Goal: Task Accomplishment & Management: Complete application form

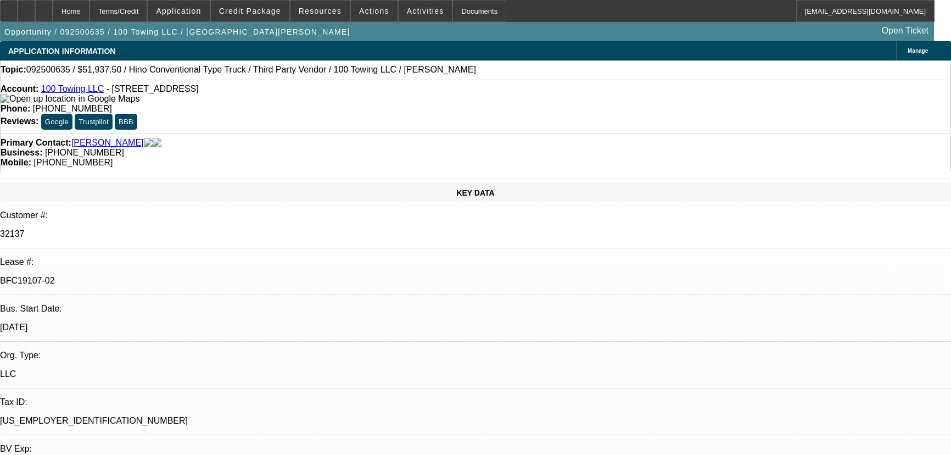
select select "0"
select select "2"
select select "0"
select select "6"
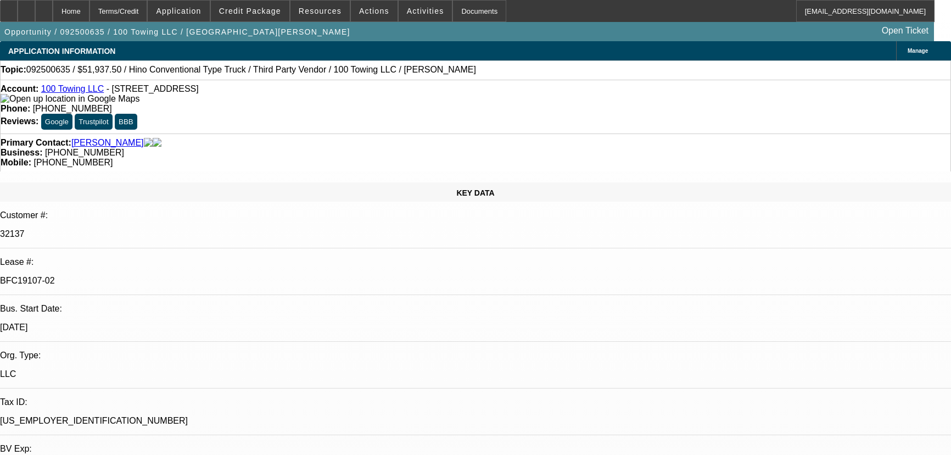
select select "0"
select select "2"
select select "0"
select select "6"
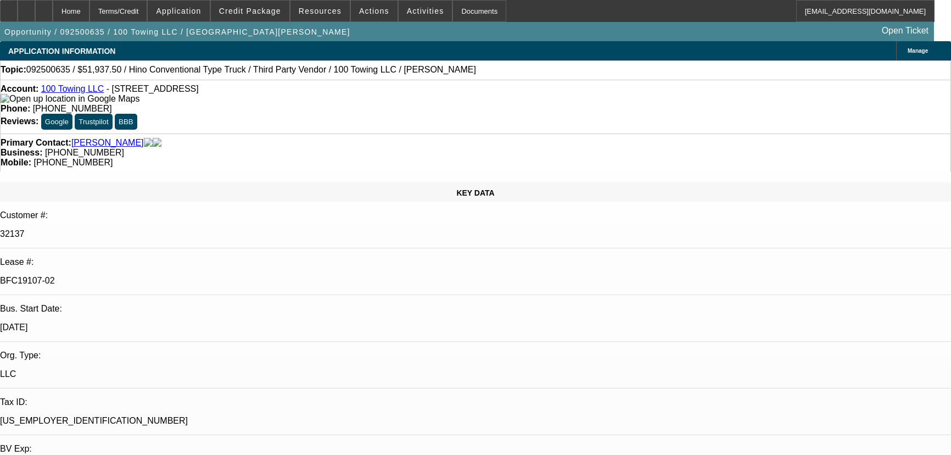
select select "2"
select select "0"
select select "6"
select select "0"
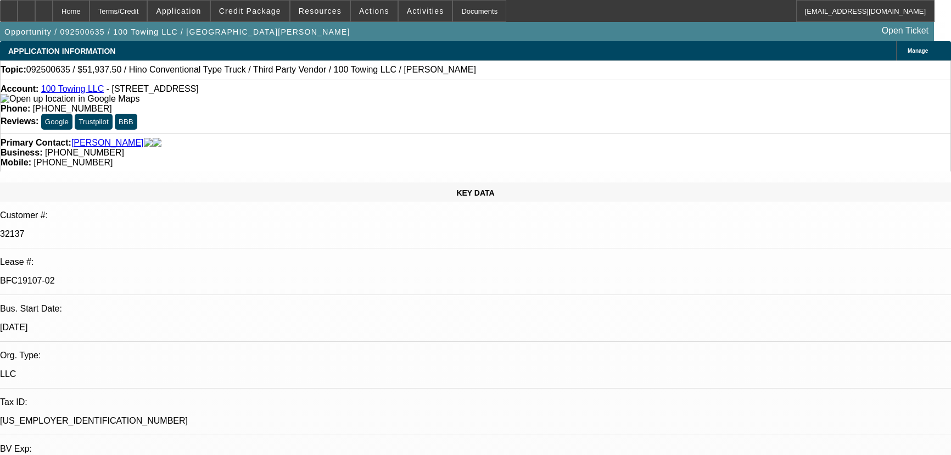
select select "0"
select select "3"
select select "0"
select select "6"
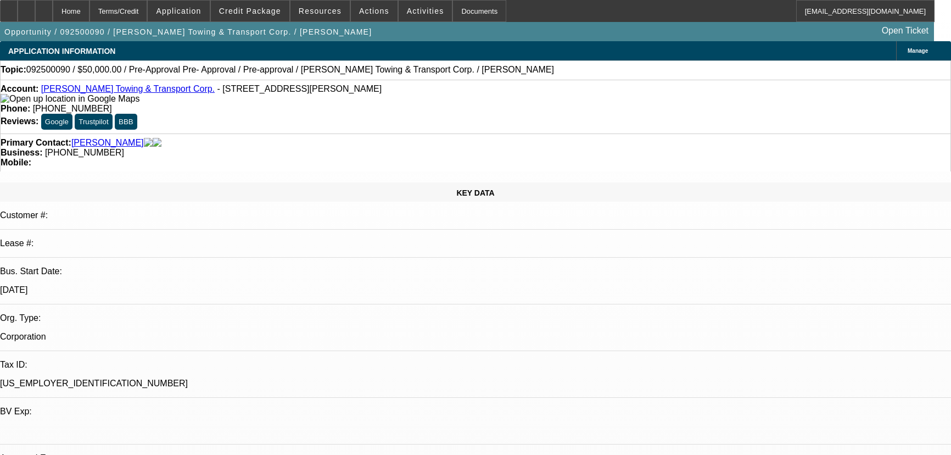
select select "0"
select select "2"
select select "0"
select select "1"
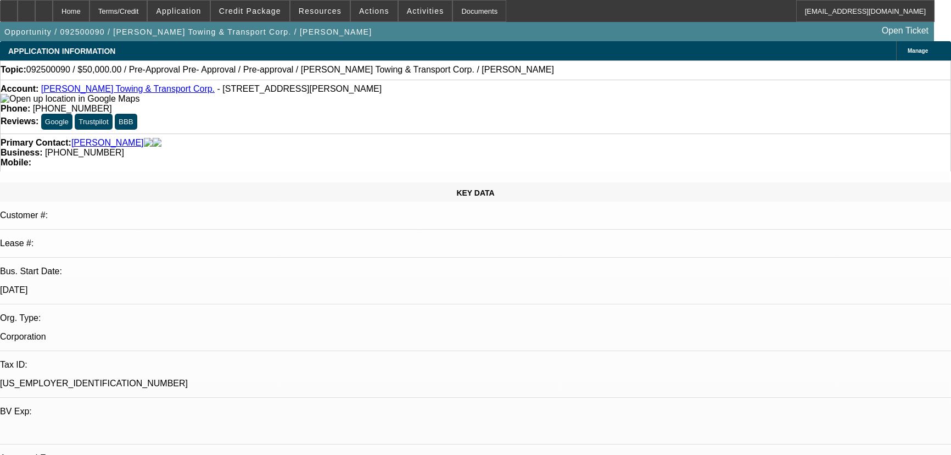
select select "0"
select select "2"
select select "0"
select select "1"
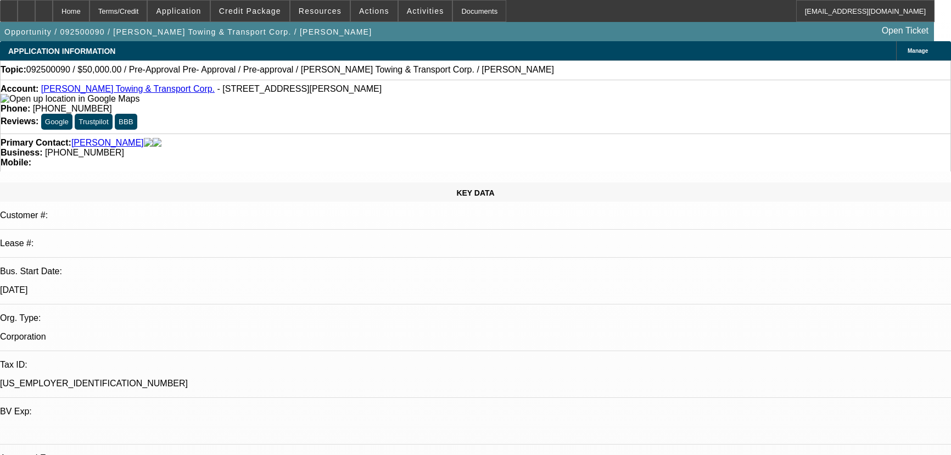
select select "0"
select select "0.1"
select select "4"
select select "0"
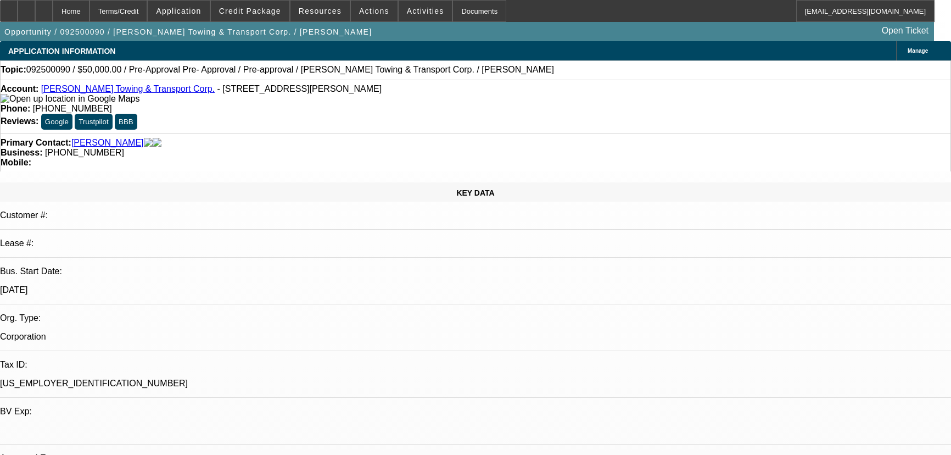
select select "0.1"
select select "4"
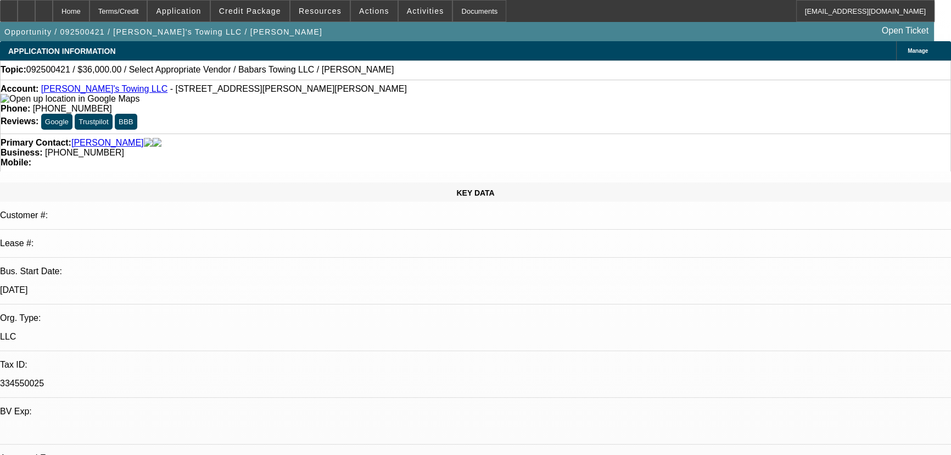
select select "0.2"
select select "2"
select select "0.1"
select select "4"
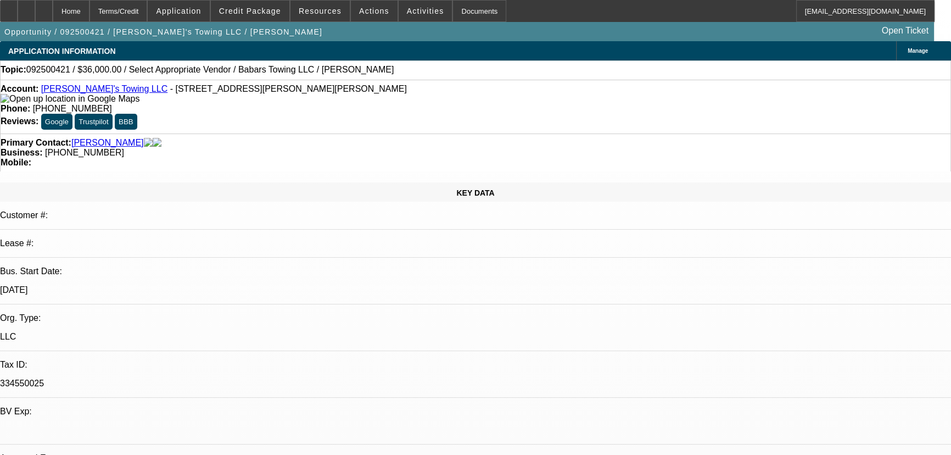
select select "0.2"
select select "2"
select select "0"
select select "6"
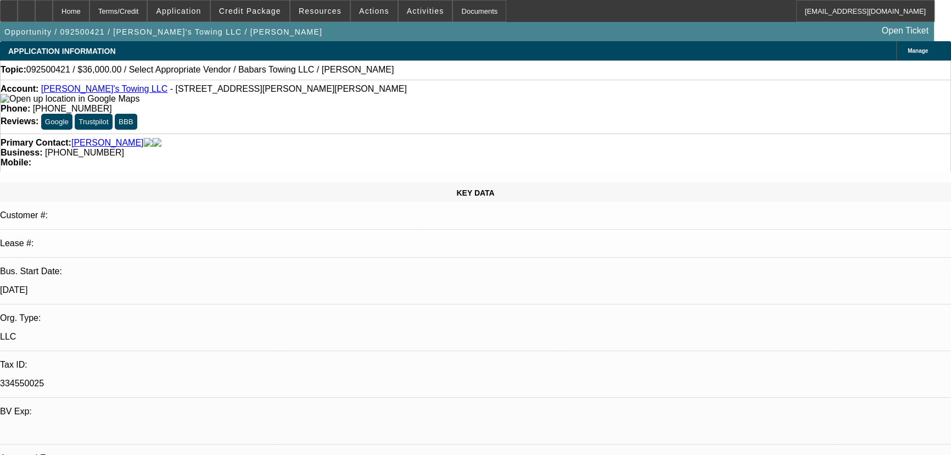
select select "0.2"
select select "2"
select select "0"
select select "6"
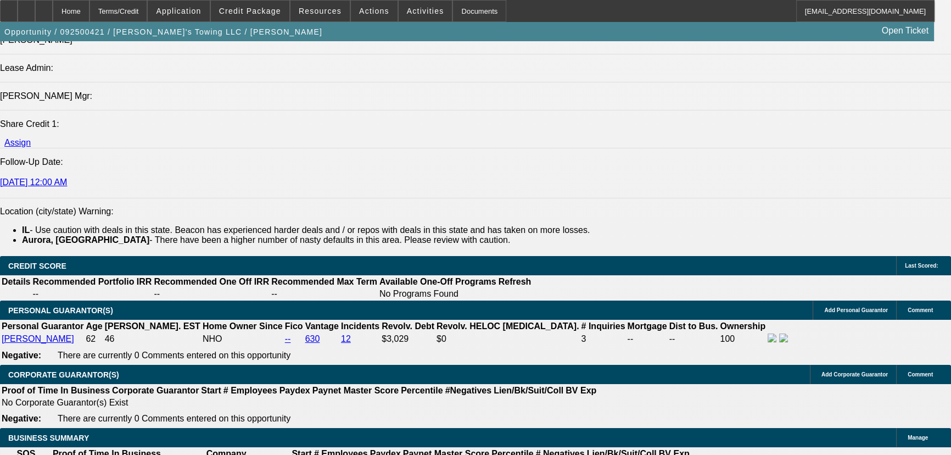
scroll to position [1460, 0]
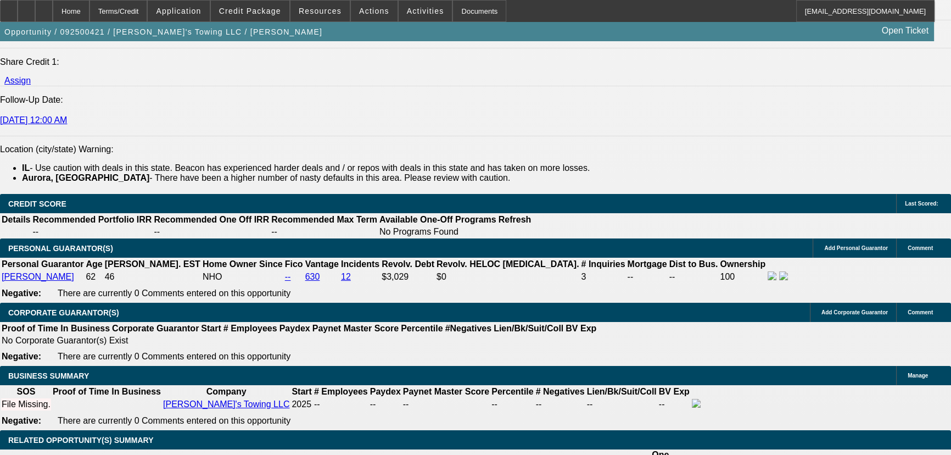
type input "2"
type input "UNKNOWN"
type input "$9,248.25"
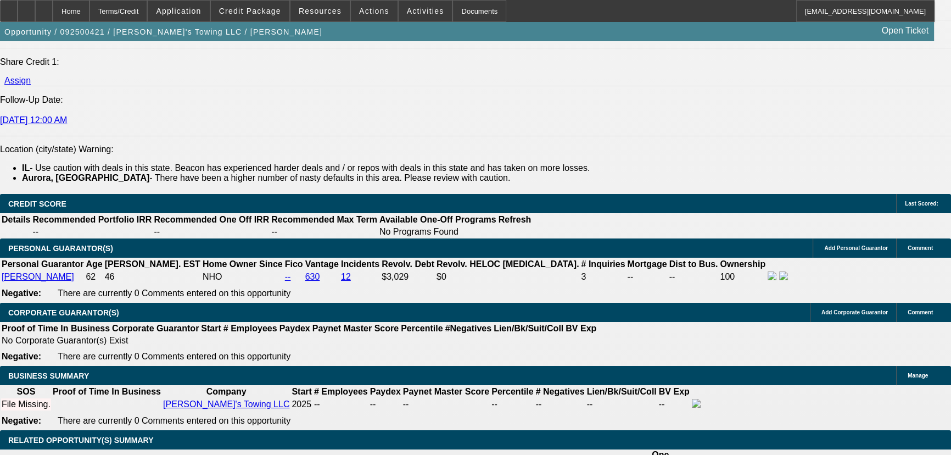
type input "$18,496.50"
type input "24"
type input "$933.81"
type input "$1,867.62"
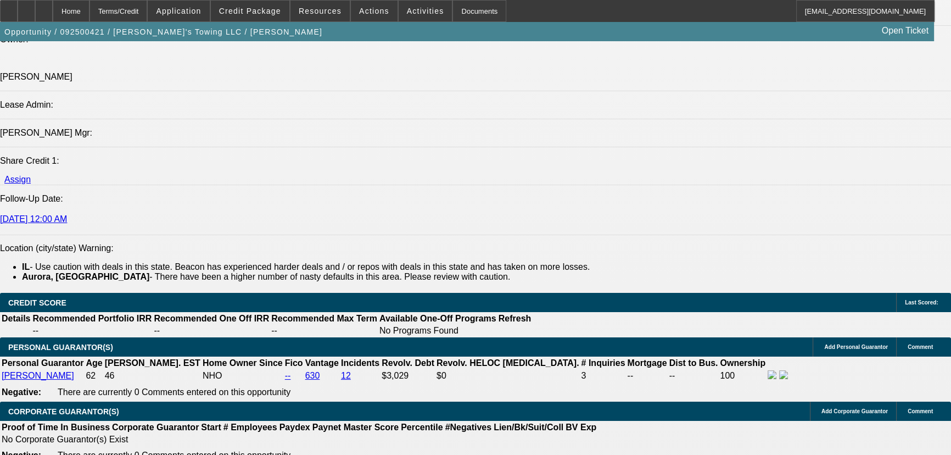
scroll to position [1360, 0]
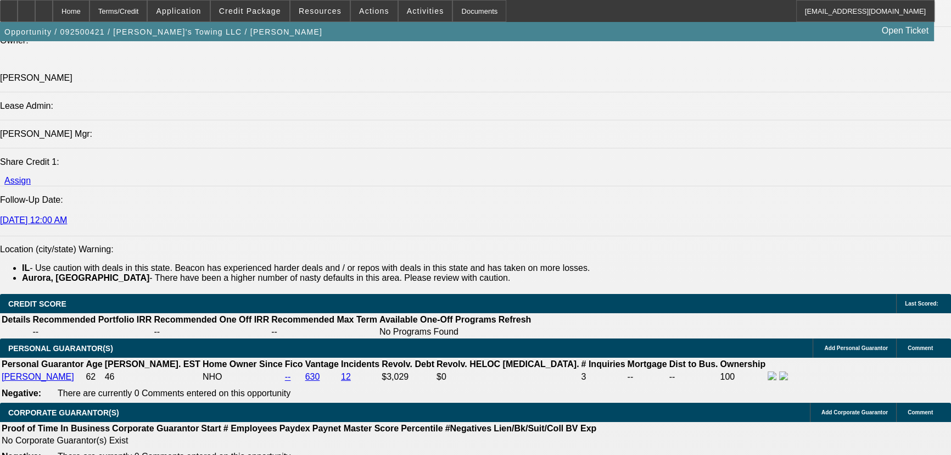
type input "24"
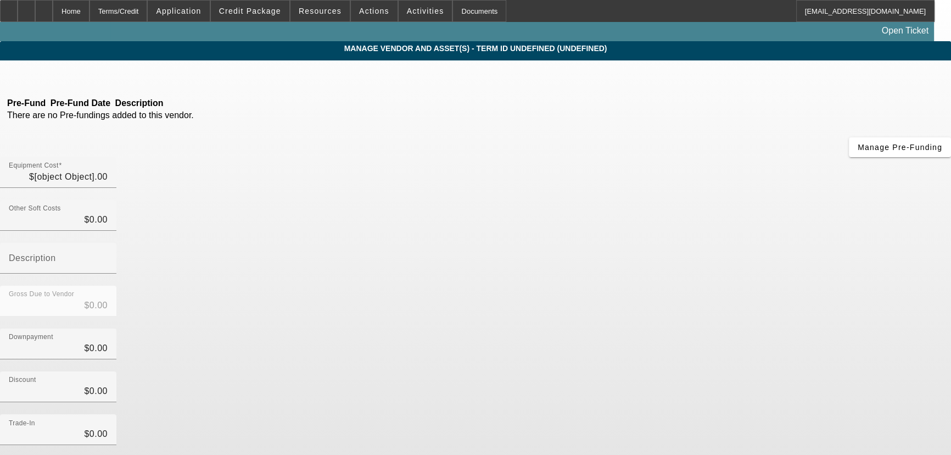
type input "$22,500.00"
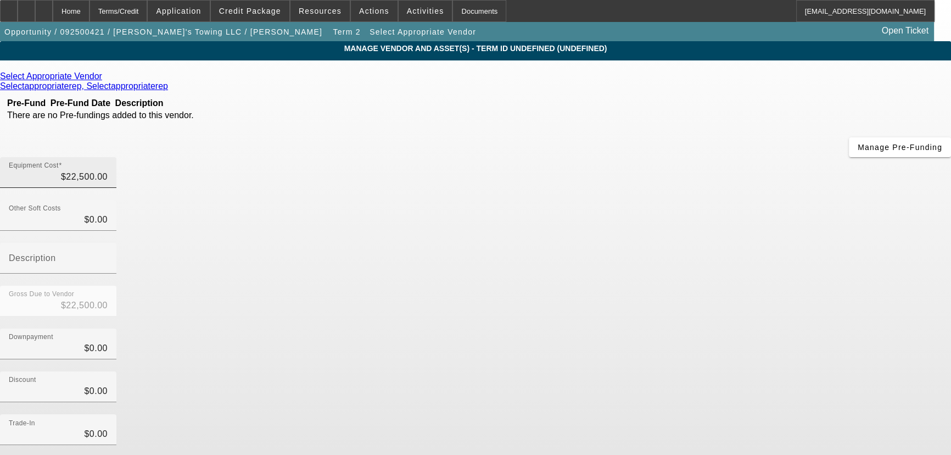
click at [116, 157] on div "Equipment Cost $22,500.00" at bounding box center [58, 172] width 116 height 31
click at [108, 170] on input "22500" at bounding box center [58, 176] width 99 height 13
type input "3"
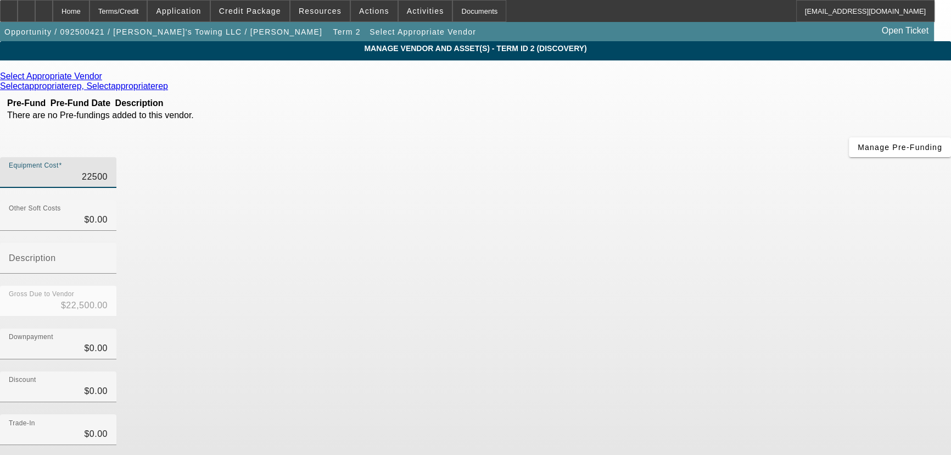
type input "$3.00"
type input "32"
type input "$32.00"
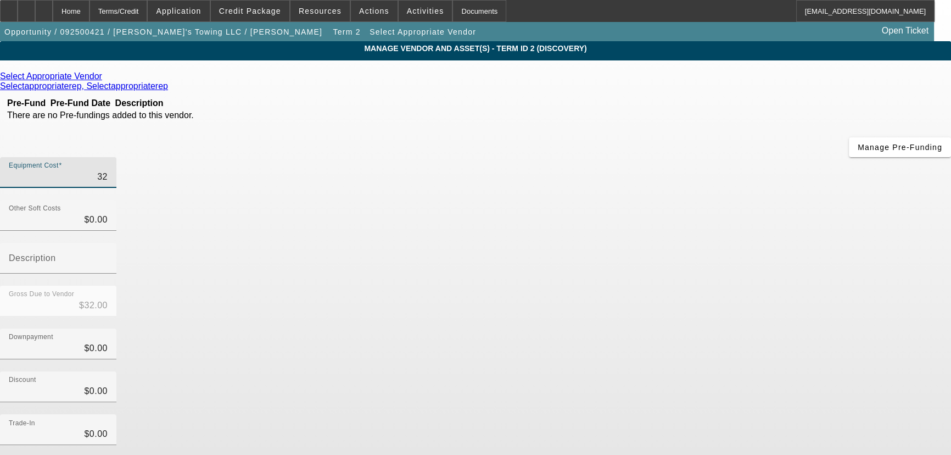
type input "320"
type input "$320.00"
type input "3200"
type input "$3,200.00"
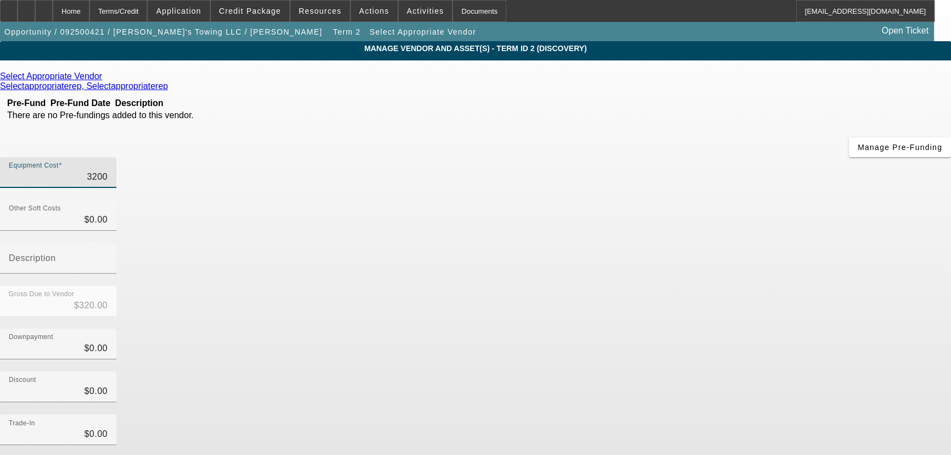
type input "$3,200.00"
type input "32000"
type input "$32,000.00"
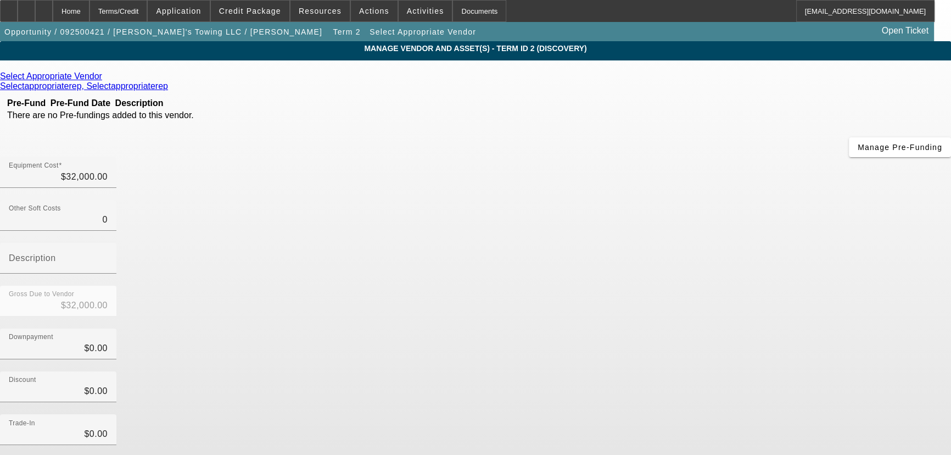
type input "$0.00"
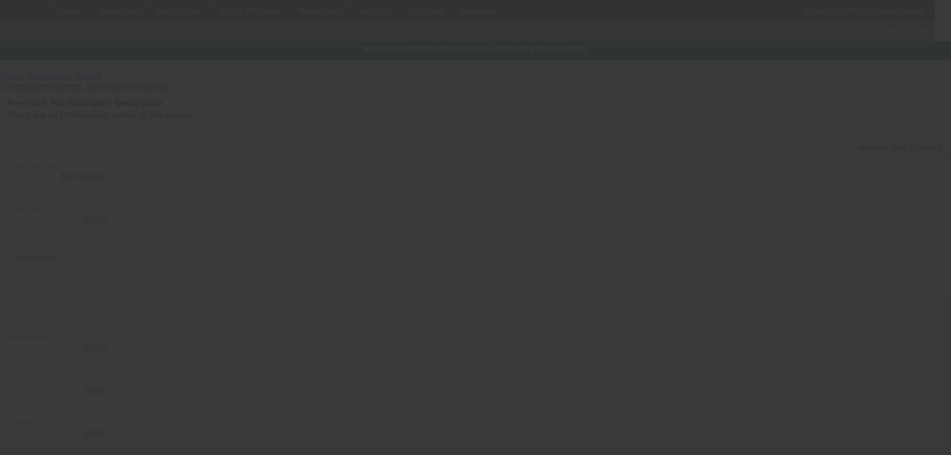
scroll to position [58, 0]
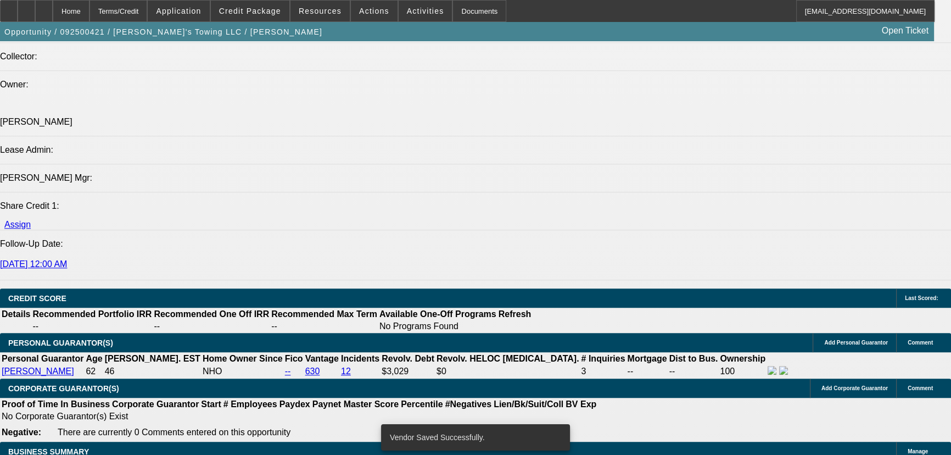
select select "0.2"
select select "2"
select select "0.1"
select select "4"
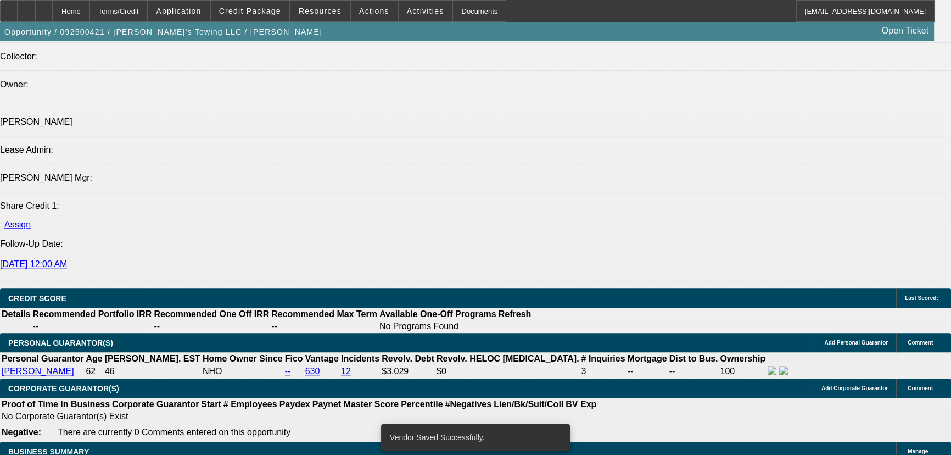
select select "0.2"
select select "2"
select select "0"
select select "6"
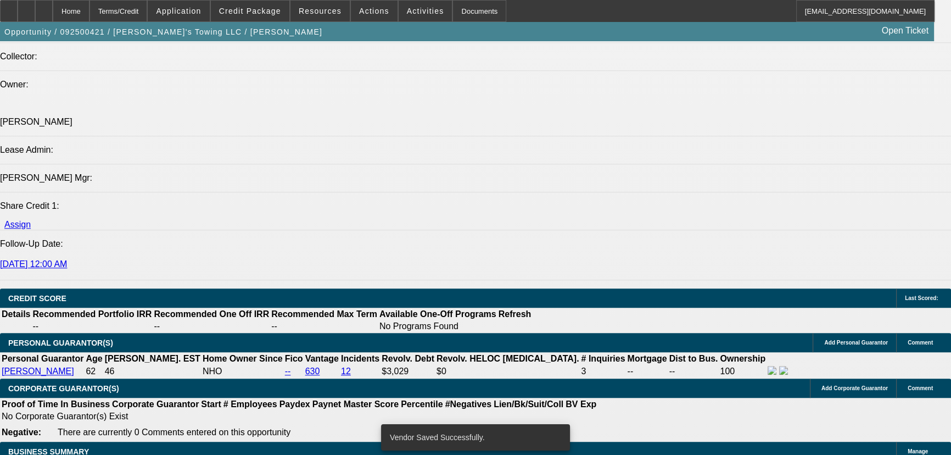
select select "0.2"
select select "2"
select select "0"
select select "6"
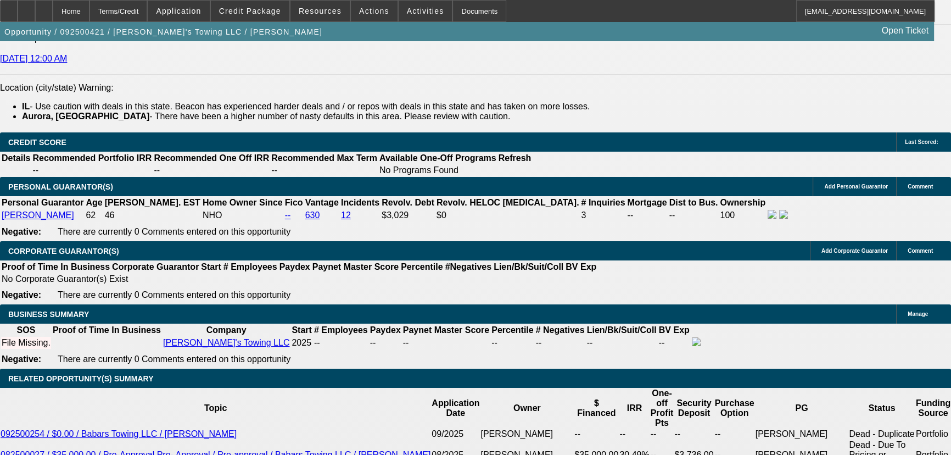
scroll to position [1558, 0]
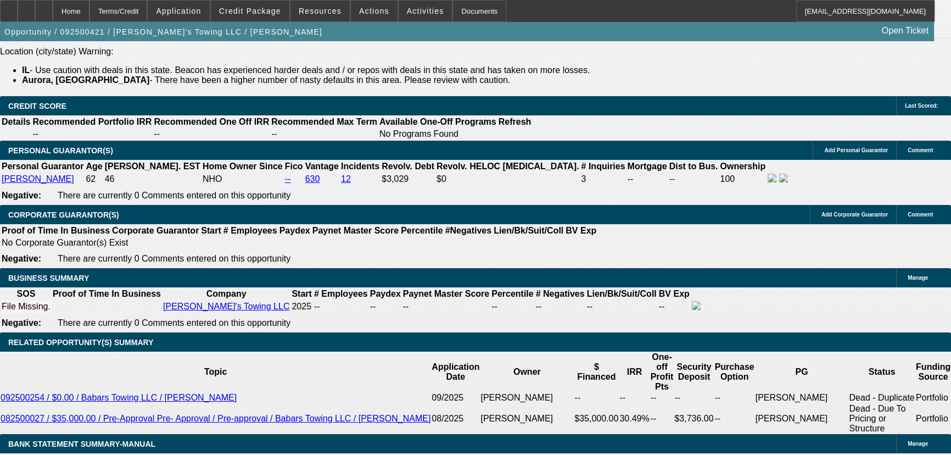
type input "UNKNOWN"
type input "2"
type input "$26,402.74"
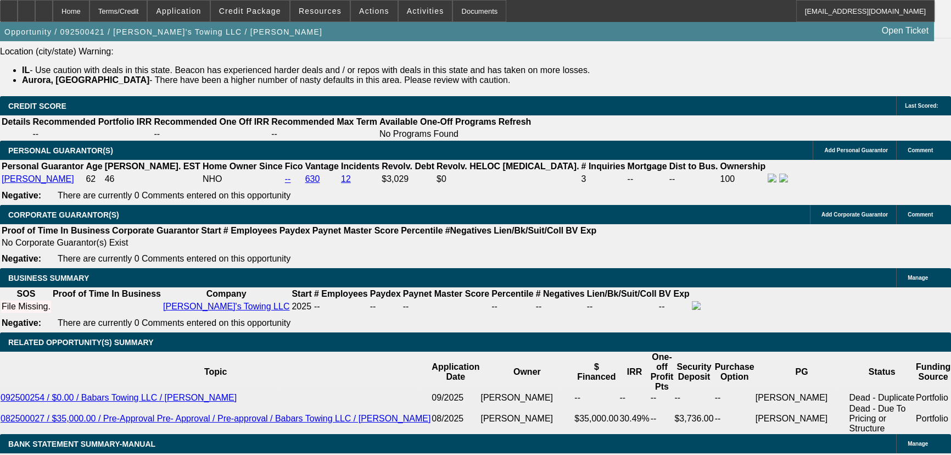
type input "$13,201.37"
type input "24"
type input "$2,732.62"
type input "$1,366.31"
type input "24"
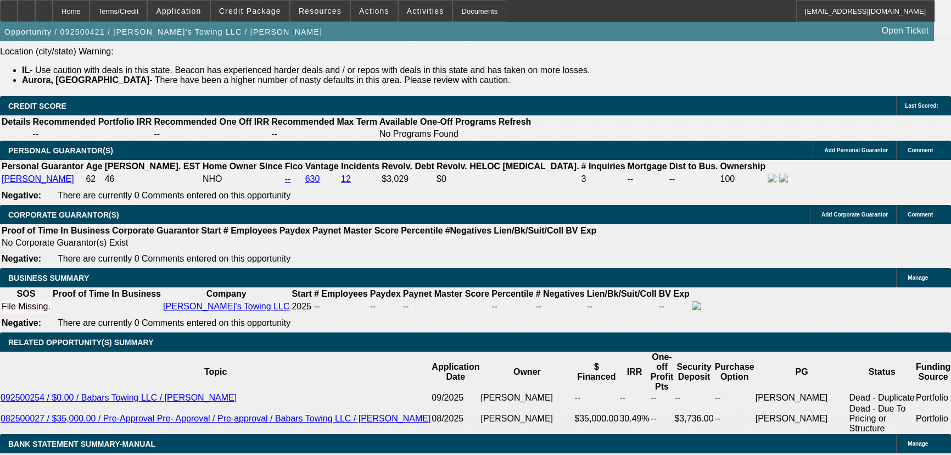
type input "1"
type input "$2.00"
type input "1366"
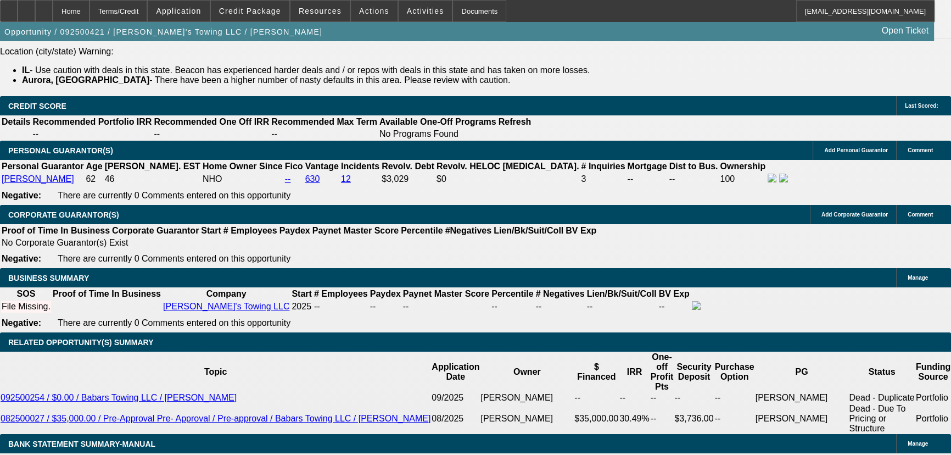
type input "$2,732.00"
type input "25"
type input "$1,366.00"
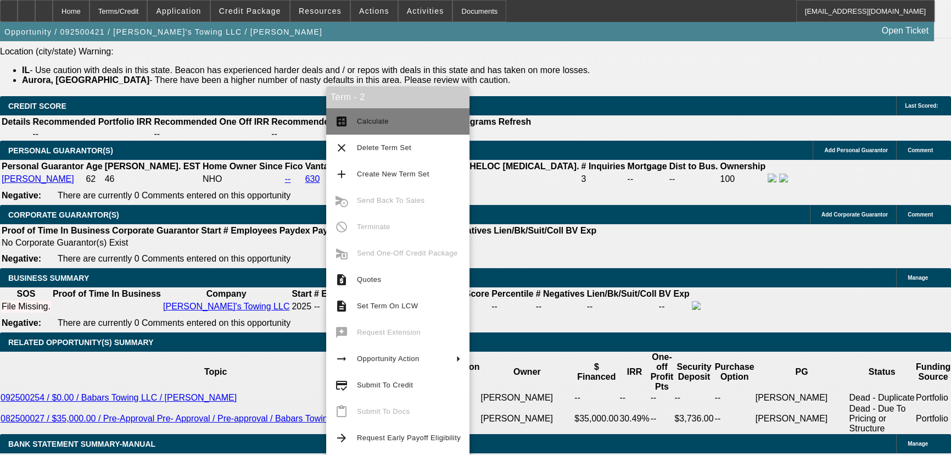
click at [337, 114] on button "calculate Calculate" at bounding box center [397, 121] width 143 height 26
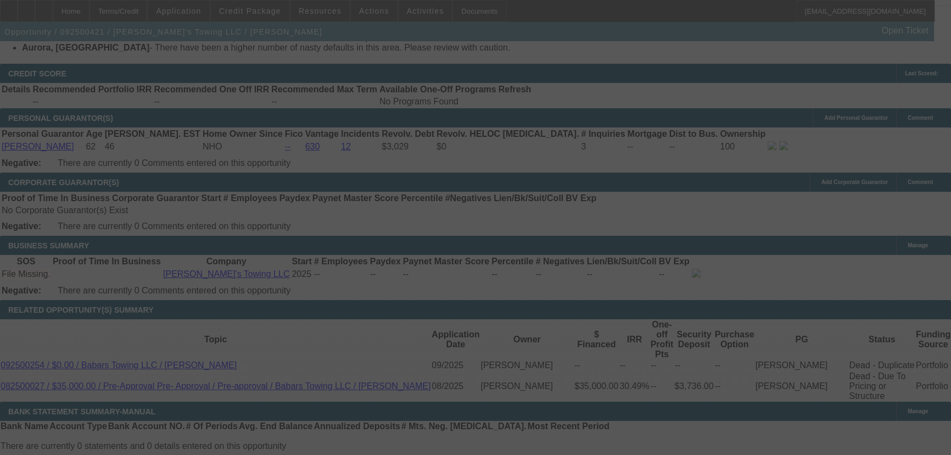
scroll to position [1608, 0]
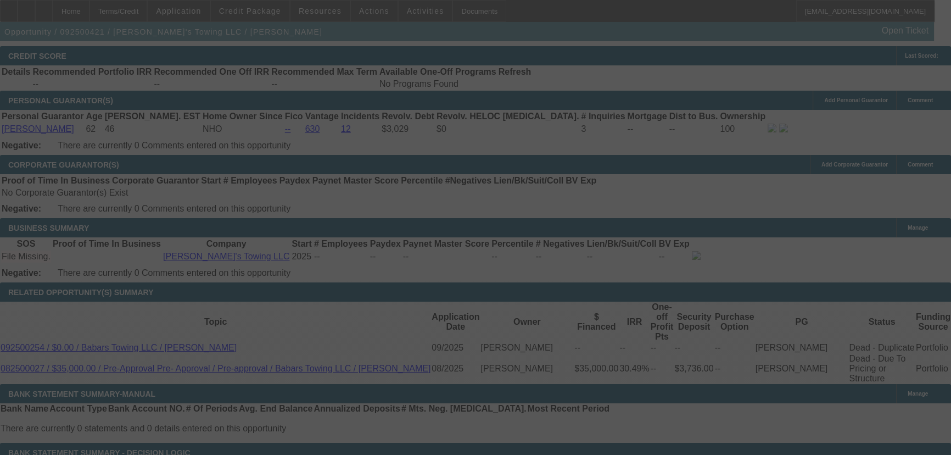
select select "0.2"
select select "2"
select select "0"
select select "6"
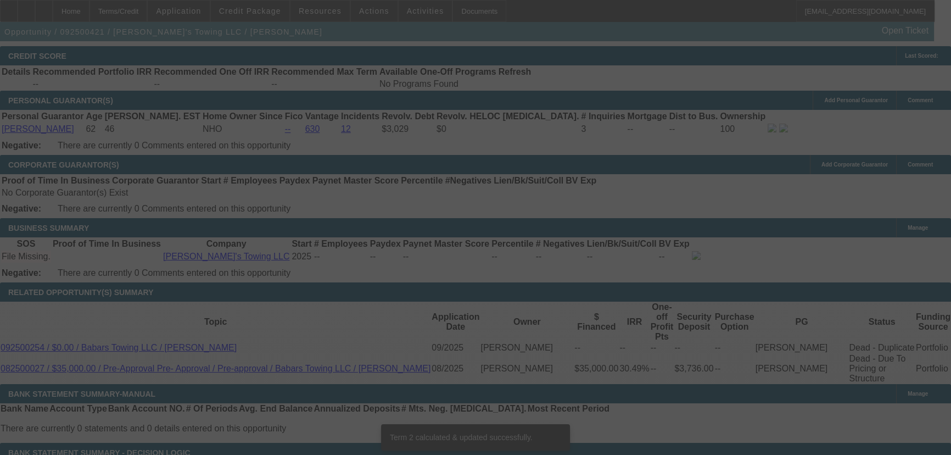
scroll to position [1597, 0]
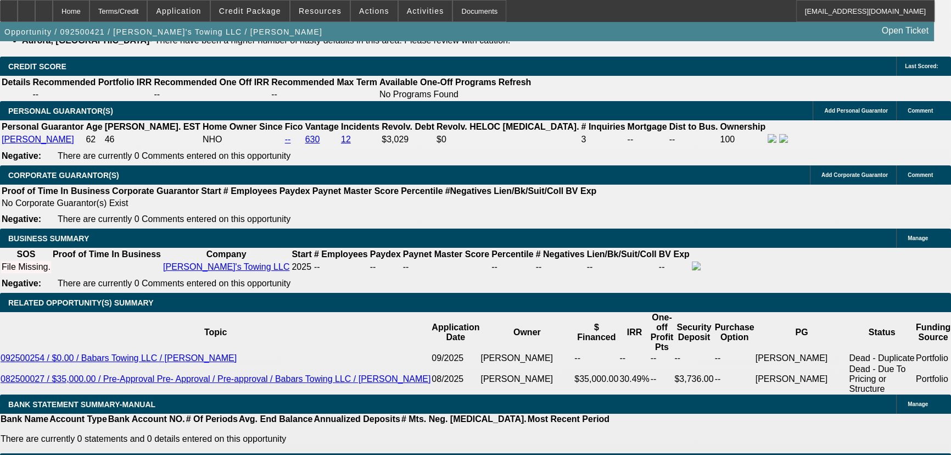
type input "UNKNOWN"
type input "22"
type input "$26,401.98"
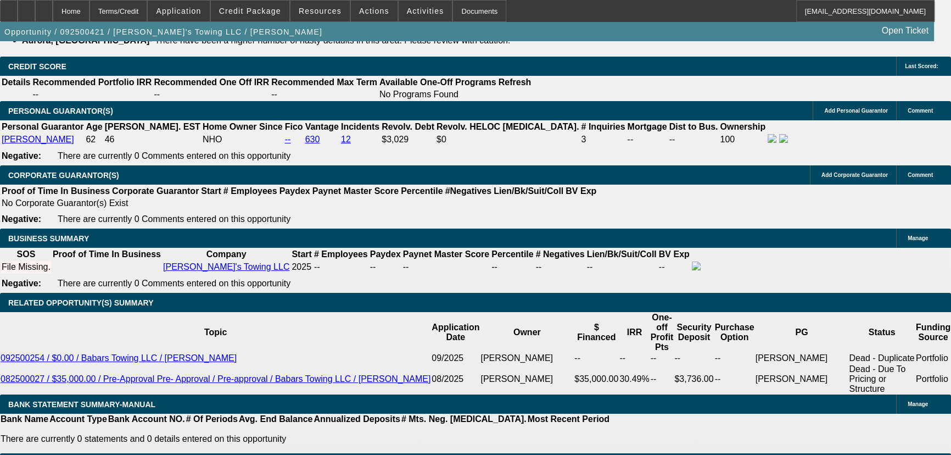
type input "$13,200.99"
type input "$2,924.34"
type input "$1,462.17"
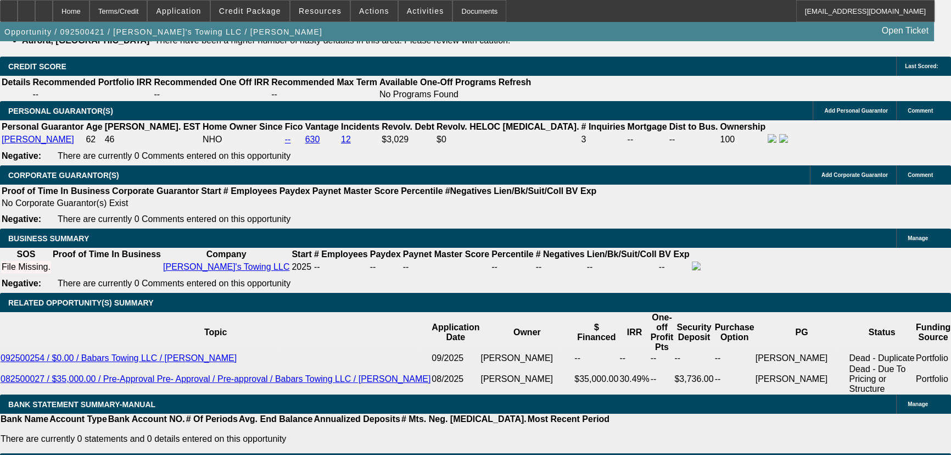
type input "2"
type input "$26,401.98"
type input "$13,200.99"
type input "24"
type input "$2,732.00"
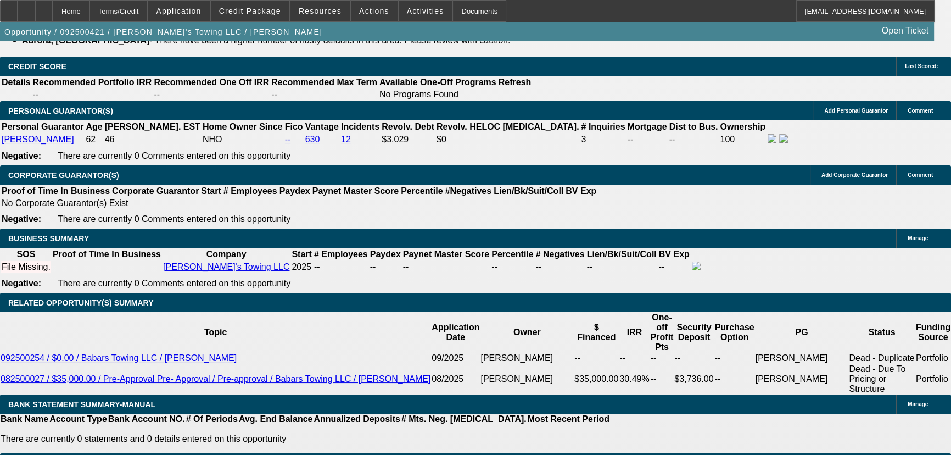
type input "$1,366.00"
type input "2"
type input "$26,401.98"
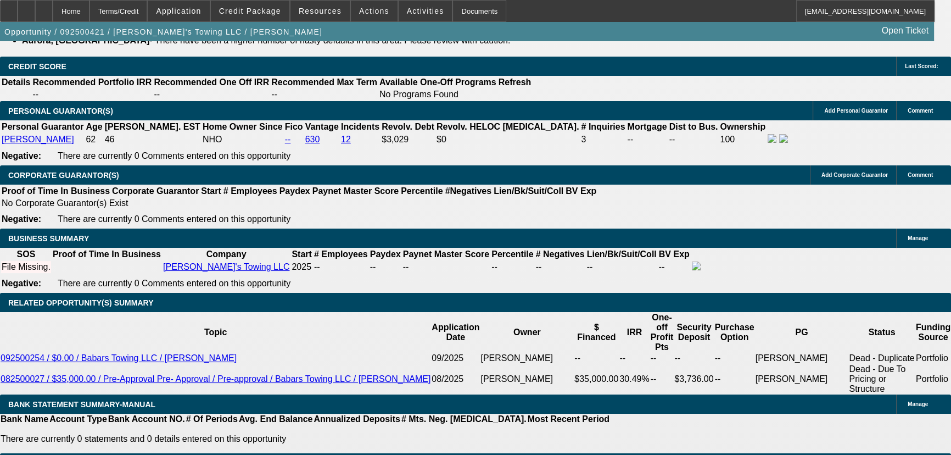
type input "$13,200.99"
type input "24"
type input "$2,732.00"
type input "$1,366.00"
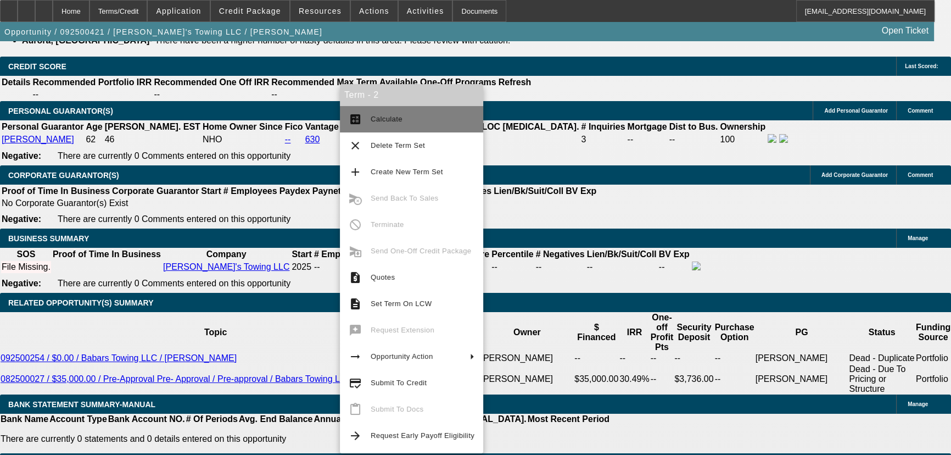
click at [353, 110] on button "calculate Calculate" at bounding box center [411, 119] width 143 height 26
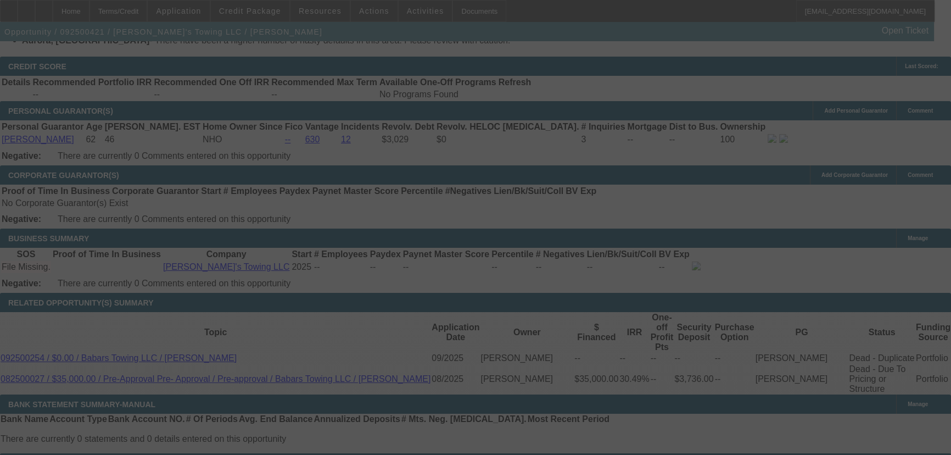
select select "0.2"
select select "2"
select select "0"
select select "6"
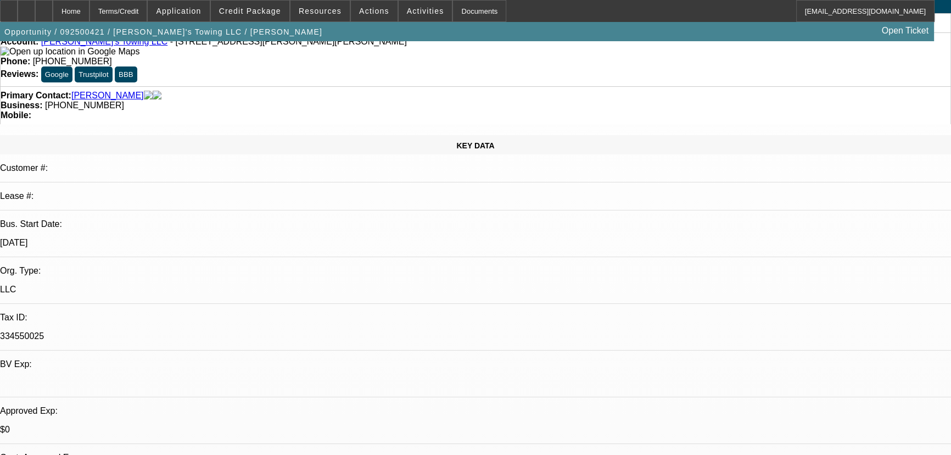
scroll to position [0, 0]
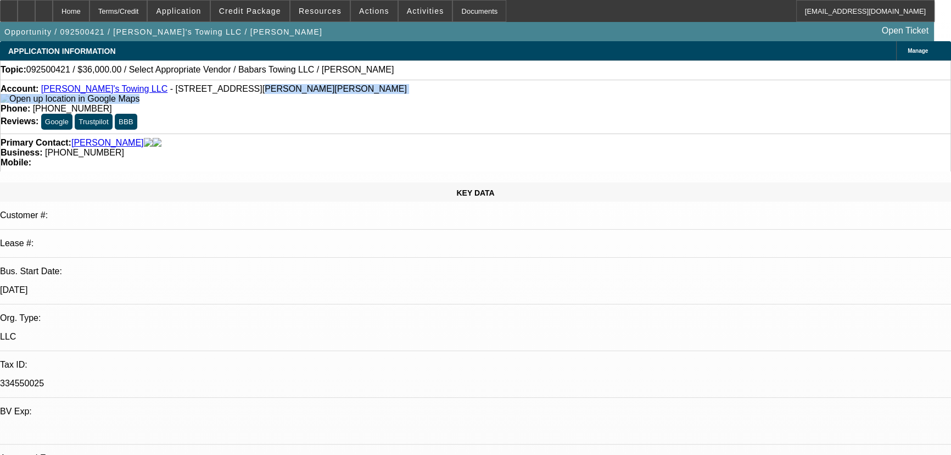
drag, startPoint x: 177, startPoint y: 93, endPoint x: 215, endPoint y: 98, distance: 38.7
click at [215, 98] on div "Account: Babar's Towing LLC - 705 Cooper Ct E, Aurora, IL 60504" at bounding box center [476, 94] width 950 height 20
click at [218, 92] on span "- 705 Cooper Ct E, Aurora, IL 60504" at bounding box center [288, 88] width 237 height 9
drag, startPoint x: 205, startPoint y: 94, endPoint x: 172, endPoint y: 90, distance: 33.7
click at [172, 90] on span "- 705 Cooper Ct E, Aurora, IL 60504" at bounding box center [288, 88] width 237 height 9
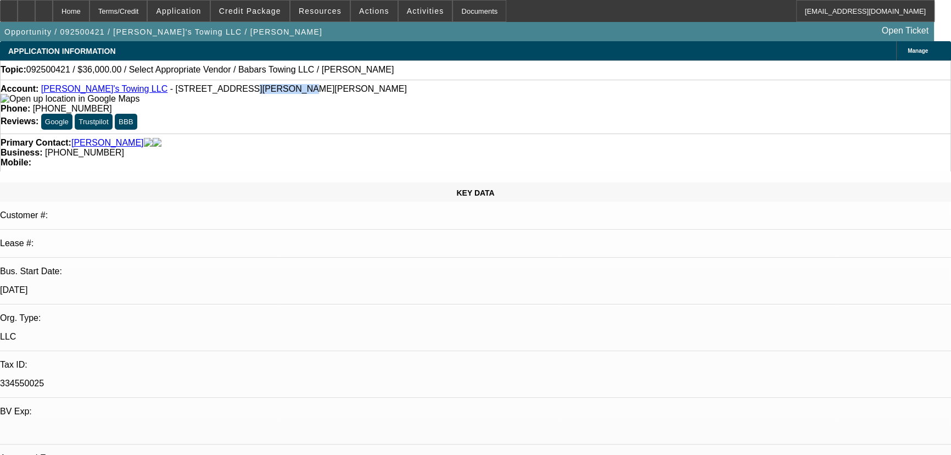
click at [172, 91] on span "- 705 Cooper Ct E, Aurora, IL 60504" at bounding box center [288, 88] width 237 height 9
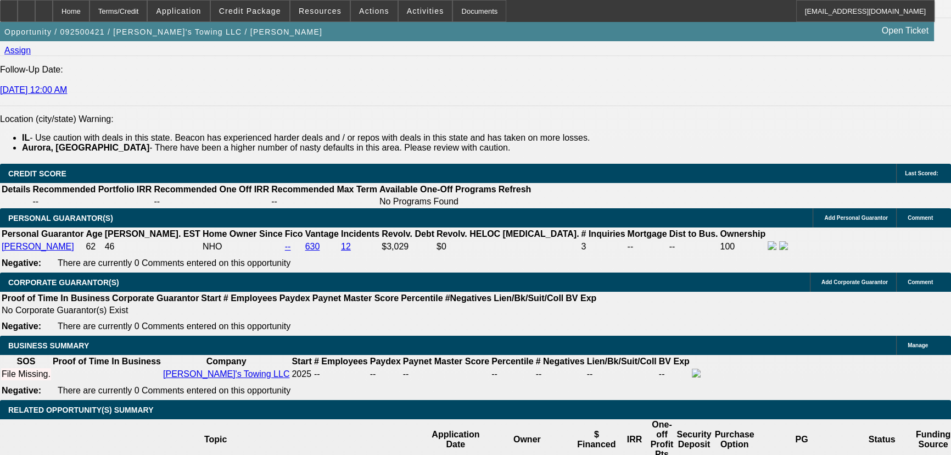
scroll to position [1548, 0]
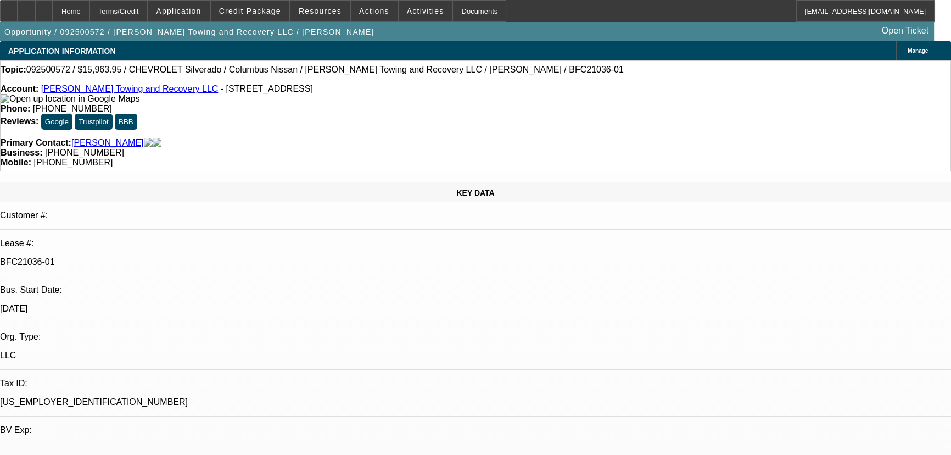
select select "0"
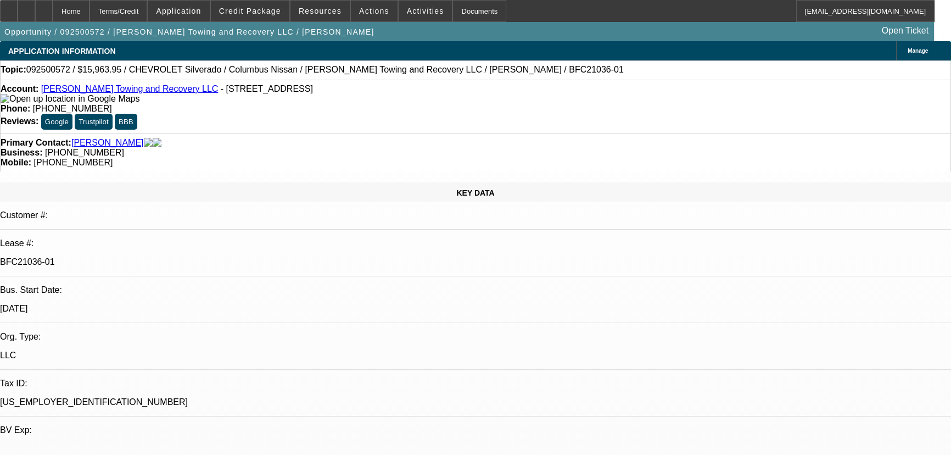
select select "0"
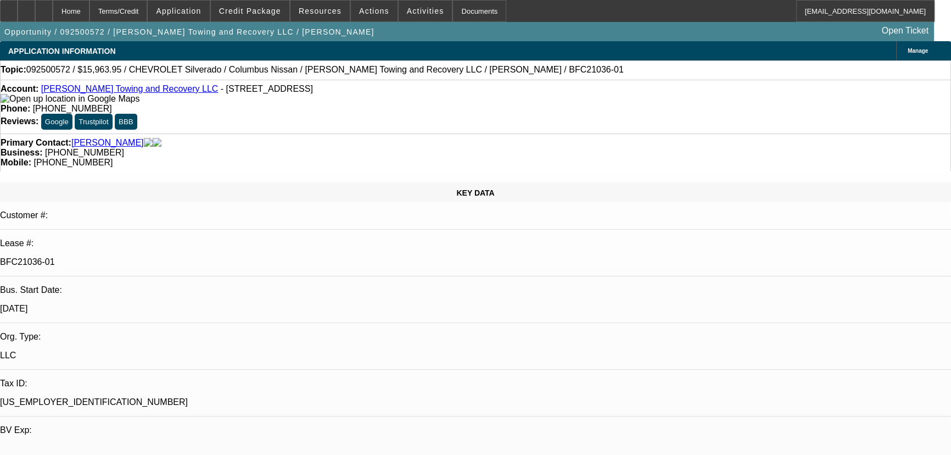
select select "0"
select select "1"
select select "2"
select select "1"
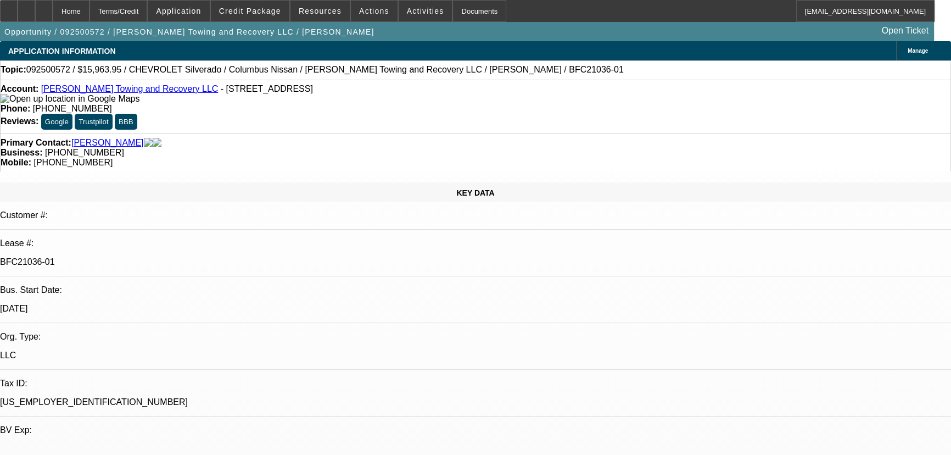
select select "1"
select select "2"
select select "1"
select select "2"
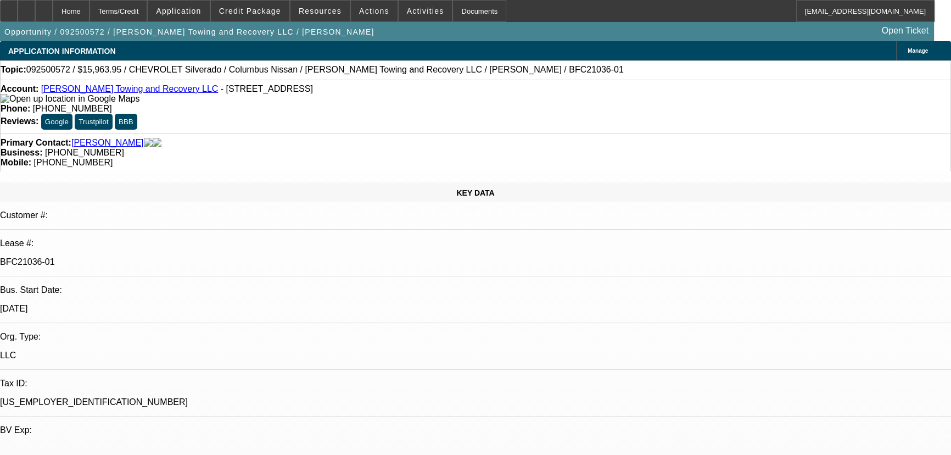
select select "1"
select select "2"
select select "21"
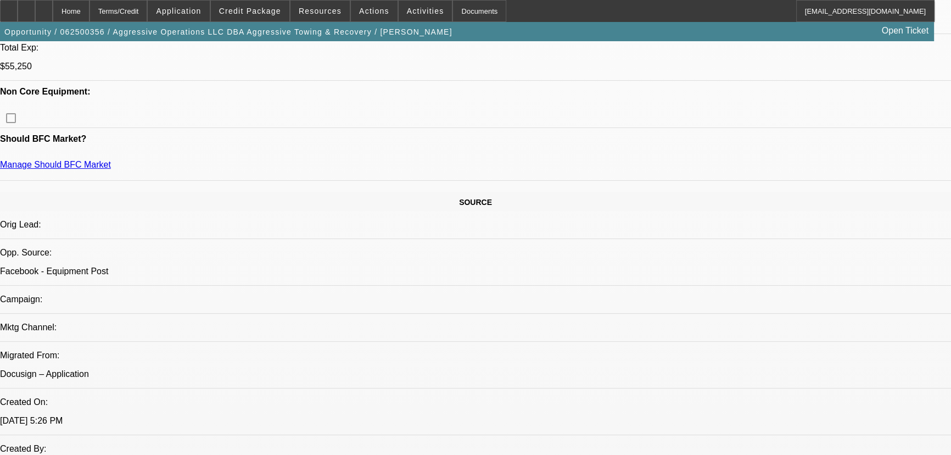
select select "0.15"
select select "2"
select select "0"
select select "6"
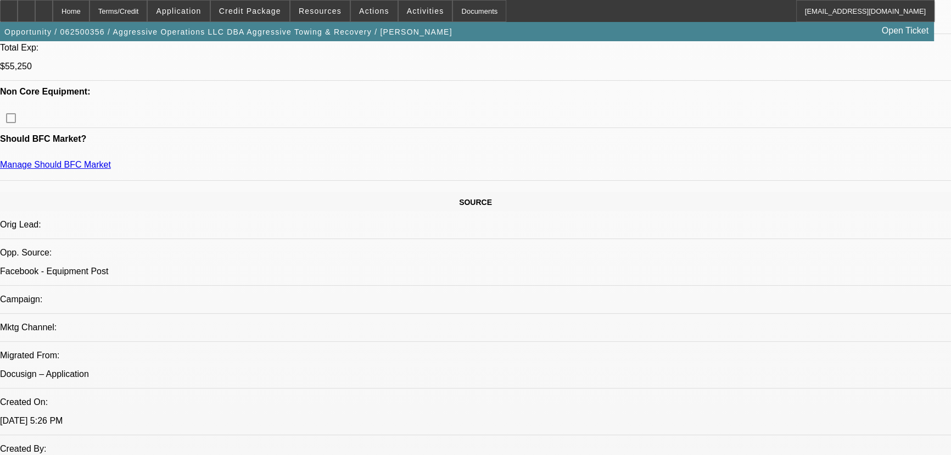
select select "0.15"
select select "2"
select select "0"
select select "6"
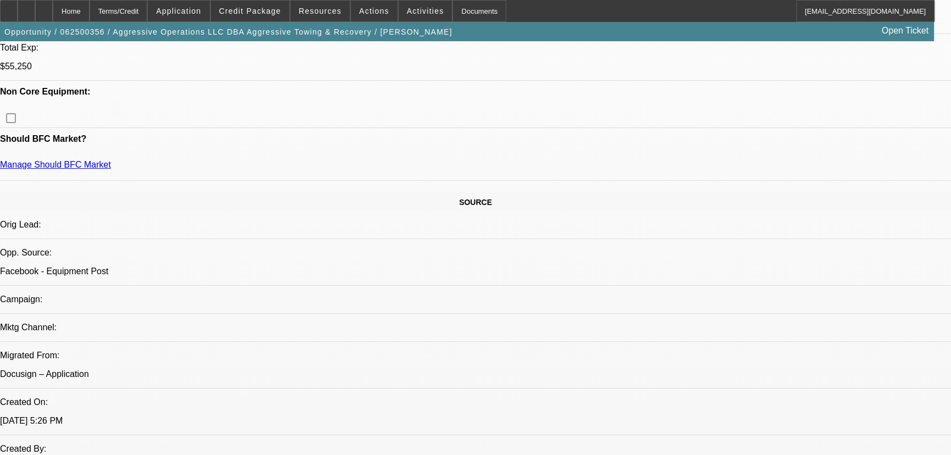
select select "0.15"
select select "2"
select select "0"
select select "6"
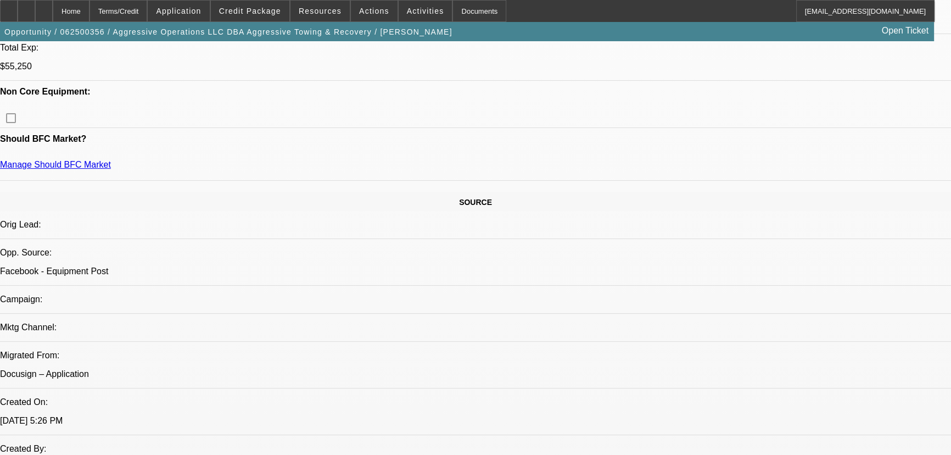
select select "0.15"
select select "2"
select select "0"
select select "6"
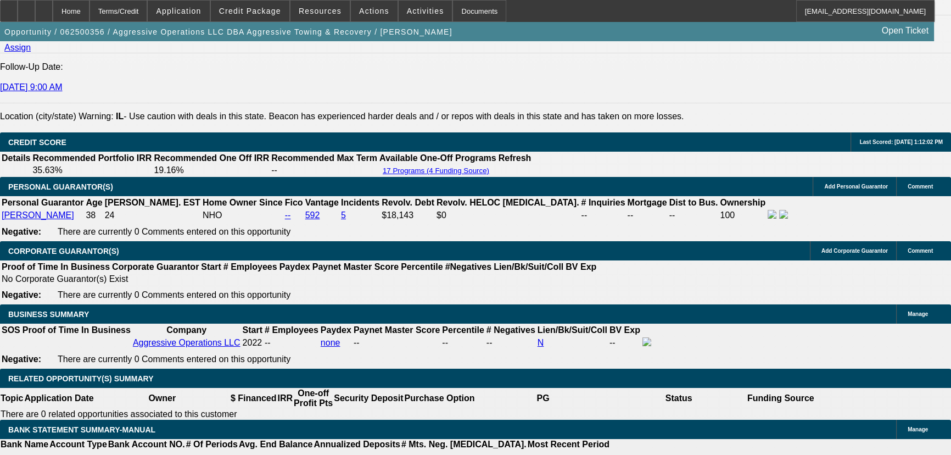
scroll to position [1665, 0]
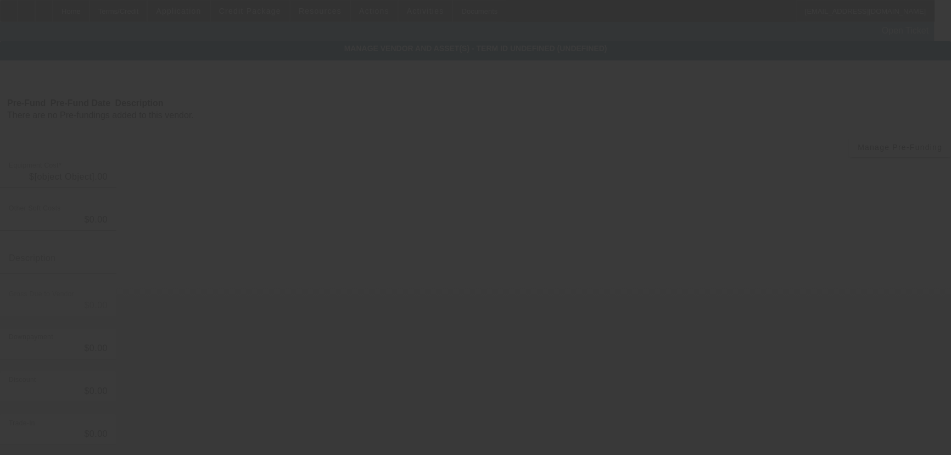
type input "$65,000.00"
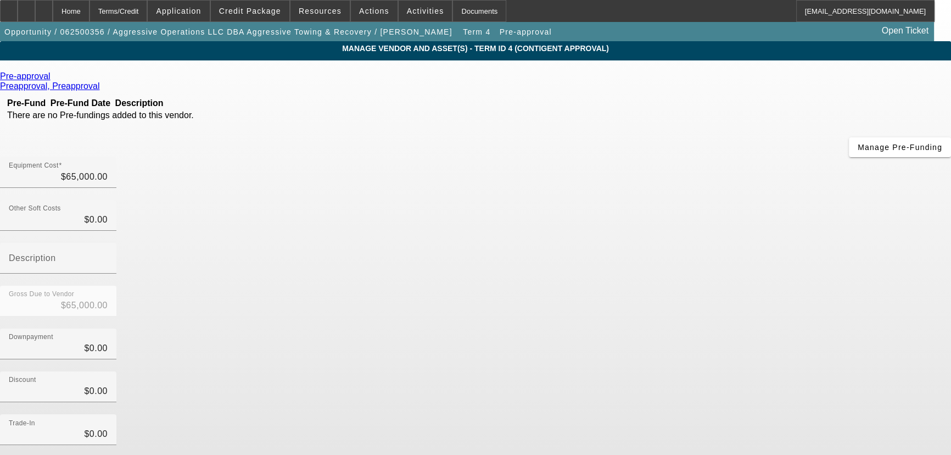
click at [53, 80] on icon at bounding box center [53, 75] width 0 height 9
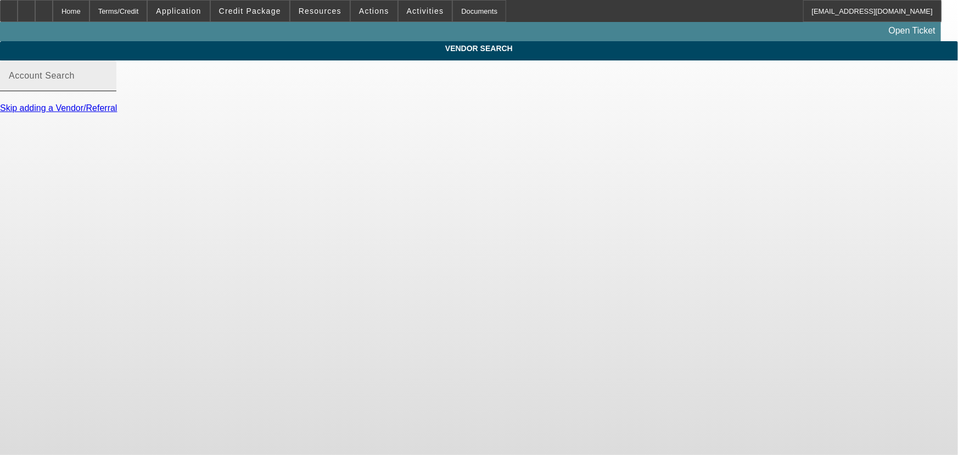
click at [75, 80] on mat-label "Account Search" at bounding box center [42, 75] width 66 height 9
click at [108, 87] on input "Account Search" at bounding box center [58, 80] width 99 height 13
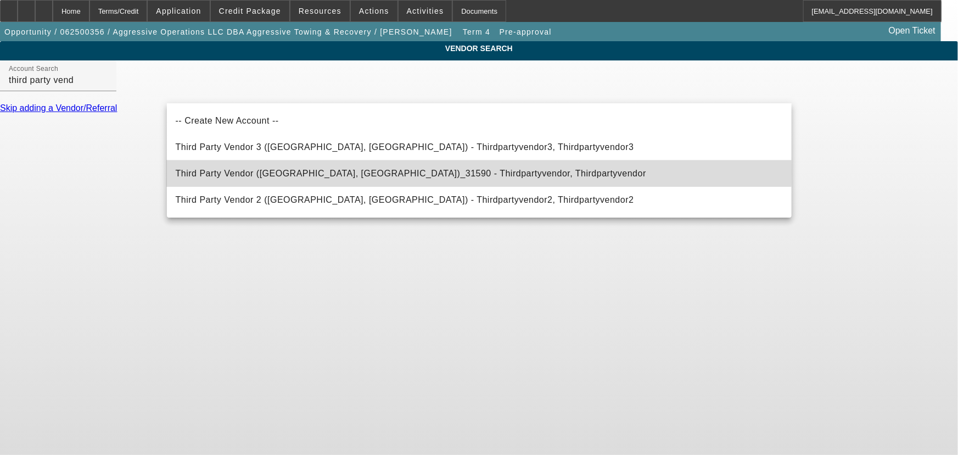
click at [298, 172] on span "Third Party Vendor (Northbrook, IL)_31590 - Thirdpartyvendor, Thirdpartyvendor" at bounding box center [411, 173] width 471 height 9
type input "Third Party Vendor (Northbrook, IL)_31590 - Thirdpartyvendor, Thirdpartyvendor"
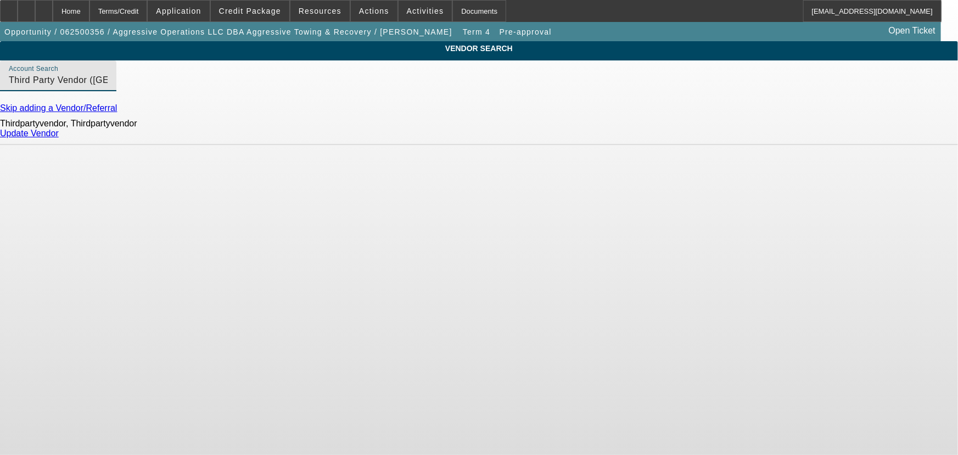
click at [59, 138] on link "Update Vendor" at bounding box center [29, 133] width 59 height 9
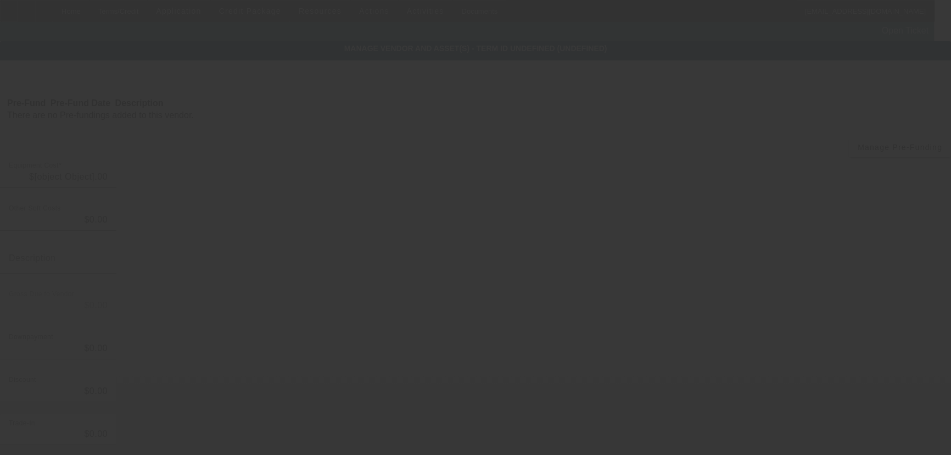
type input "$65,000.00"
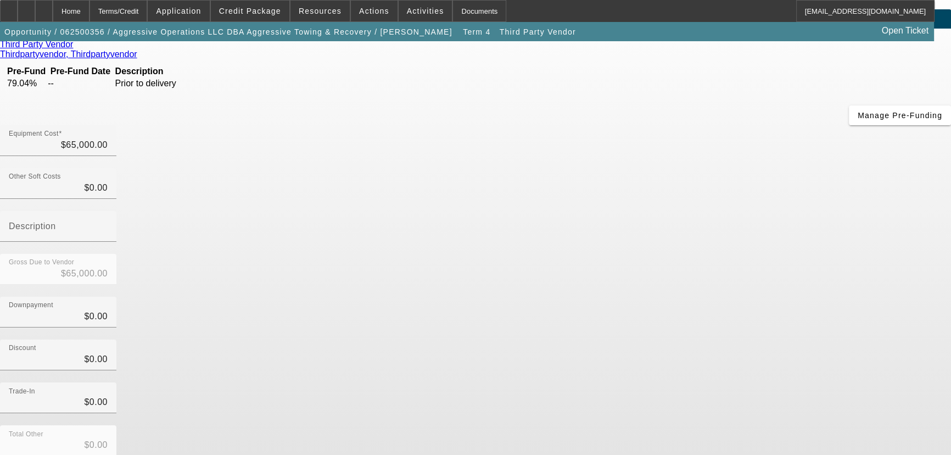
scroll to position [62, 0]
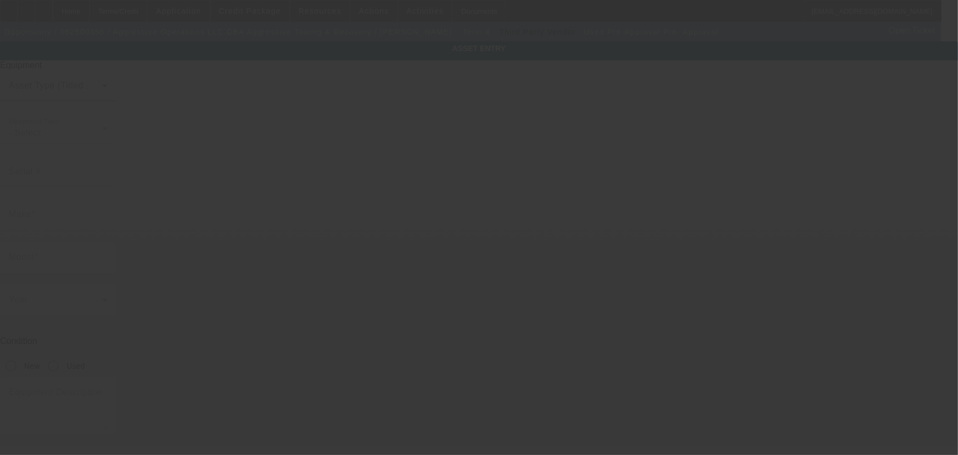
type input "Pre-Approval"
type input "Pre- Approval"
radio input "true"
type textarea "Medium Duty Rollback: Likely Freightliner"
type input "5420 Gardner Expy"
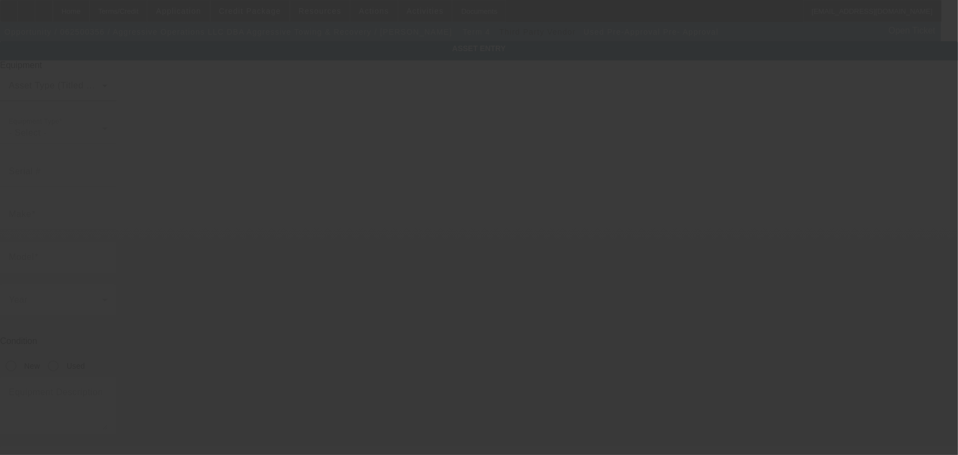
type input "Quincy"
type input "62305"
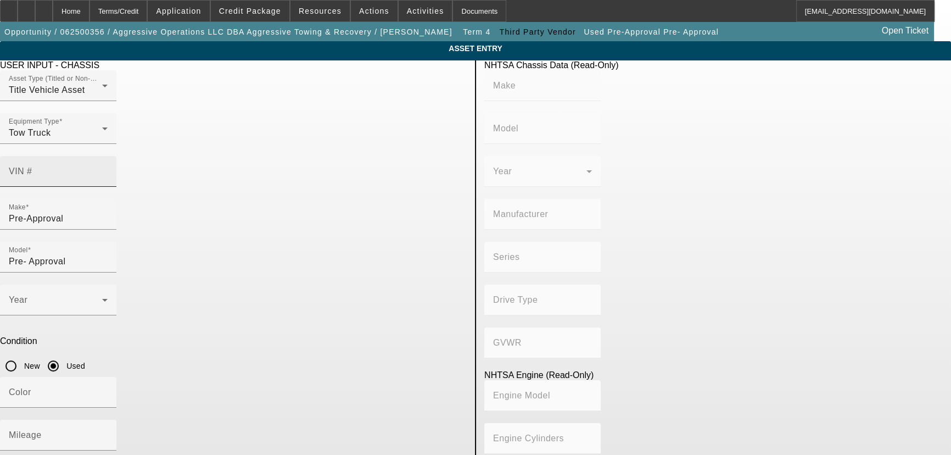
click at [108, 164] on div "VIN #" at bounding box center [58, 171] width 99 height 31
type input "1FVACwdt3ghhc6498"
type input "FREIGHTLINER"
type input "M2"
type input "DAIMLER TRUCK NORTH AMERICA LLC"
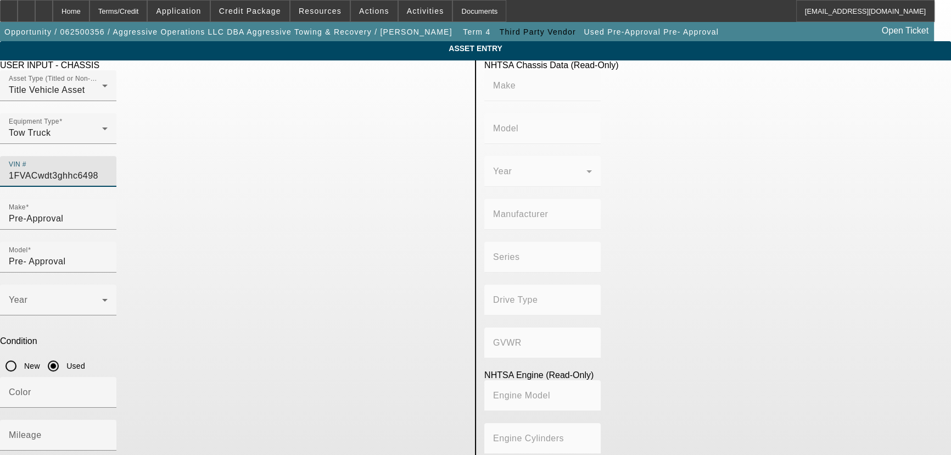
type input "106 Medium Duty"
type input "4x2"
type input "Class 6: 19,501 - 26,000 lb (8,845 - 11,794 kg)"
type input "Cummins ISB"
type input "6"
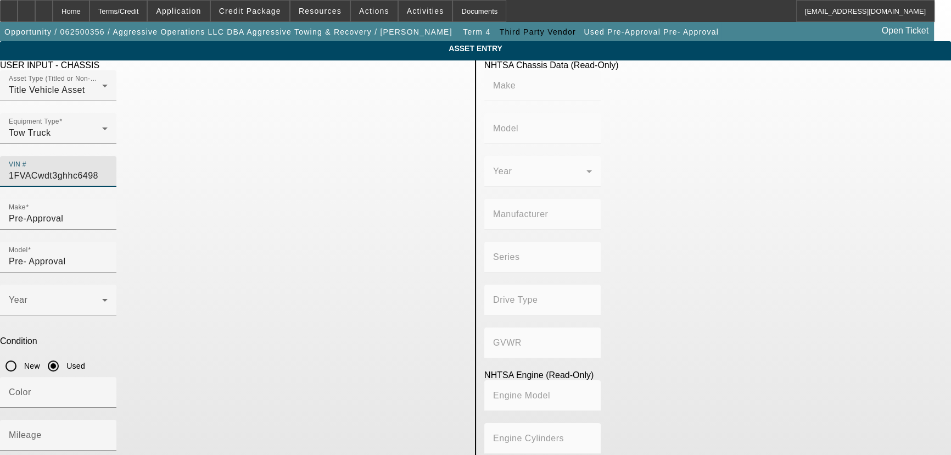
type input "Diesel"
type input "408.85908543470"
type input "6.7"
type input "1FVACWDT3GHHC6498"
click at [108, 212] on input "Pre-Approval" at bounding box center [58, 218] width 99 height 13
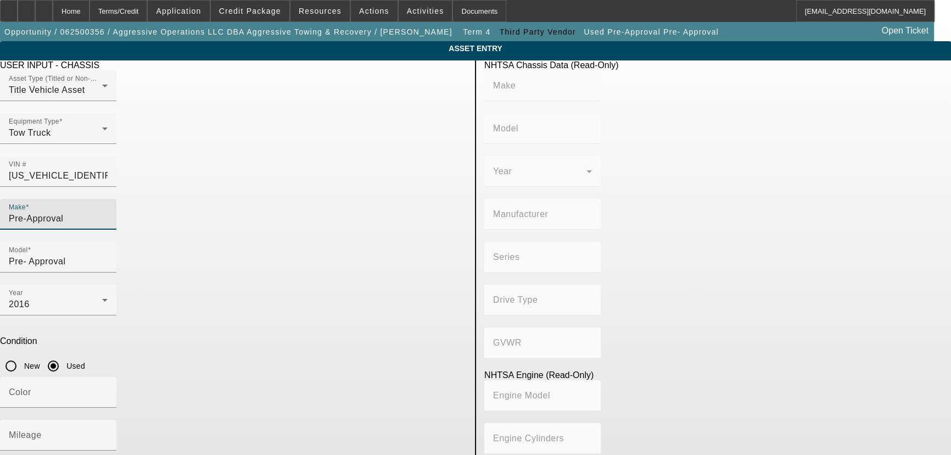
click at [108, 212] on input "Pre-Approval" at bounding box center [58, 218] width 99 height 13
type input "FREIGHTLINER"
type input "M2"
type input "DAIMLER TRUCK NORTH AMERICA LLC"
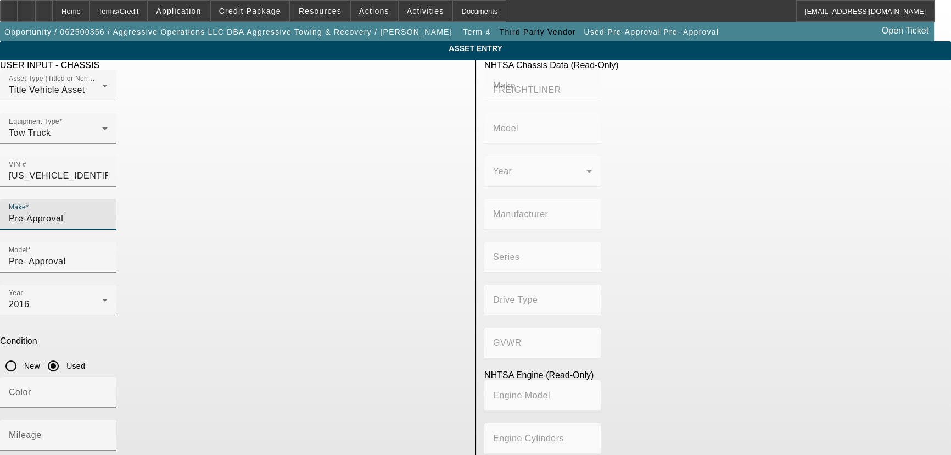
type input "106 Medium Duty"
type input "4x2"
type input "Class 6: 19,501 - 26,000 lb (8,845 - 11,794 kg)"
type input "Cummins ISB"
type input "6"
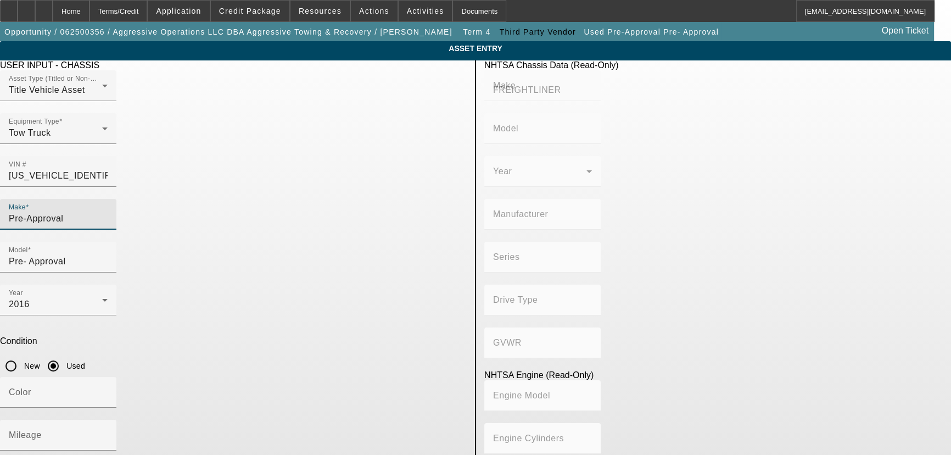
type input "Diesel"
type input "408.85908543470"
type input "6.7"
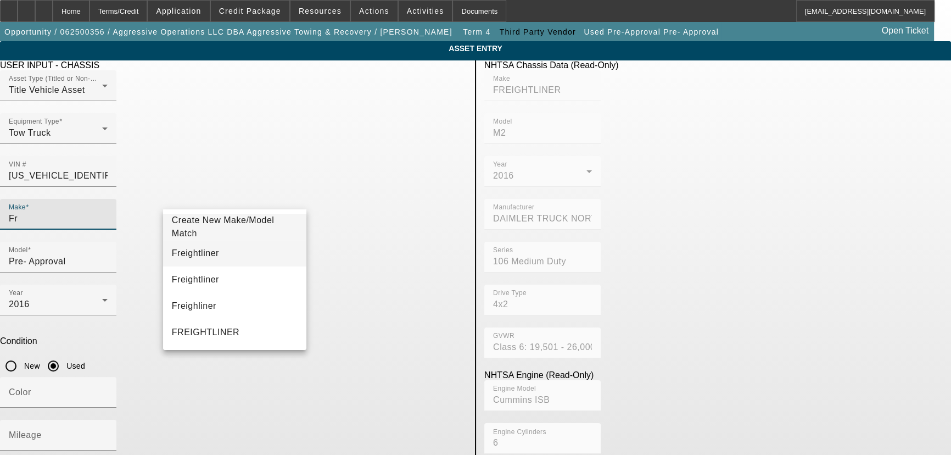
type input "Fr"
click at [265, 249] on mat-option "Freightliner" at bounding box center [235, 253] width 144 height 26
type input "Freightliner"
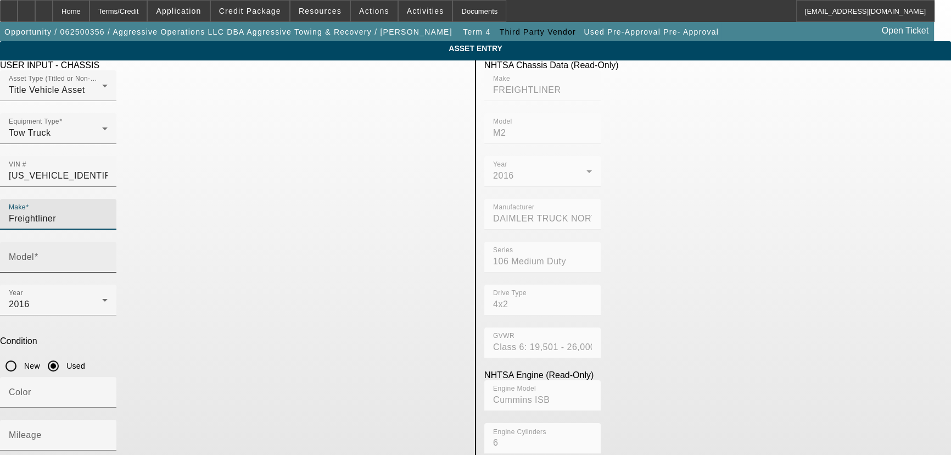
click at [108, 255] on input "Model" at bounding box center [58, 261] width 99 height 13
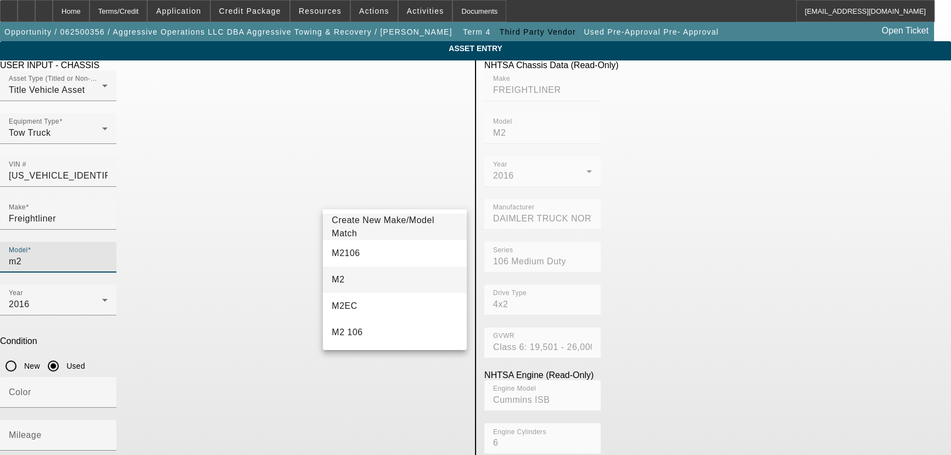
click at [360, 282] on mat-option "M2" at bounding box center [395, 279] width 144 height 26
type input "M2"
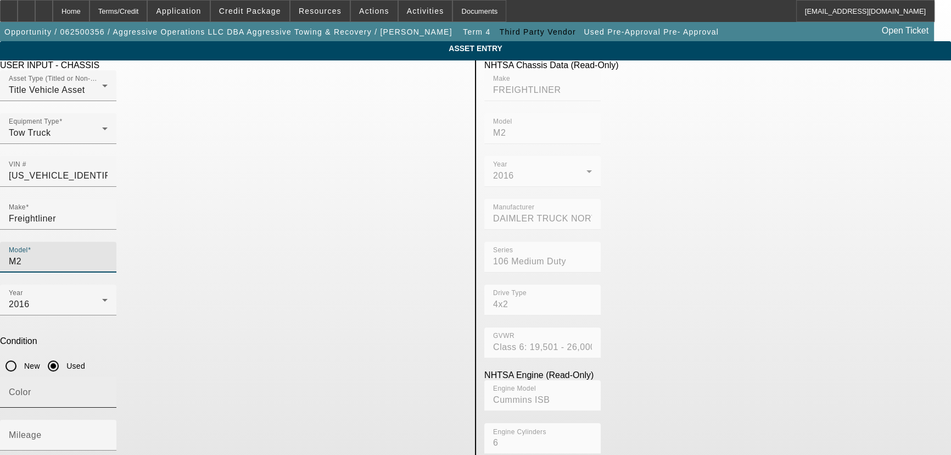
click at [108, 390] on input "Color" at bounding box center [58, 396] width 99 height 13
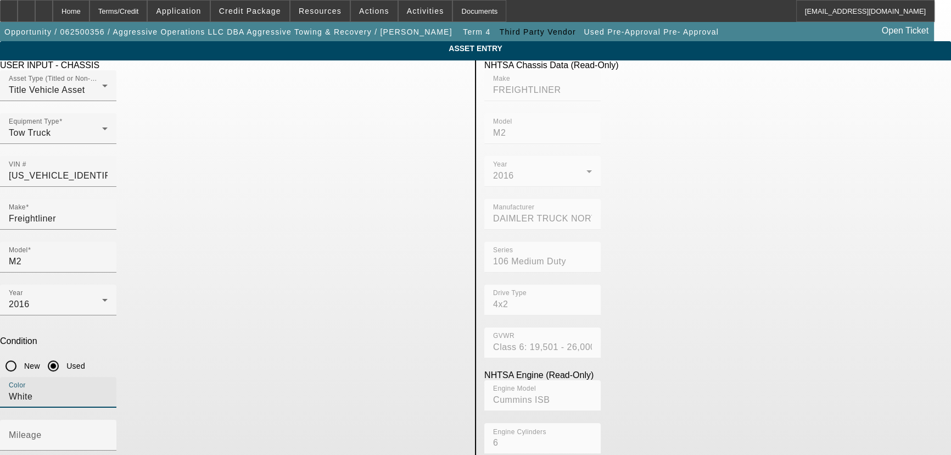
type input "White"
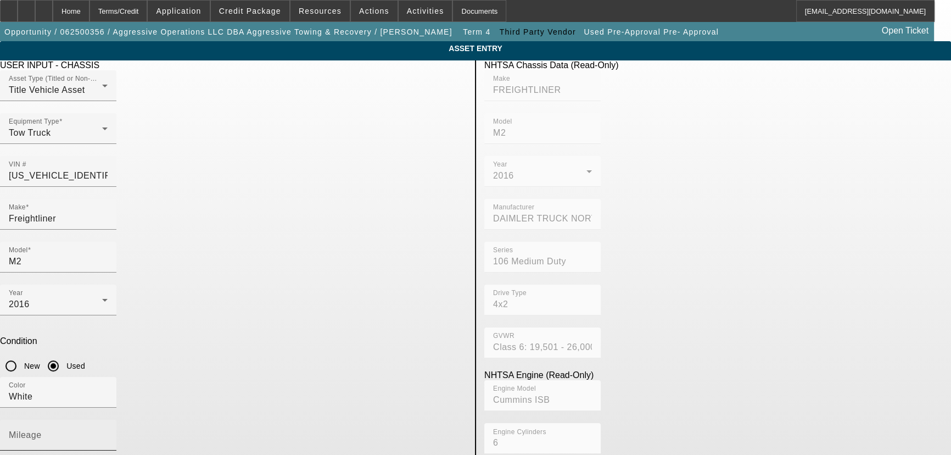
click at [108, 433] on input "Mileage" at bounding box center [58, 439] width 99 height 13
type input "229265"
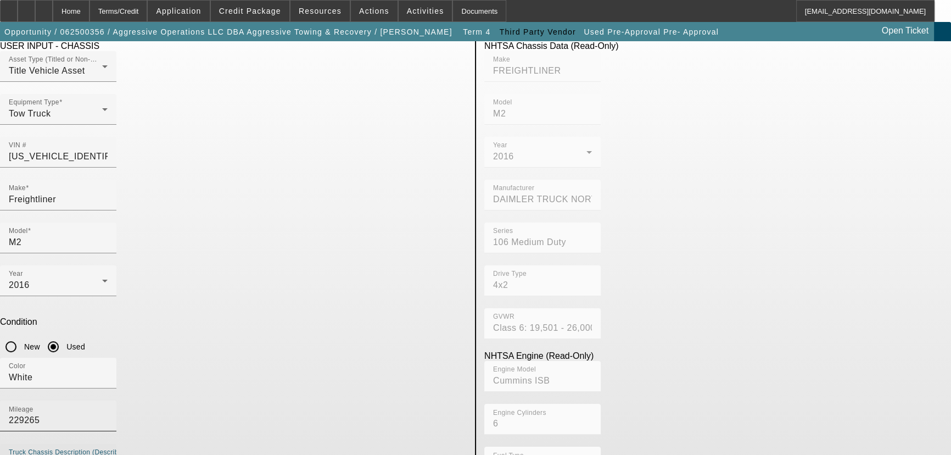
scroll to position [27, 0]
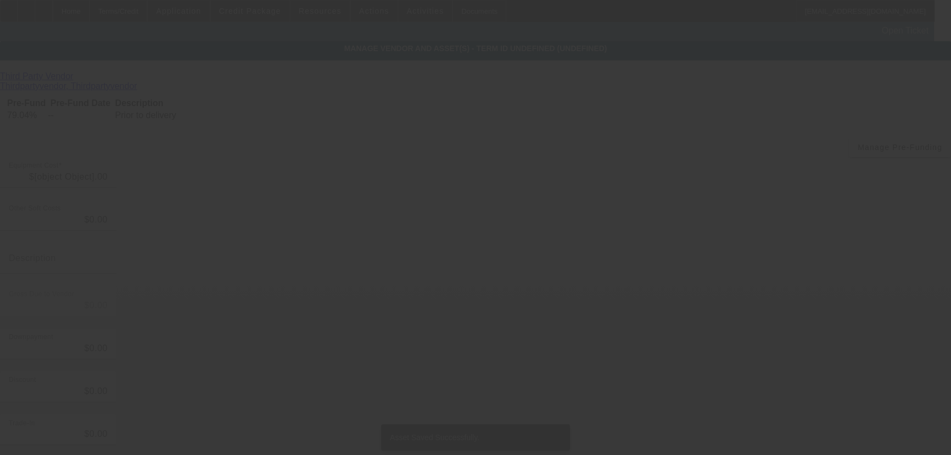
type input "$65,000.00"
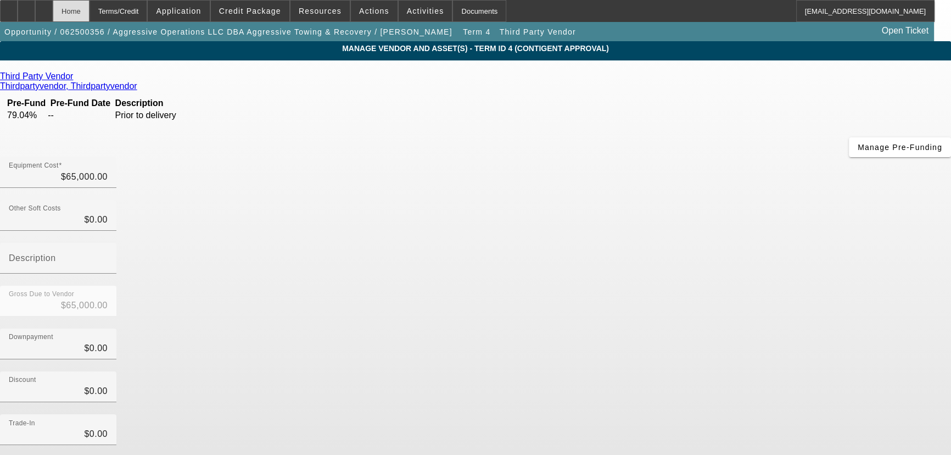
click at [81, 16] on div "Home" at bounding box center [71, 11] width 37 height 22
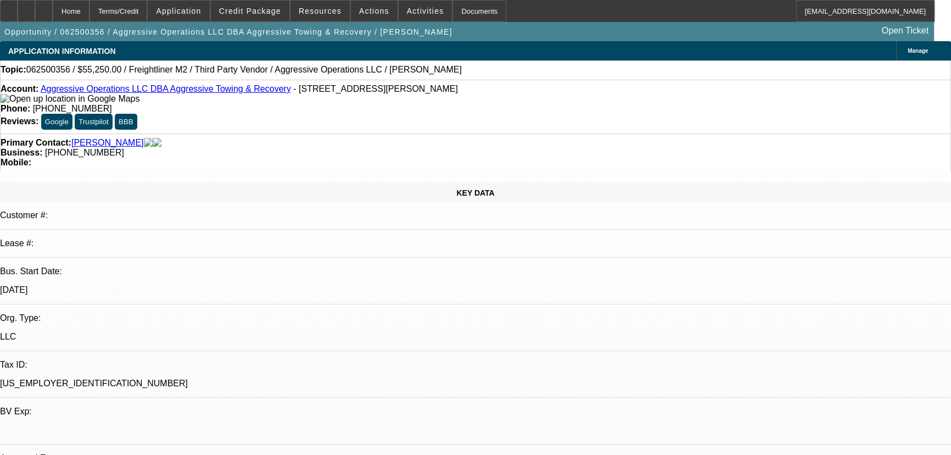
select select "0.15"
select select "2"
select select "0"
select select "6"
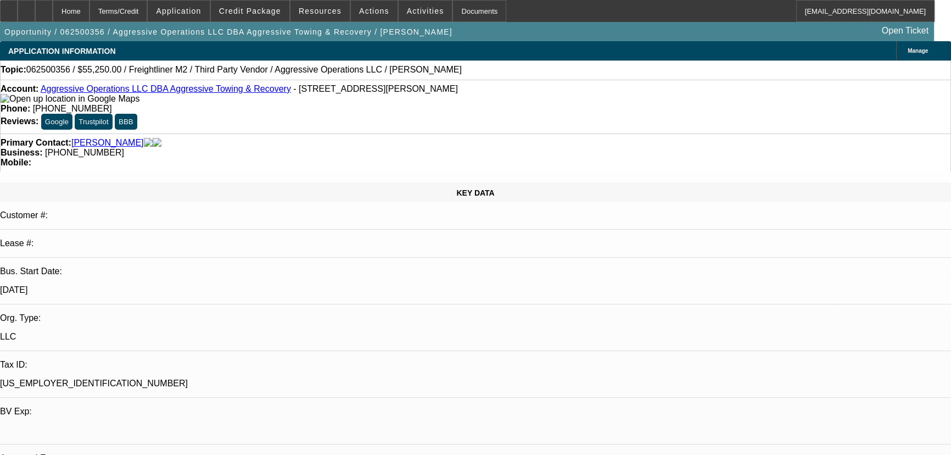
select select "0.15"
select select "2"
select select "0"
select select "6"
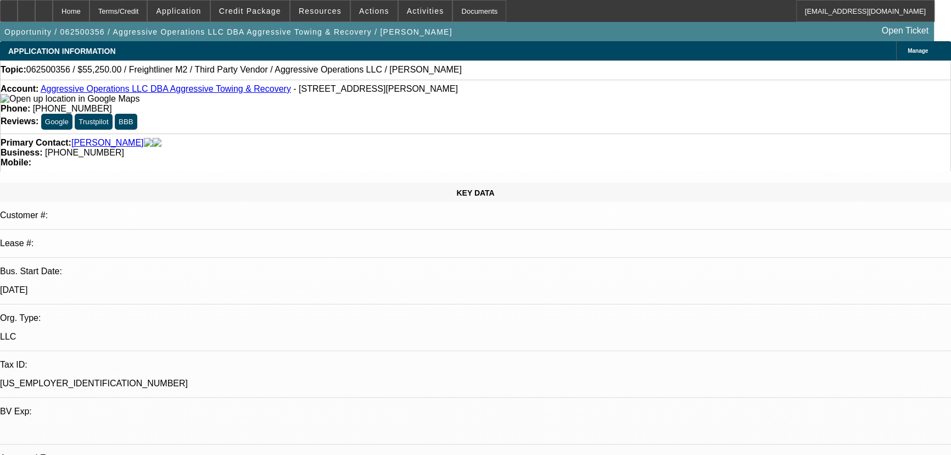
select select "0.15"
select select "2"
select select "0"
select select "6"
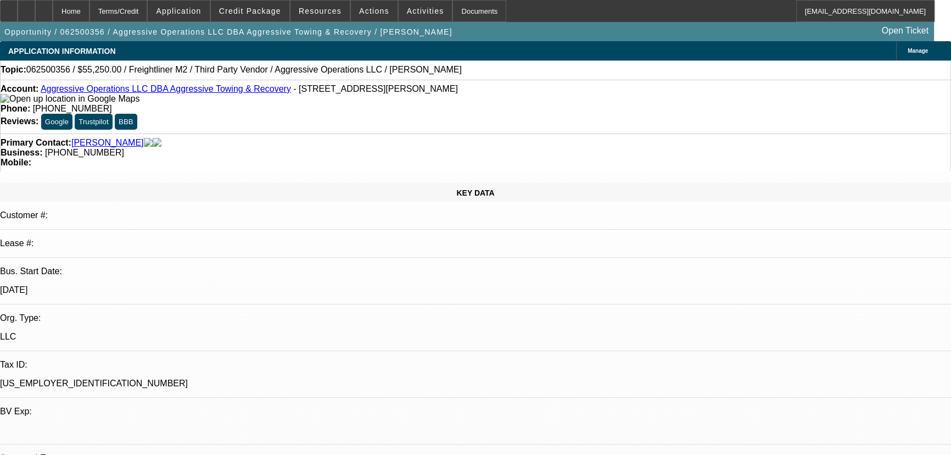
select select "0.15"
select select "2"
select select "0"
select select "6"
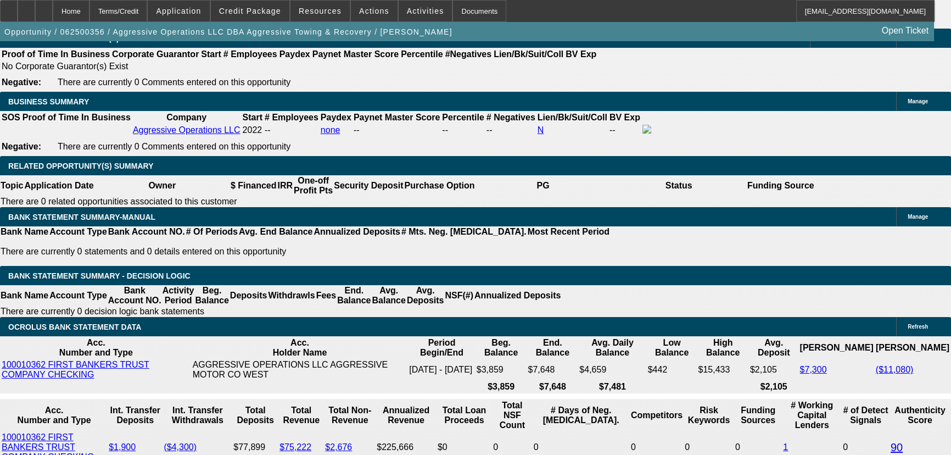
scroll to position [1797, 0]
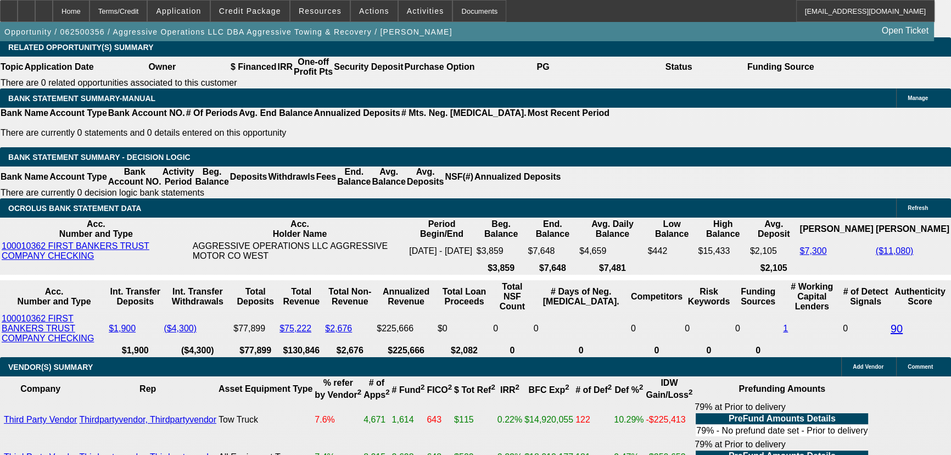
type input "3"
type input "UNKNOWN"
type input "30"
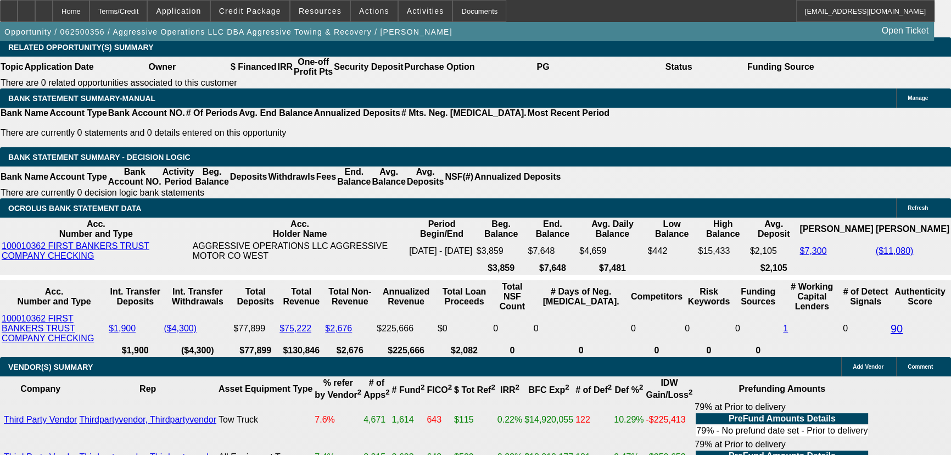
type input "$19,096.03"
type input "$38,192.06"
type input "$2,410.73"
type input "$4,821.46"
type input "30"
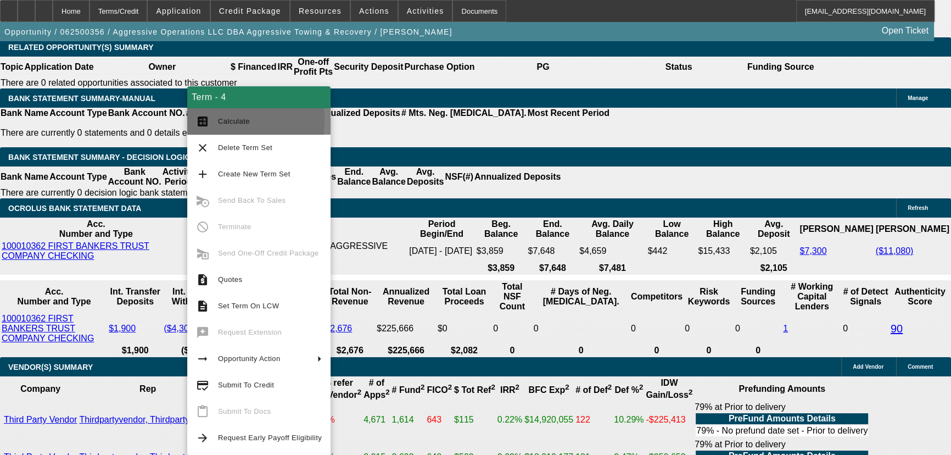
click at [202, 119] on mat-icon "calculate" at bounding box center [202, 121] width 13 height 13
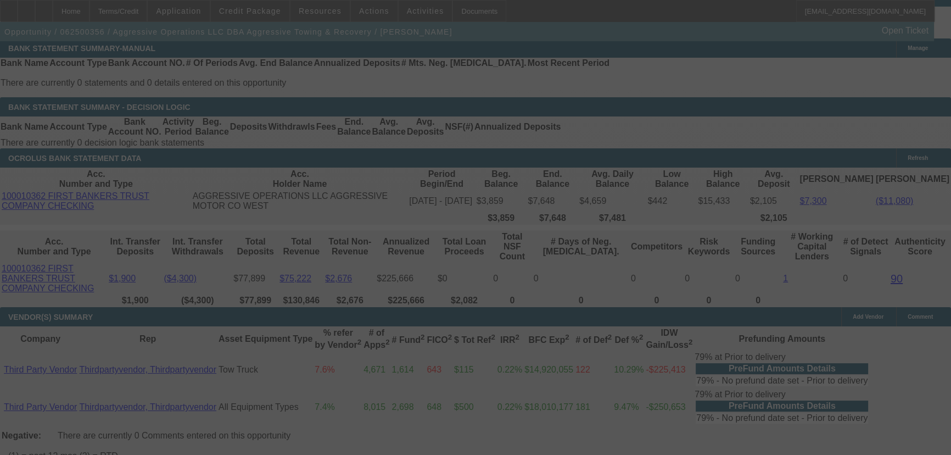
scroll to position [1840, 0]
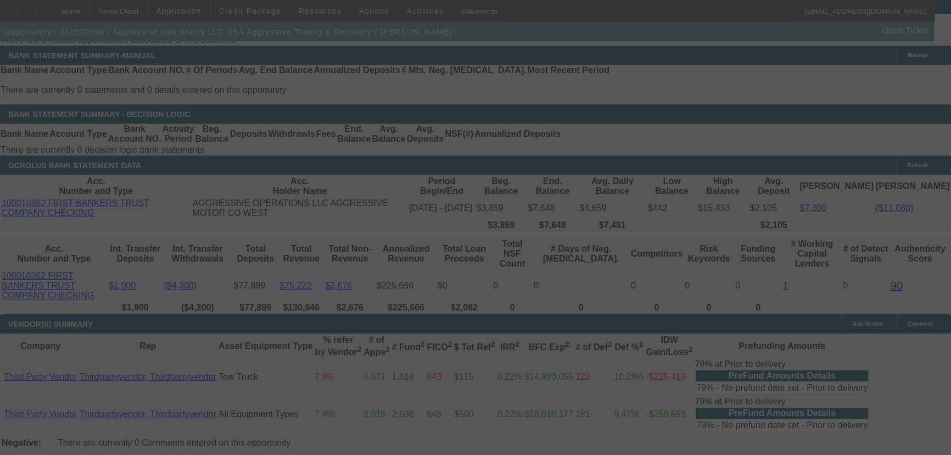
select select "0.15"
select select "2"
select select "0"
select select "6"
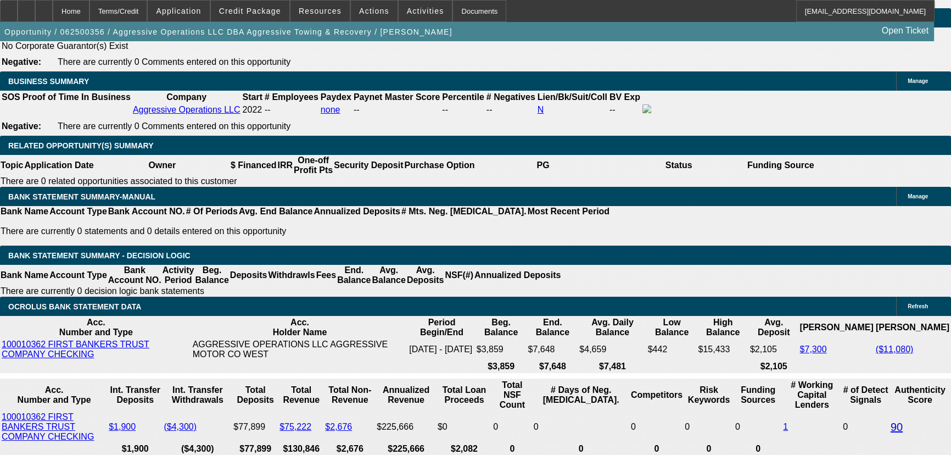
scroll to position [1640, 0]
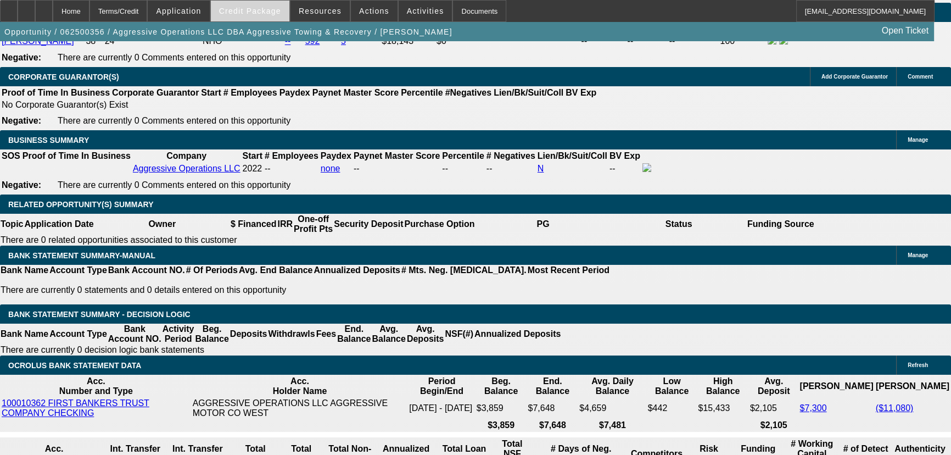
click at [262, 20] on span at bounding box center [250, 11] width 79 height 26
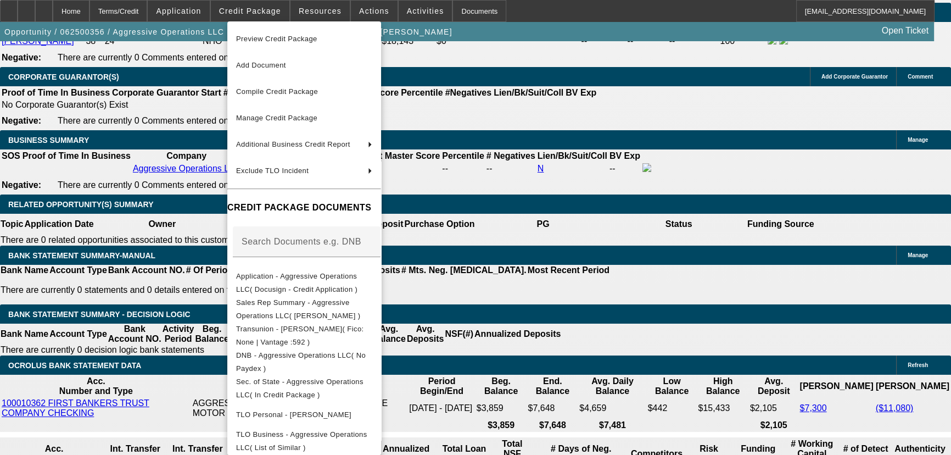
click at [175, 85] on div at bounding box center [475, 227] width 951 height 455
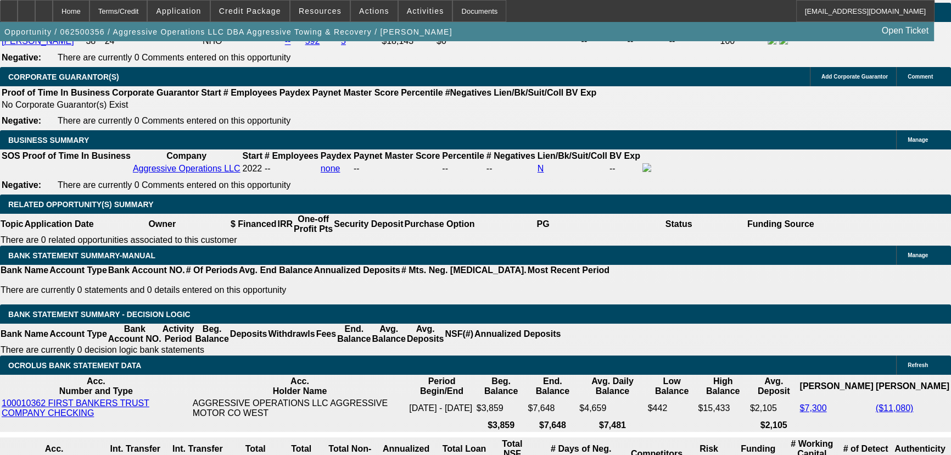
scroll to position [1989, 0]
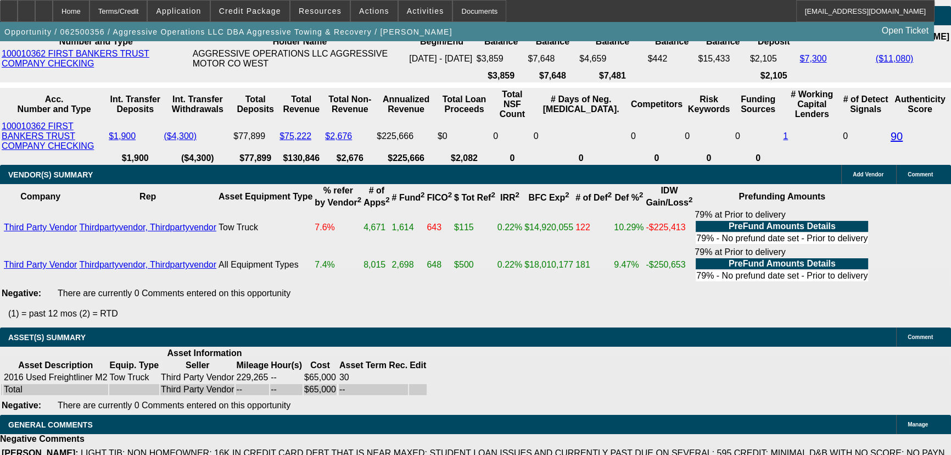
type input "$2,410.73"
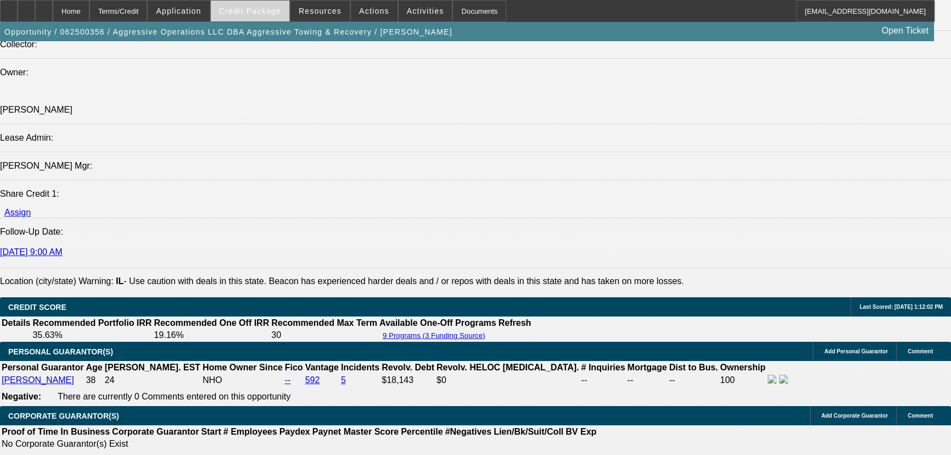
scroll to position [1291, 0]
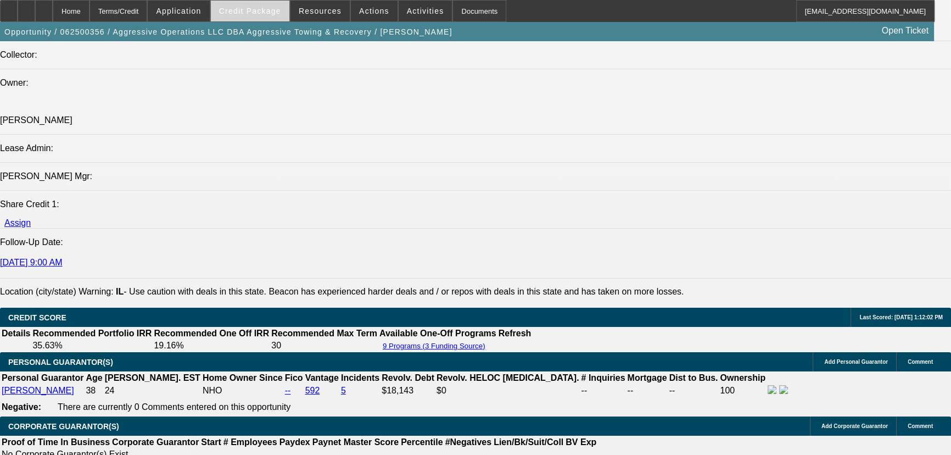
click at [267, 8] on span "Credit Package" at bounding box center [250, 11] width 62 height 9
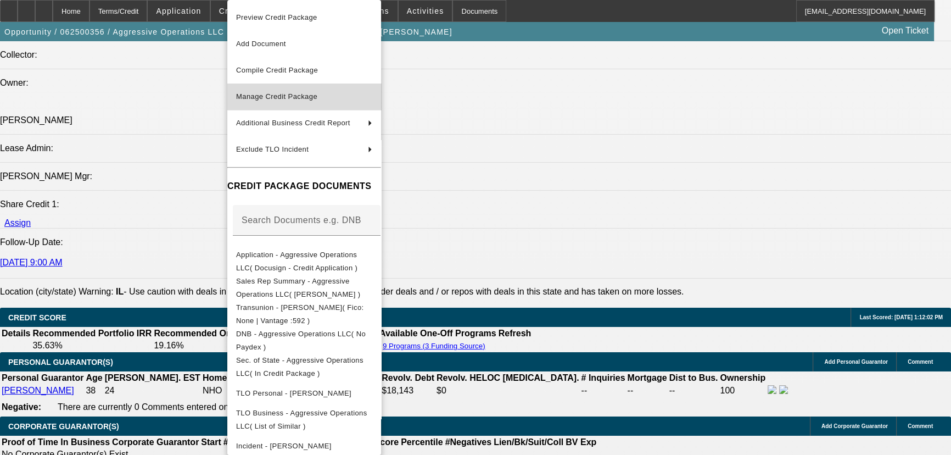
click at [302, 103] on button "Manage Credit Package" at bounding box center [304, 96] width 154 height 26
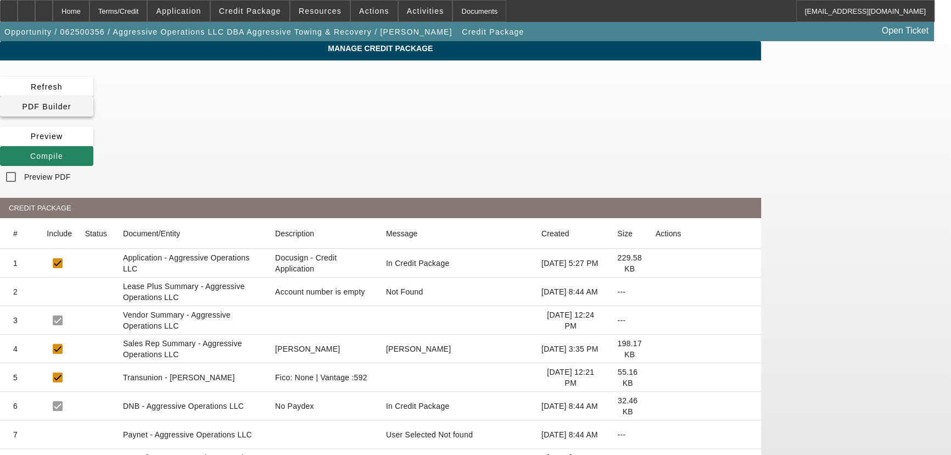
click at [93, 94] on span at bounding box center [46, 106] width 93 height 26
click at [895, 173] on app-manage-credit-package "Manage Credit Package Refresh PDF Builder Preview Compile Preview PDF CREDIT PA…" at bounding box center [475, 363] width 951 height 644
click at [63, 152] on span "Compile" at bounding box center [46, 156] width 33 height 9
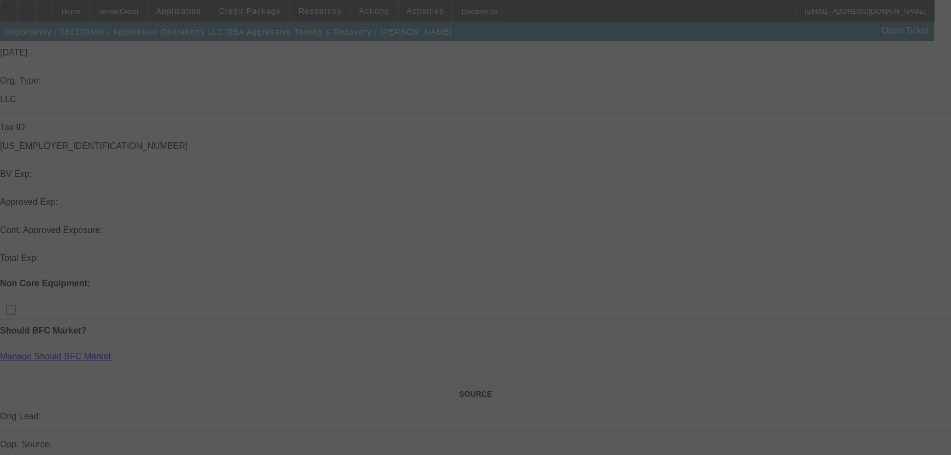
scroll to position [249, 0]
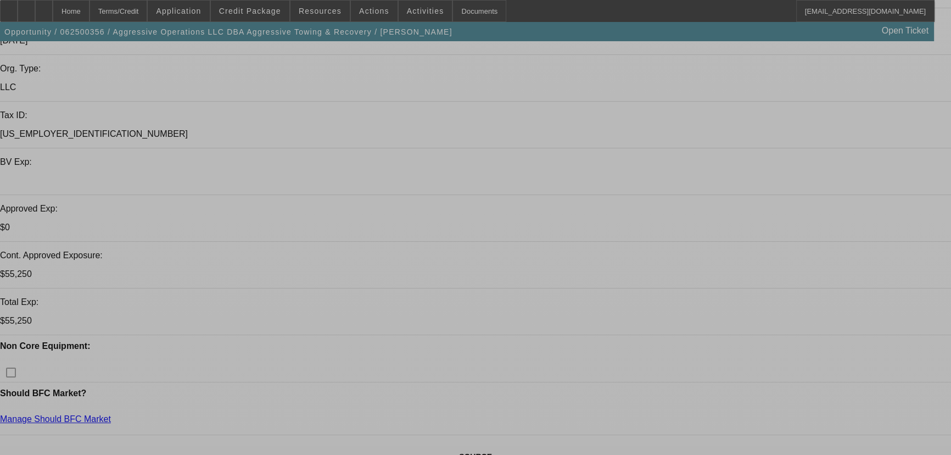
select select "0.15"
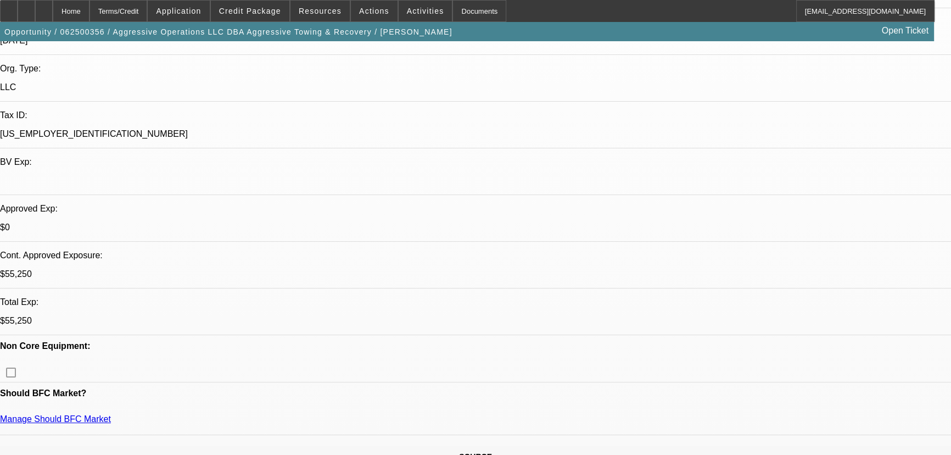
select select "2"
select select "0"
select select "6"
select select "0.15"
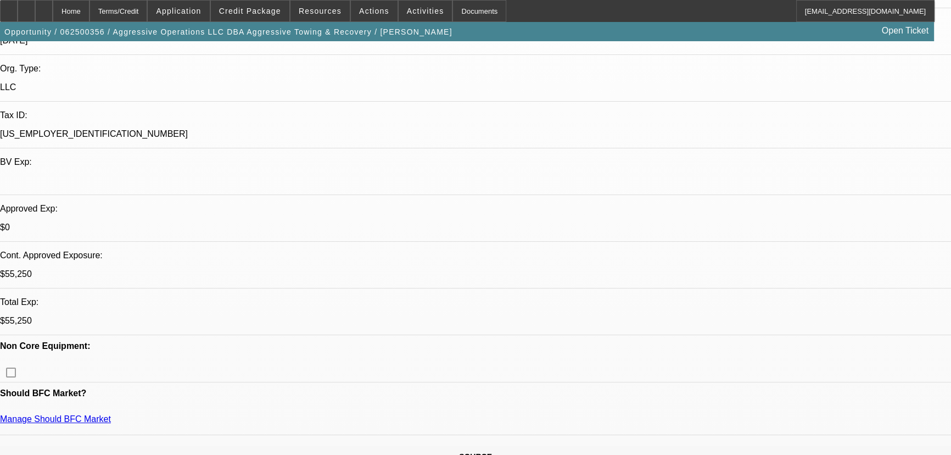
select select "2"
select select "0"
select select "6"
select select "0.15"
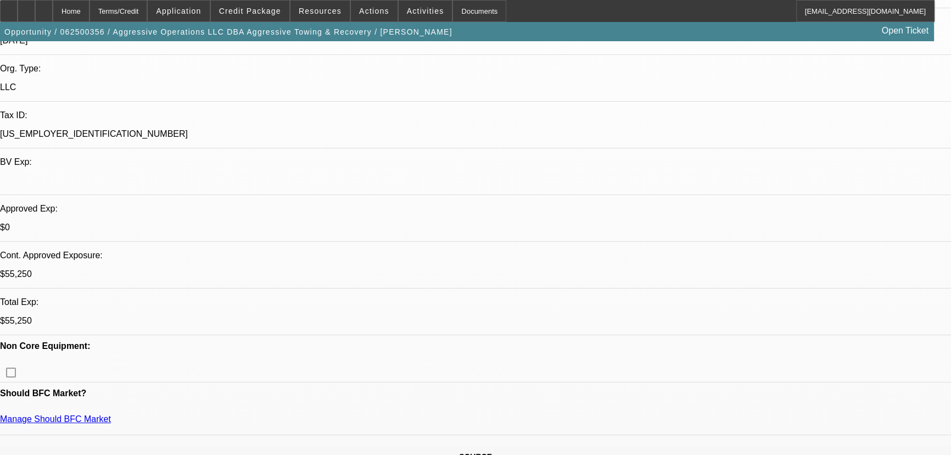
select select "2"
select select "0"
select select "6"
select select "0.15"
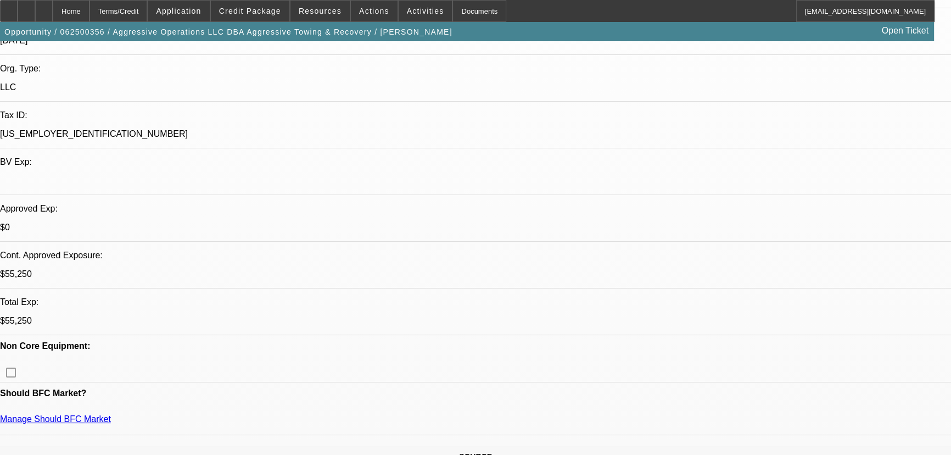
select select "2"
select select "0"
select select "6"
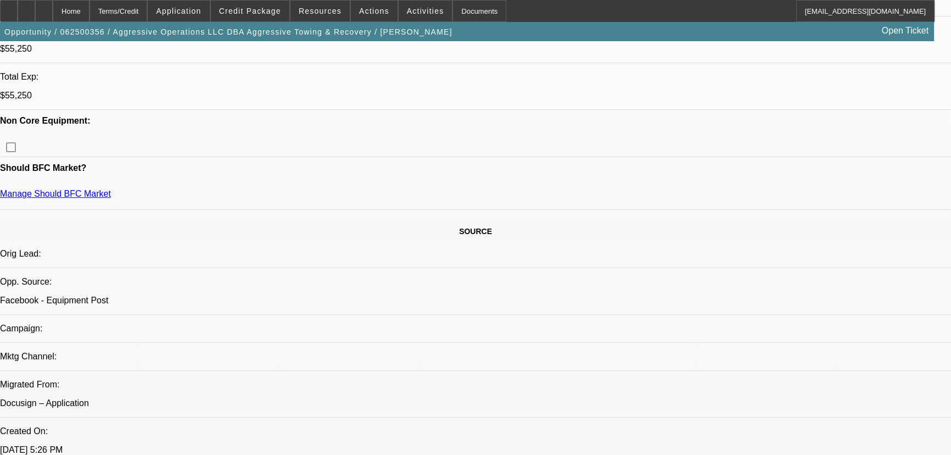
scroll to position [499, 0]
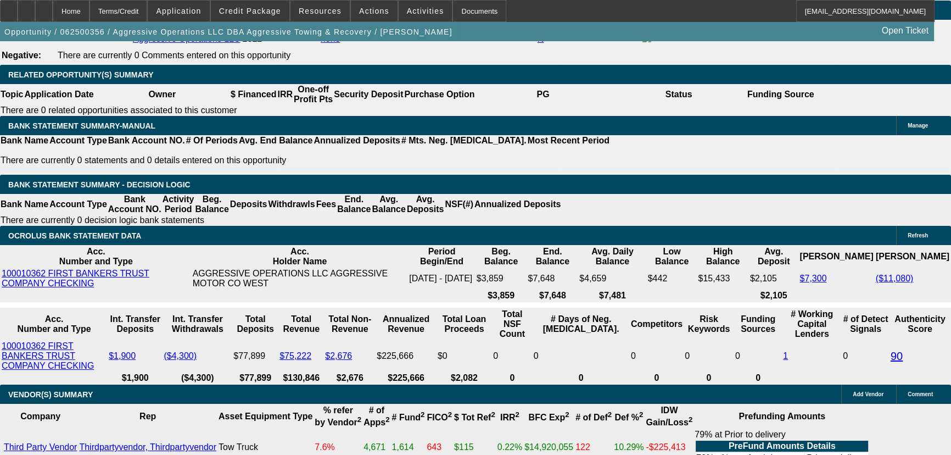
scroll to position [1747, 0]
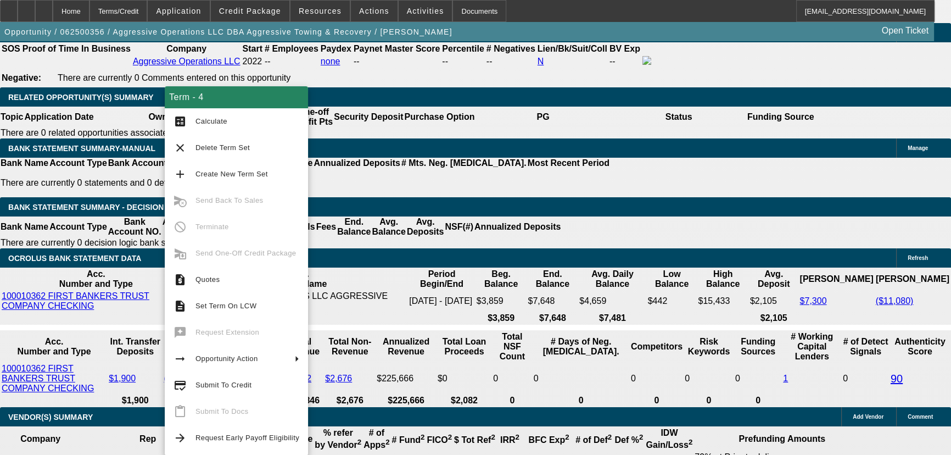
drag, startPoint x: 260, startPoint y: 390, endPoint x: 73, endPoint y: 373, distance: 188.1
click at [82, 379] on body "Home Terms/Credit Application Credit Package Resources Actions Activities Docum…" at bounding box center [475, 367] width 951 height 4229
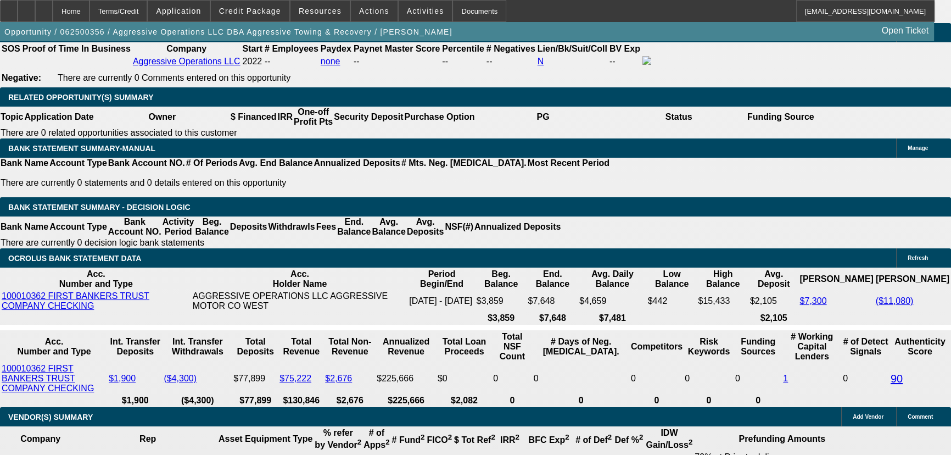
drag, startPoint x: 71, startPoint y: 371, endPoint x: 55, endPoint y: 369, distance: 16.7
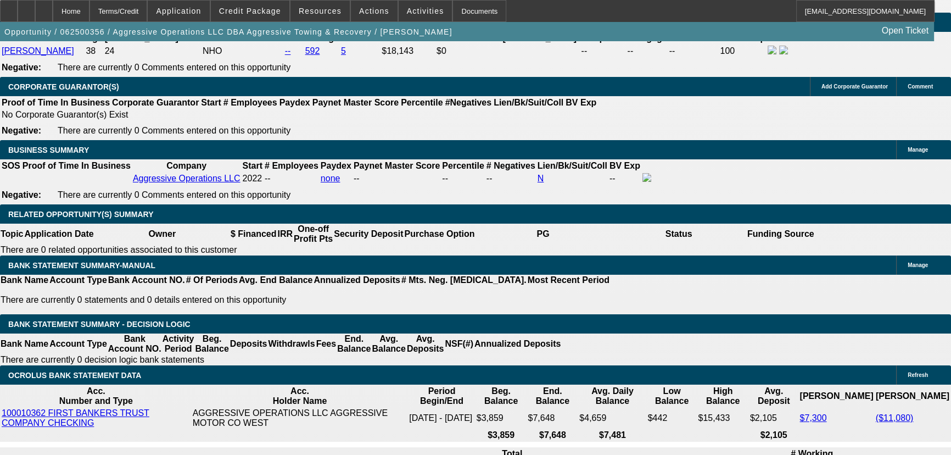
scroll to position [1648, 0]
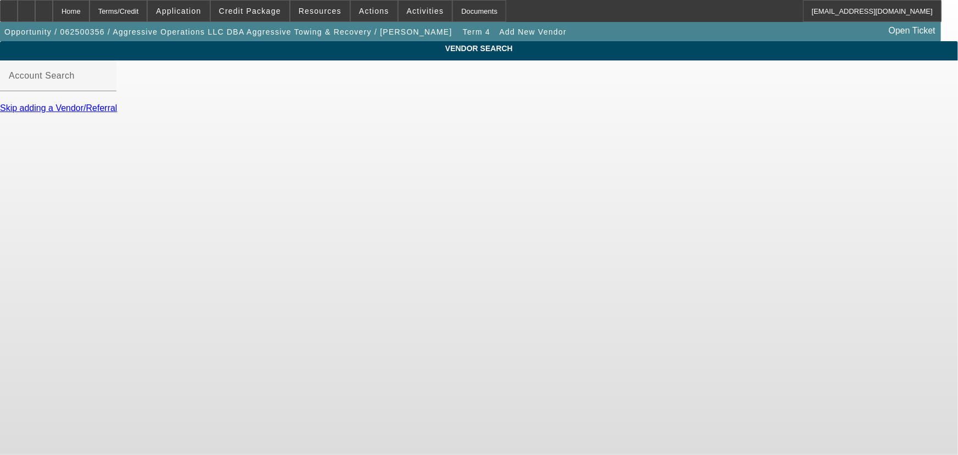
click at [116, 103] on div at bounding box center [58, 97] width 116 height 12
click at [108, 91] on div "Account Search" at bounding box center [58, 75] width 99 height 31
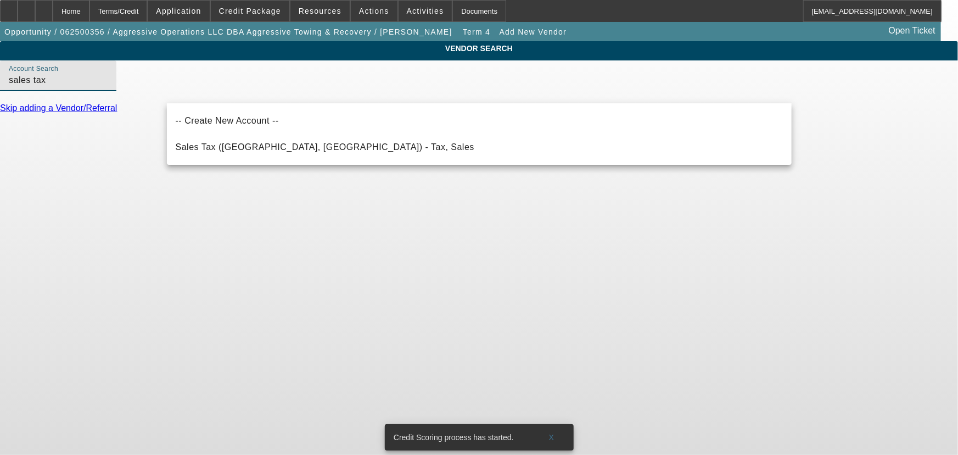
click at [291, 160] on div "-- Create New Account -- Sales Tax (Marlborough, MA) - Tax, Sales" at bounding box center [479, 134] width 625 height 62
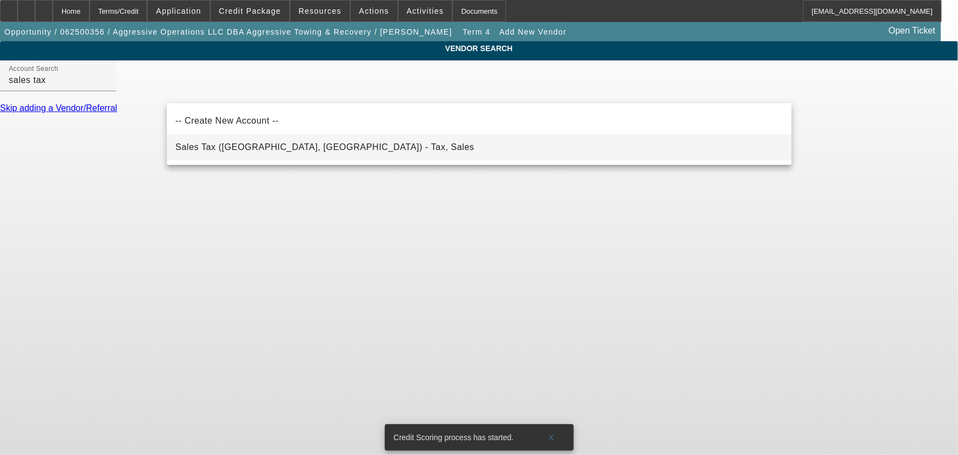
click at [291, 153] on span "Sales Tax (Marlborough, MA) - Tax, Sales" at bounding box center [325, 147] width 299 height 13
type input "Sales Tax (Marlborough, MA) - Tax, Sales"
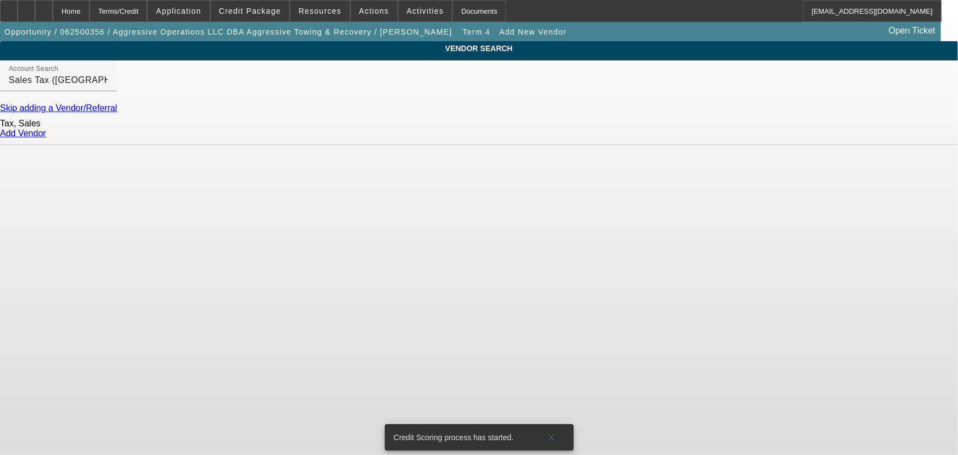
click at [46, 138] on link "Add Vendor" at bounding box center [23, 133] width 46 height 9
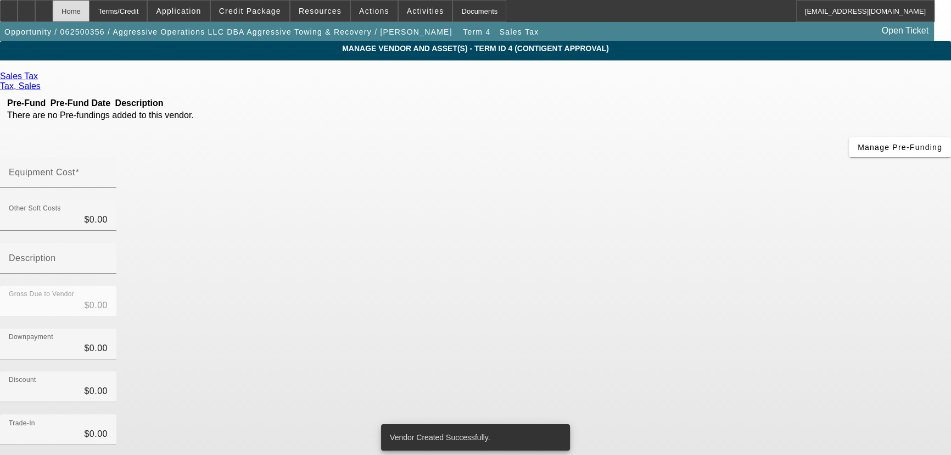
click at [90, 18] on div "Home" at bounding box center [71, 11] width 37 height 22
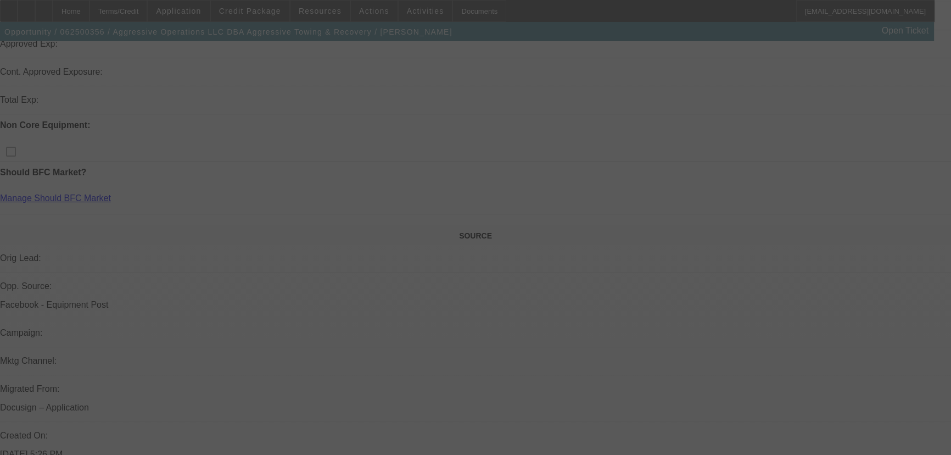
scroll to position [316, 0]
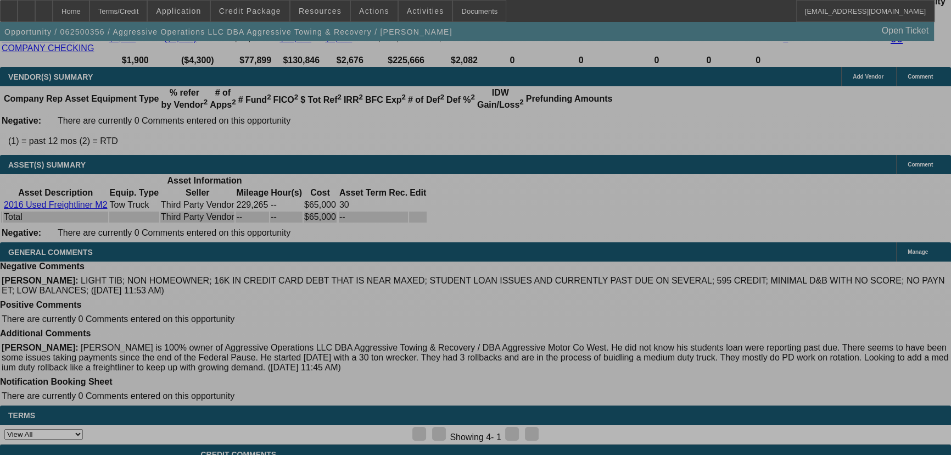
select select "0.15"
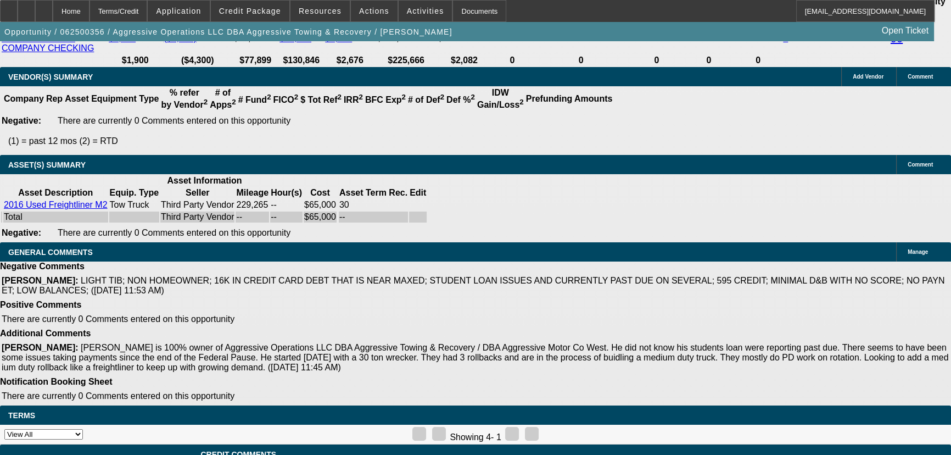
select select "2"
select select "0"
select select "6"
select select "0.15"
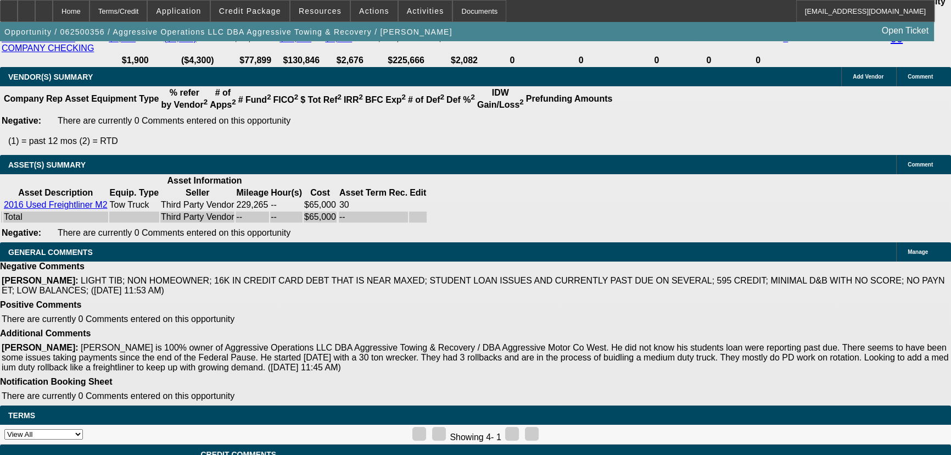
select select "2"
select select "0"
select select "6"
select select "0.15"
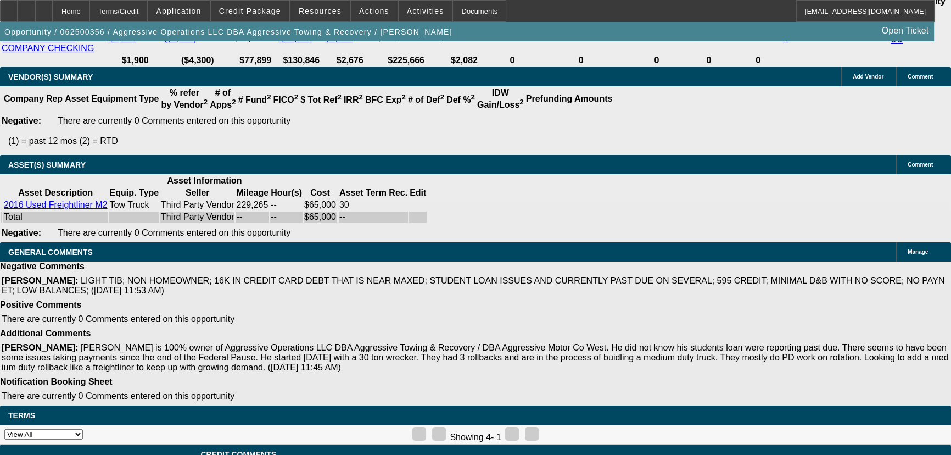
select select "2"
select select "0"
select select "6"
select select "0.15"
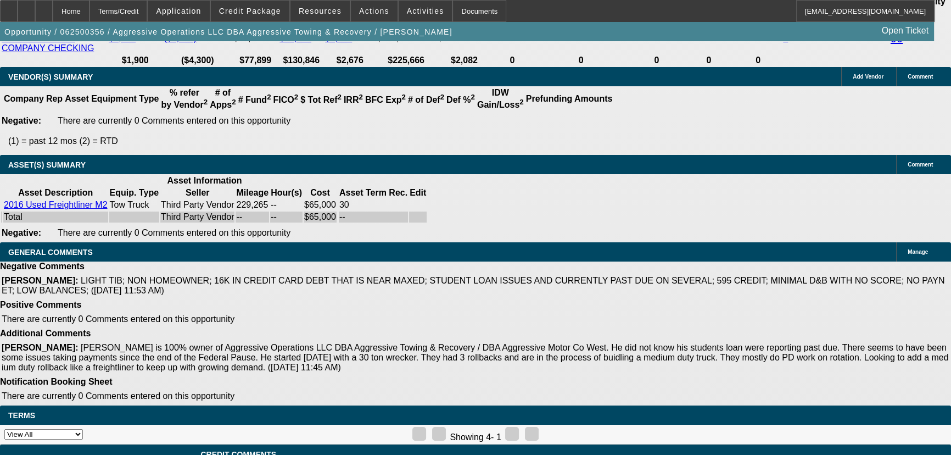
select select "2"
select select "0"
select select "6"
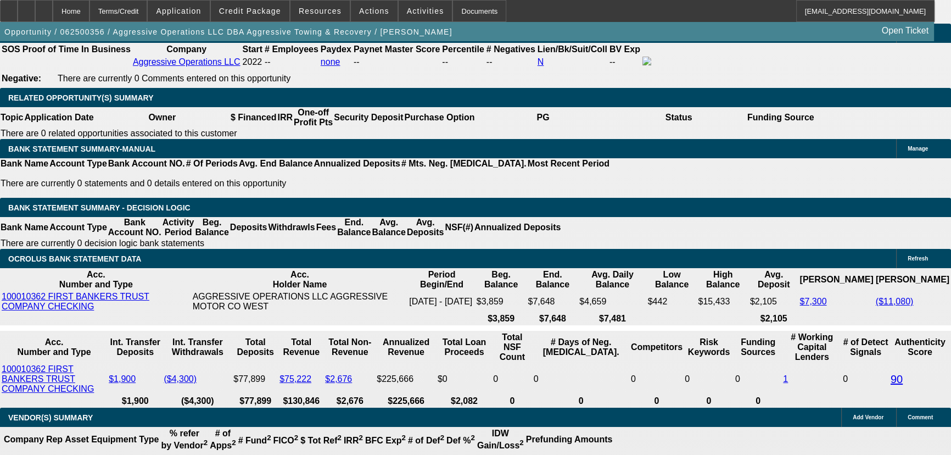
scroll to position [1694, 0]
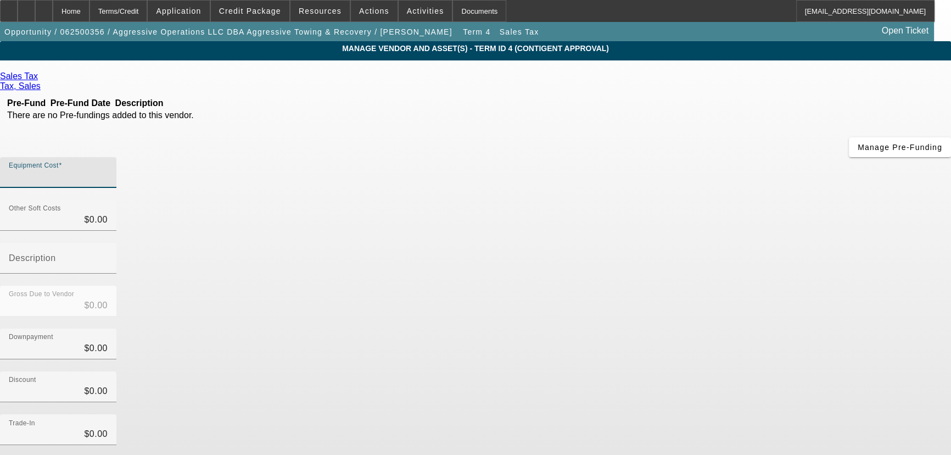
click at [108, 170] on input "Equipment Cost" at bounding box center [58, 176] width 99 height 13
paste input "4062.5"
type input "4062.5"
type input "$4,062.50"
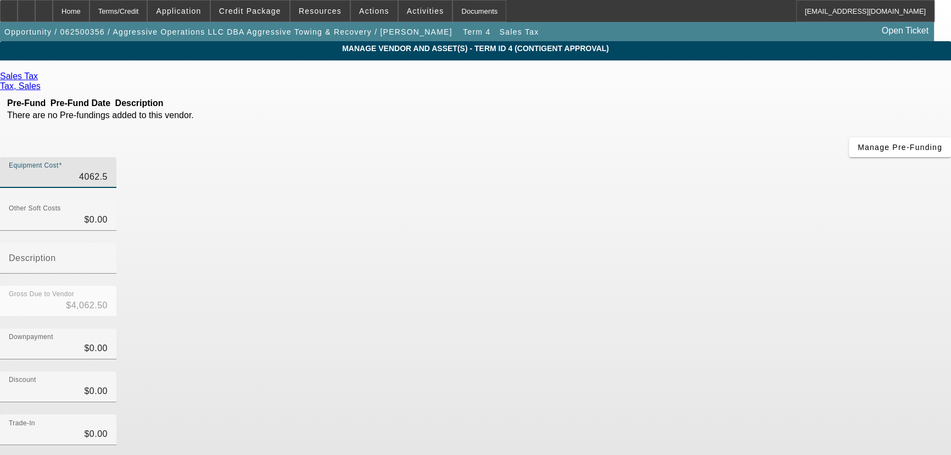
type input "$4,062.50"
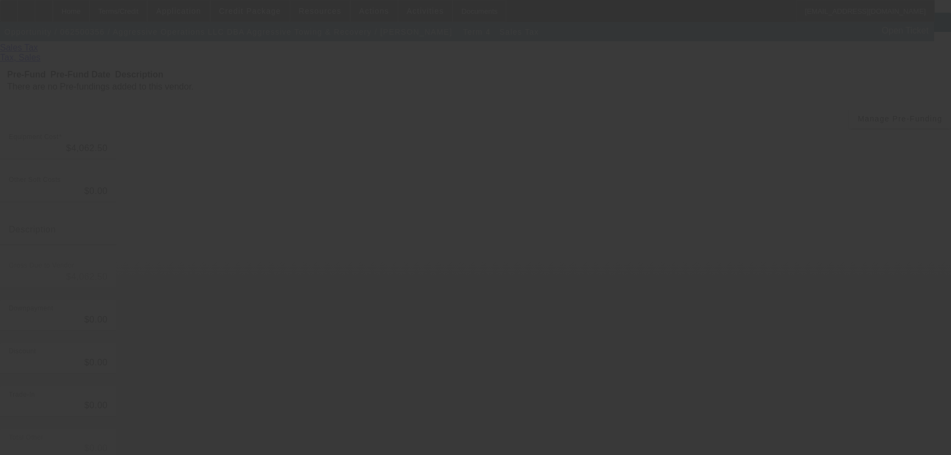
scroll to position [58, 0]
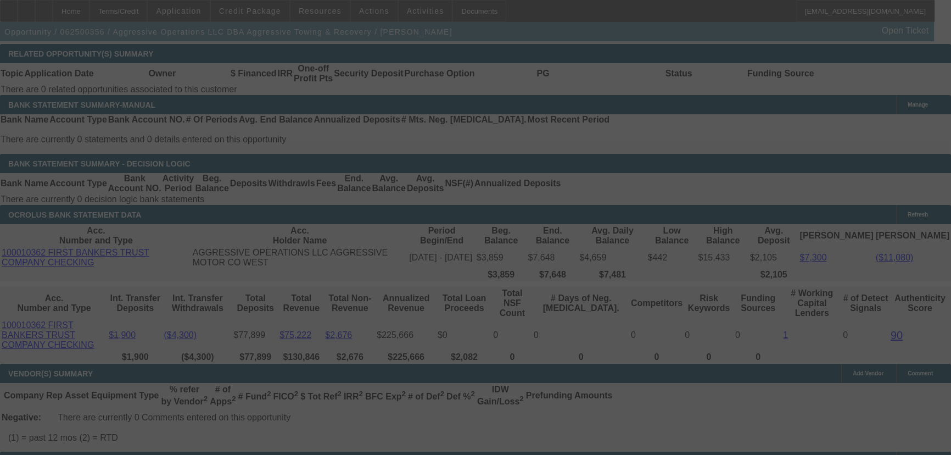
scroll to position [1839, 0]
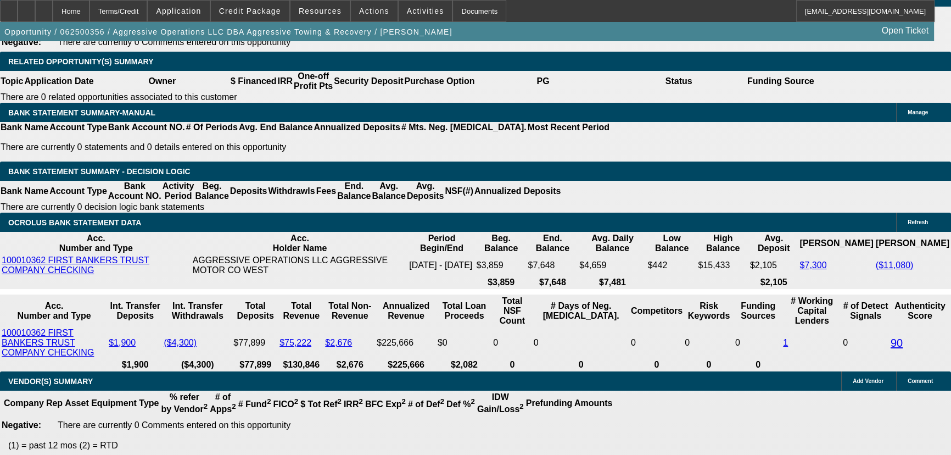
select select "0.15"
select select "2"
select select "0"
select select "6"
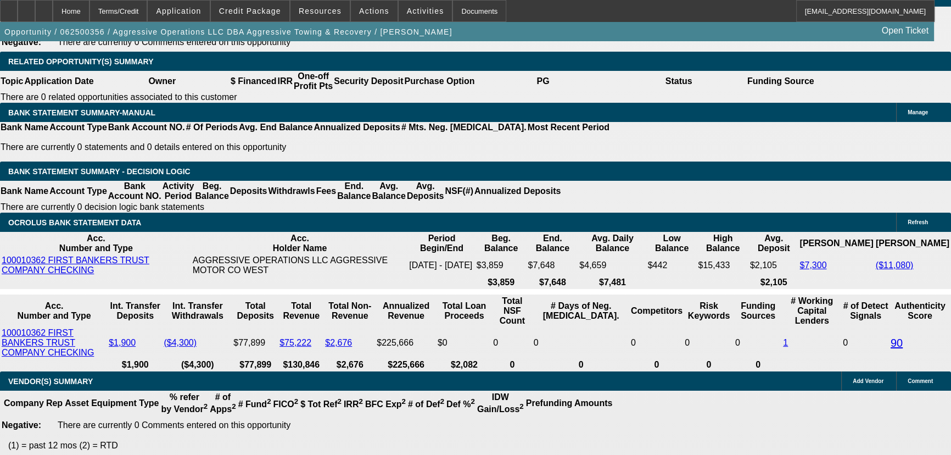
select select "0.15"
select select "2"
select select "0"
select select "6"
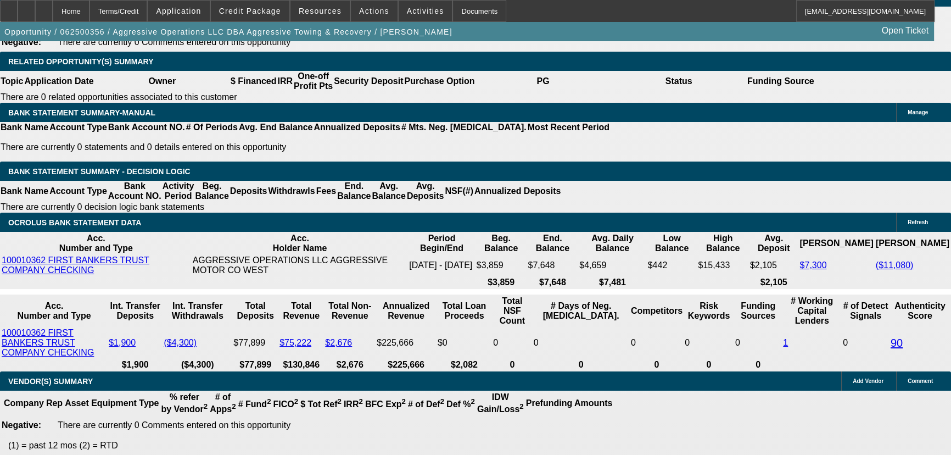
select select "0.15"
select select "2"
select select "0"
select select "6"
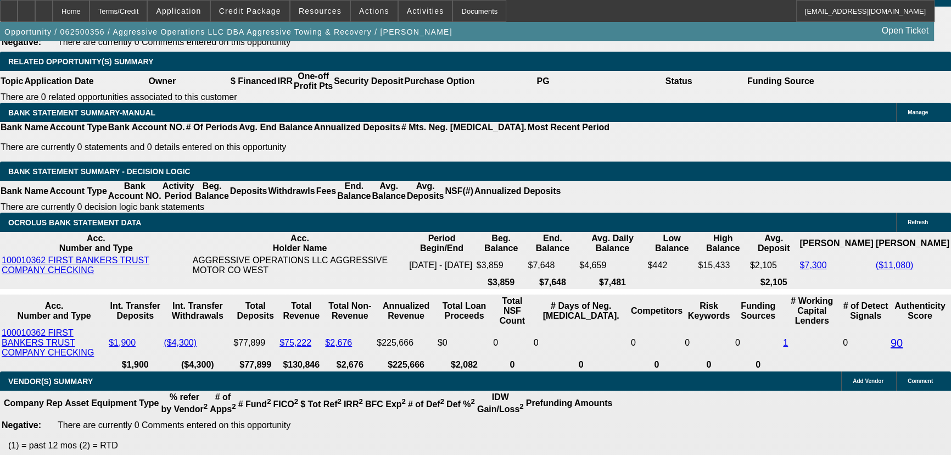
select select "0.15"
select select "2"
select select "0"
select select "6"
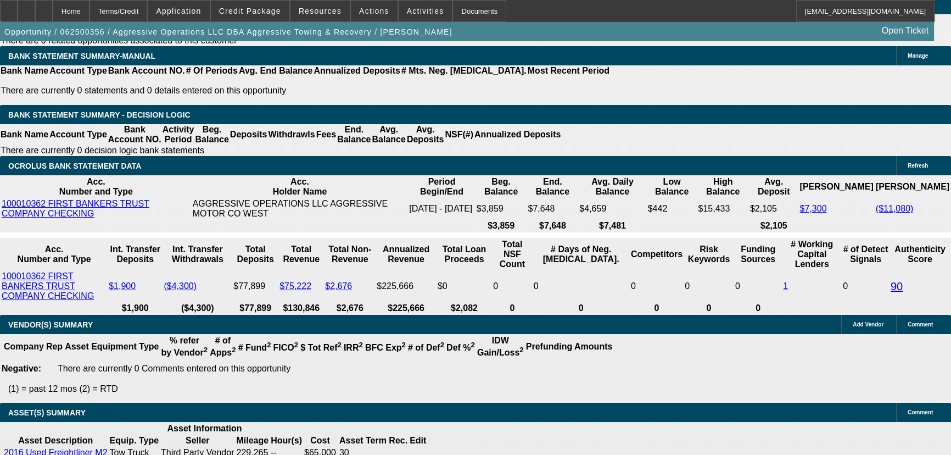
scroll to position [1784, 0]
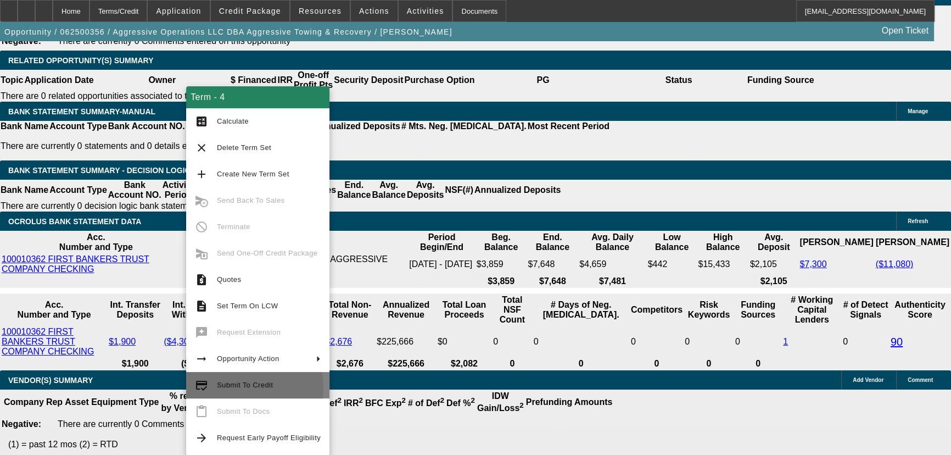
click at [228, 388] on span "Submit To Credit" at bounding box center [245, 385] width 56 height 8
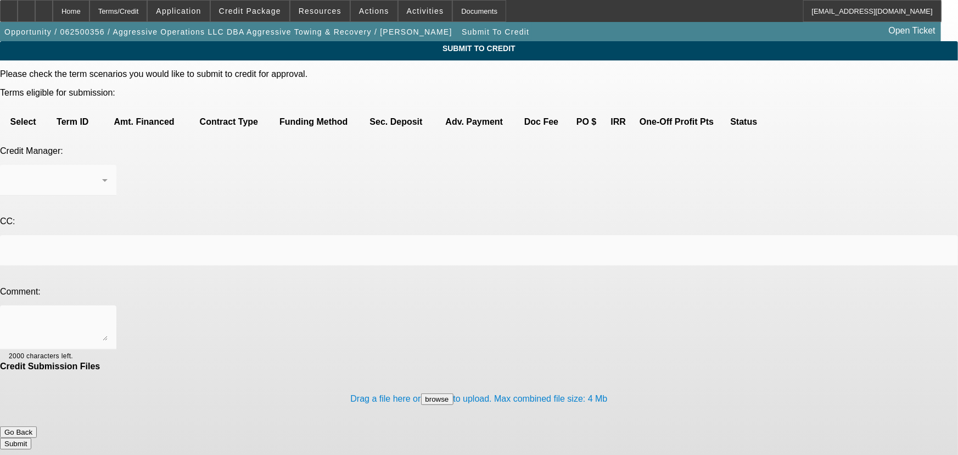
click at [136, 127] on div "Please check the term scenarios you would like to submit to credit for approval…" at bounding box center [479, 259] width 958 height 380
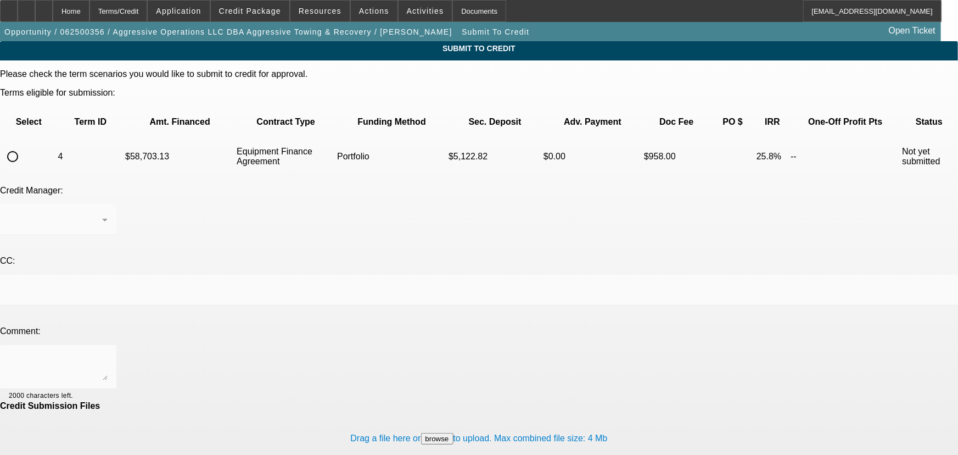
click at [57, 137] on td at bounding box center [28, 156] width 55 height 38
click at [24, 146] on input "radio" at bounding box center [13, 157] width 22 height 22
radio input "true"
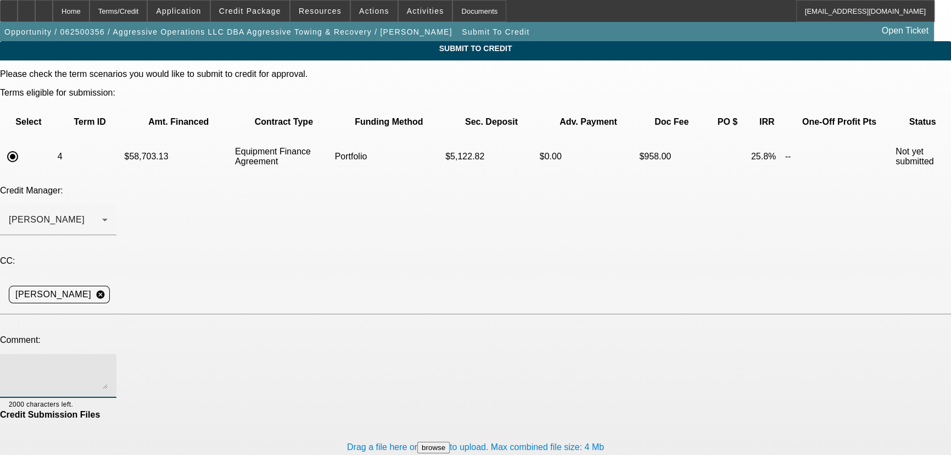
click at [108, 363] on textarea at bounding box center [58, 376] width 99 height 26
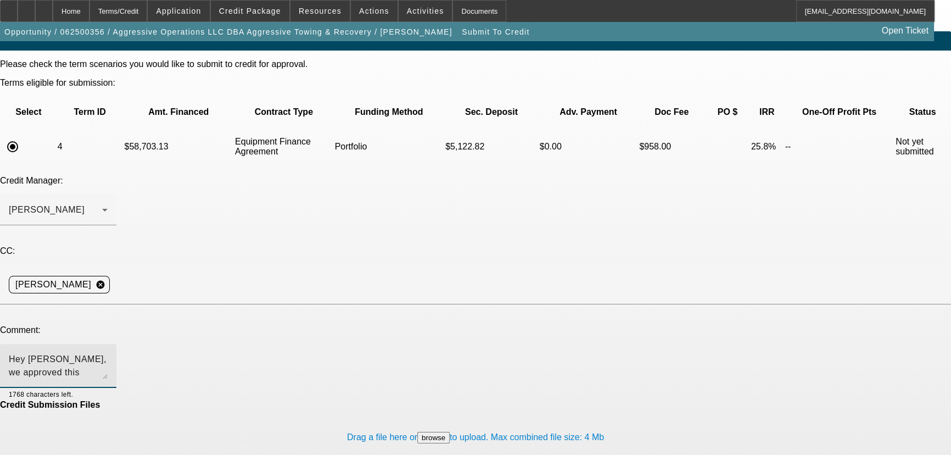
scroll to position [13, 0]
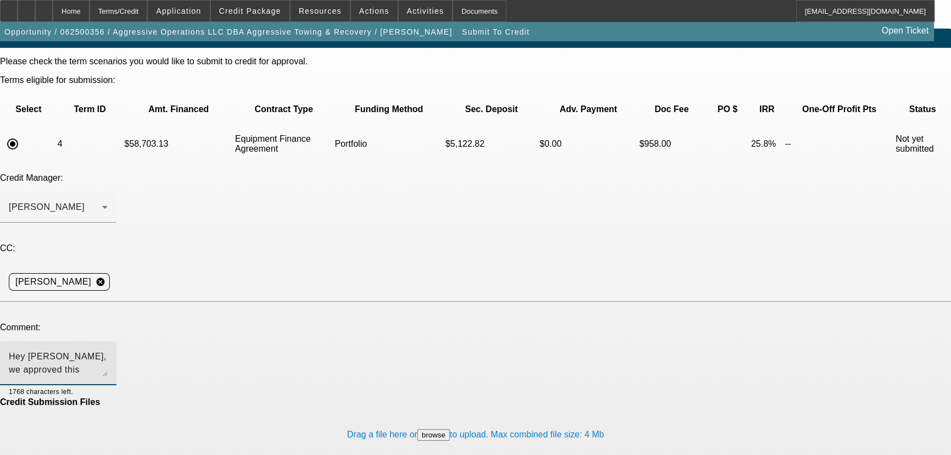
type textarea "Hey George, we approved this customer in June. He has found a truck and checked…"
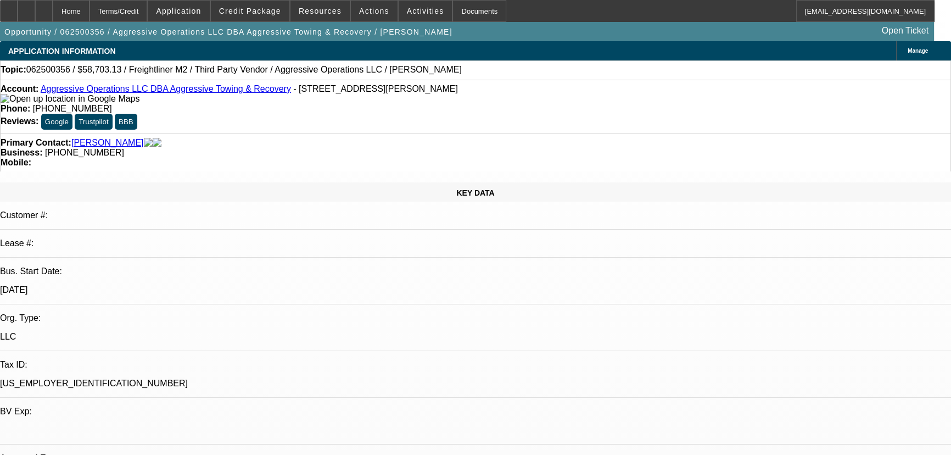
select select "0.15"
select select "2"
select select "0"
select select "6"
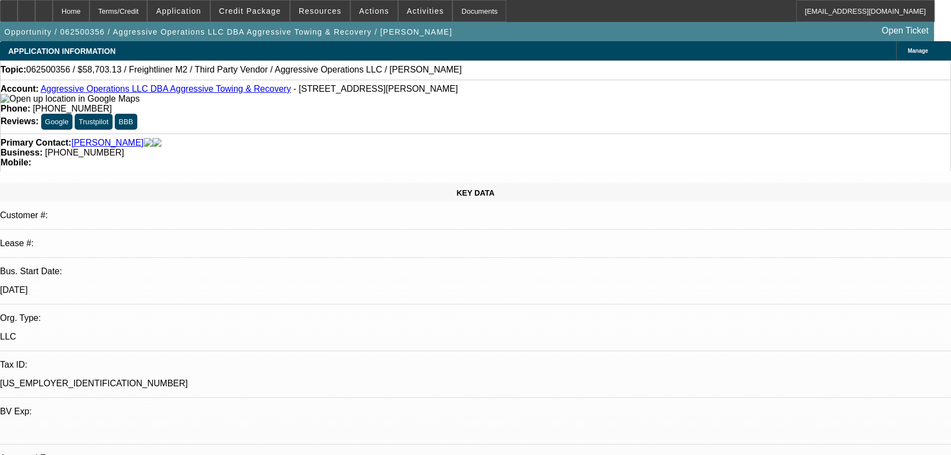
select select "0.15"
select select "2"
select select "0"
select select "6"
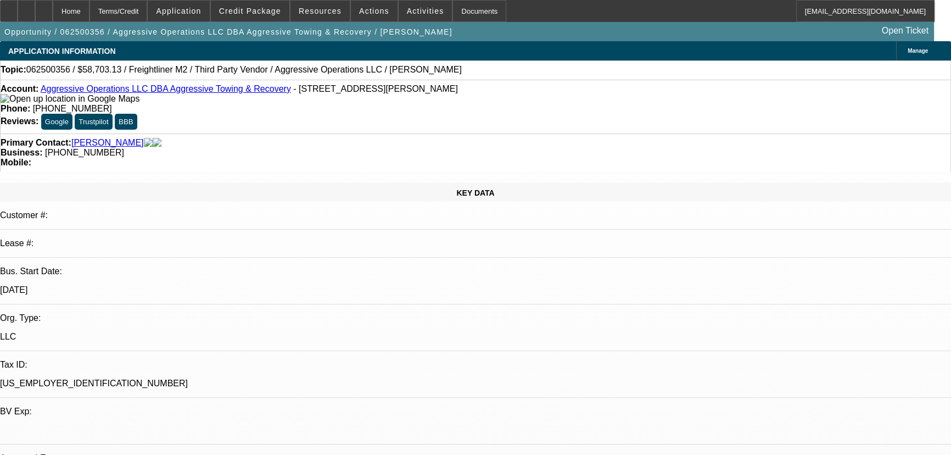
select select "0.15"
select select "2"
select select "0"
select select "6"
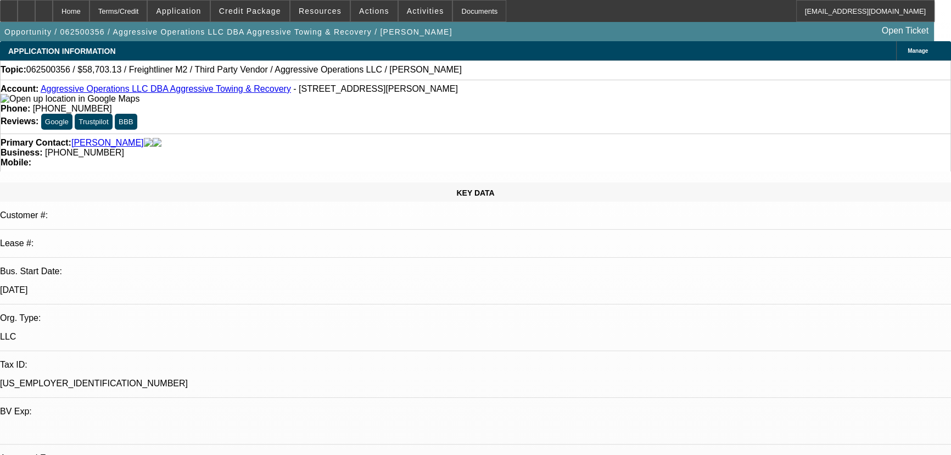
select select "0.15"
select select "2"
select select "0"
select select "6"
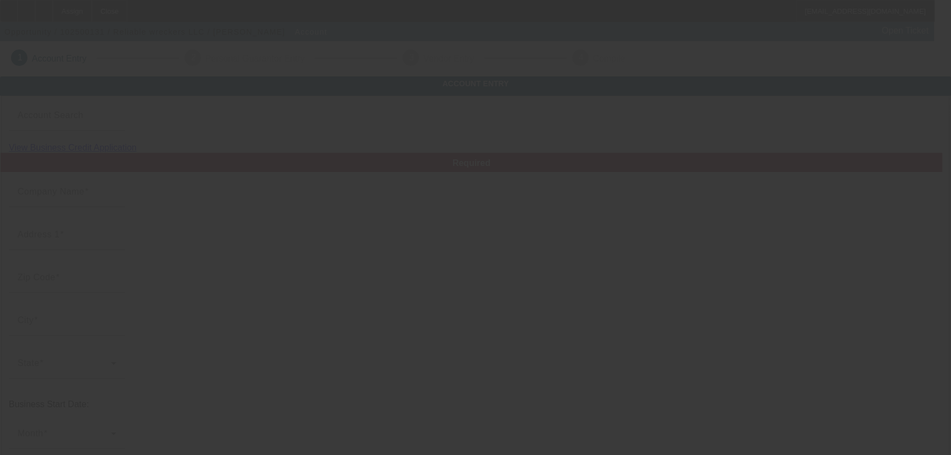
type input "Reliable wreckers LLC"
type input "[PHONE_NUMBER]"
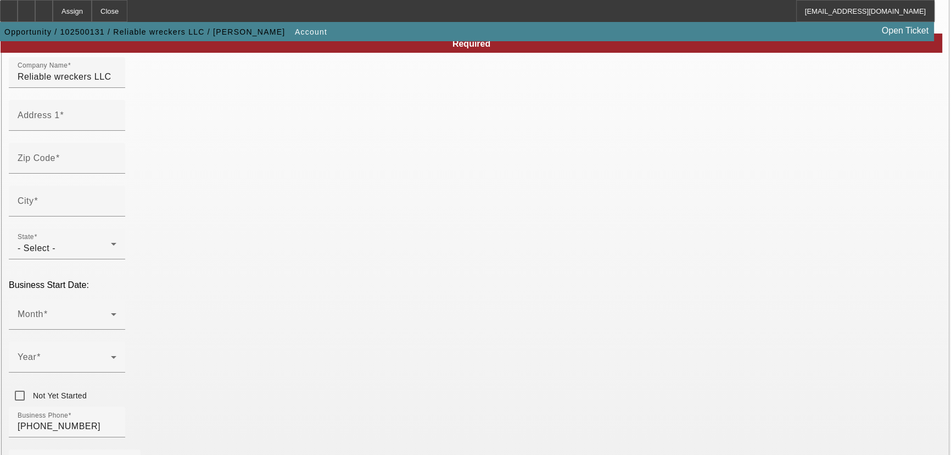
scroll to position [49, 0]
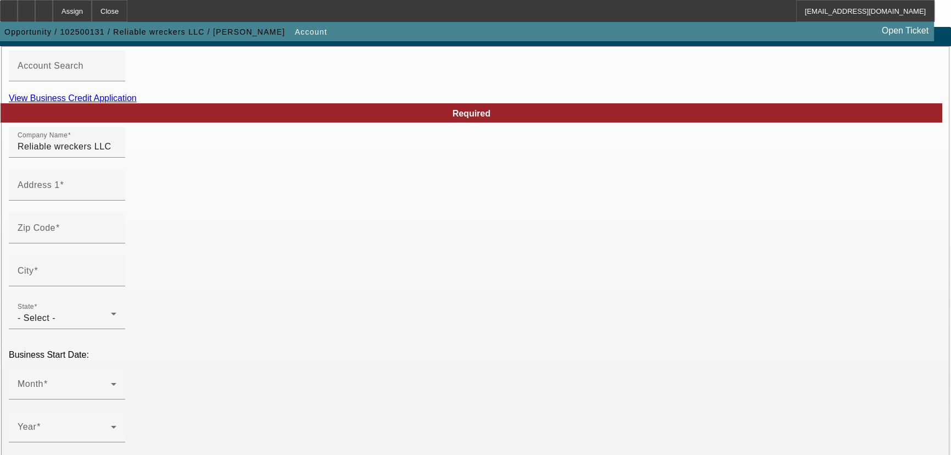
click at [137, 103] on link "View Business Credit Application" at bounding box center [73, 97] width 128 height 9
click at [116, 196] on input "Address 1" at bounding box center [67, 189] width 99 height 13
type input "[STREET_ADDRESS]"
click at [116, 239] on input "Zip Code" at bounding box center [67, 232] width 99 height 13
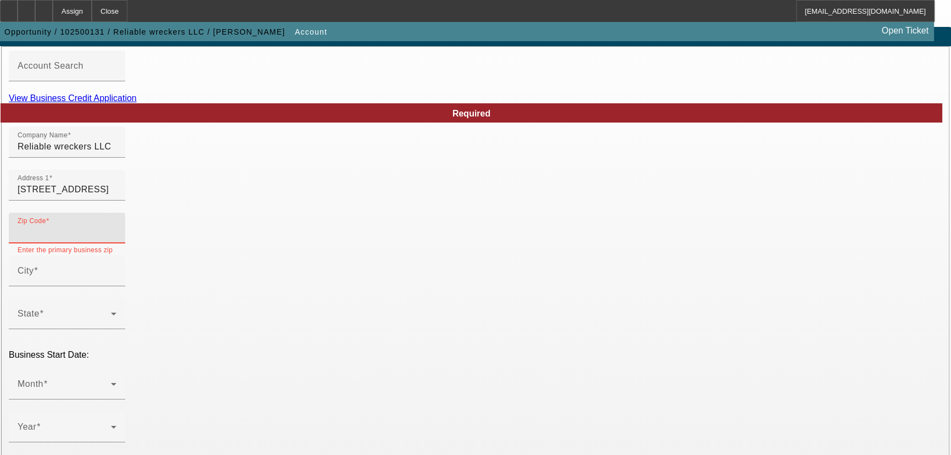
type input "v"
paste input "21227"
type input "21227"
type input "[GEOGRAPHIC_DATA]"
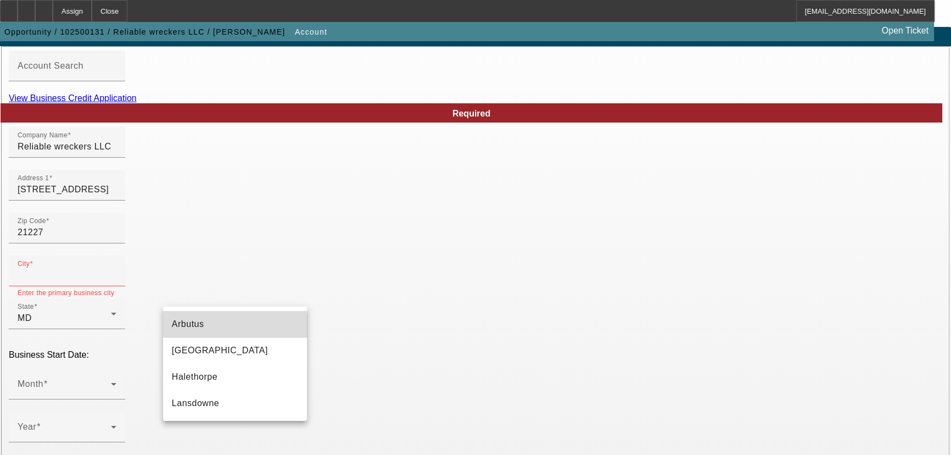
click at [219, 326] on mat-option "Arbutus" at bounding box center [235, 324] width 144 height 26
type input "Arbutus"
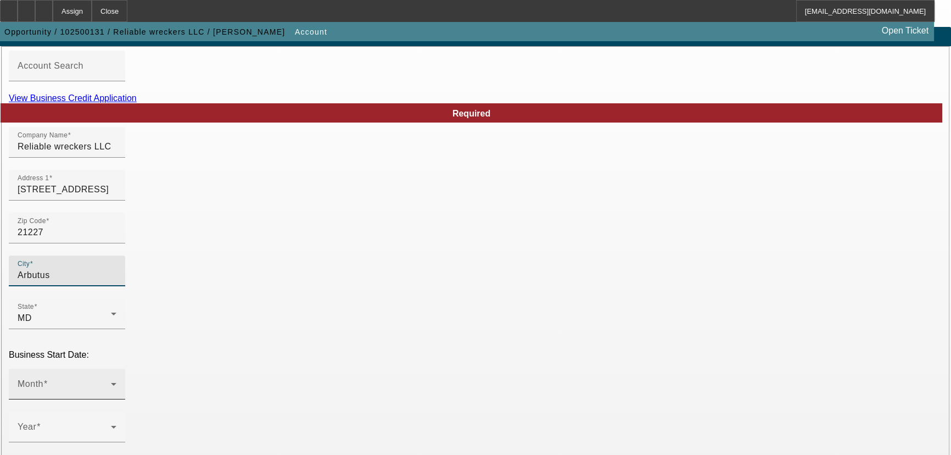
click at [116, 369] on div "Month" at bounding box center [67, 384] width 99 height 31
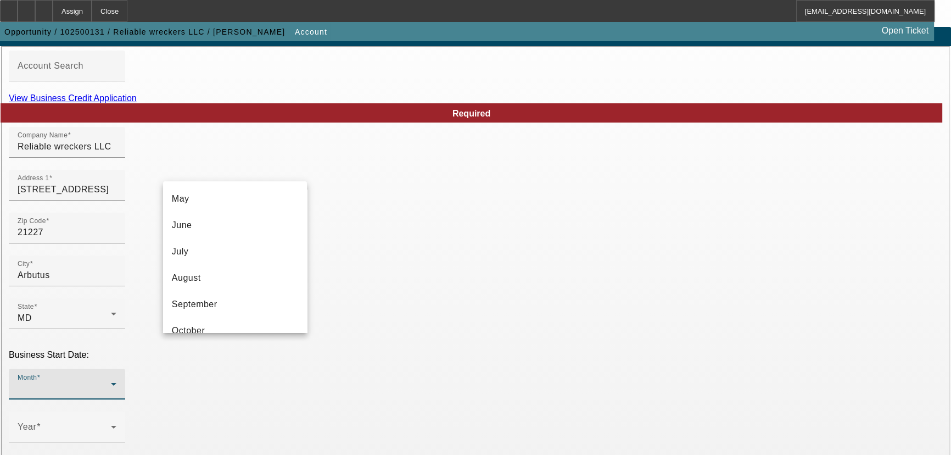
scroll to position [149, 0]
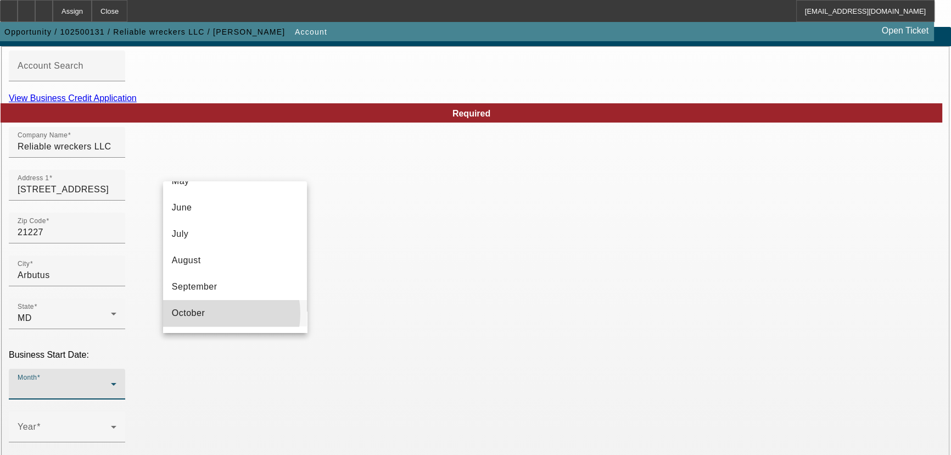
drag, startPoint x: 214, startPoint y: 313, endPoint x: 260, endPoint y: 330, distance: 48.7
click at [214, 314] on mat-option "October" at bounding box center [235, 313] width 144 height 26
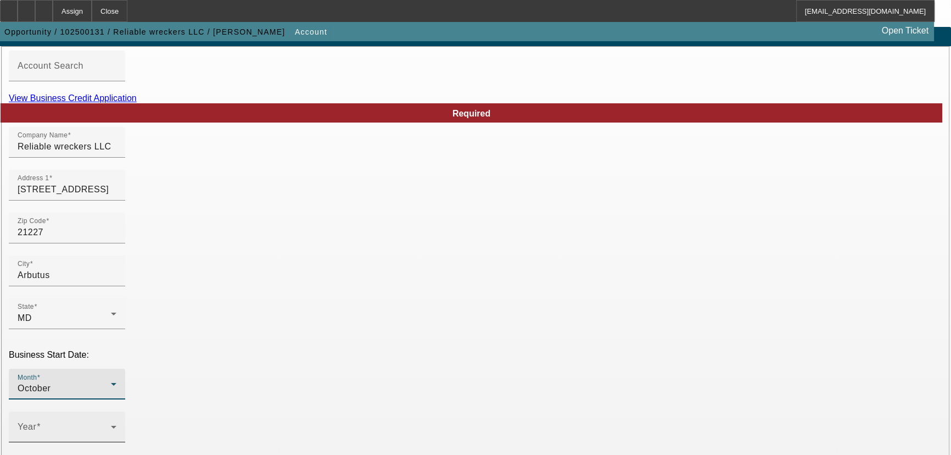
click at [116, 411] on div "Year" at bounding box center [67, 426] width 99 height 31
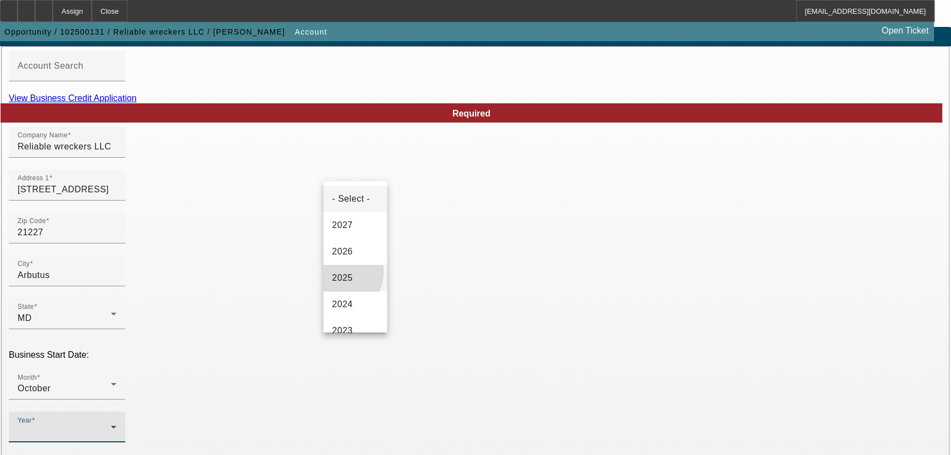
click at [339, 272] on span "2025" at bounding box center [342, 277] width 21 height 13
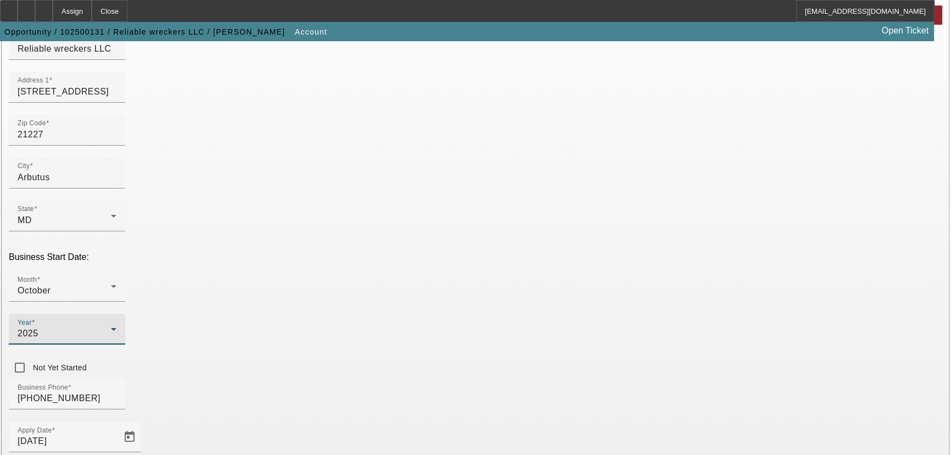
scroll to position [249, 0]
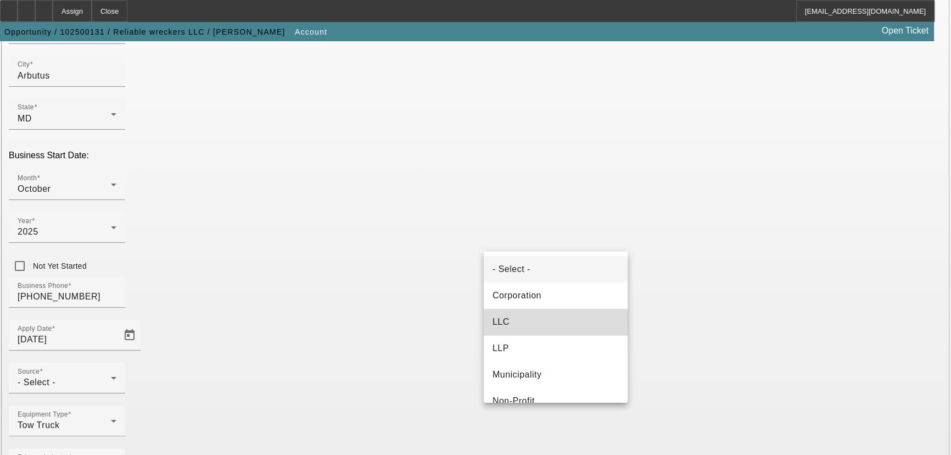
click at [556, 328] on mat-option "LLC" at bounding box center [556, 322] width 144 height 26
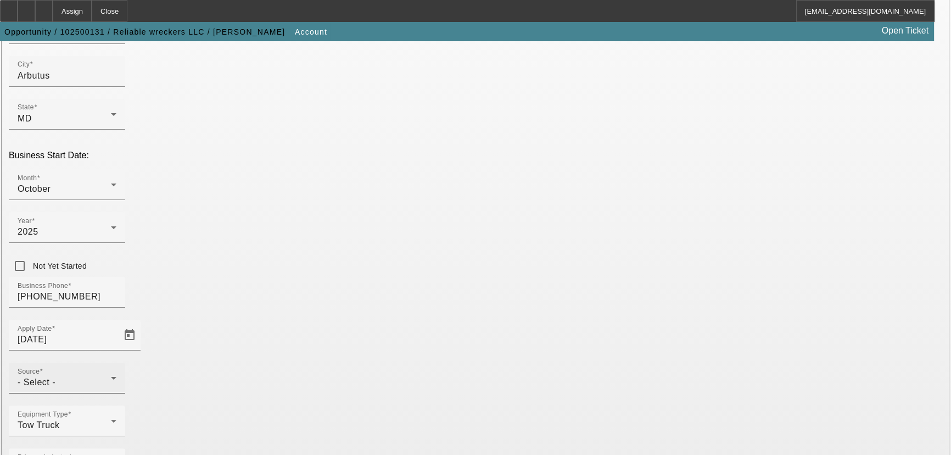
click at [116, 363] on div "Source - Select -" at bounding box center [67, 378] width 99 height 31
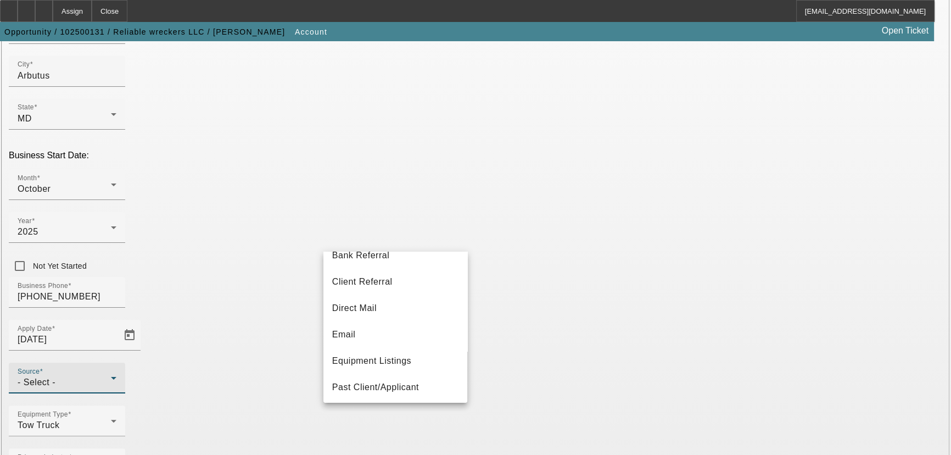
scroll to position [149, 0]
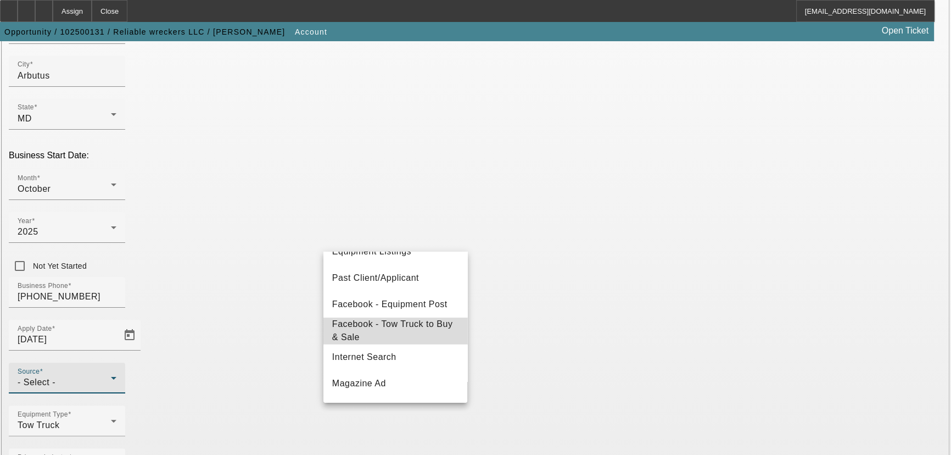
click at [420, 322] on span "Facebook - Tow Truck to Buy & Sale" at bounding box center [395, 330] width 126 height 26
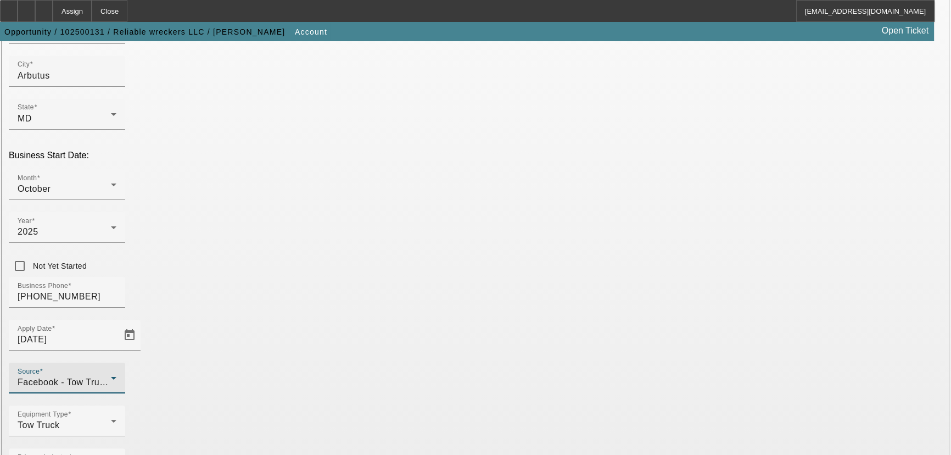
click at [111, 376] on div "Facebook - Tow Truck to Buy & Sale" at bounding box center [64, 382] width 93 height 13
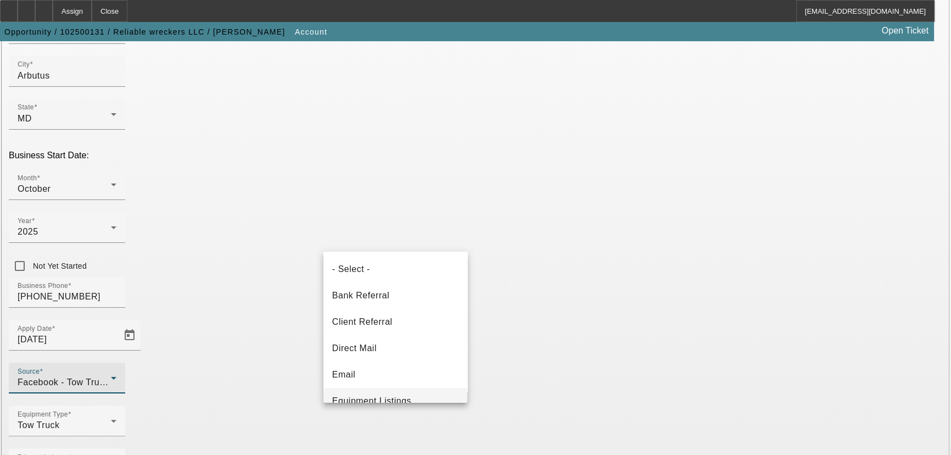
scroll to position [96, 0]
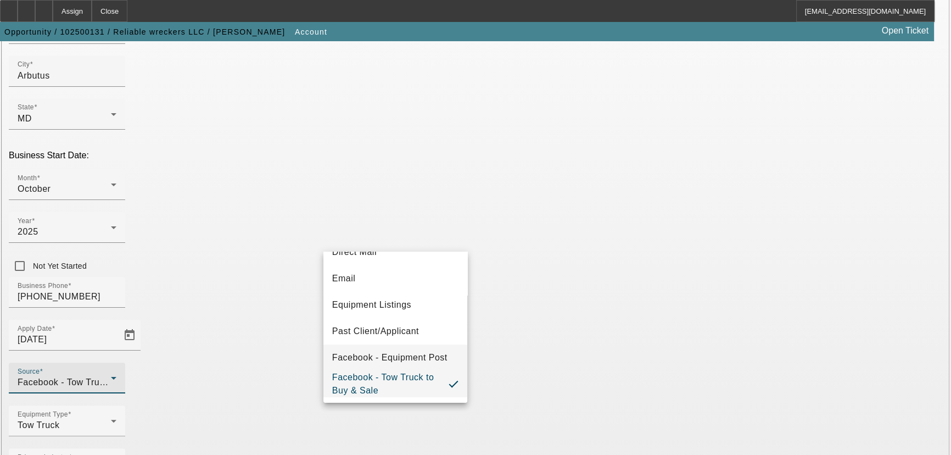
click at [413, 349] on mat-option "Facebook - Equipment Post" at bounding box center [396, 357] width 144 height 26
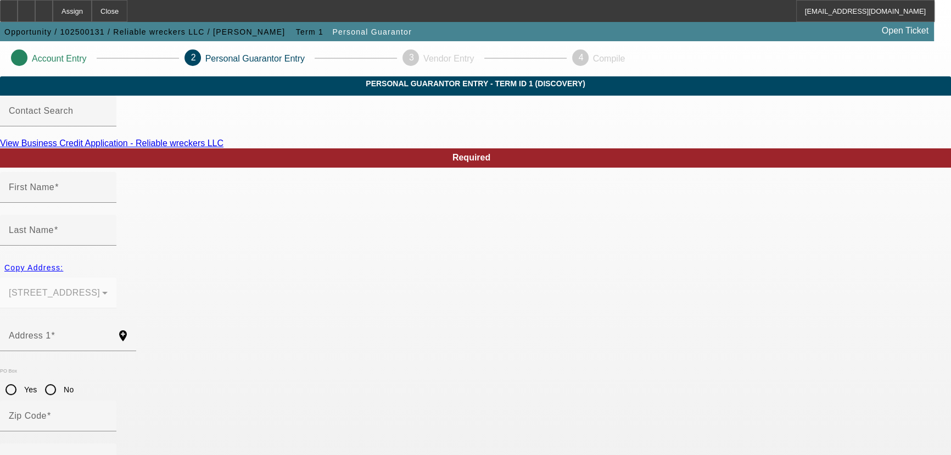
type input "[PERSON_NAME]"
type input "[STREET_ADDRESS]"
radio input "true"
type input "21227"
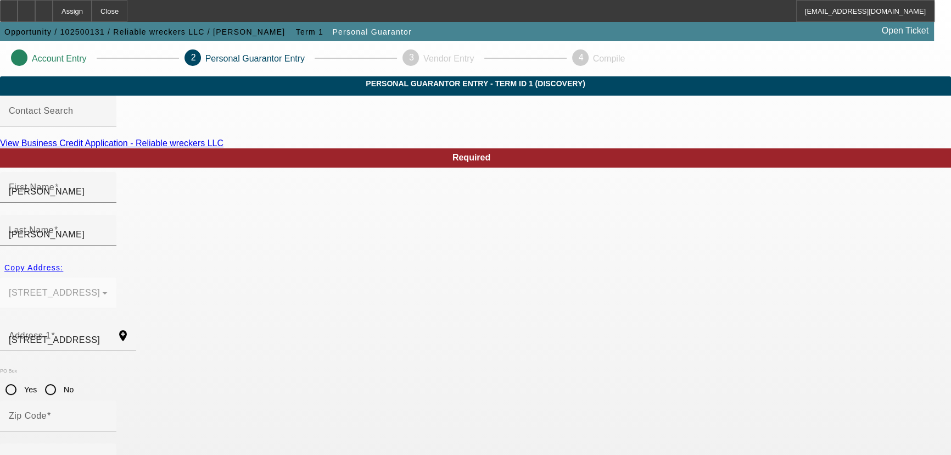
type input "Arbutus"
type input "[PHONE_NUMBER]"
type input "100"
type input "218-11-9198"
type input "[EMAIL_ADDRESS][DOMAIN_NAME]"
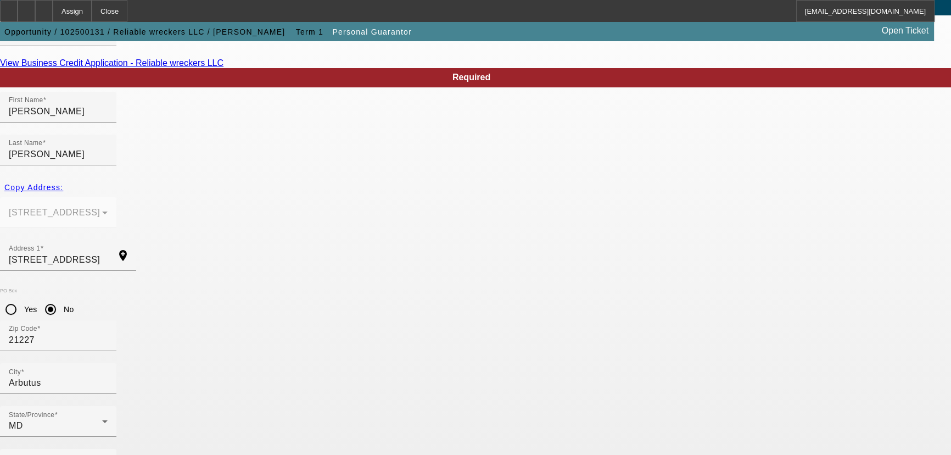
scroll to position [83, 0]
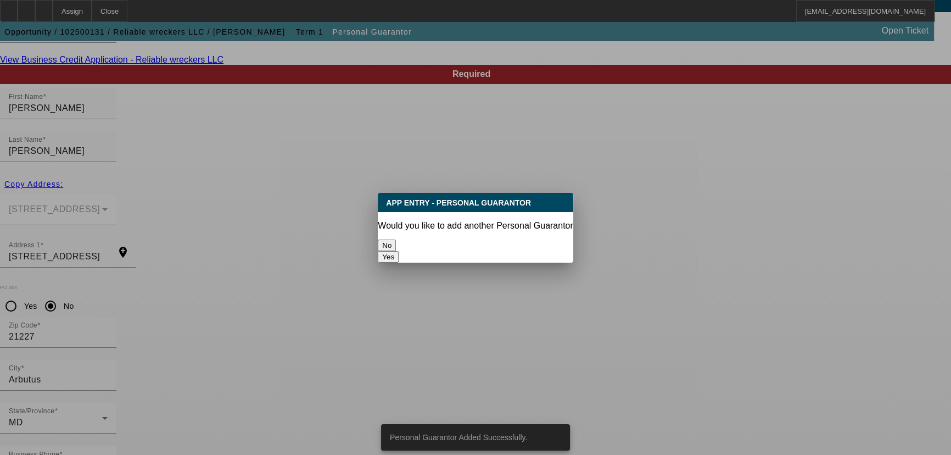
scroll to position [0, 0]
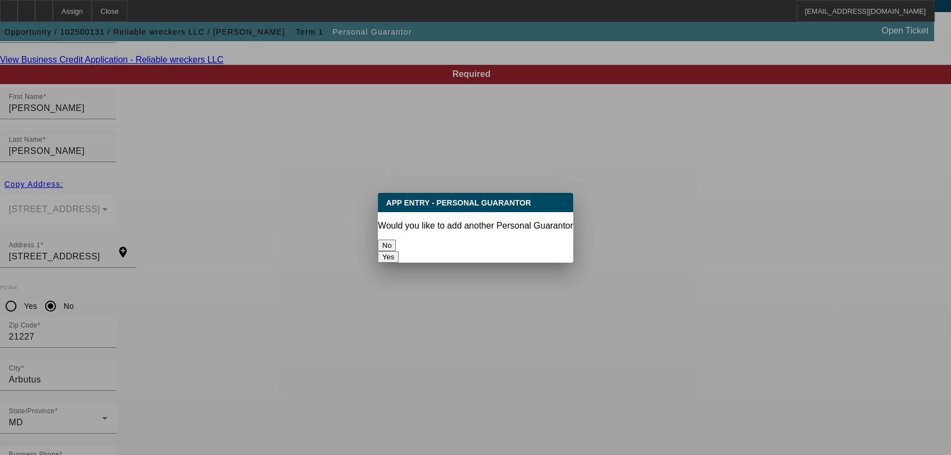
click at [396, 243] on button "No" at bounding box center [387, 245] width 18 height 12
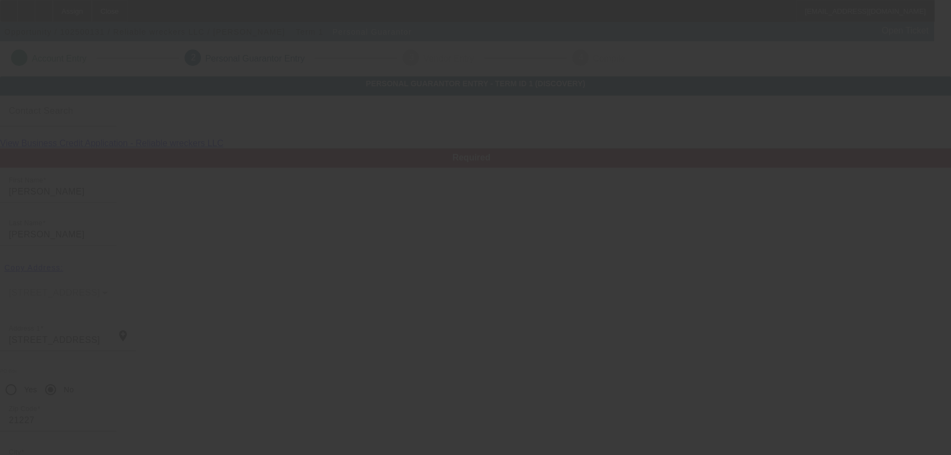
scroll to position [83, 0]
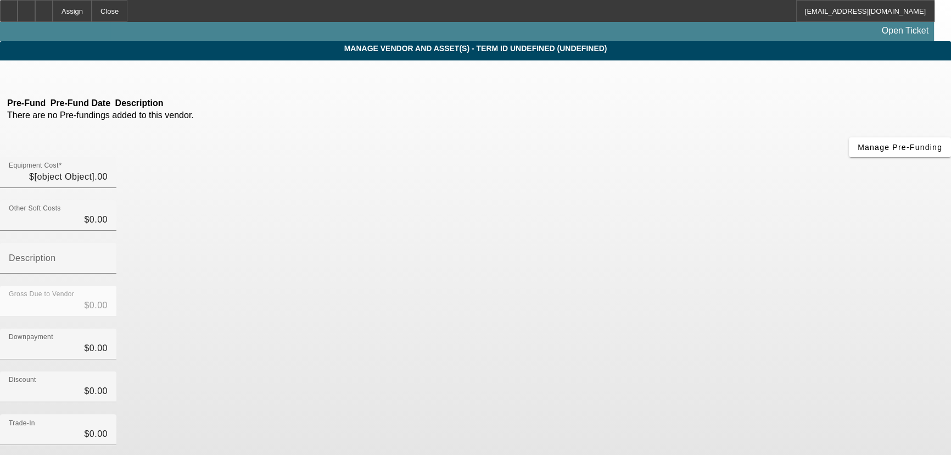
type input "$50,000.00"
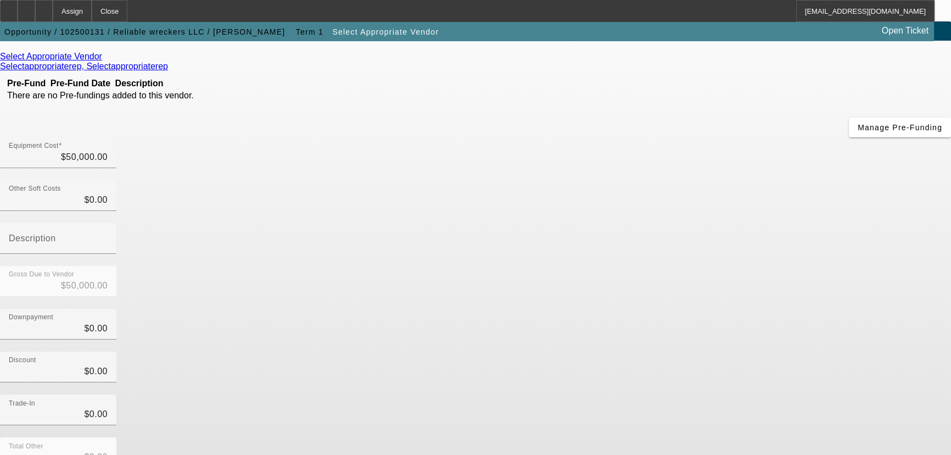
scroll to position [107, 0]
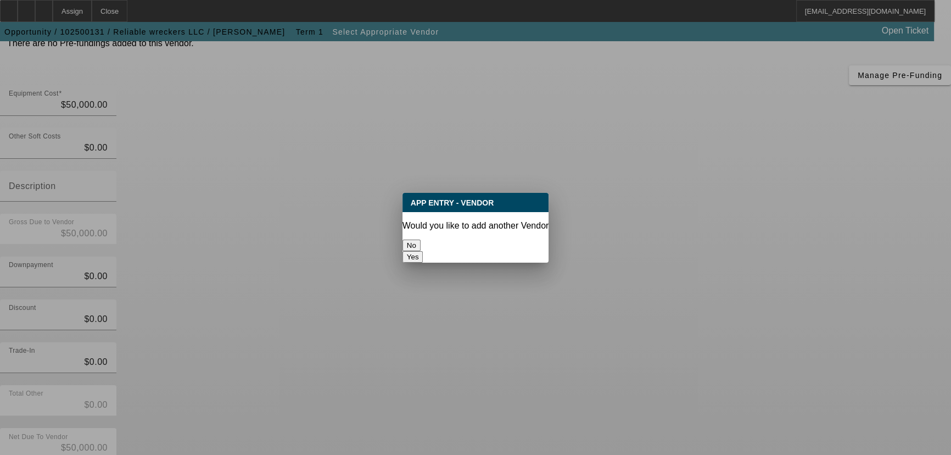
scroll to position [0, 0]
click at [421, 245] on button "No" at bounding box center [412, 245] width 18 height 12
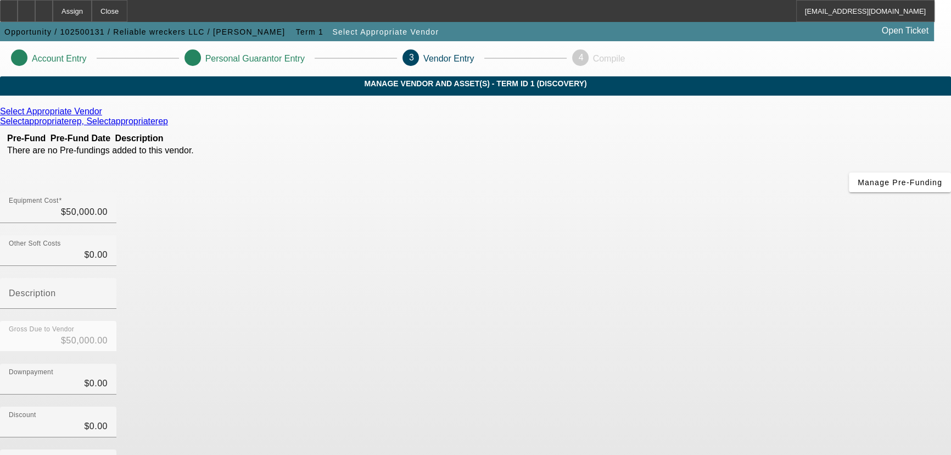
scroll to position [107, 0]
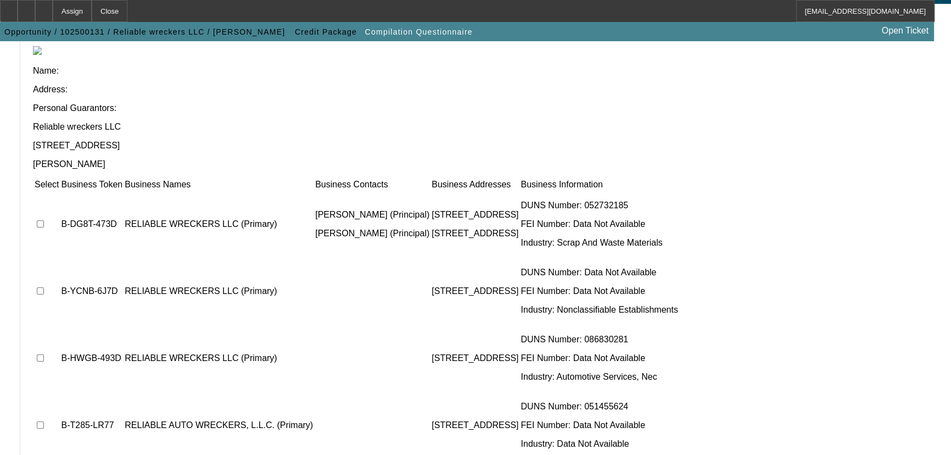
scroll to position [99, 0]
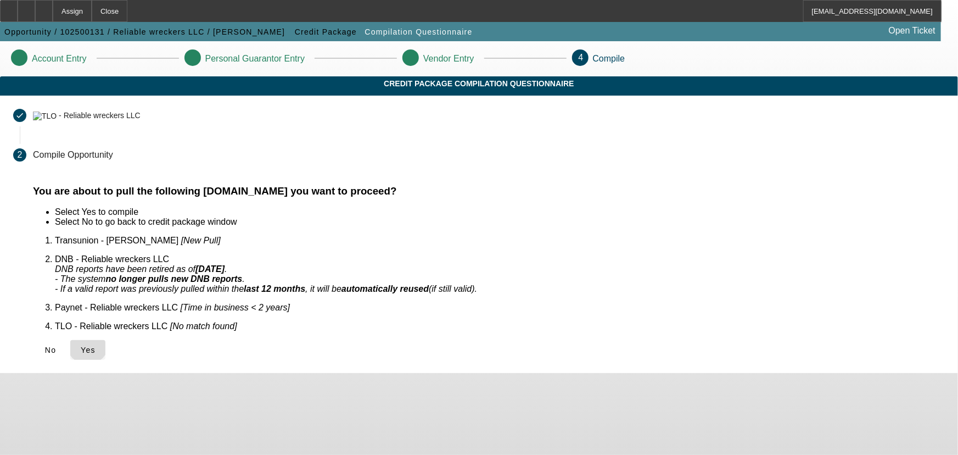
click at [96, 345] on span "Yes" at bounding box center [88, 349] width 15 height 9
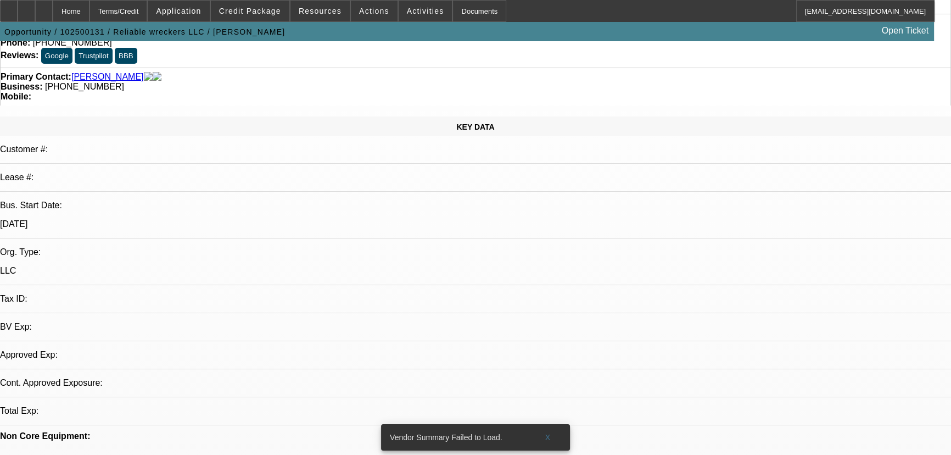
select select "0"
select select "2"
select select "0.1"
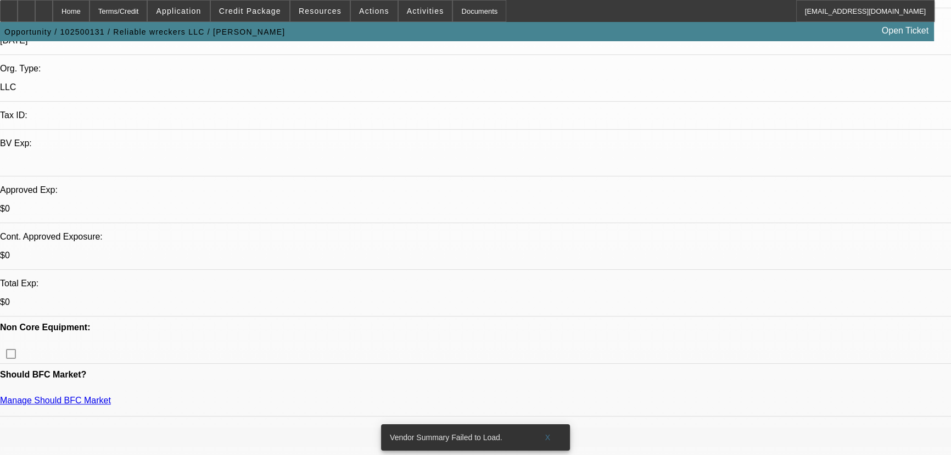
select select "1"
select select "2"
select select "4"
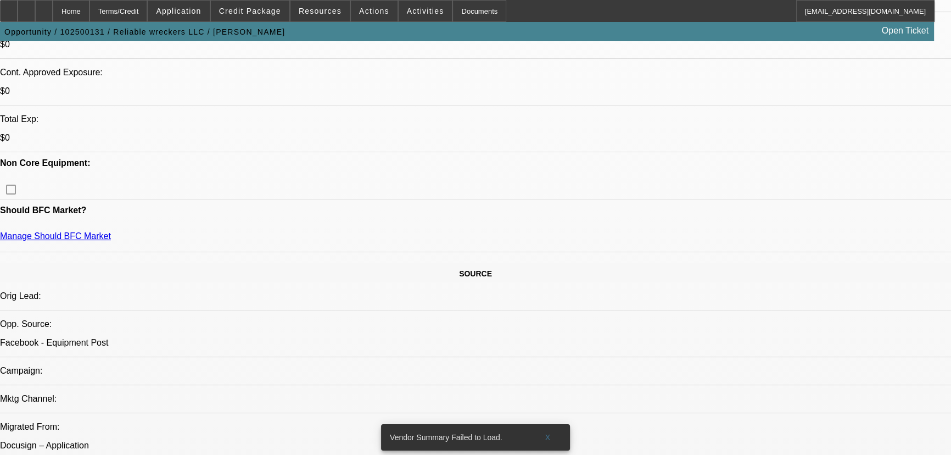
scroll to position [499, 0]
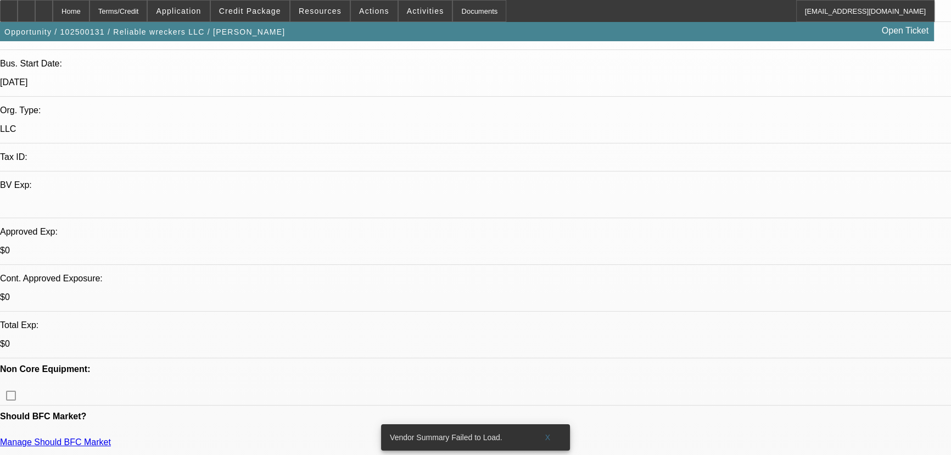
scroll to position [249, 0]
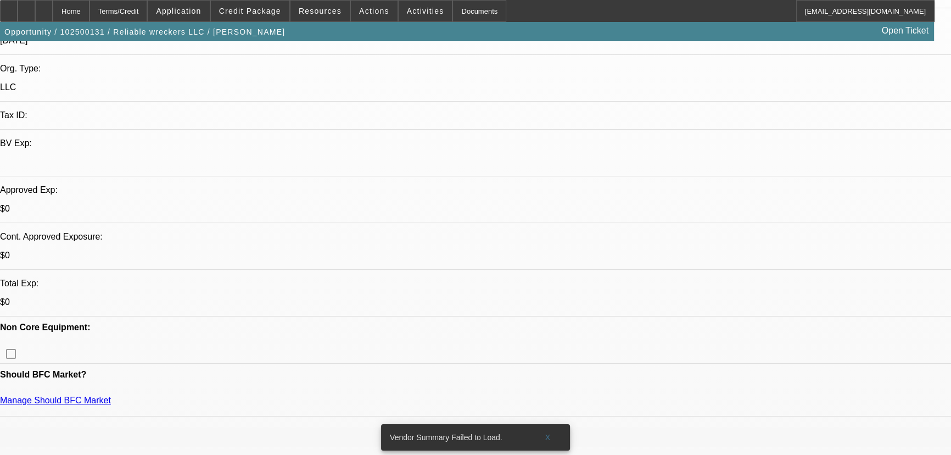
select select "0"
select select "2"
select select "0.1"
select select "4"
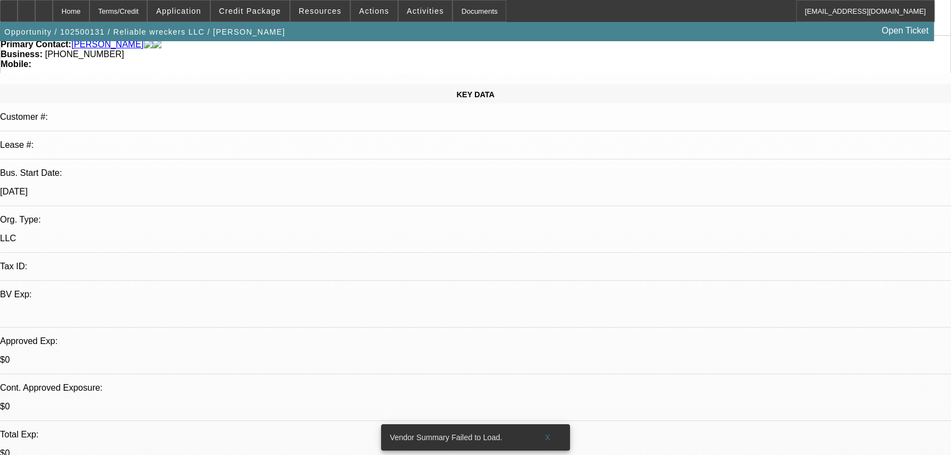
scroll to position [0, 0]
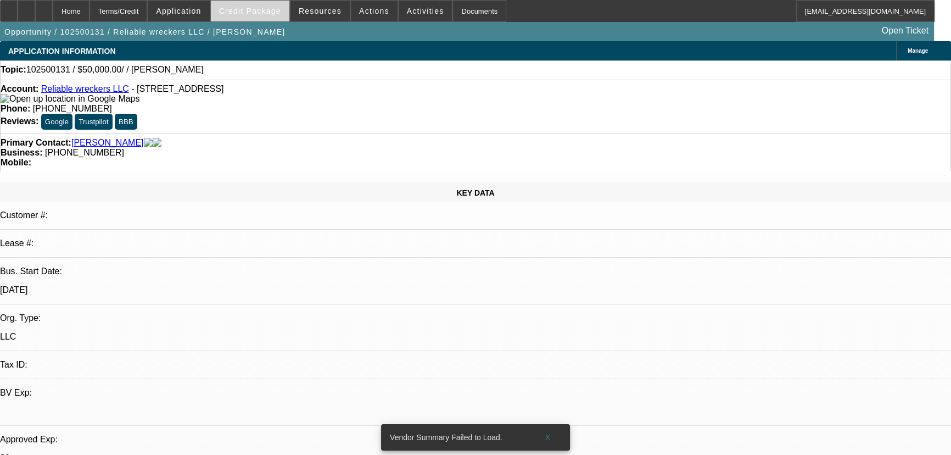
click at [263, 11] on span "Credit Package" at bounding box center [250, 11] width 62 height 9
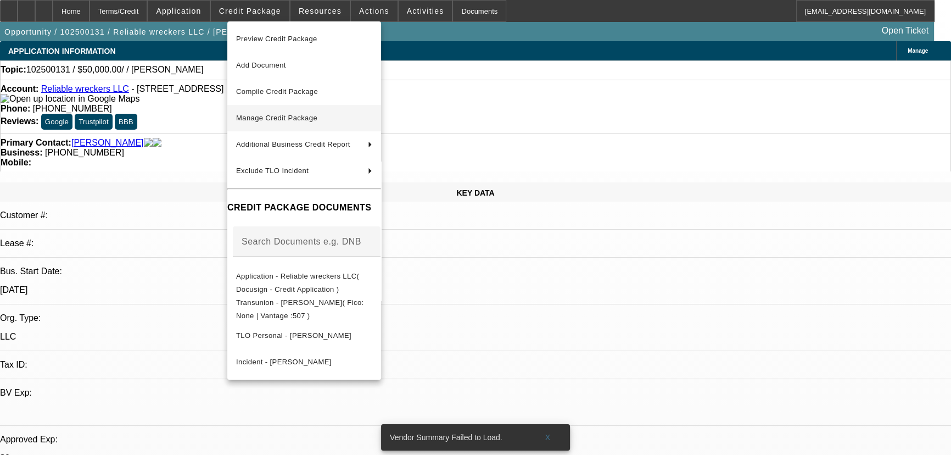
click at [274, 115] on span "Manage Credit Package" at bounding box center [276, 118] width 81 height 8
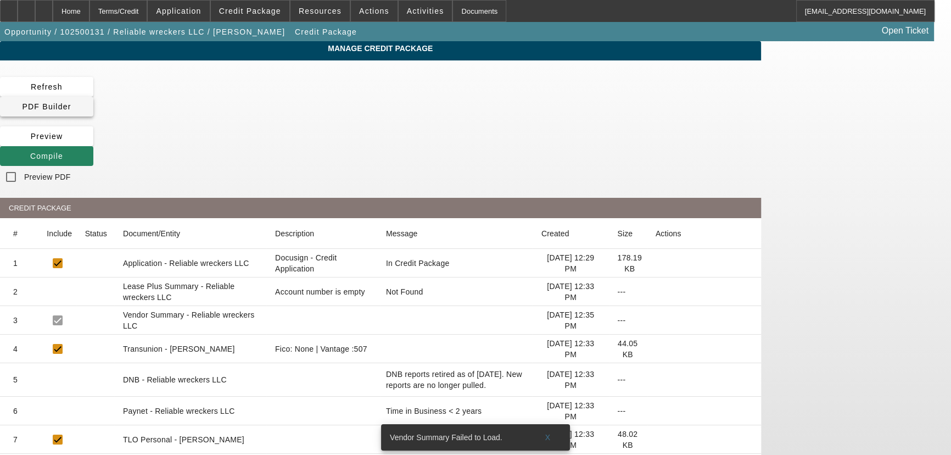
click at [22, 102] on icon at bounding box center [22, 106] width 0 height 9
click at [63, 152] on span "Compile" at bounding box center [46, 156] width 33 height 9
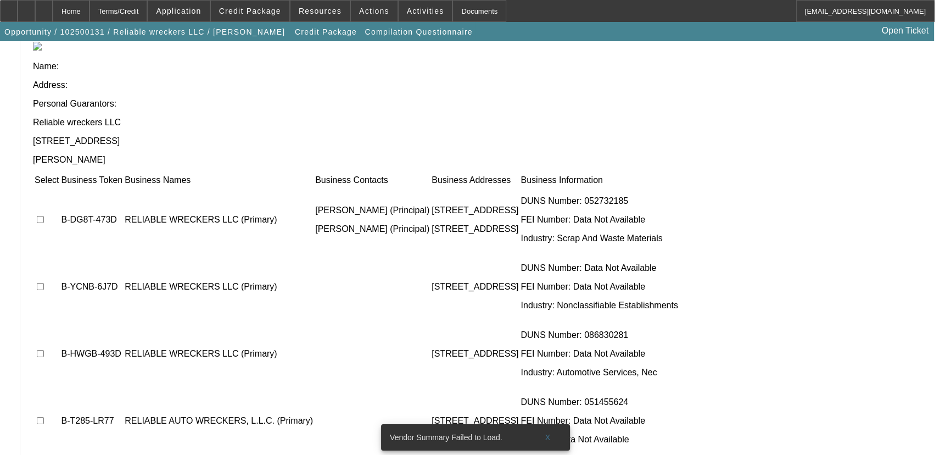
scroll to position [66, 0]
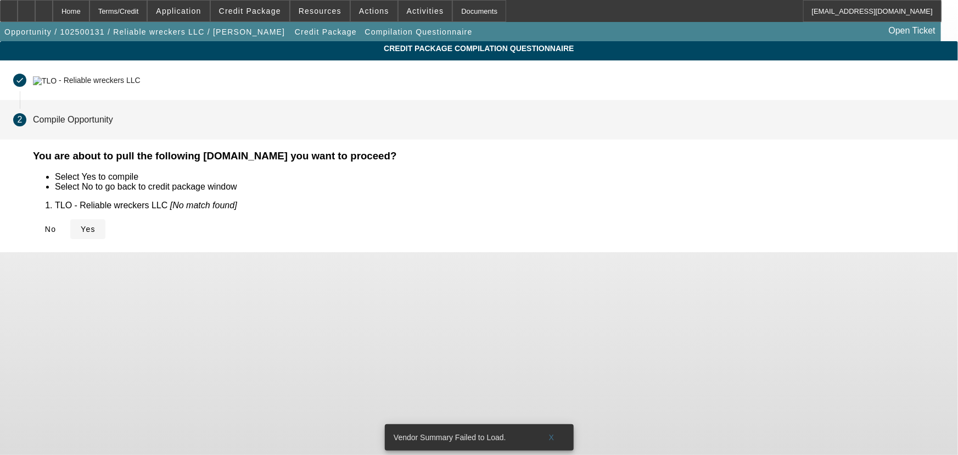
click at [96, 230] on span "Yes" at bounding box center [88, 229] width 15 height 9
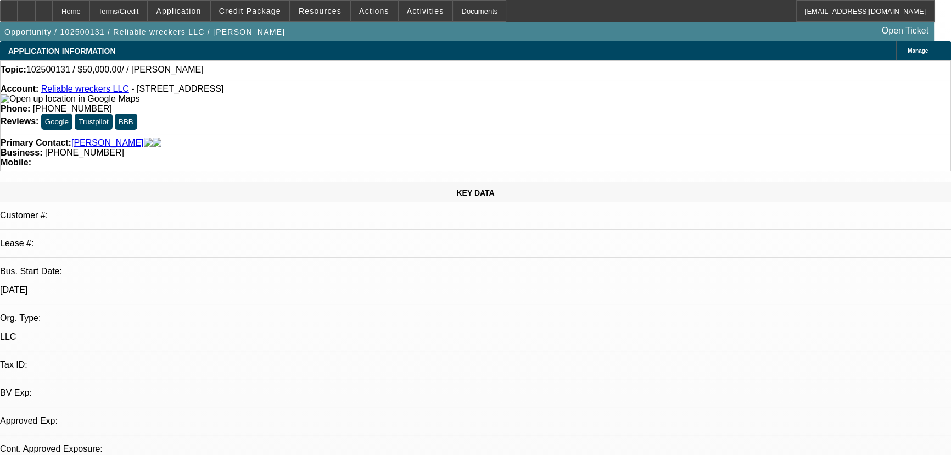
select select "0"
select select "2"
select select "0.1"
select select "4"
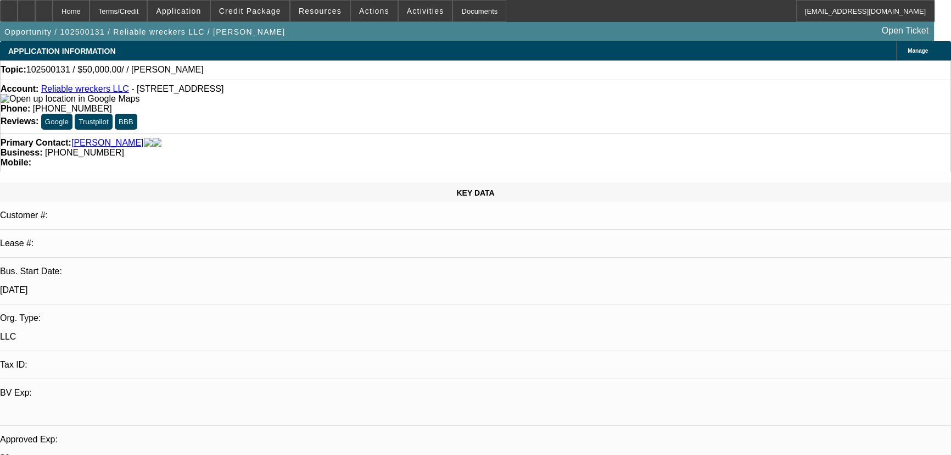
radio input "true"
type textarea "A"
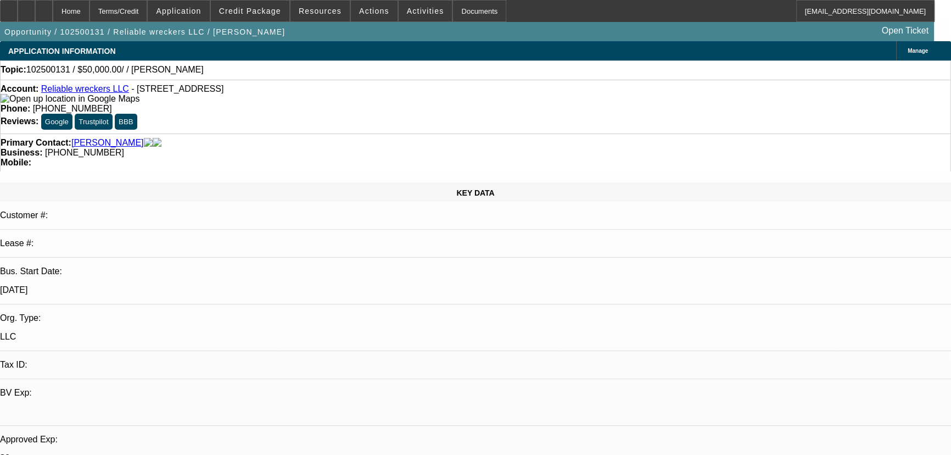
paste textarea "Pending: TAX ID, Last four months bank statements, (personal is fine if not ope…"
type textarea "Dakota 40% down. Pending: TAX ID, Last four months bank statements, (personal i…"
radio input "true"
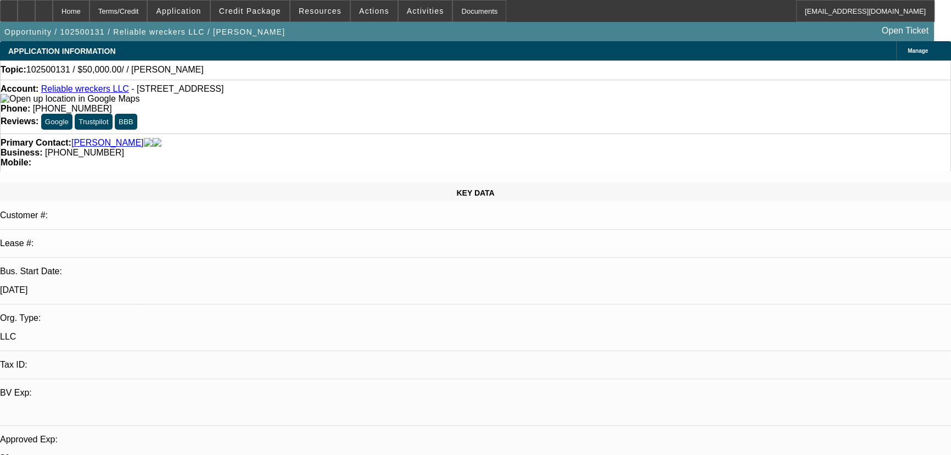
scroll to position [0, 0]
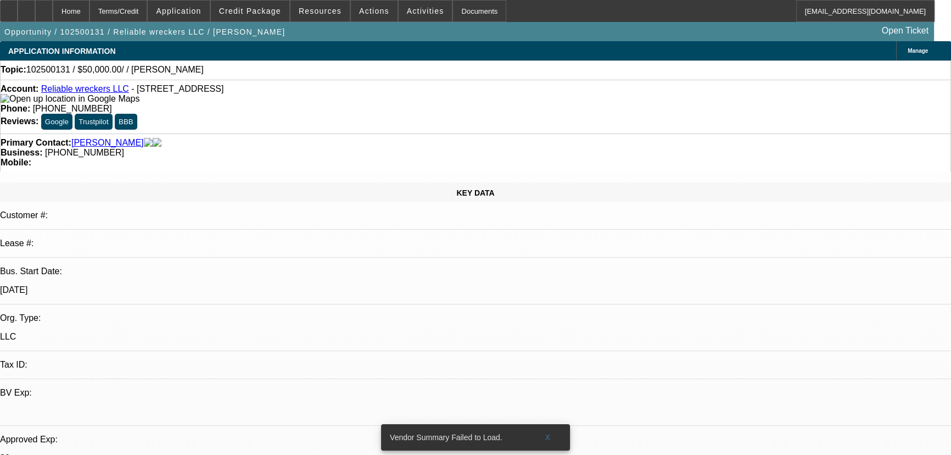
select select "0"
select select "2"
select select "0.1"
select select "4"
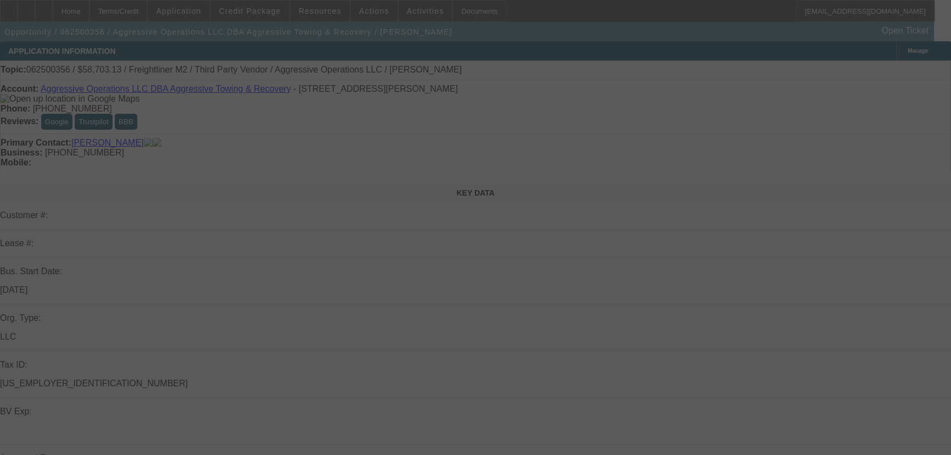
click at [808, 137] on div at bounding box center [475, 227] width 951 height 455
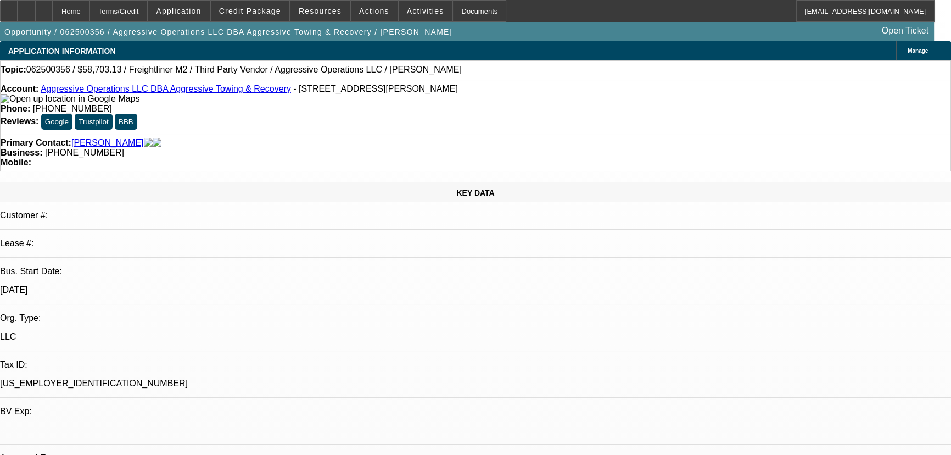
select select "0.15"
select select "2"
select select "0"
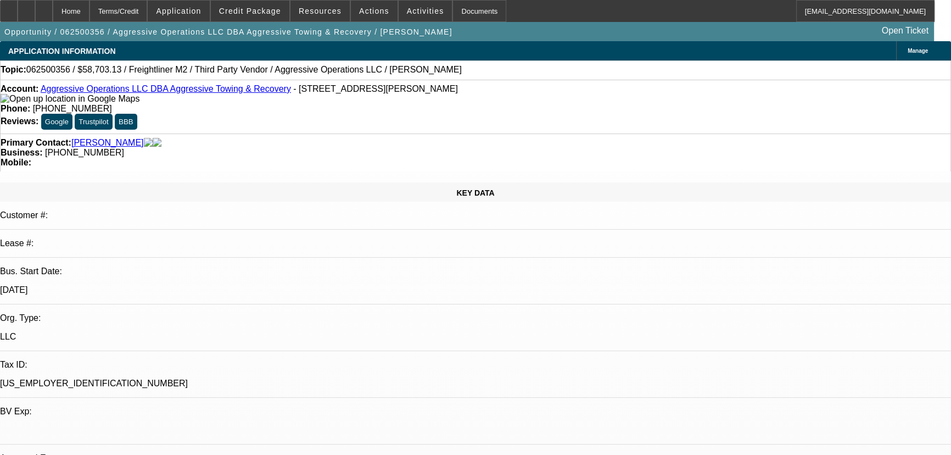
select select "6"
select select "0.15"
select select "2"
select select "0"
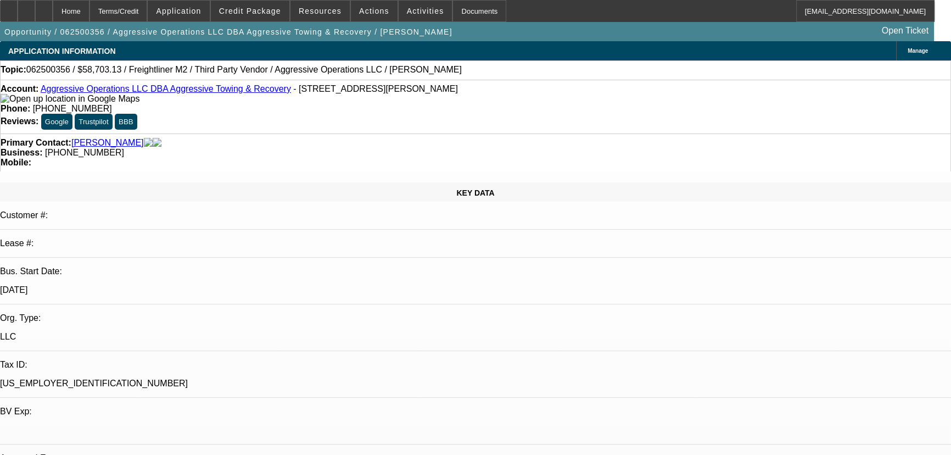
select select "6"
select select "0.15"
select select "2"
select select "0"
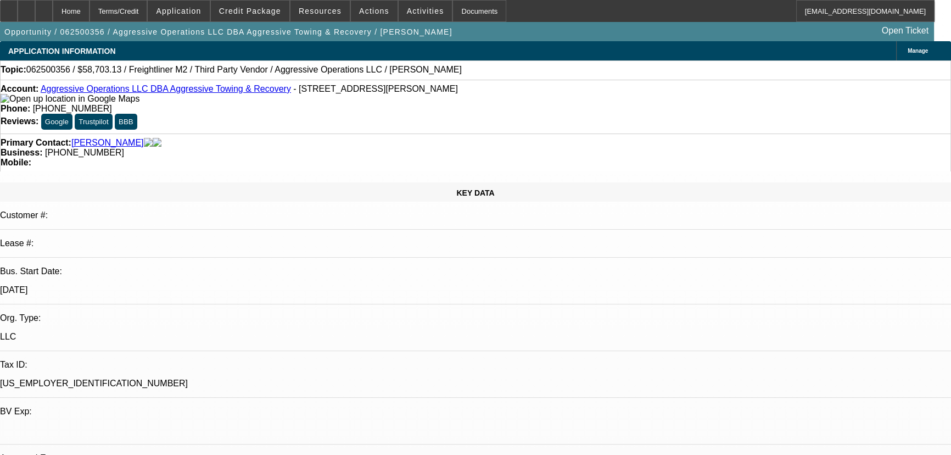
select select "6"
select select "0.15"
select select "2"
select select "0"
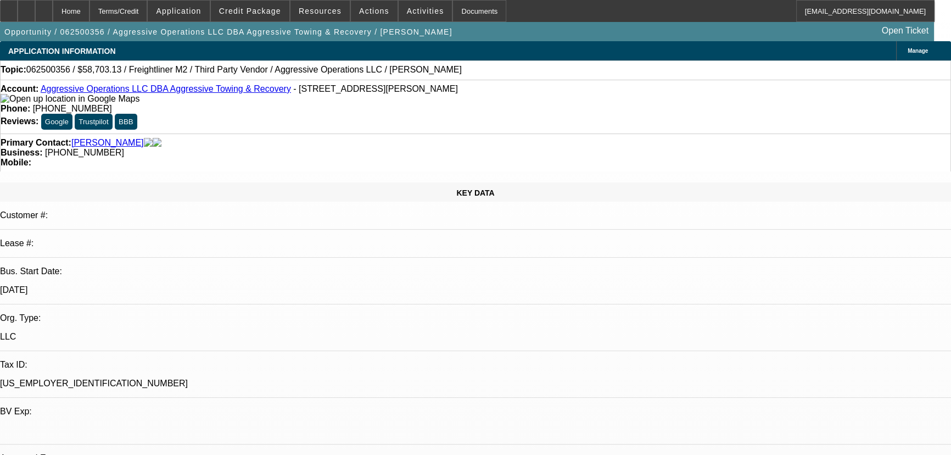
select select "6"
select select "0.15"
select select "2"
select select "0"
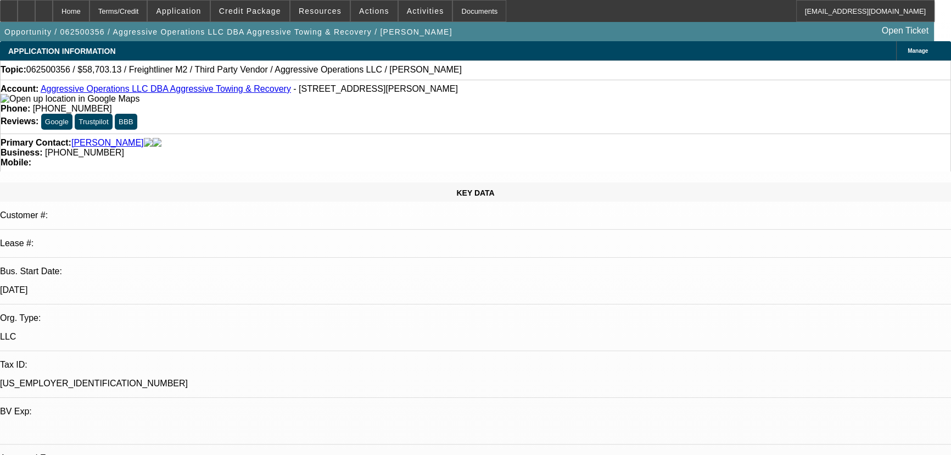
select select "0.15"
select select "2"
select select "0"
select select "0.15"
select select "2"
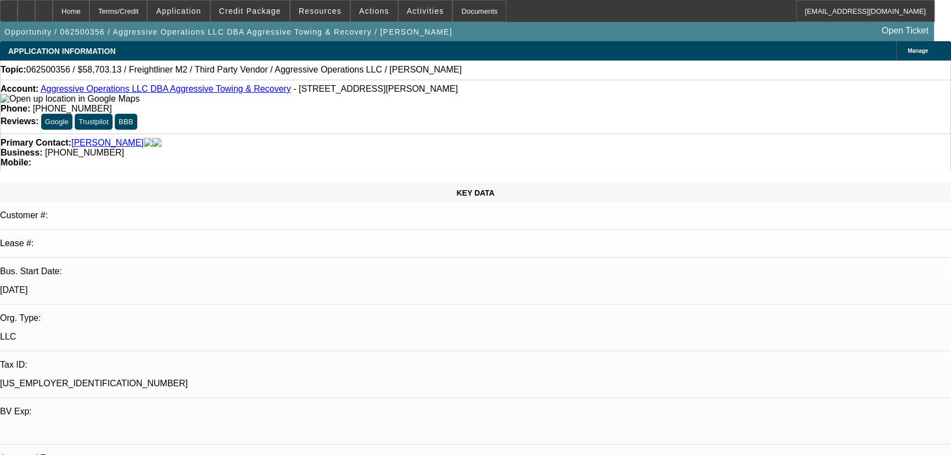
select select "0"
select select "0.15"
select select "2"
select select "0"
select select "1"
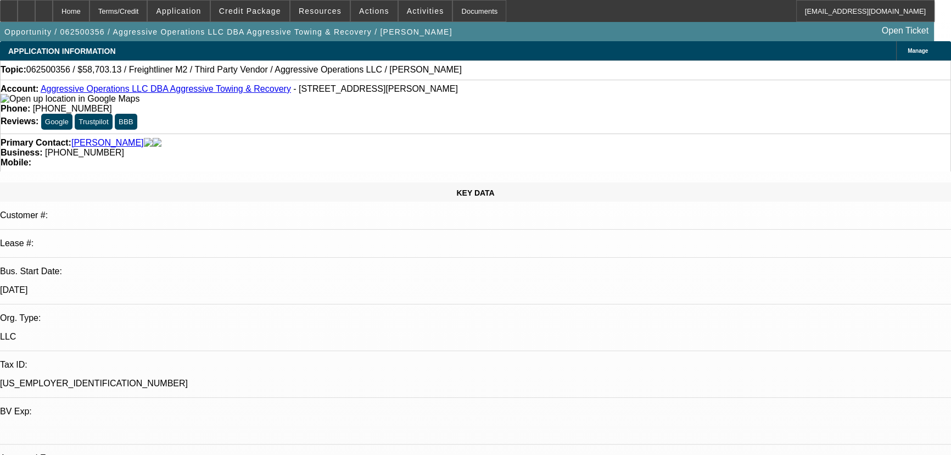
select select "2"
select select "6"
select select "1"
select select "2"
select select "6"
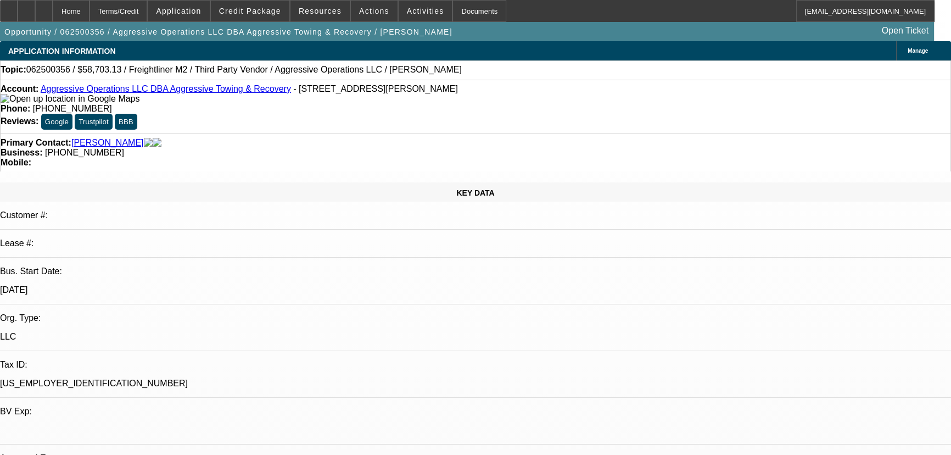
select select "1"
select select "2"
select select "6"
select select "1"
select select "2"
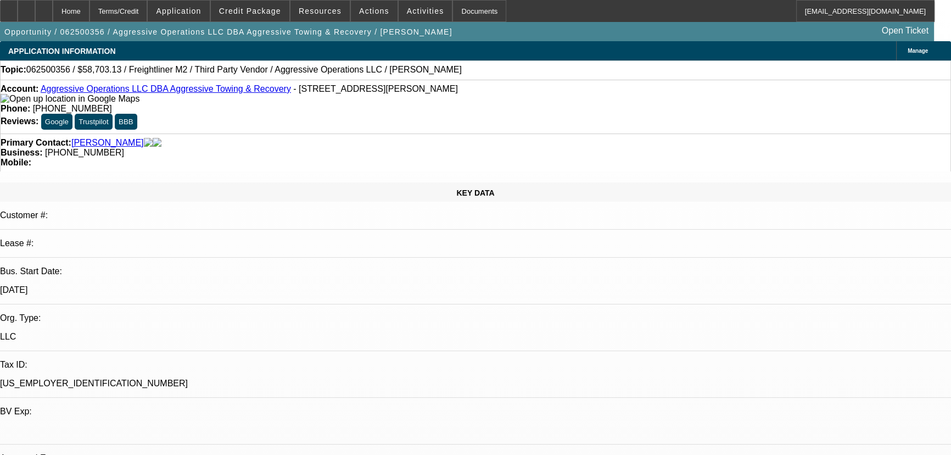
select select "6"
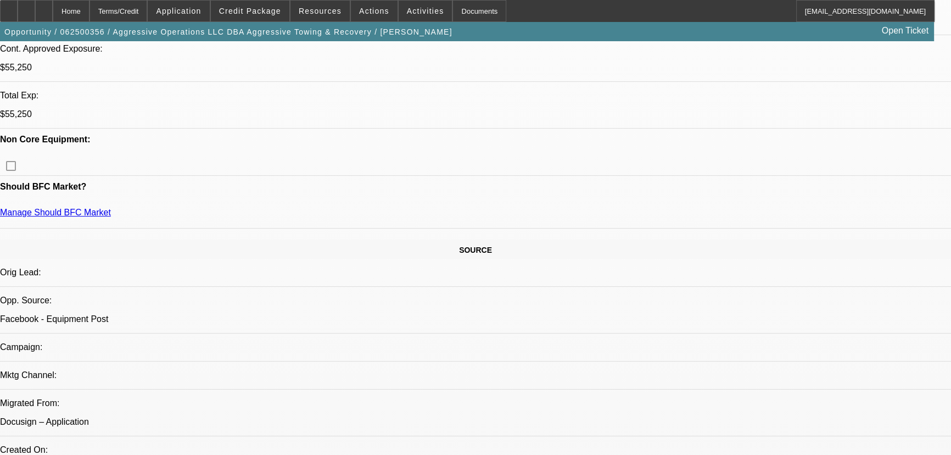
scroll to position [439, 0]
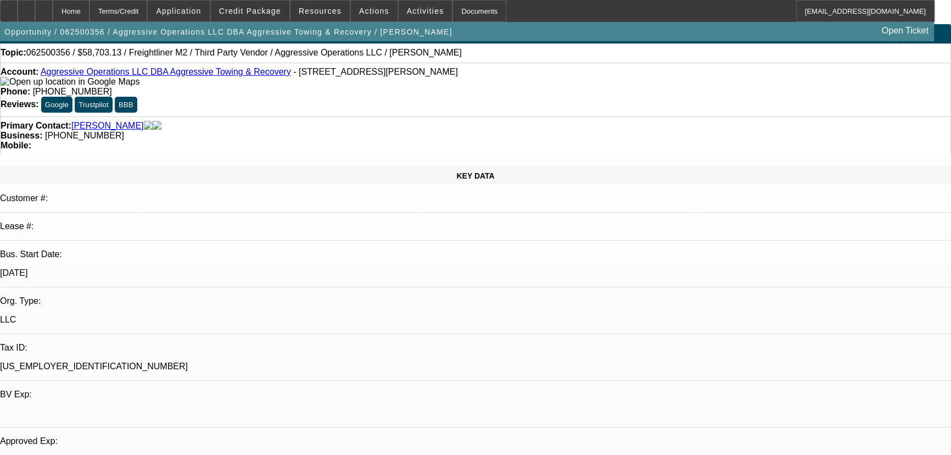
scroll to position [0, 0]
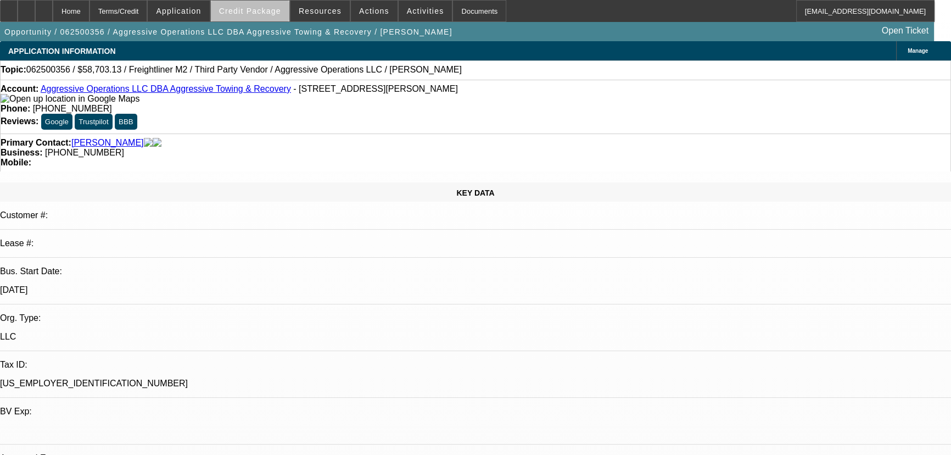
click at [280, 18] on span at bounding box center [250, 11] width 79 height 26
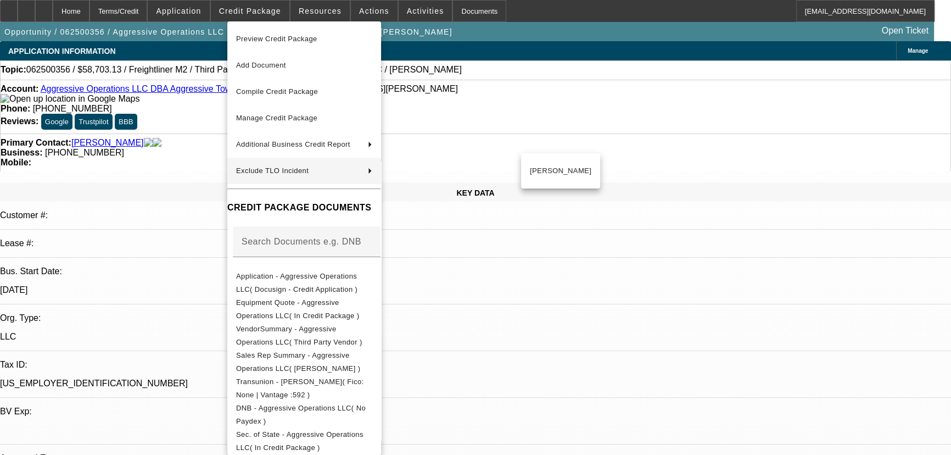
click at [205, 256] on div at bounding box center [475, 227] width 951 height 455
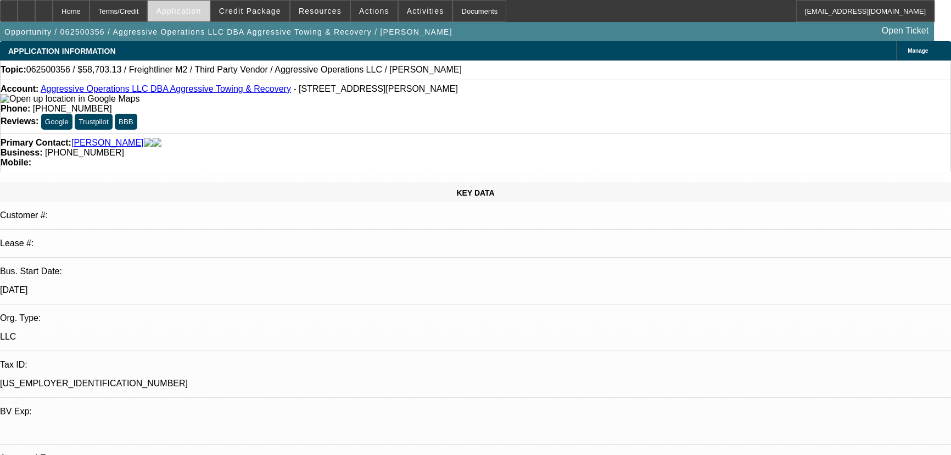
click at [209, 16] on span at bounding box center [179, 11] width 62 height 26
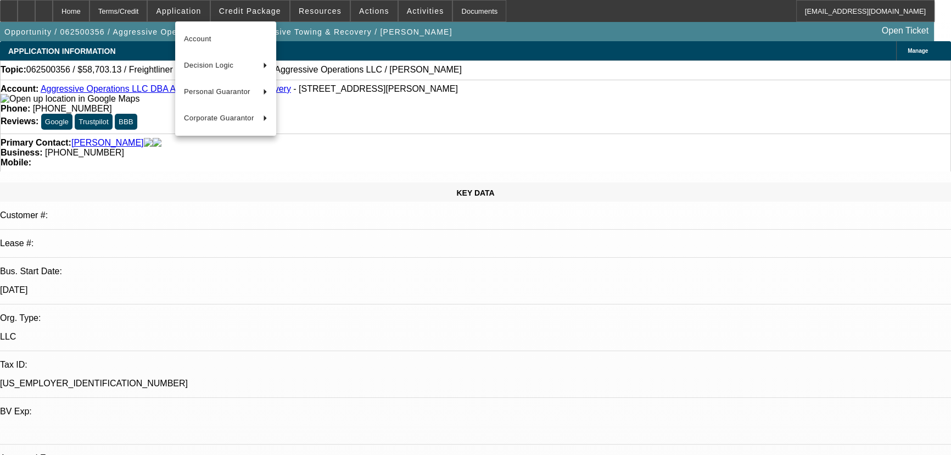
click at [241, 12] on div at bounding box center [475, 227] width 951 height 455
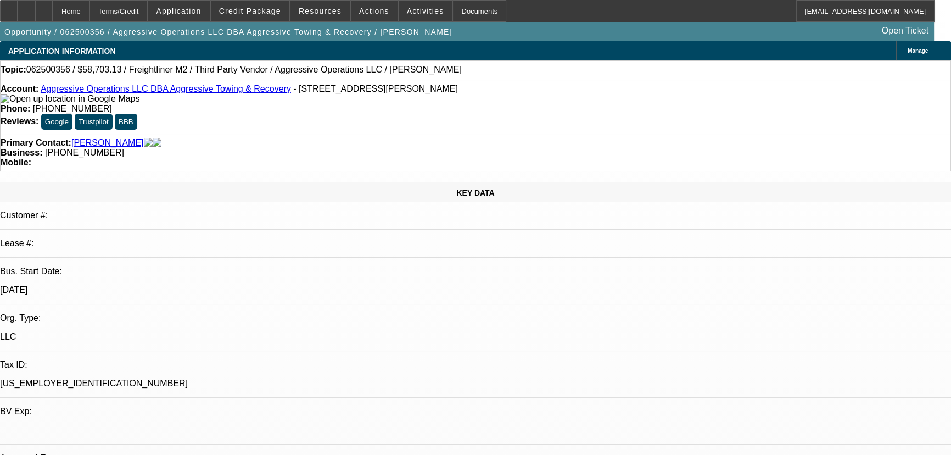
click at [241, 12] on span "Credit Package" at bounding box center [250, 11] width 62 height 9
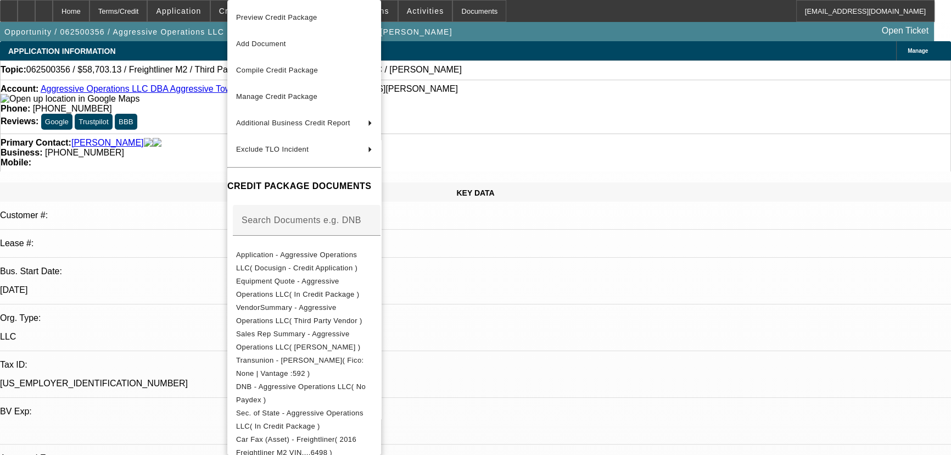
click at [205, 8] on div at bounding box center [475, 227] width 951 height 455
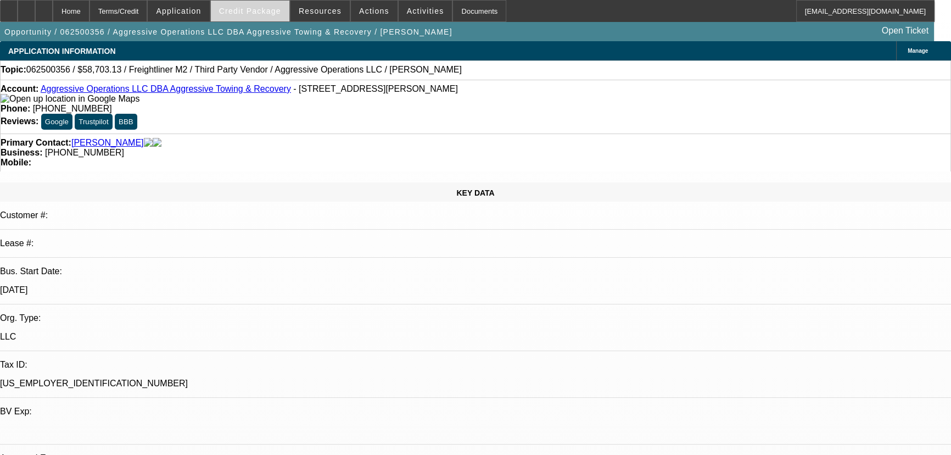
click at [252, 10] on span "Credit Package" at bounding box center [250, 11] width 62 height 9
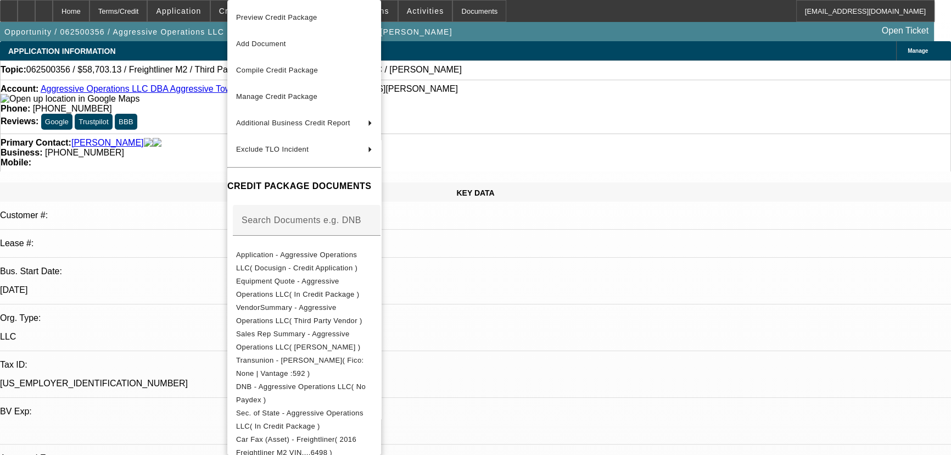
click at [197, 10] on div at bounding box center [475, 227] width 951 height 455
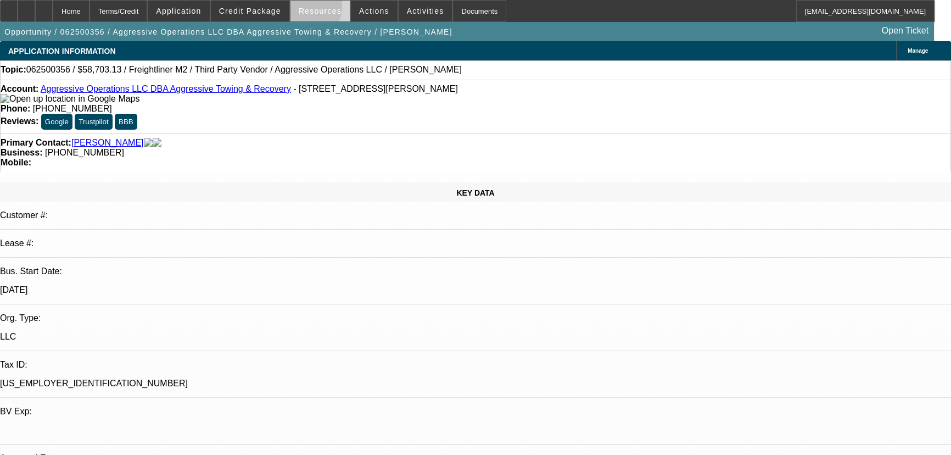
click at [304, 9] on span "Resources" at bounding box center [320, 11] width 43 height 9
click at [265, 10] on div at bounding box center [475, 227] width 951 height 455
click at [265, 10] on span "Credit Package" at bounding box center [250, 11] width 62 height 9
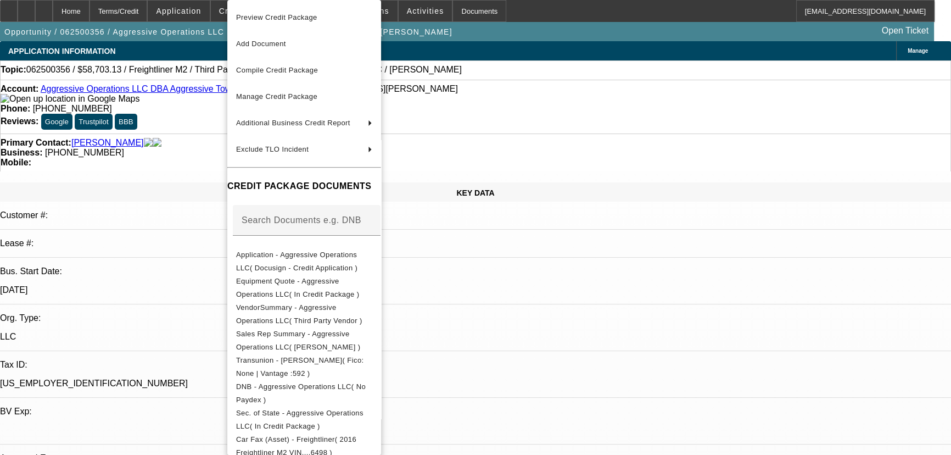
click at [158, 209] on div at bounding box center [475, 227] width 951 height 455
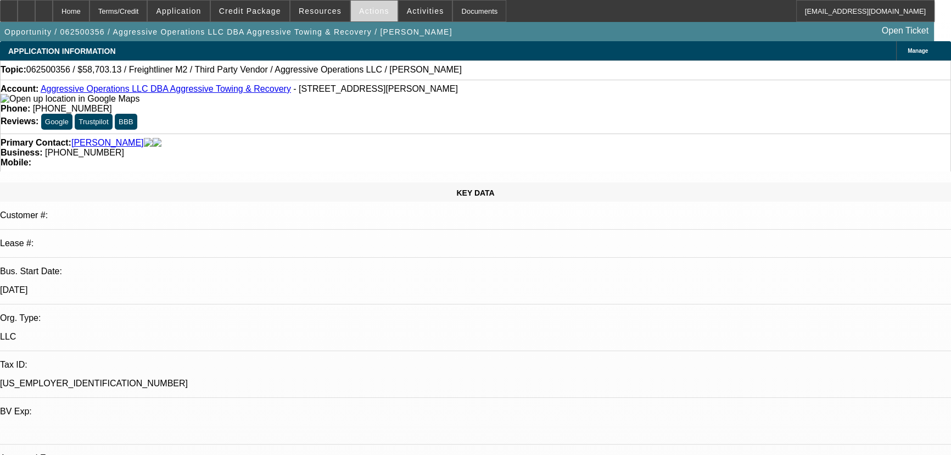
click at [358, 16] on span at bounding box center [374, 11] width 47 height 26
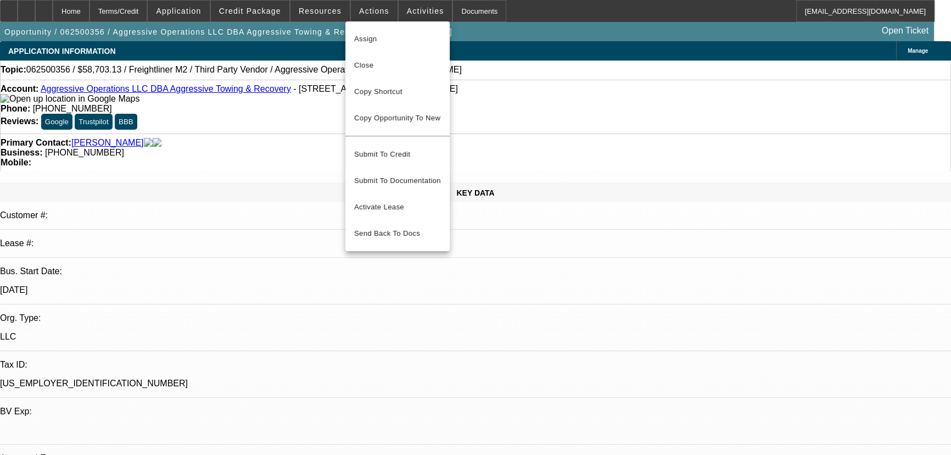
click at [335, 16] on div at bounding box center [475, 227] width 951 height 455
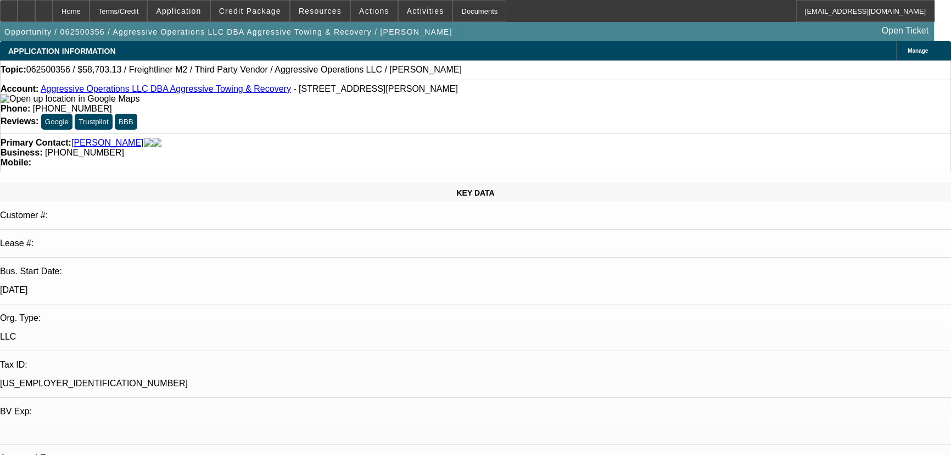
click at [335, 16] on span at bounding box center [320, 11] width 59 height 26
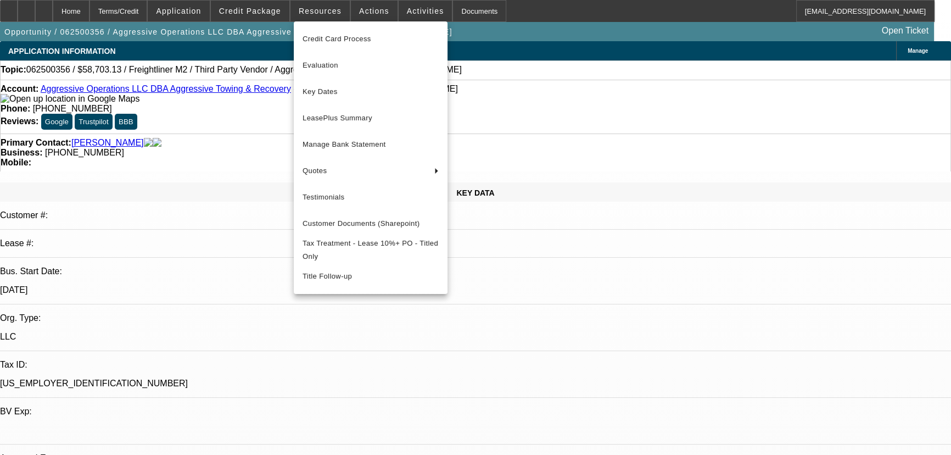
click at [364, 13] on div at bounding box center [475, 227] width 951 height 455
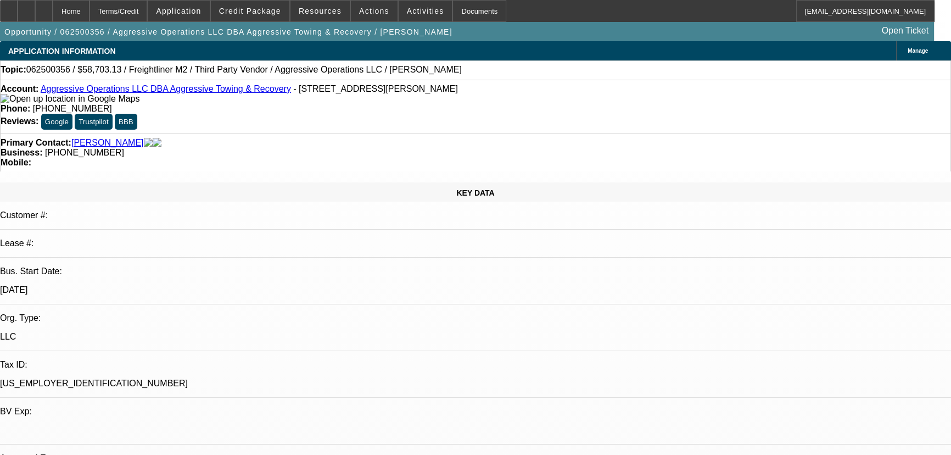
click at [364, 13] on span "Actions" at bounding box center [374, 11] width 30 height 9
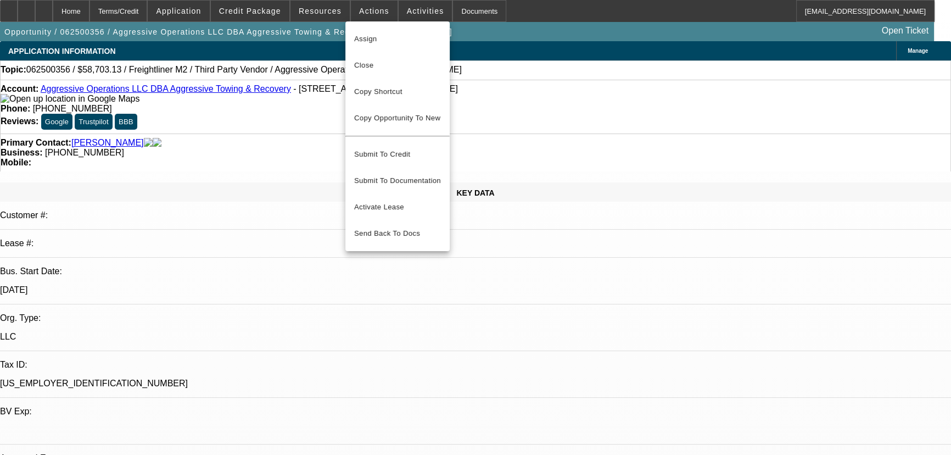
click at [395, 12] on div at bounding box center [475, 227] width 951 height 455
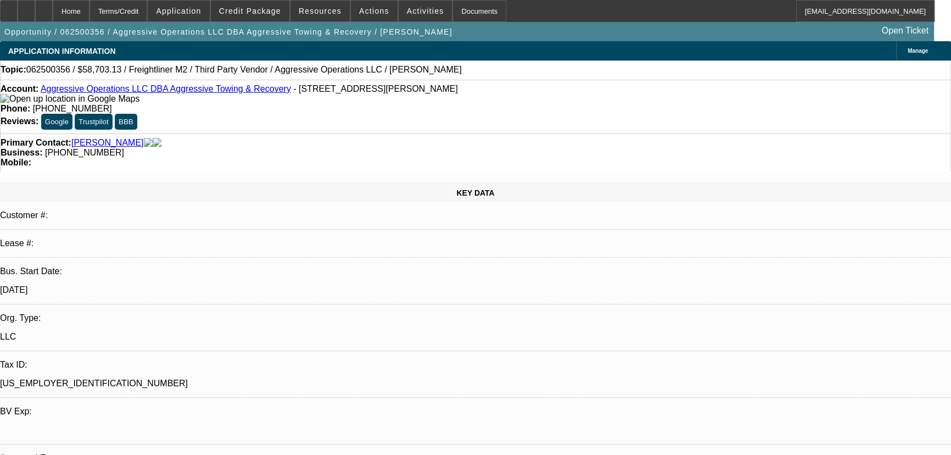
click at [407, 12] on span "Activities" at bounding box center [425, 11] width 37 height 9
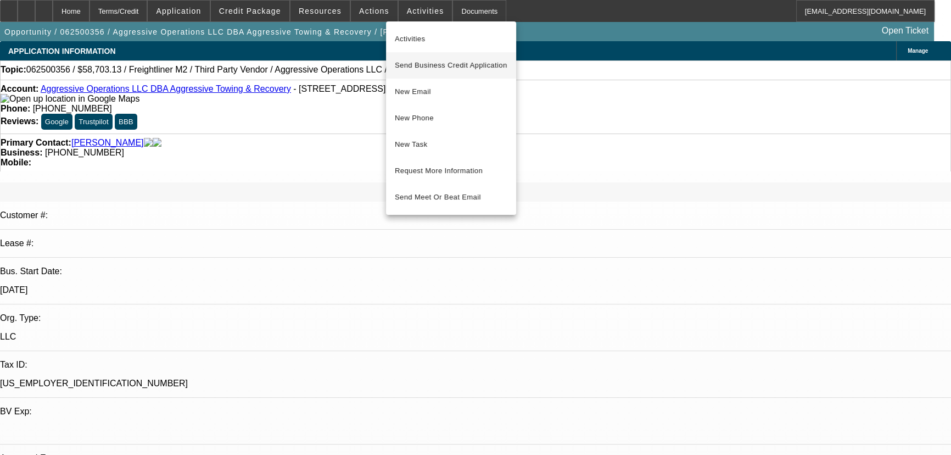
click at [419, 65] on span "Send Business Credit Application" at bounding box center [451, 65] width 113 height 13
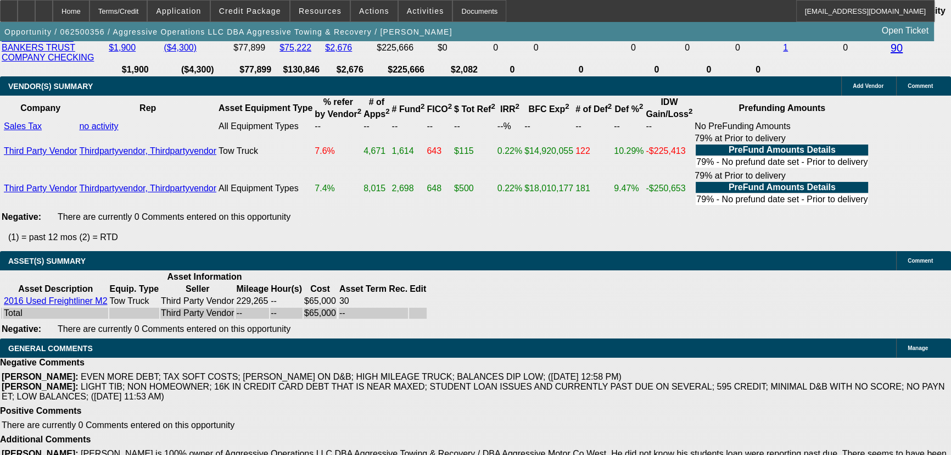
scroll to position [1878, 0]
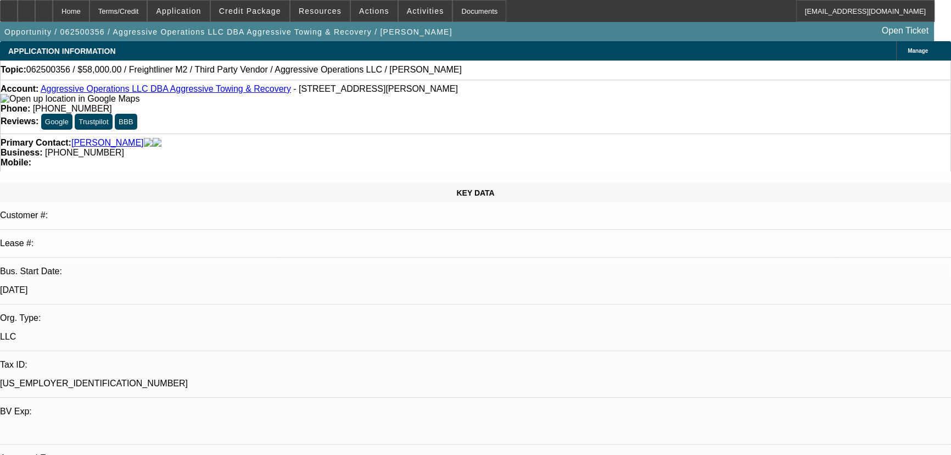
select select "0"
select select "2"
select select "0"
select select "6"
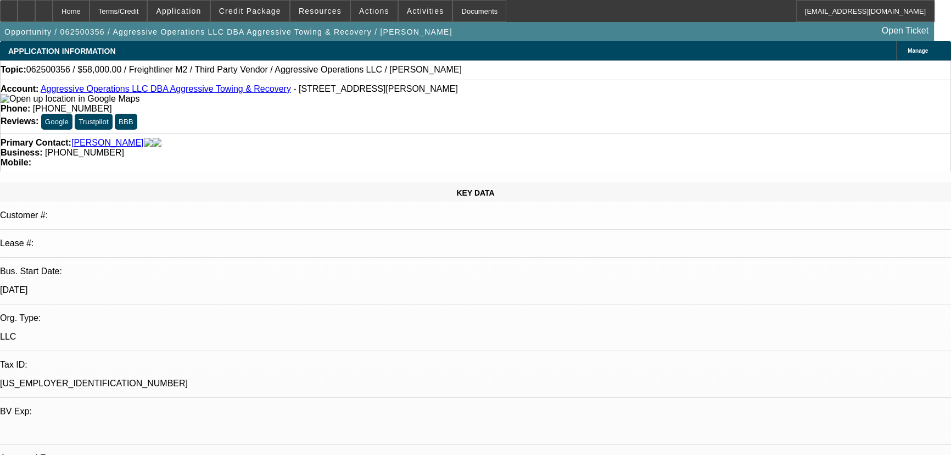
select select "0"
select select "2"
select select "0"
select select "6"
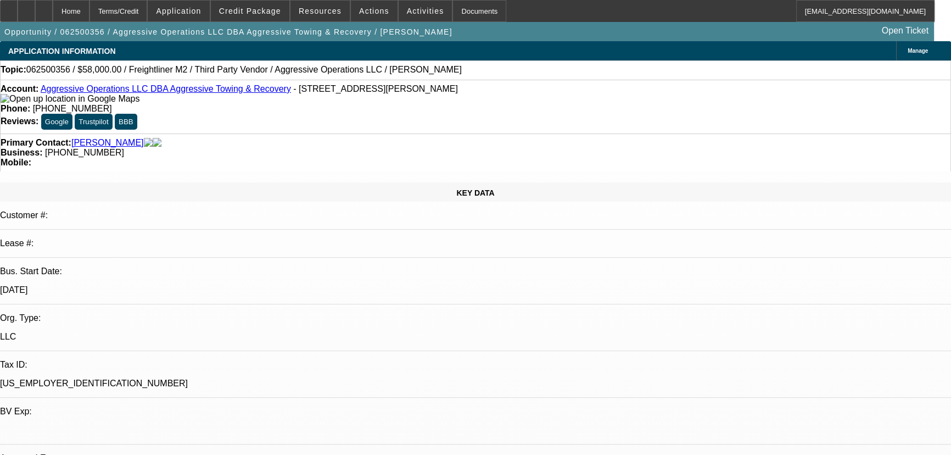
select select "0.15"
select select "2"
select select "0"
select select "6"
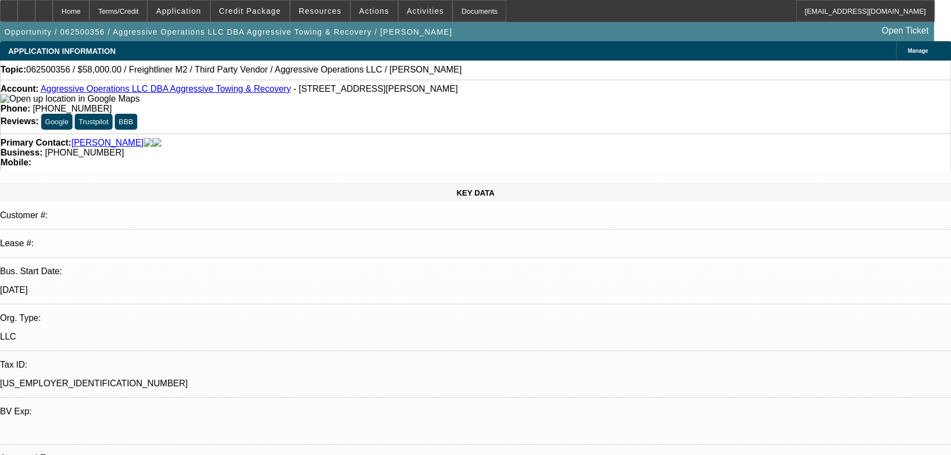
select select "0.15"
select select "2"
select select "0"
select select "6"
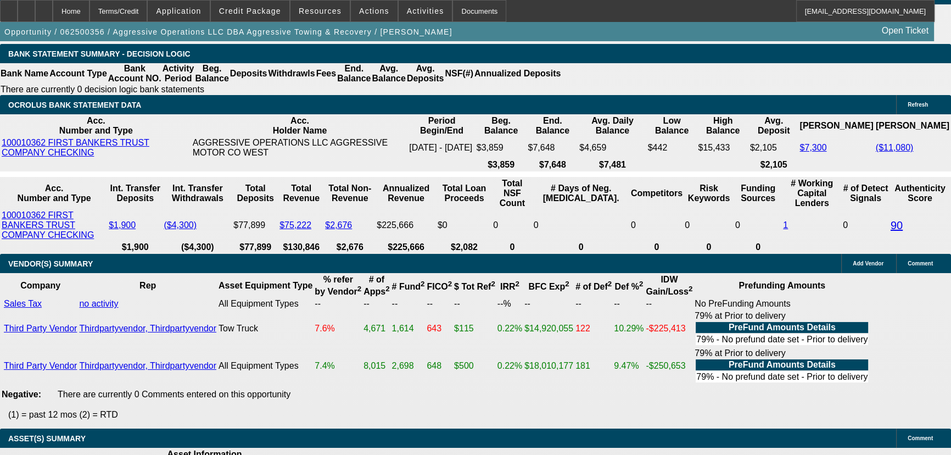
scroll to position [1899, 0]
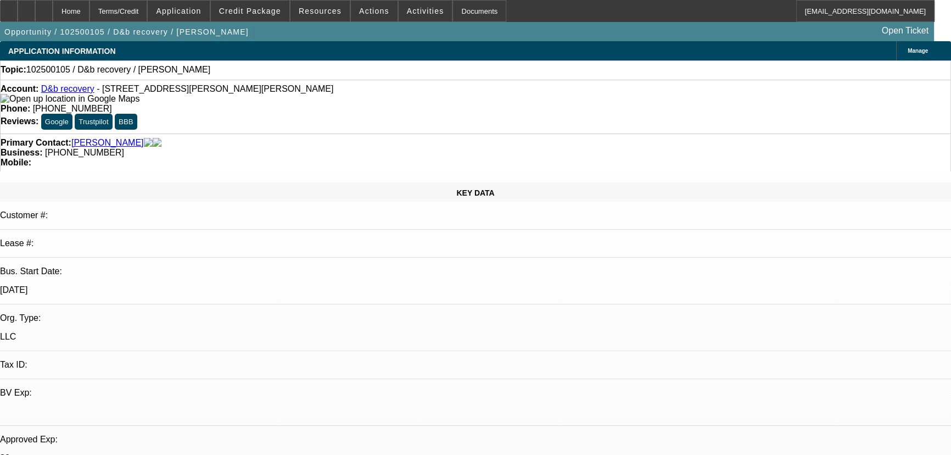
select select "0"
select select "2"
select select "0.1"
select select "4"
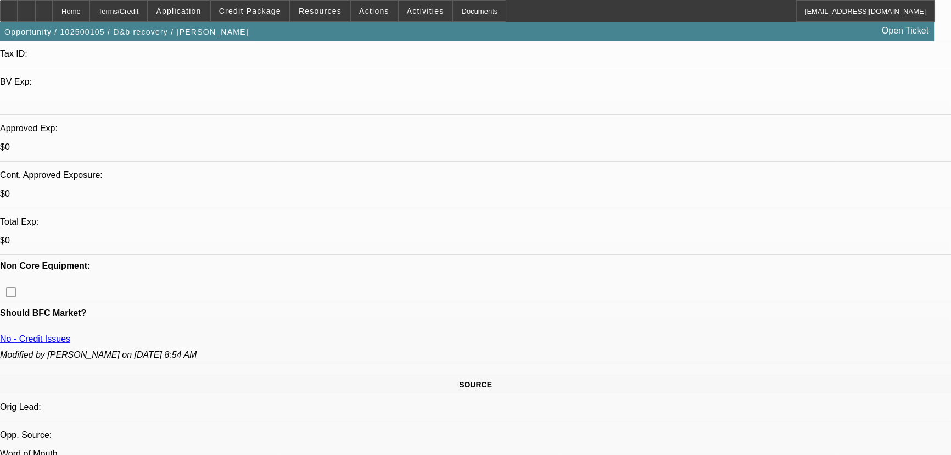
scroll to position [399, 0]
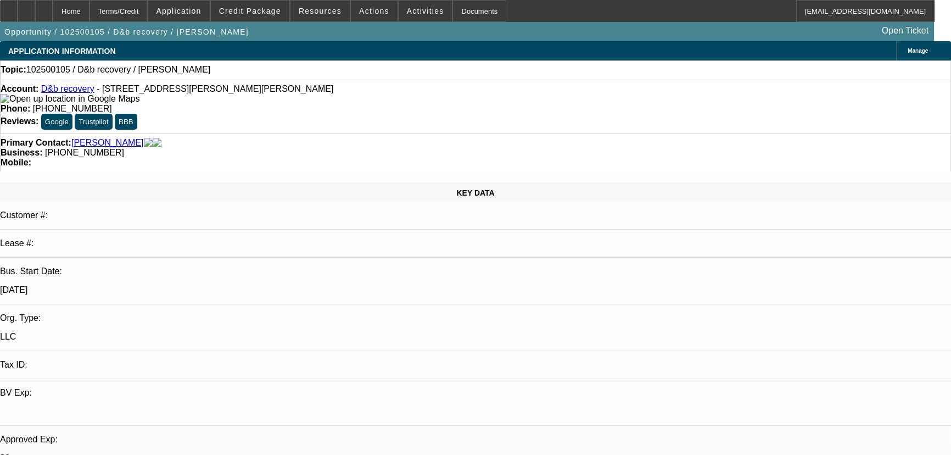
scroll to position [0, 0]
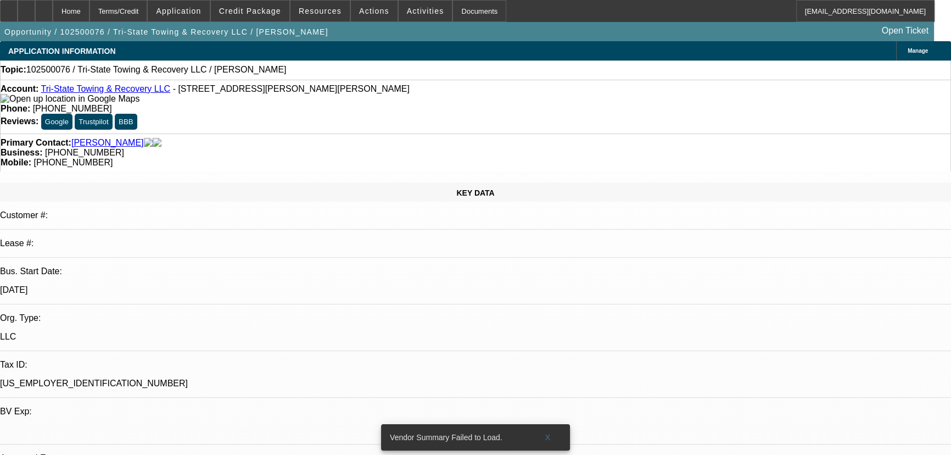
select select "0"
select select "2"
select select "0.1"
select select "4"
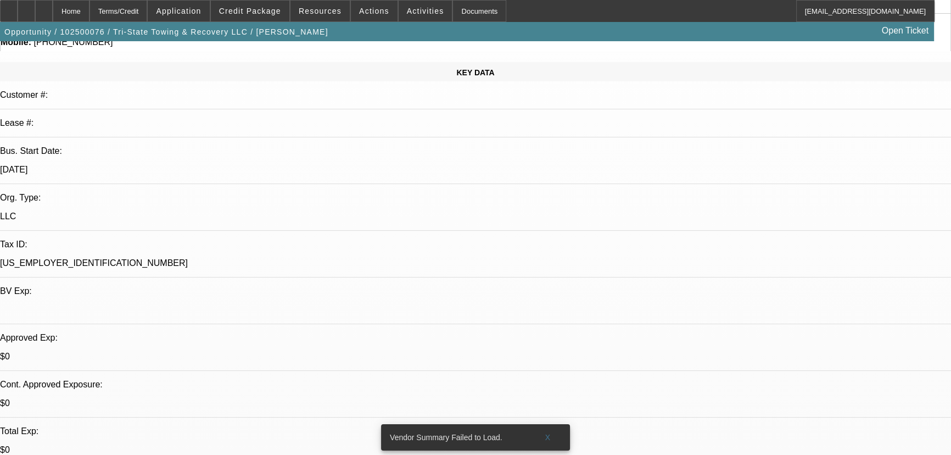
scroll to position [249, 0]
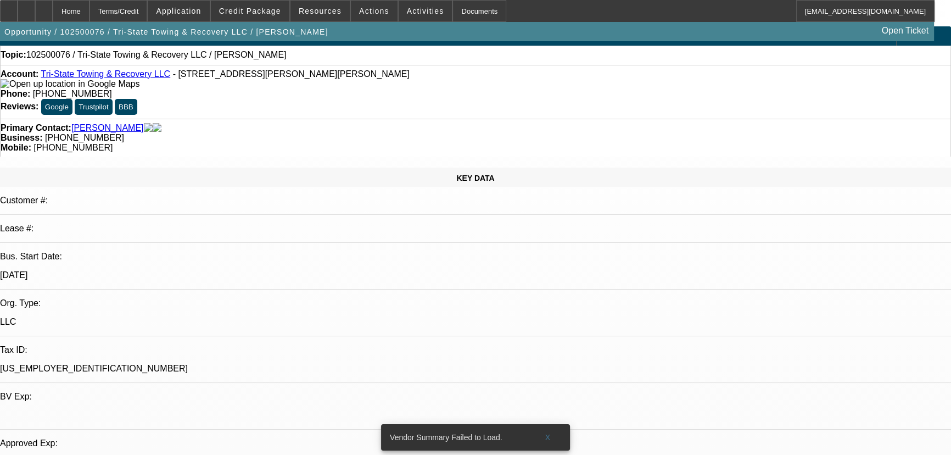
scroll to position [0, 0]
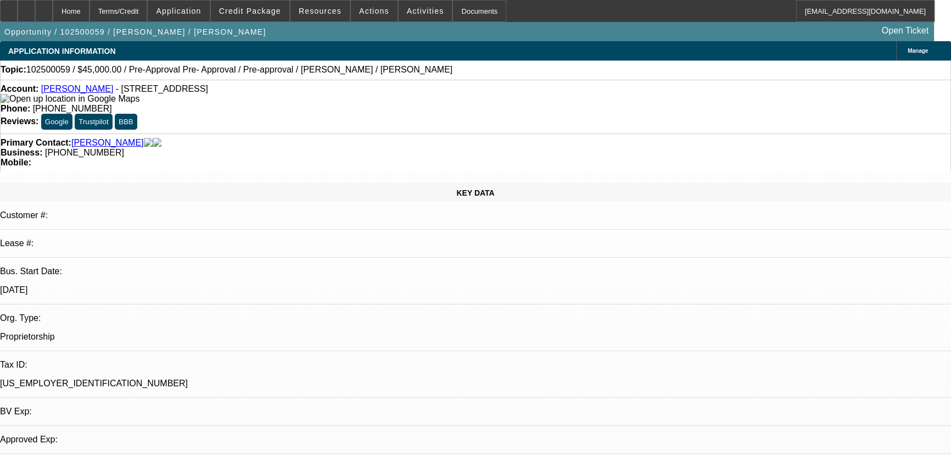
select select "0"
select select "0.1"
select select "4"
click at [359, 8] on span "Actions" at bounding box center [374, 11] width 30 height 9
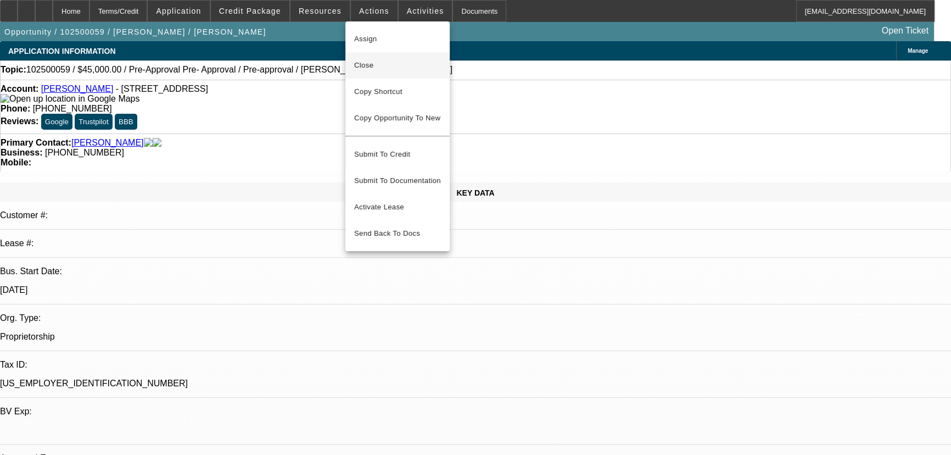
click at [390, 59] on span "Close" at bounding box center [397, 65] width 87 height 13
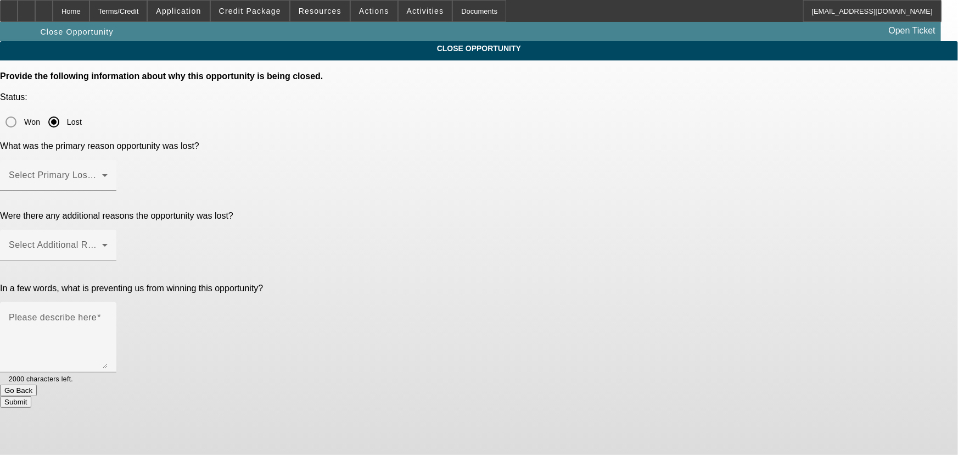
click at [125, 170] on mat-label "Select Primary Lost Reason" at bounding box center [67, 174] width 116 height 9
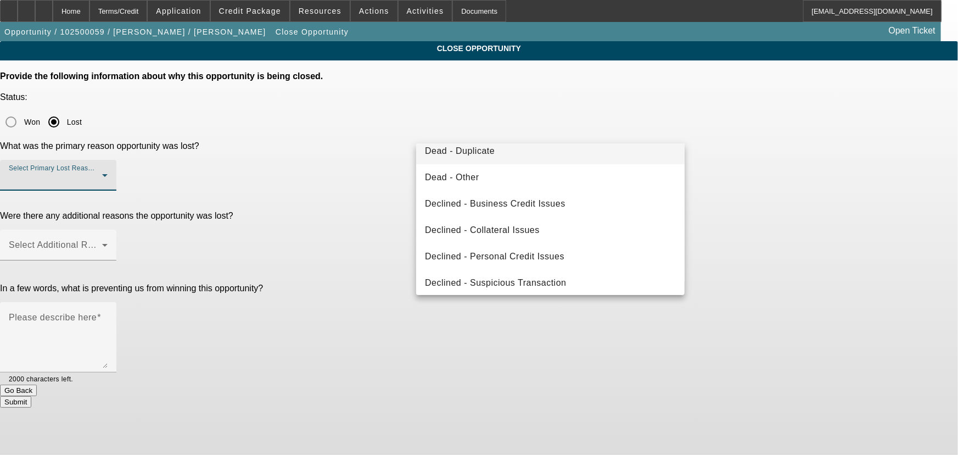
scroll to position [147, 0]
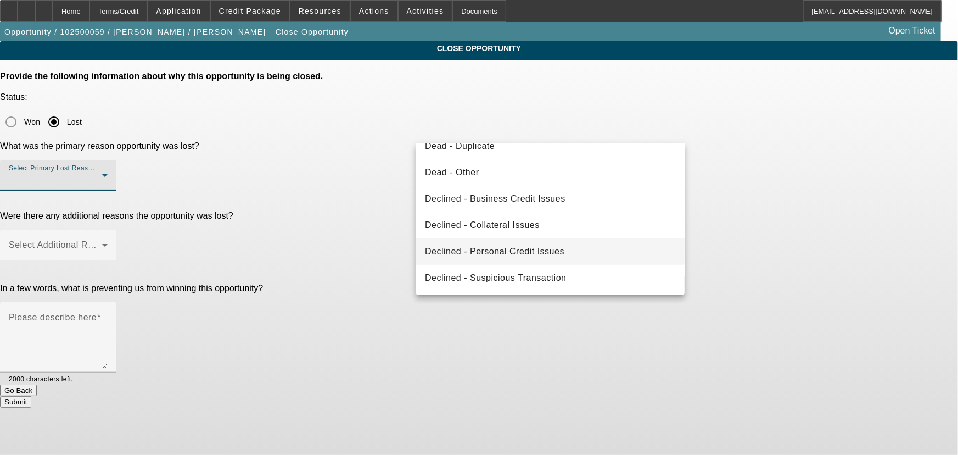
click at [502, 243] on mat-option "Declined - Personal Credit Issues" at bounding box center [550, 251] width 269 height 26
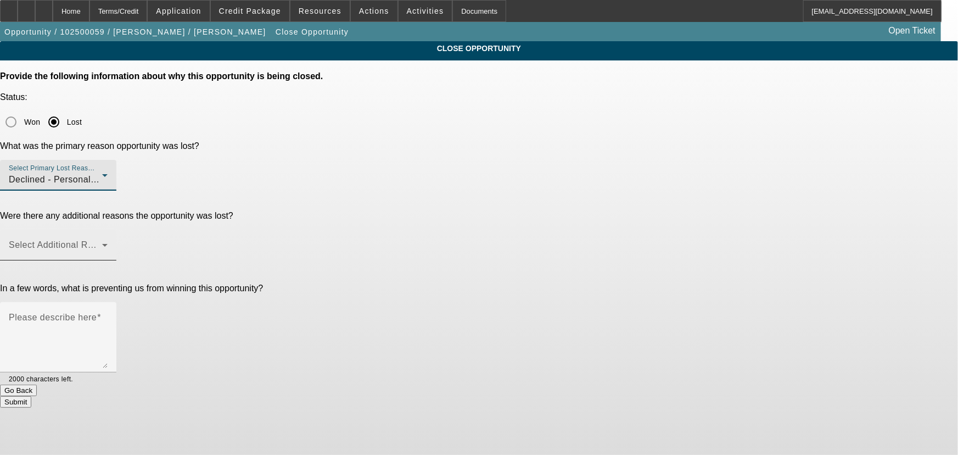
click at [108, 230] on div "Select Additional Reasons" at bounding box center [58, 245] width 99 height 31
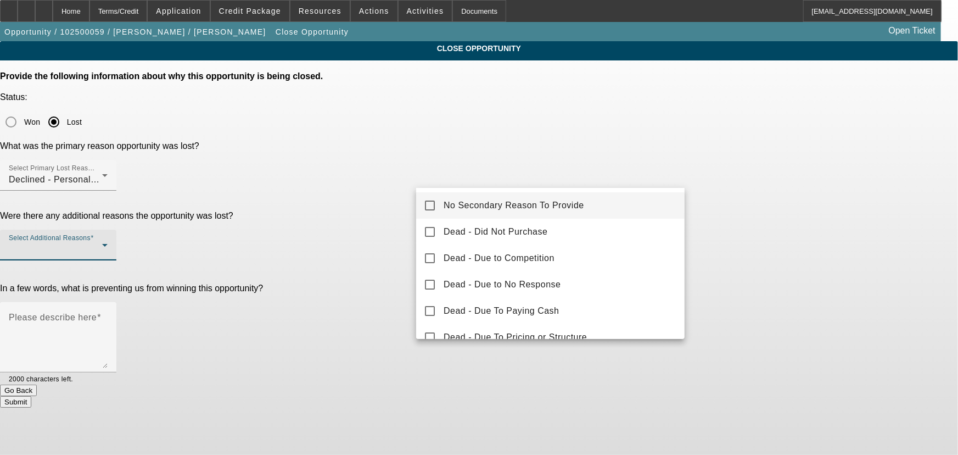
click at [453, 196] on mat-option "No Secondary Reason To Provide" at bounding box center [550, 205] width 269 height 26
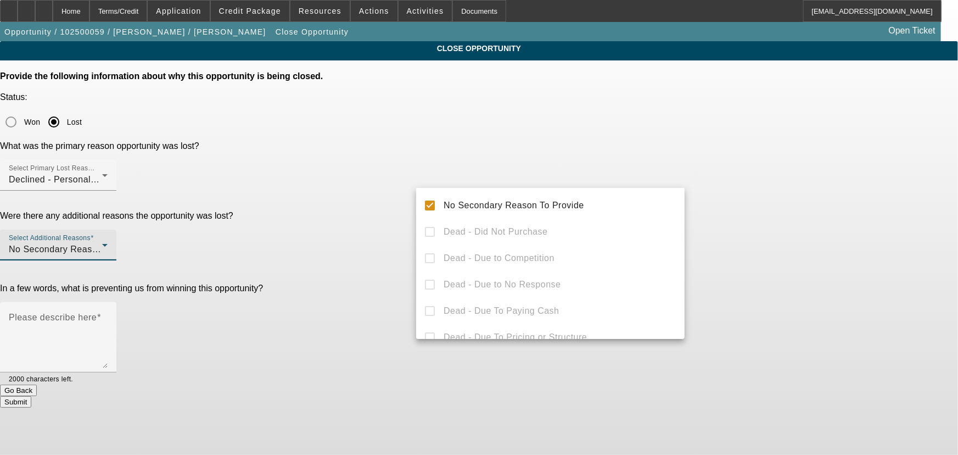
click at [399, 220] on div at bounding box center [479, 227] width 958 height 455
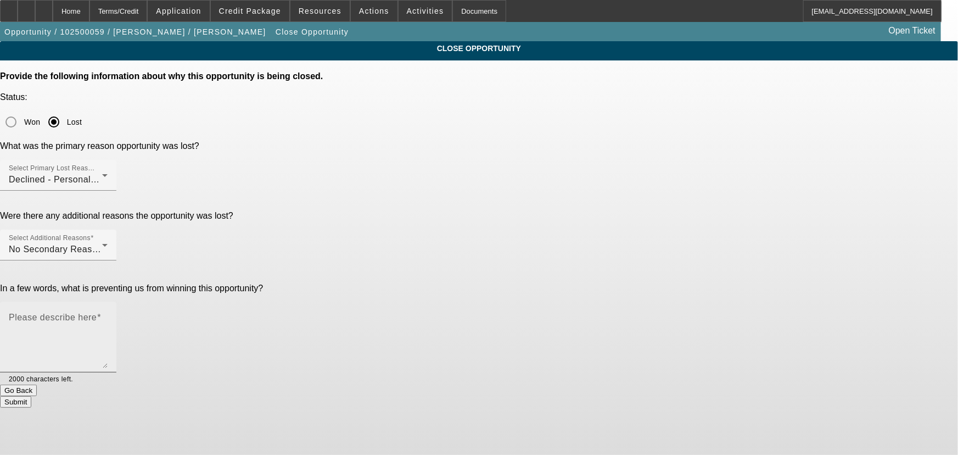
click at [108, 315] on textarea "Please describe here" at bounding box center [58, 341] width 99 height 53
type textarea "Declined"
click at [31, 396] on button "Submit" at bounding box center [15, 402] width 31 height 12
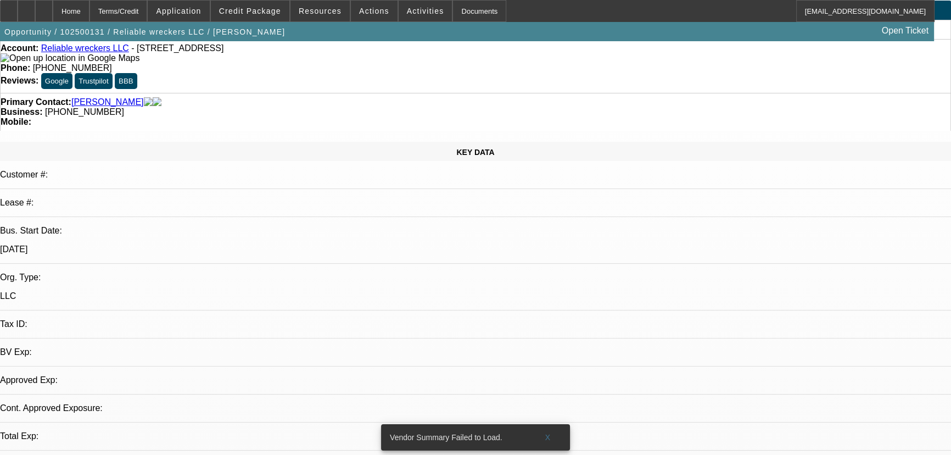
select select "0"
select select "2"
select select "0.1"
select select "4"
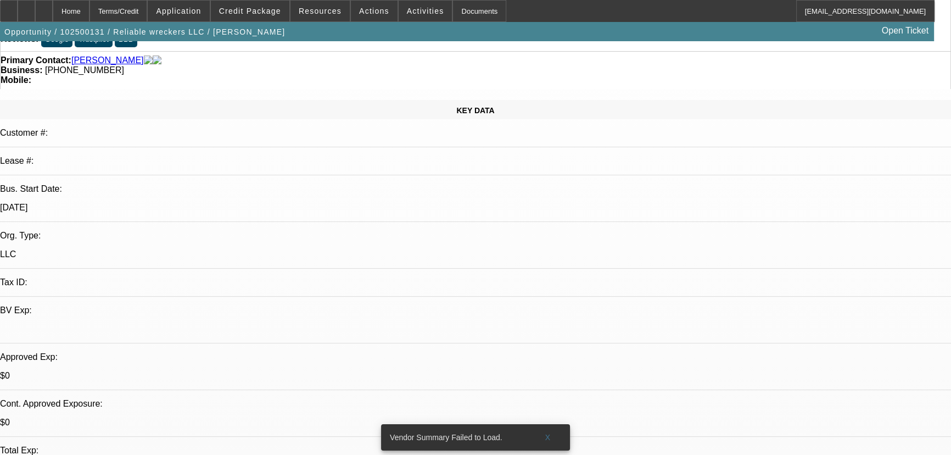
scroll to position [99, 0]
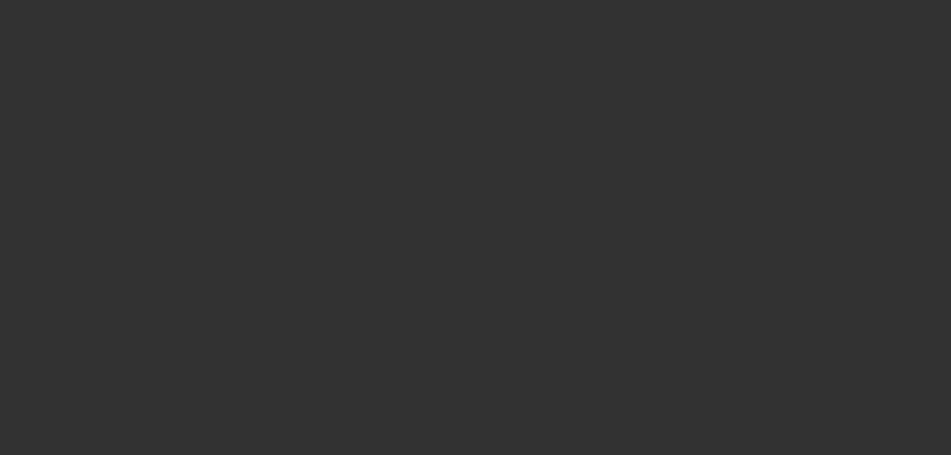
scroll to position [0, 0]
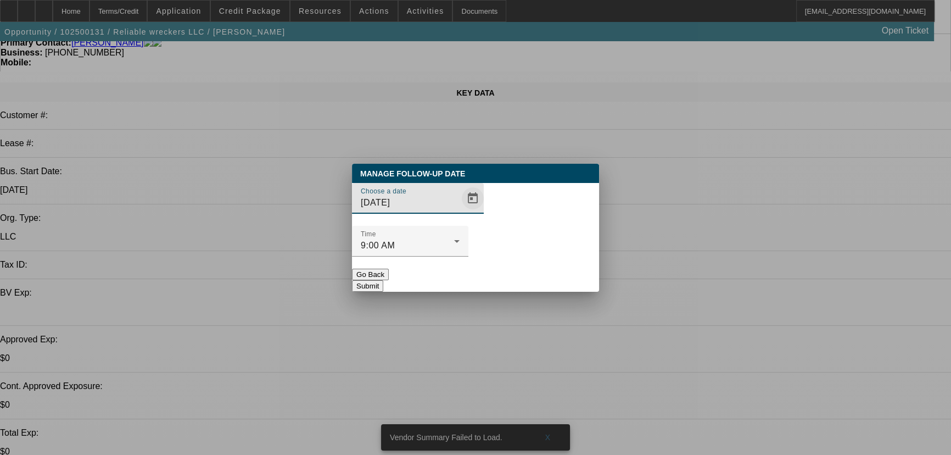
click at [461, 211] on span "Open calendar" at bounding box center [473, 198] width 26 height 26
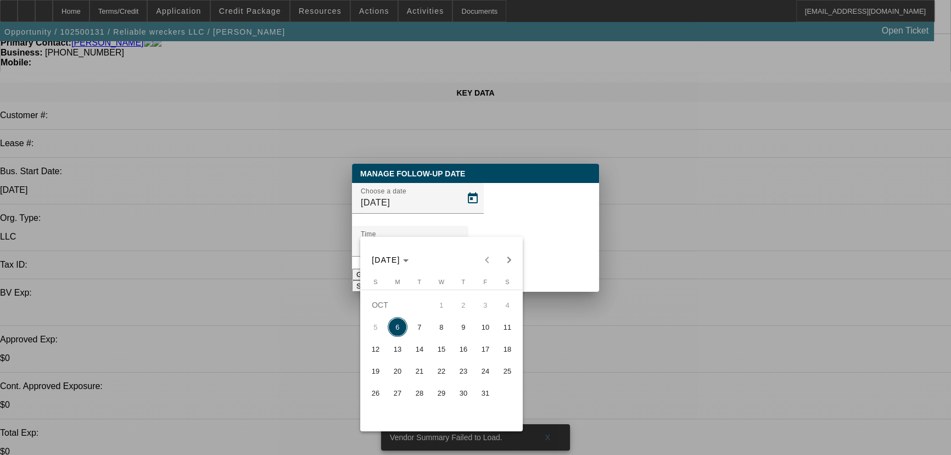
click at [450, 329] on span "8" at bounding box center [442, 327] width 20 height 20
type input "10/8/2025"
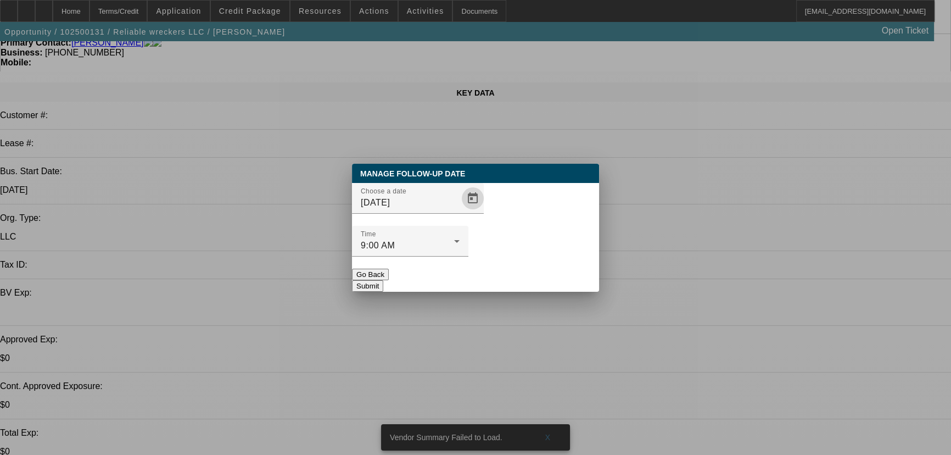
click at [383, 280] on button "Submit" at bounding box center [367, 286] width 31 height 12
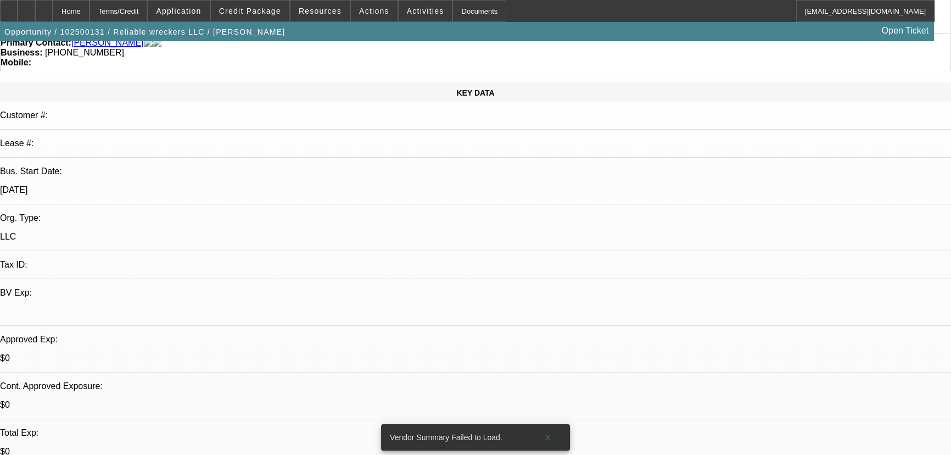
scroll to position [99, 0]
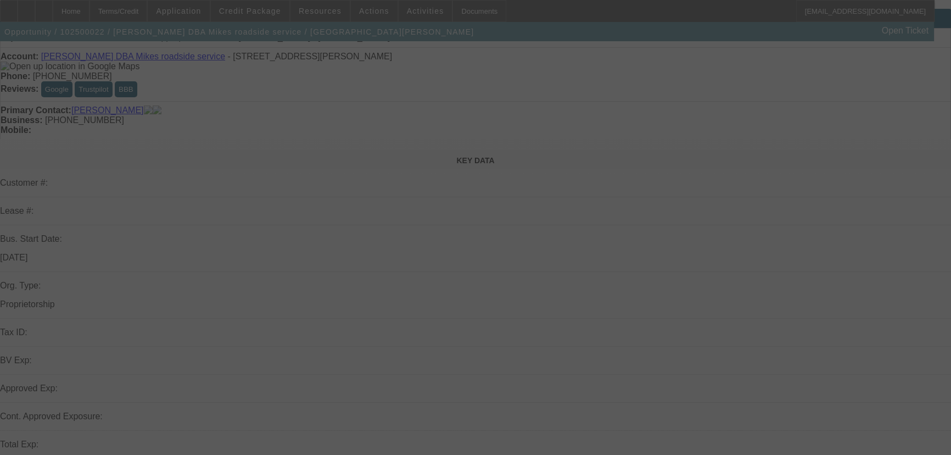
scroll to position [49, 0]
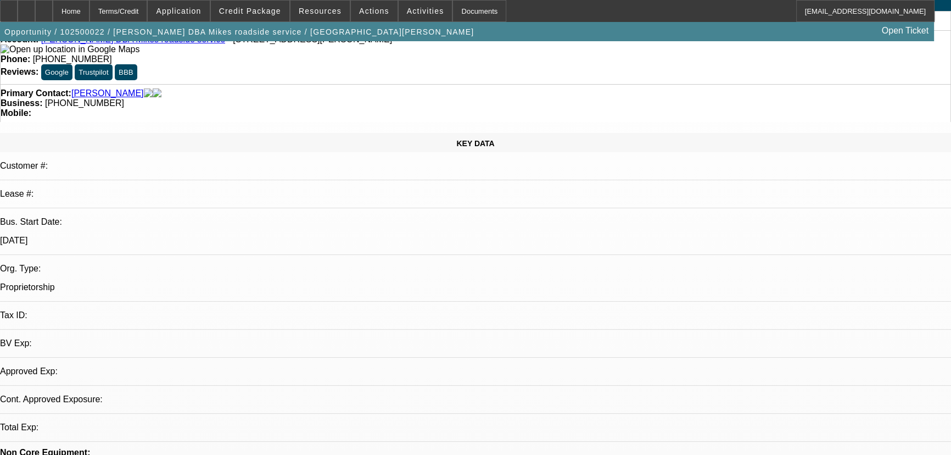
select select "0"
select select "2"
select select "0"
select select "4"
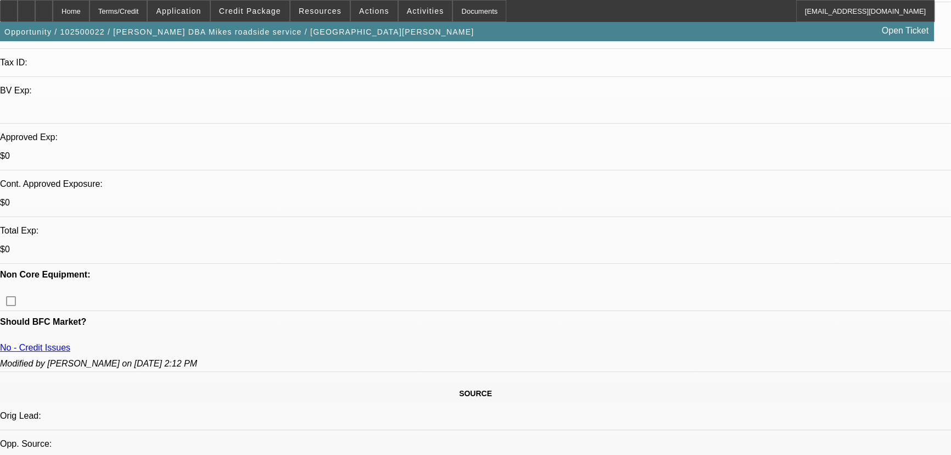
scroll to position [0, 0]
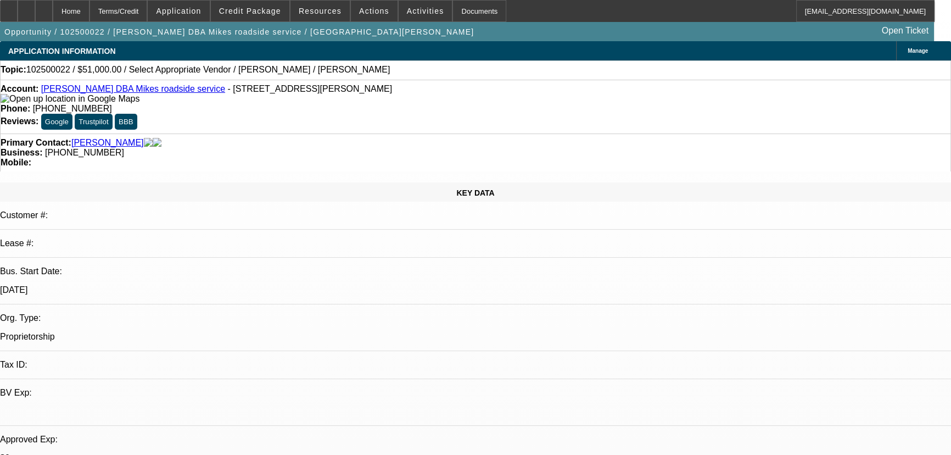
radio input "true"
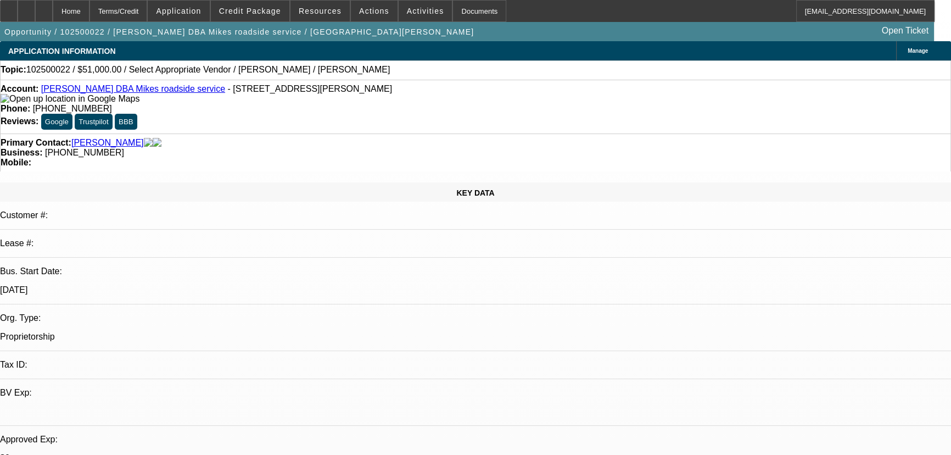
type textarea "Close on FU Date"
radio input "true"
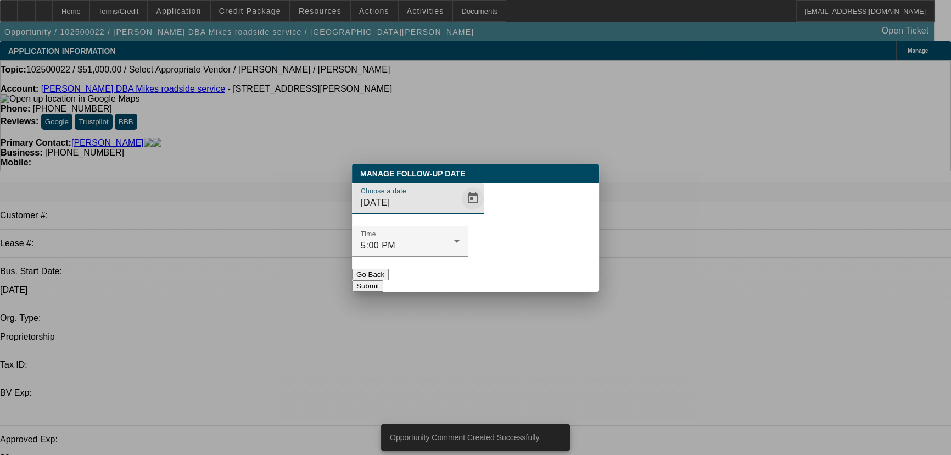
click at [460, 226] on mat-form-field "Choose a date 7/12/2025" at bounding box center [418, 204] width 132 height 43
click at [460, 211] on span "Open calendar" at bounding box center [473, 198] width 26 height 26
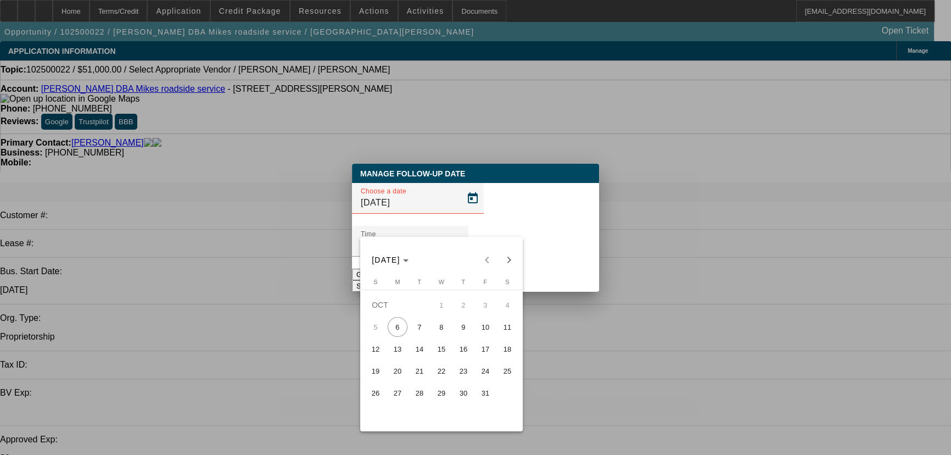
click at [484, 349] on span "17" at bounding box center [486, 349] width 20 height 20
type input "10/17/2025"
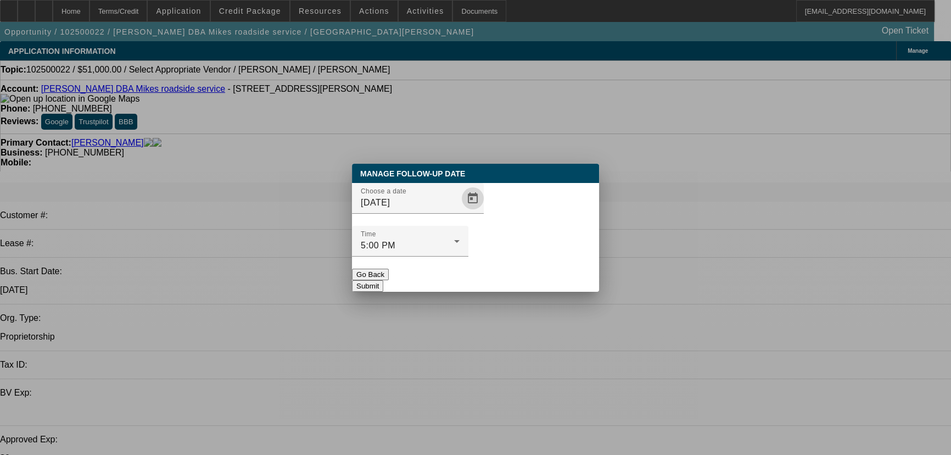
click at [383, 280] on button "Submit" at bounding box center [367, 286] width 31 height 12
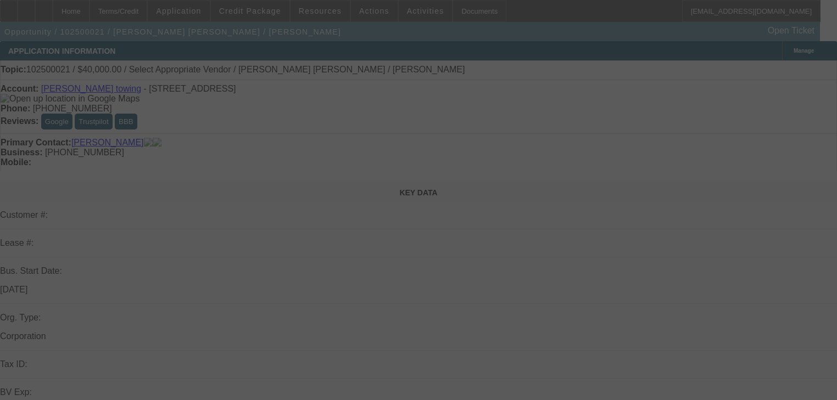
select select "0"
select select "2"
select select "0.1"
select select "4"
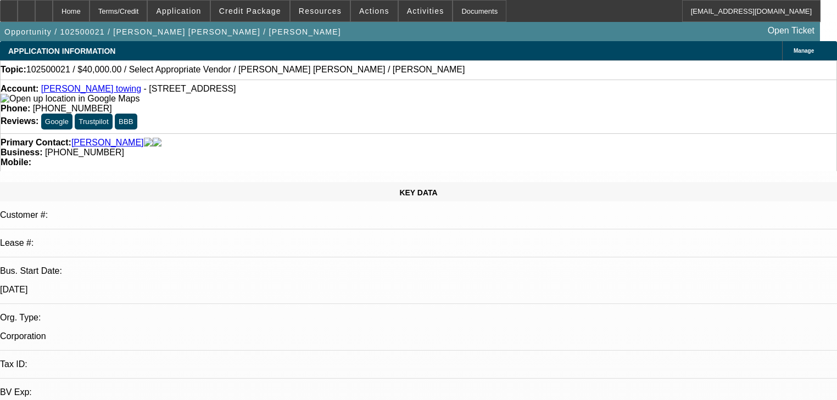
drag, startPoint x: 747, startPoint y: 3, endPoint x: 575, endPoint y: 264, distance: 312.3
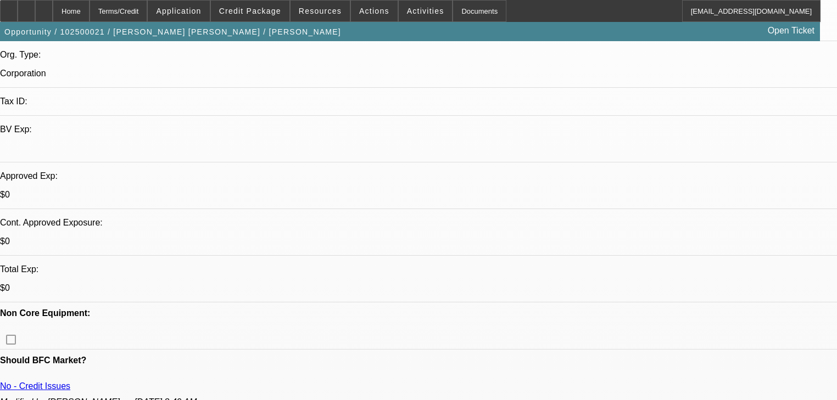
scroll to position [264, 0]
radio input "true"
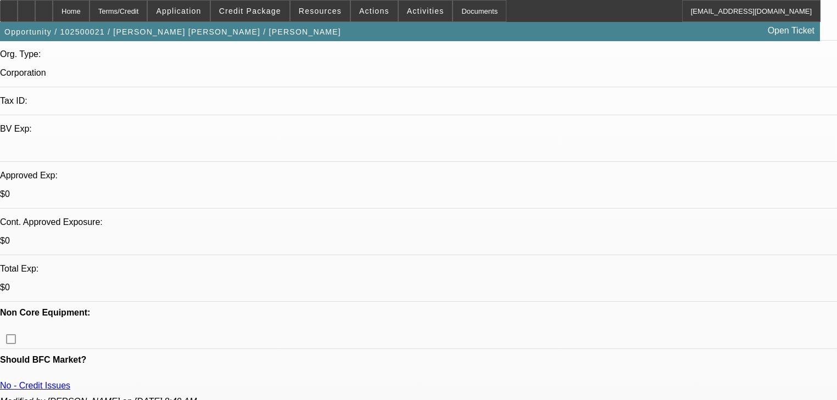
type textarea "Said he would have had the dp if I asked a month ago."
radio input "true"
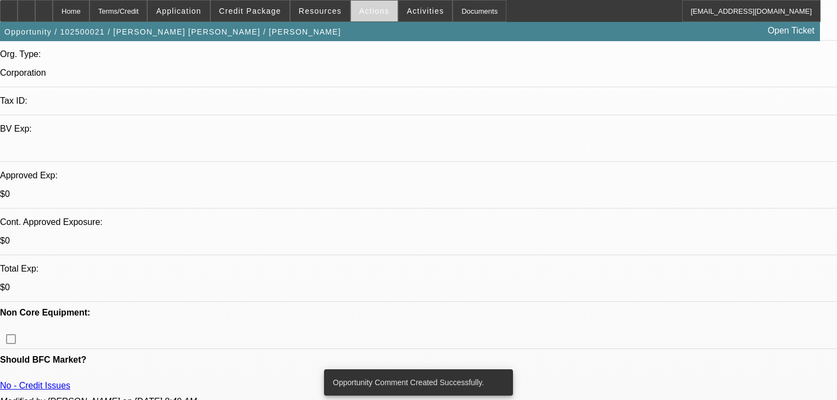
click at [360, 15] on span at bounding box center [374, 11] width 47 height 26
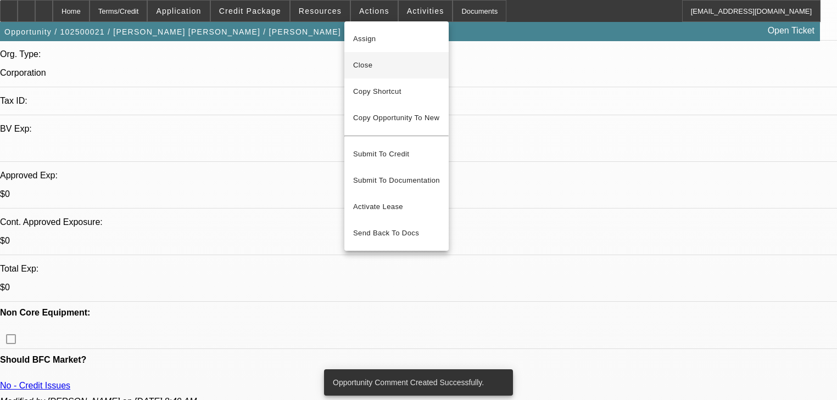
click at [371, 69] on span "Close" at bounding box center [396, 65] width 87 height 13
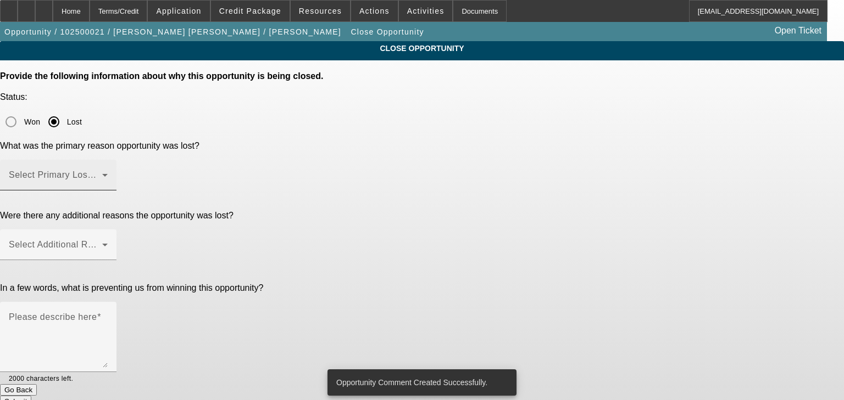
click at [102, 173] on span at bounding box center [55, 179] width 93 height 13
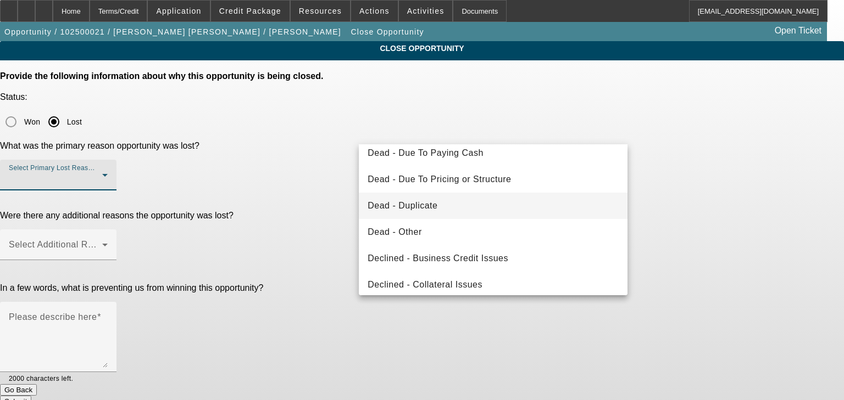
scroll to position [132, 0]
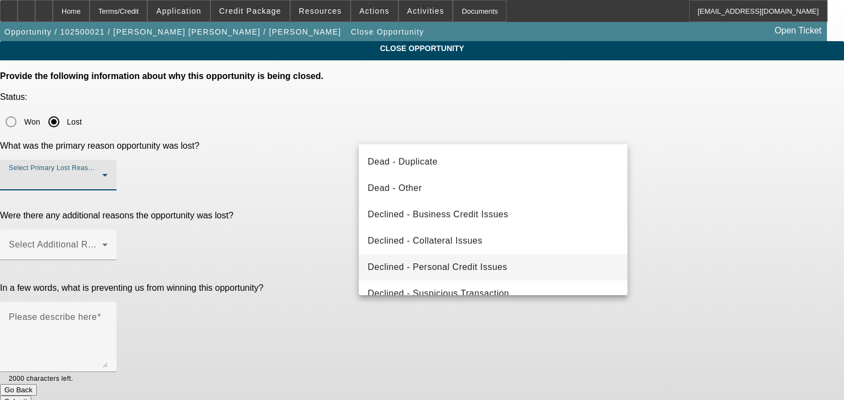
click at [428, 267] on span "Declined - Personal Credit Issues" at bounding box center [437, 267] width 140 height 13
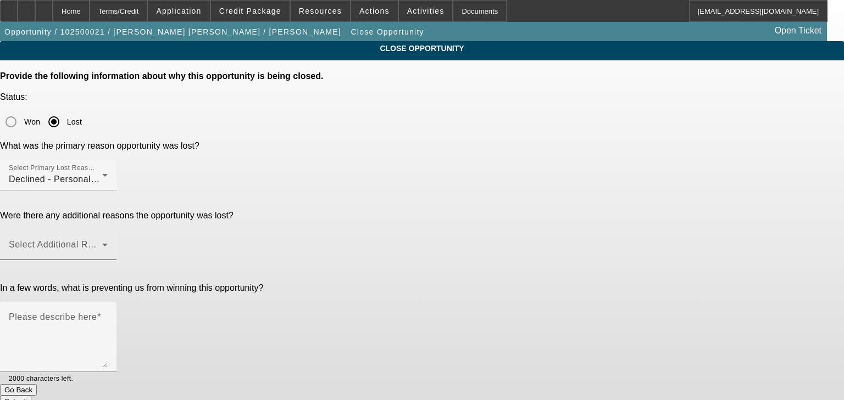
click at [108, 230] on div "Select Additional Reasons" at bounding box center [58, 245] width 99 height 31
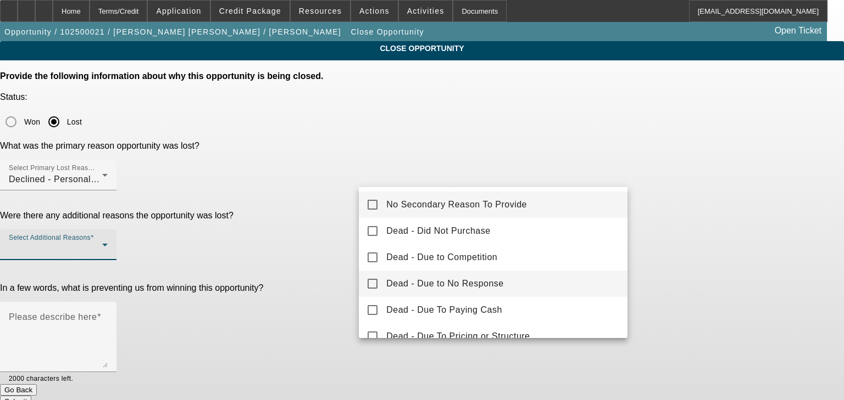
scroll to position [44, 0]
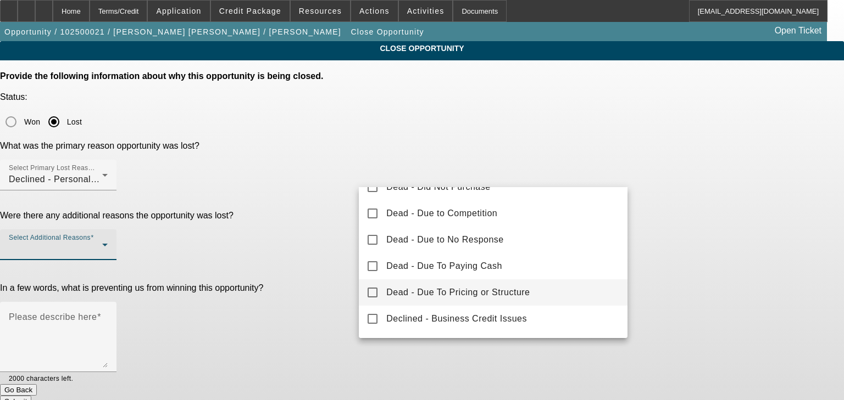
click at [406, 295] on span "Dead - Due To Pricing or Structure" at bounding box center [457, 292] width 143 height 13
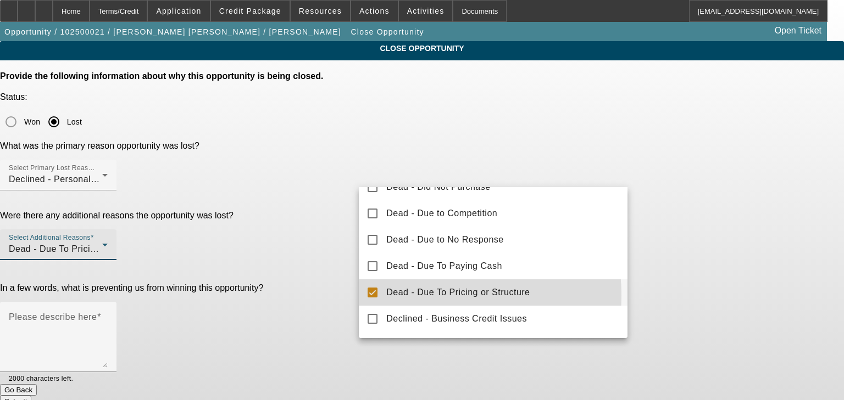
click at [325, 270] on div at bounding box center [422, 200] width 844 height 400
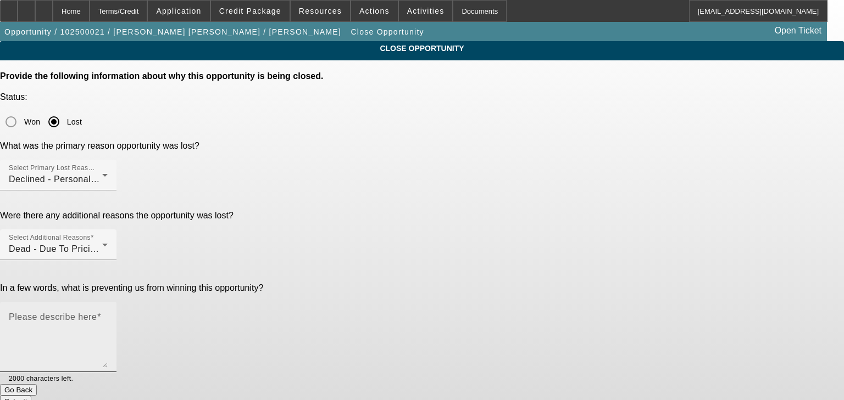
click at [108, 315] on textarea "Please describe here" at bounding box center [58, 341] width 99 height 53
type textarea "No DP for dakota right now"
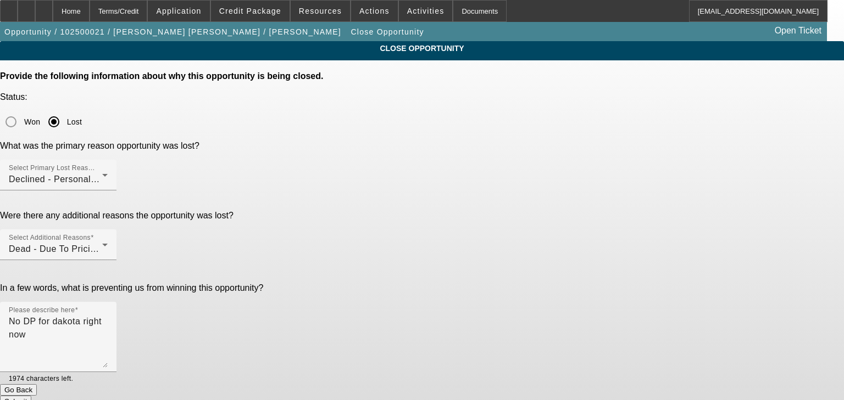
click at [31, 396] on button "Submit" at bounding box center [15, 402] width 31 height 12
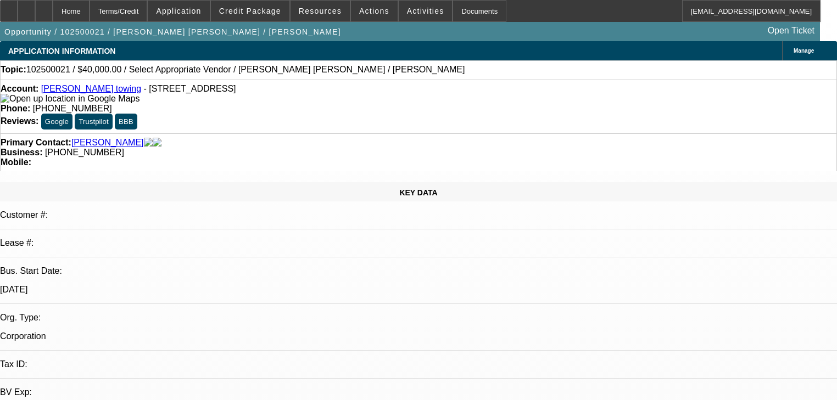
select select "0"
select select "2"
select select "0.1"
select select "4"
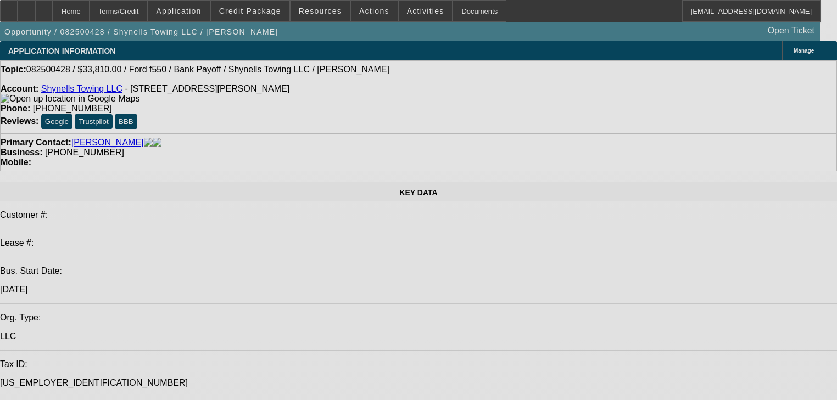
select select "0"
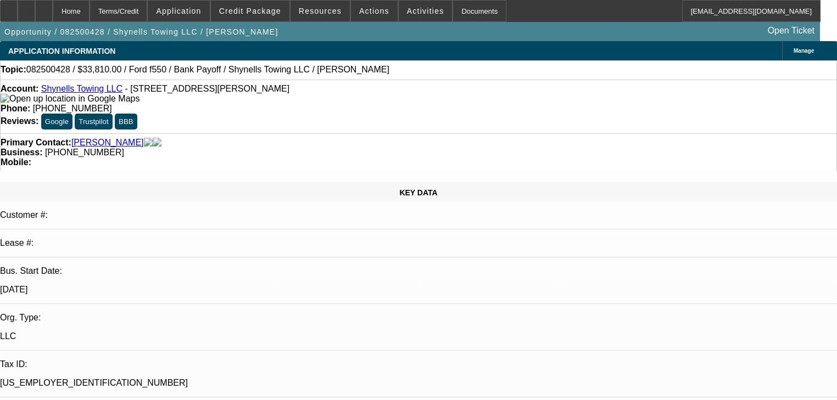
select select "0"
select select "2"
select select "0"
select select "21"
select select "0"
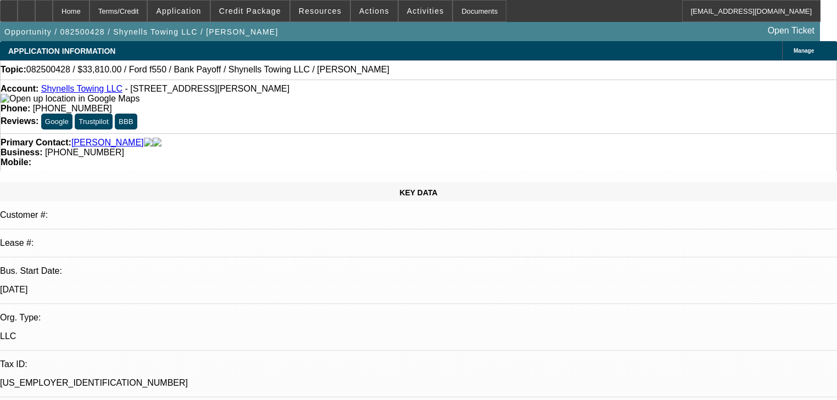
select select "0"
select select "2"
select select "0"
select select "21"
select select "0"
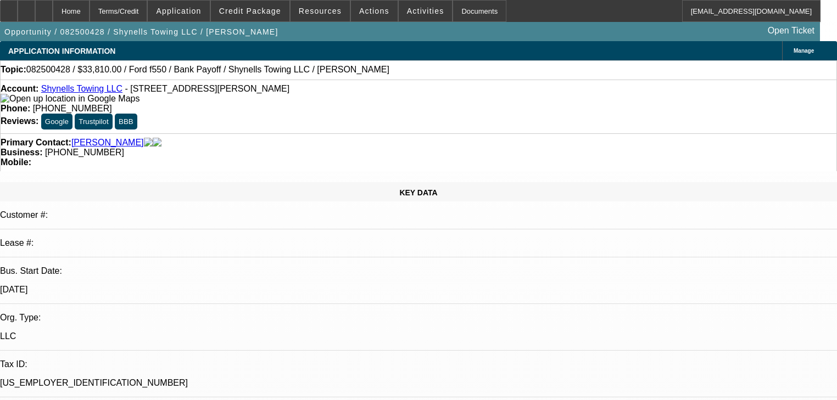
select select "0"
select select "2"
select select "0"
select select "21"
select select "0"
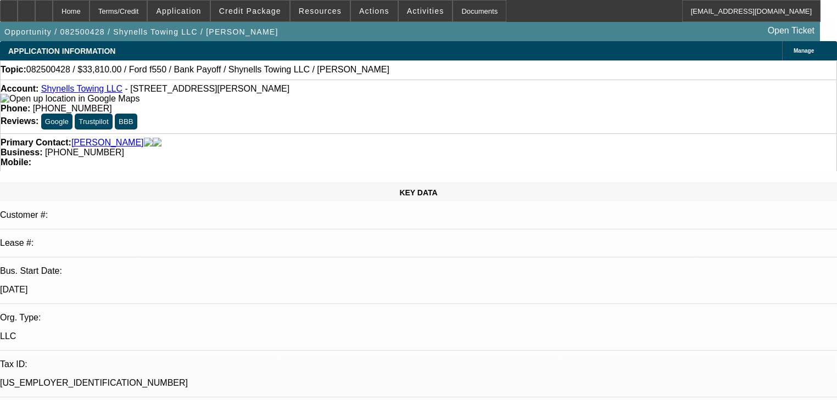
select select "0"
select select "2"
select select "0"
select select "1"
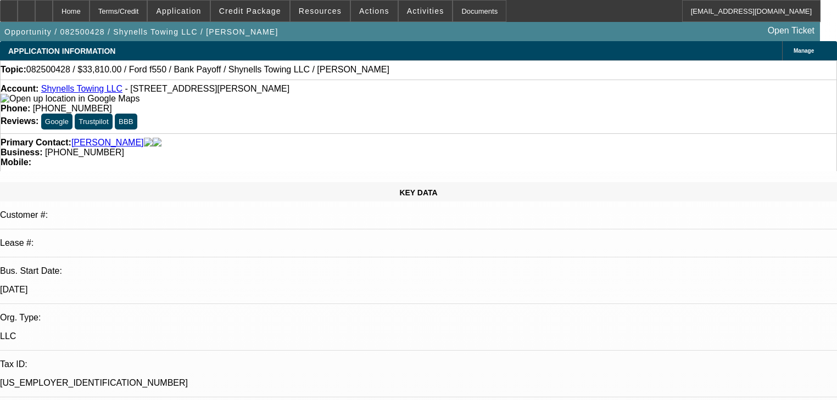
radio input "false"
radio input "true"
type textarea "Kiss off text"
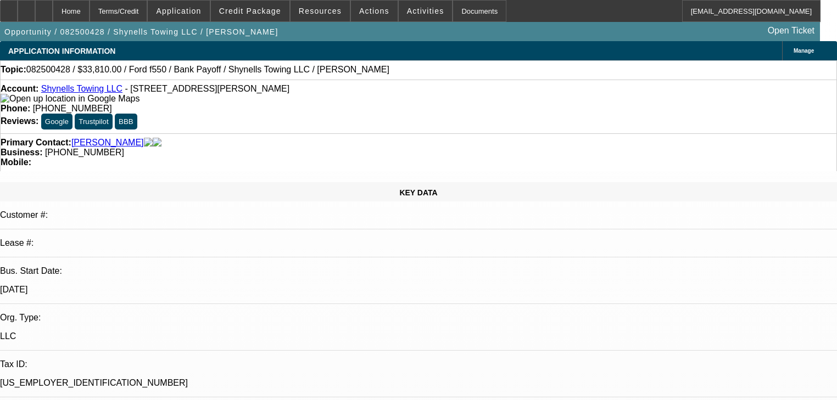
radio input "true"
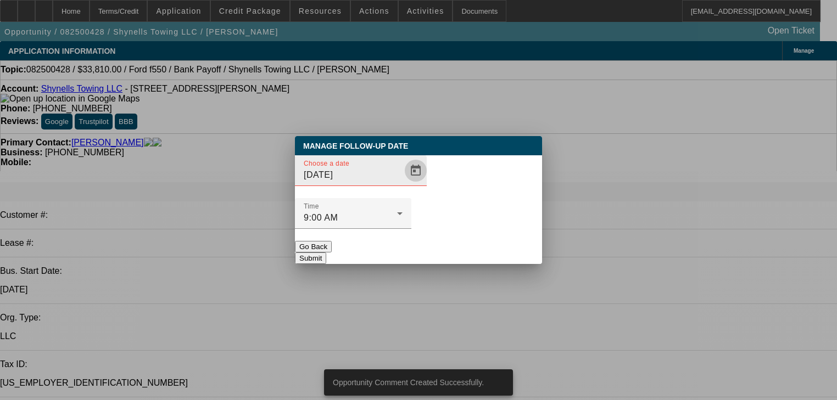
click at [403, 184] on span "Open calendar" at bounding box center [416, 171] width 26 height 26
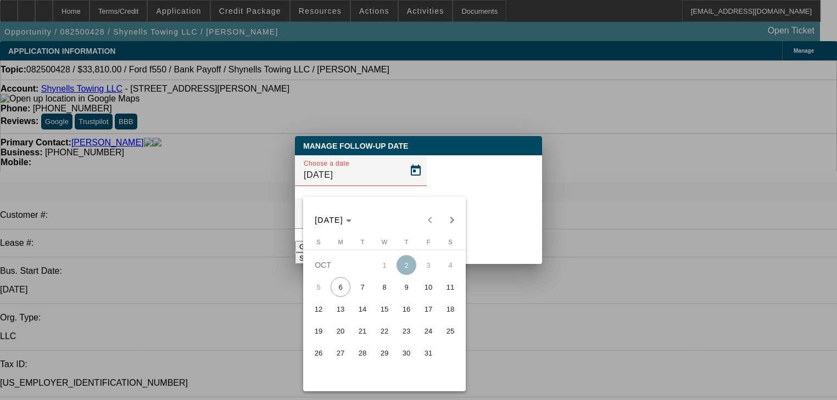
click at [347, 305] on button "13" at bounding box center [341, 309] width 22 height 22
type input "10/13/2025"
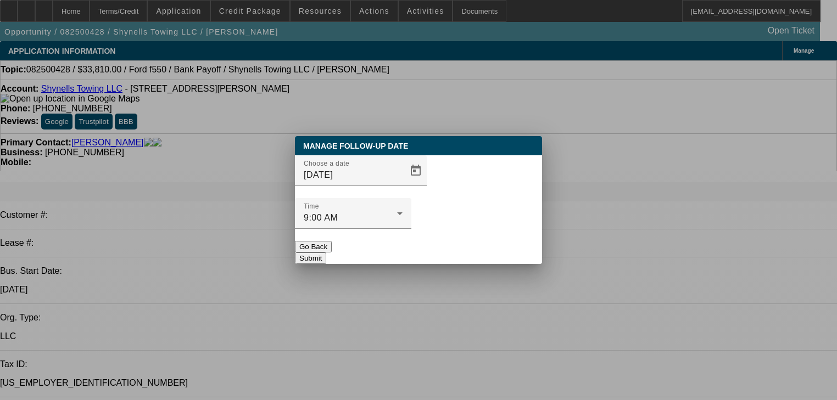
click at [326, 253] on button "Submit" at bounding box center [310, 259] width 31 height 12
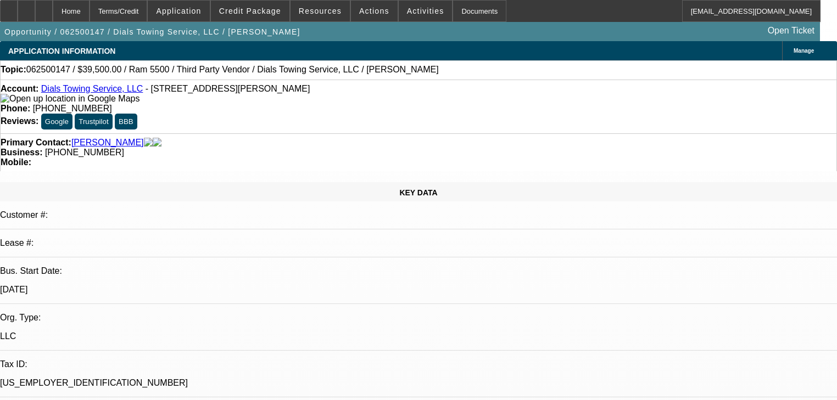
select select "0"
select select "2"
select select "0"
select select "6"
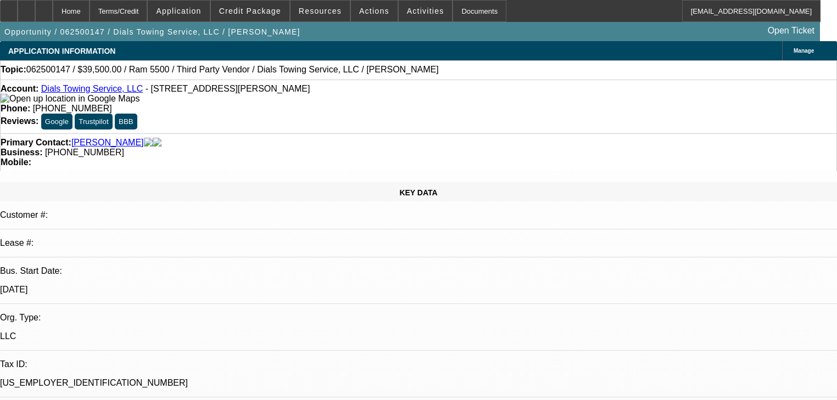
select select "0"
select select "0.1"
select select "4"
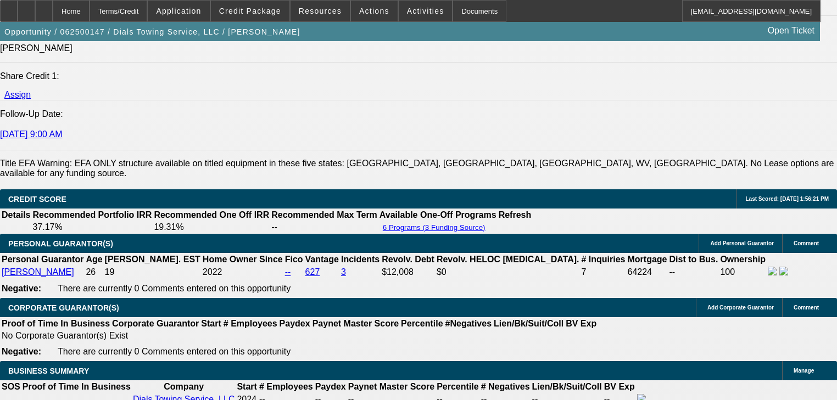
scroll to position [1450, 0]
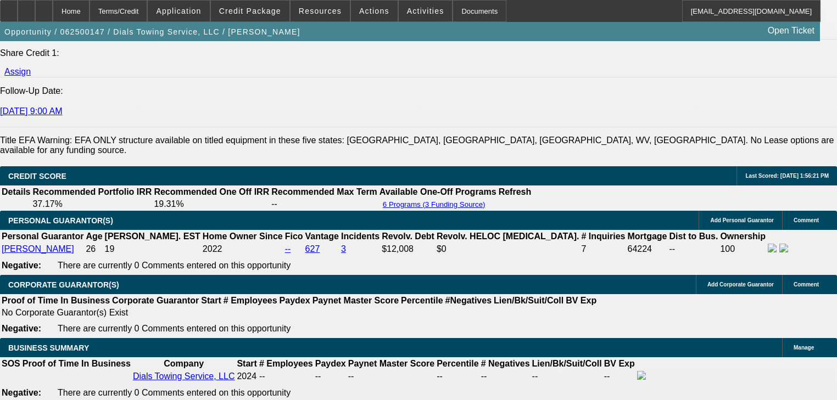
radio input "true"
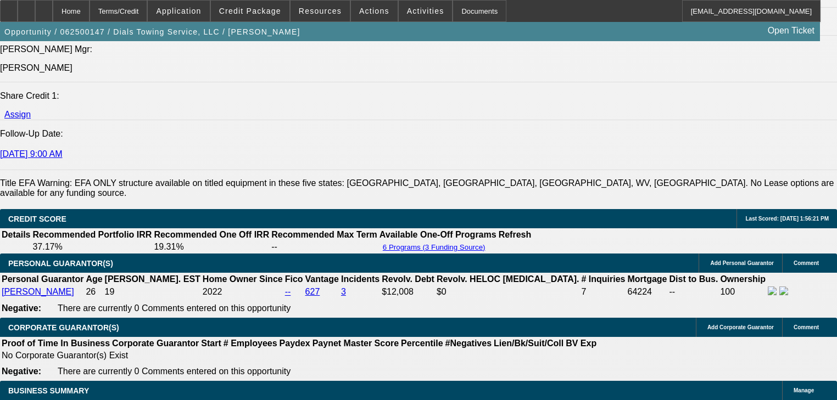
scroll to position [1406, 0]
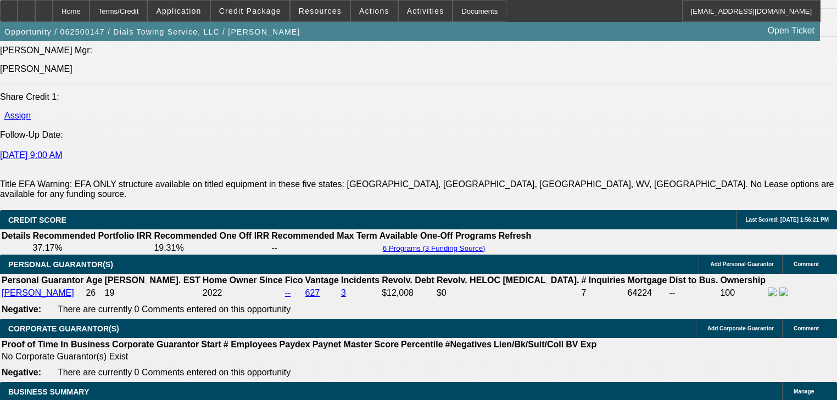
type textarea "Had a rattle in the motor. back to looking for trucks"
radio input "true"
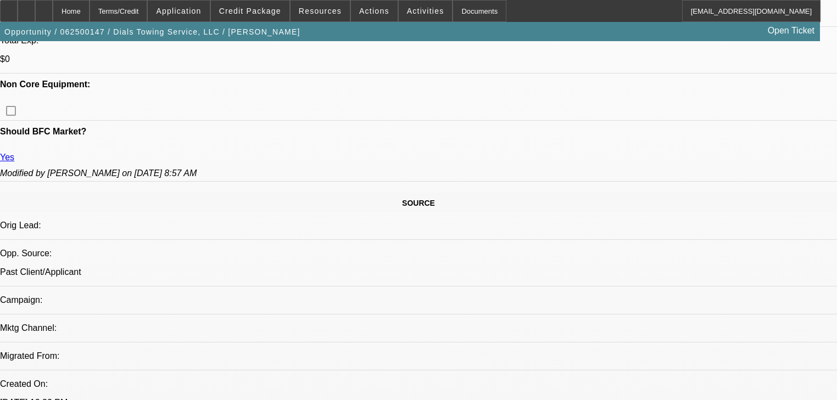
scroll to position [527, 0]
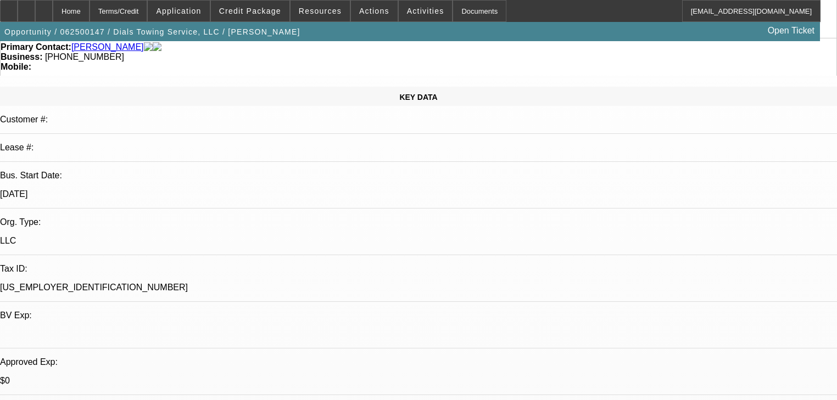
scroll to position [0, 0]
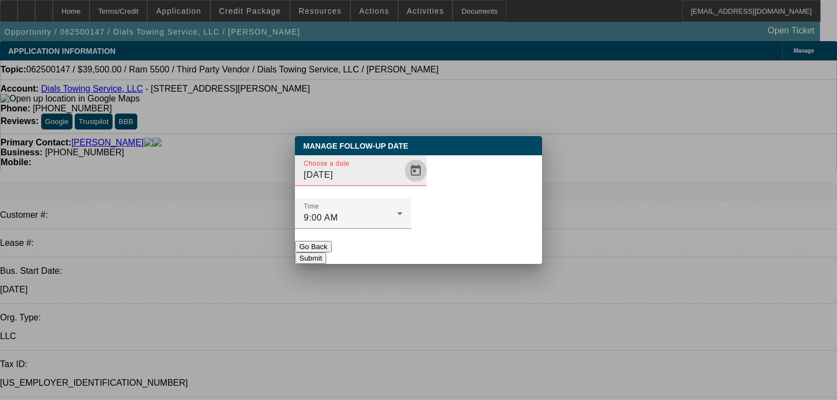
click at [403, 184] on span "Open calendar" at bounding box center [416, 171] width 26 height 26
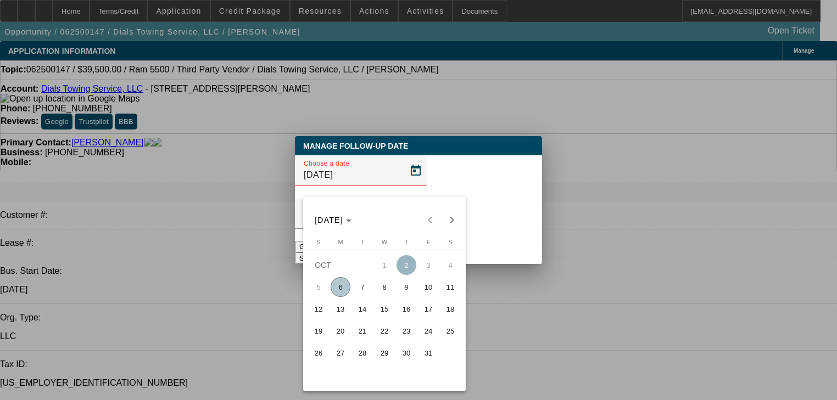
click at [470, 227] on div at bounding box center [418, 200] width 837 height 400
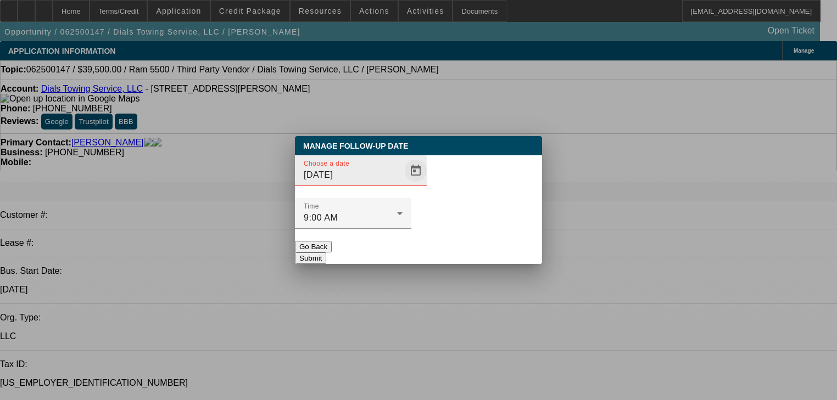
drag, startPoint x: 413, startPoint y: 206, endPoint x: 403, endPoint y: 202, distance: 10.8
click at [411, 198] on div "Choose a date 10/2/2025" at bounding box center [418, 176] width 247 height 43
click at [403, 184] on span "Open calendar" at bounding box center [416, 171] width 26 height 26
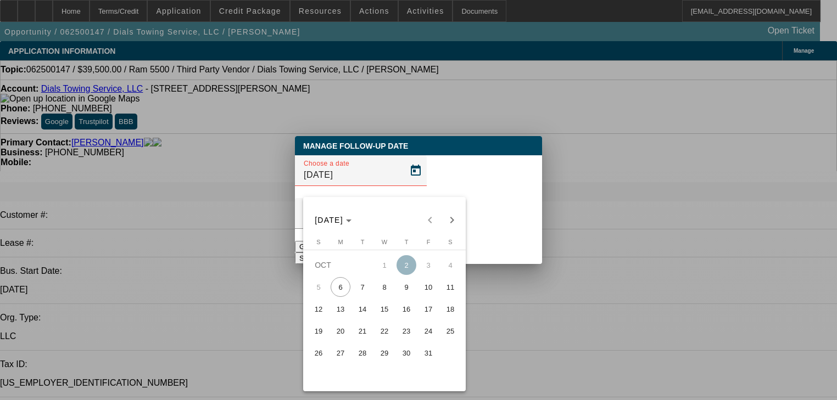
click at [342, 360] on span "27" at bounding box center [341, 353] width 20 height 20
type input "10/27/2025"
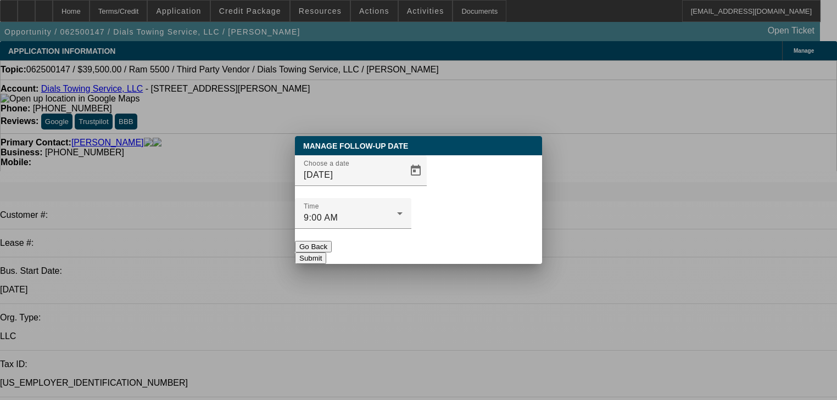
click at [326, 253] on button "Submit" at bounding box center [310, 259] width 31 height 12
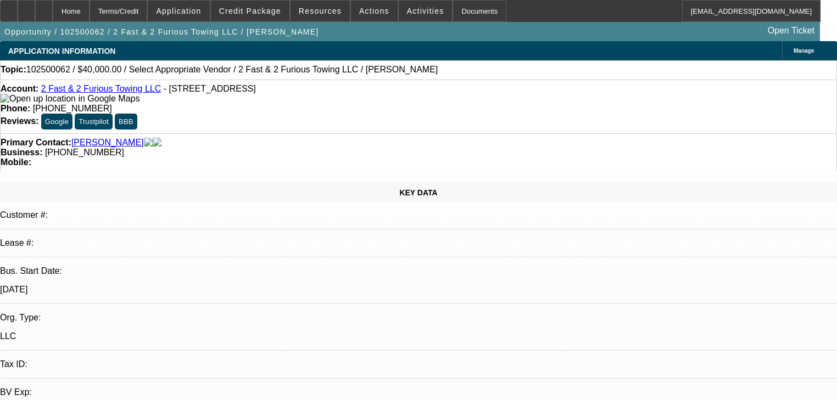
select select "0"
select select "2"
select select "0.1"
select select "4"
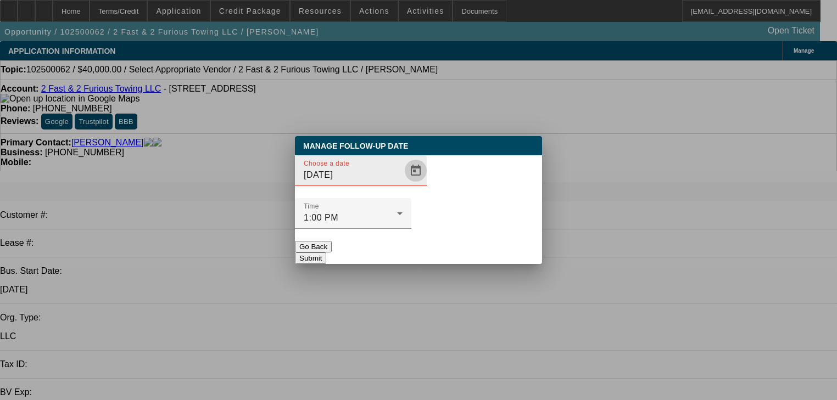
click at [403, 184] on span "Open calendar" at bounding box center [416, 171] width 26 height 26
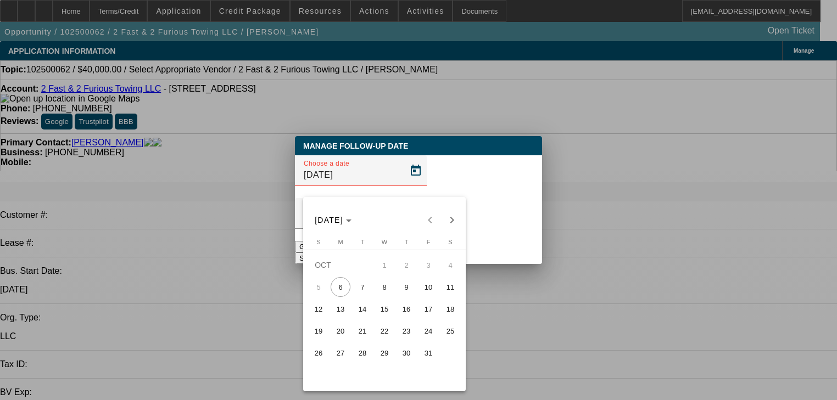
click at [344, 309] on span "13" at bounding box center [341, 309] width 20 height 20
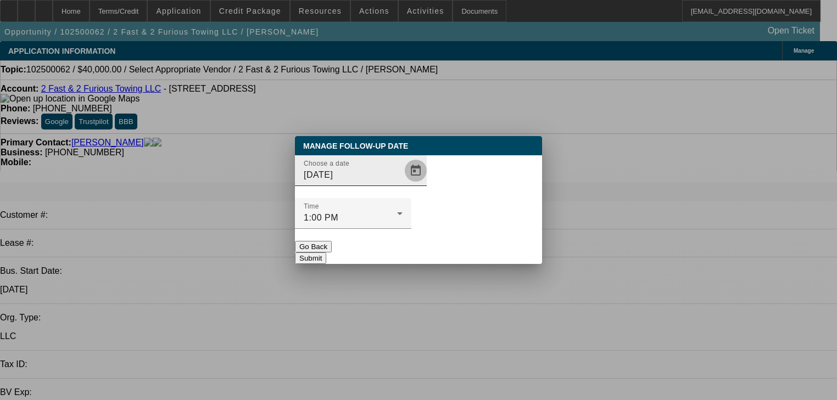
click at [403, 184] on span "Open calendar" at bounding box center [416, 171] width 26 height 26
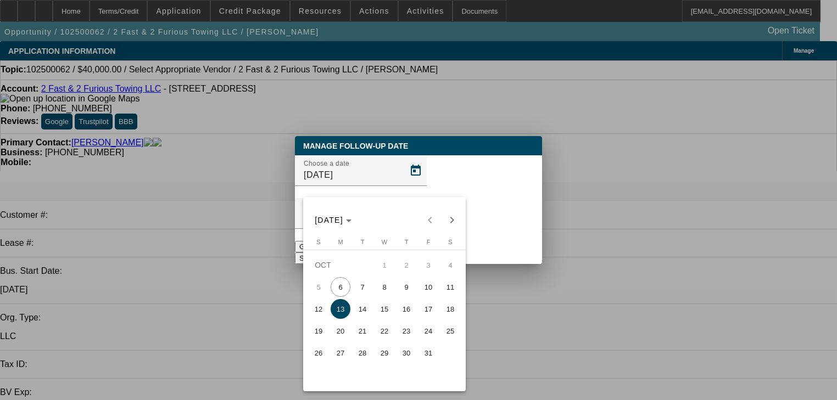
click at [343, 290] on span "6" at bounding box center [341, 287] width 20 height 20
type input "10/6/2025"
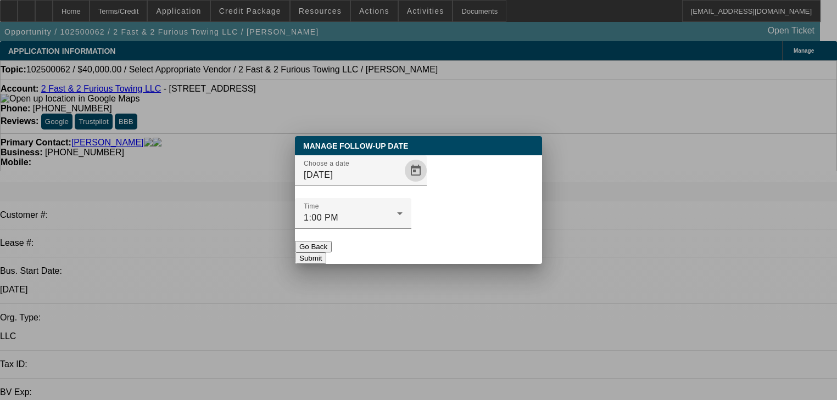
click at [332, 241] on button "Go Back" at bounding box center [313, 247] width 37 height 12
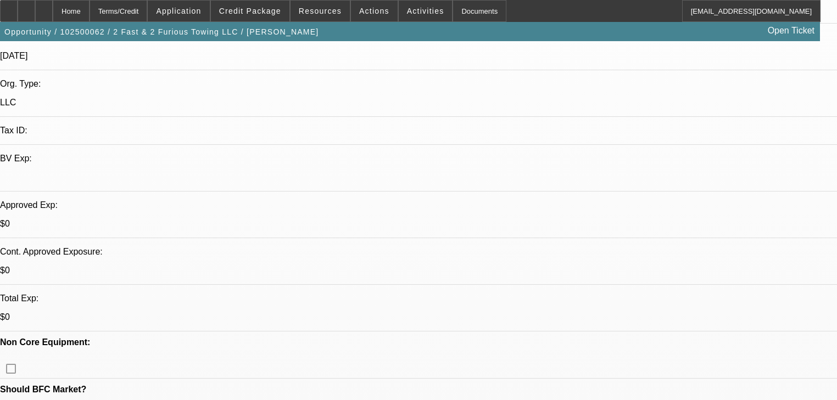
scroll to position [264, 0]
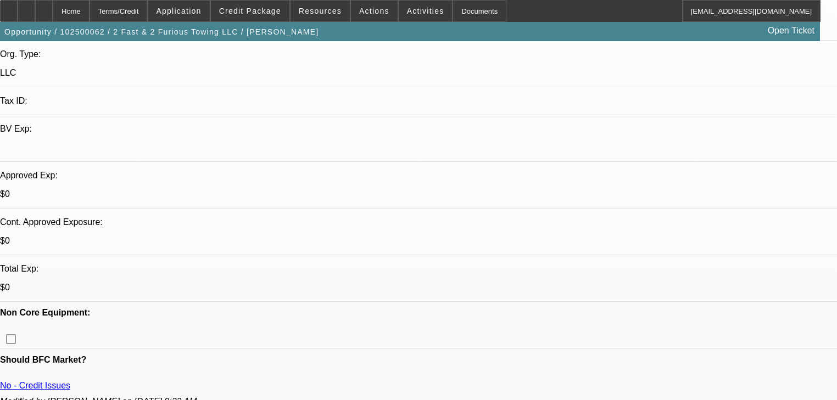
radio input "true"
type textarea "dakota, looking at trucks"
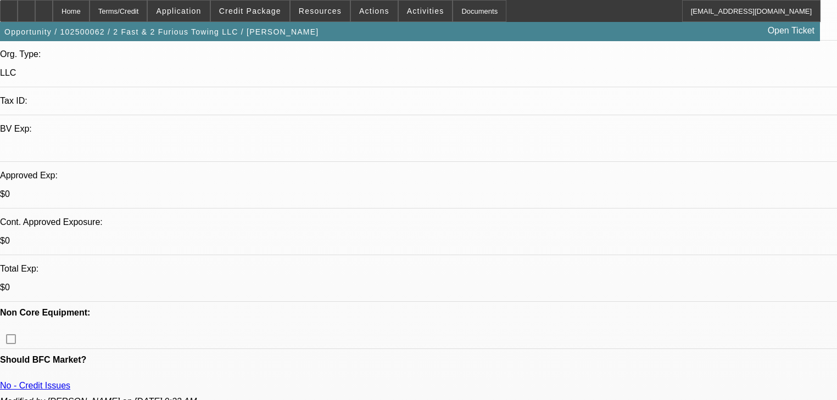
radio input "true"
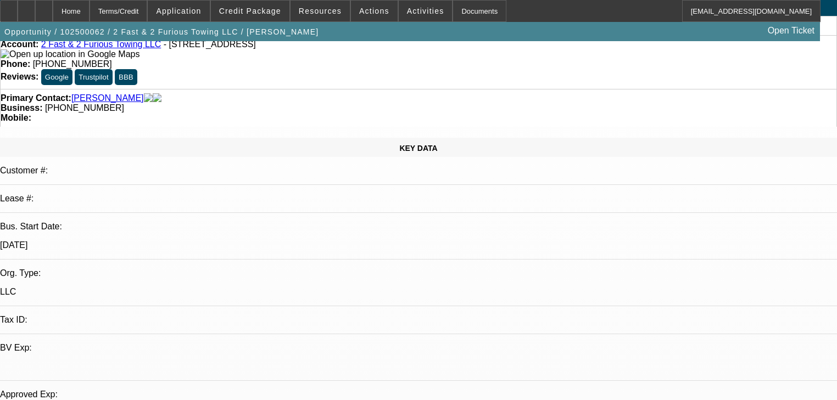
scroll to position [44, 0]
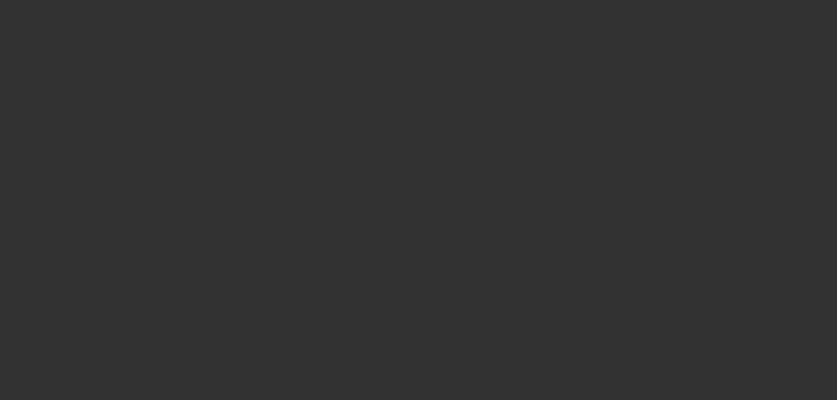
scroll to position [0, 0]
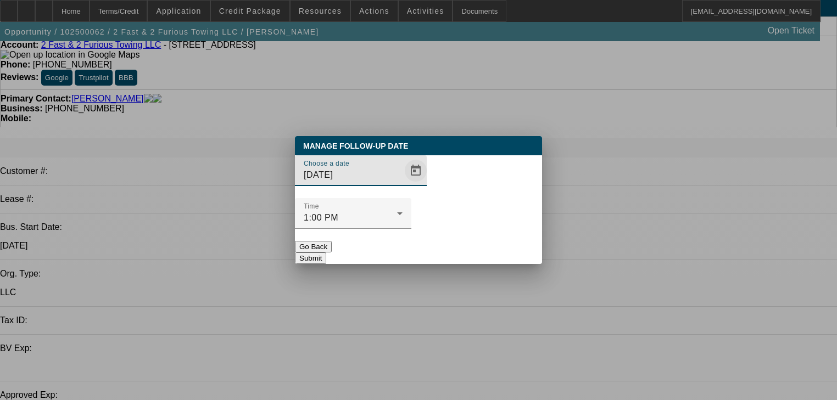
click at [403, 184] on span "Open calendar" at bounding box center [416, 171] width 26 height 26
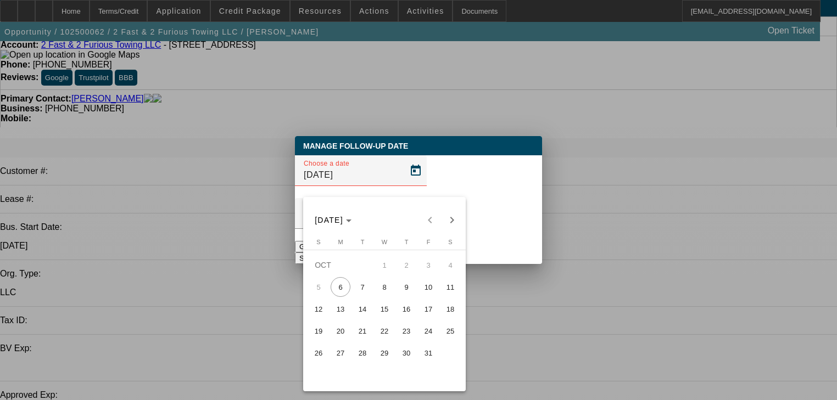
click at [344, 314] on span "13" at bounding box center [341, 309] width 20 height 20
type input "10/13/2025"
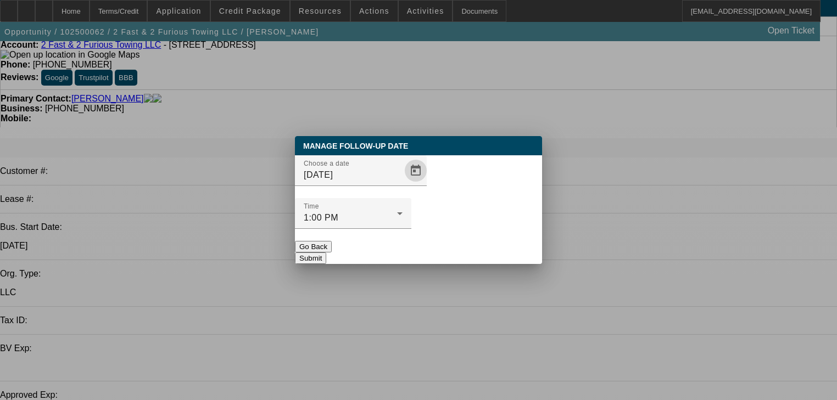
click at [326, 253] on button "Submit" at bounding box center [310, 259] width 31 height 12
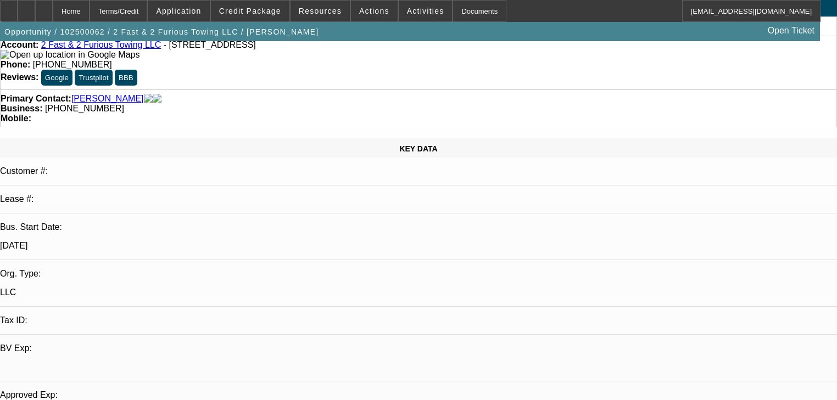
scroll to position [44, 0]
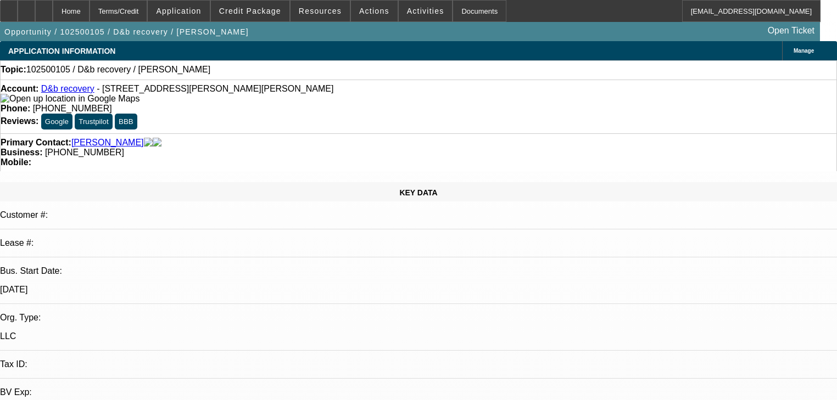
select select "0"
select select "2"
select select "0.1"
select select "4"
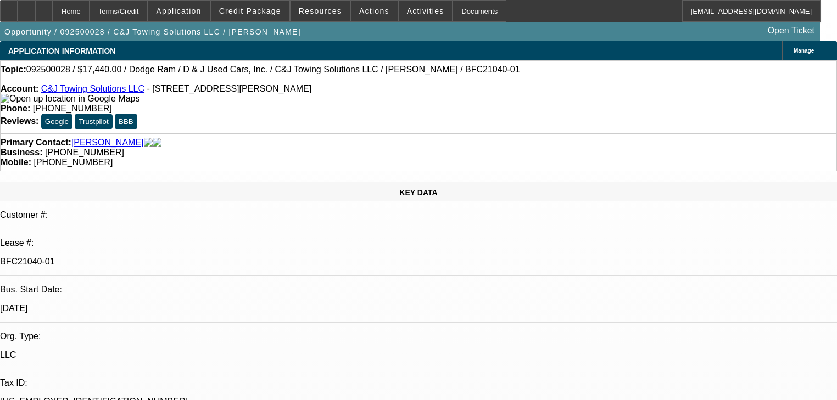
select select "0"
select select "2"
select select "0"
select select "21"
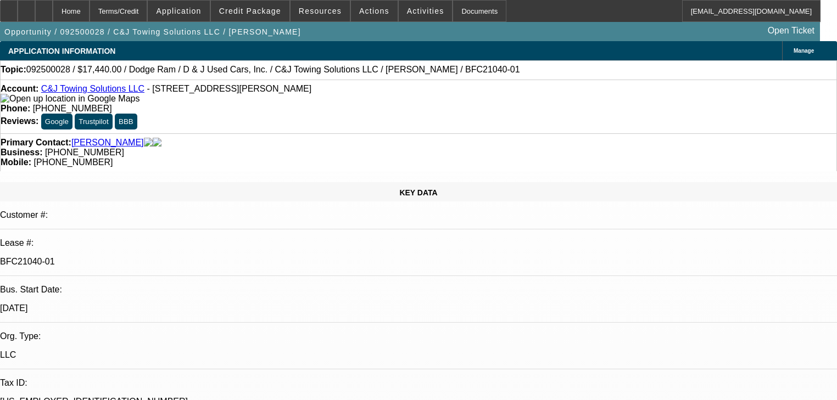
select select "0.2"
select select "0"
select select "2"
select select "0.1"
select select "4"
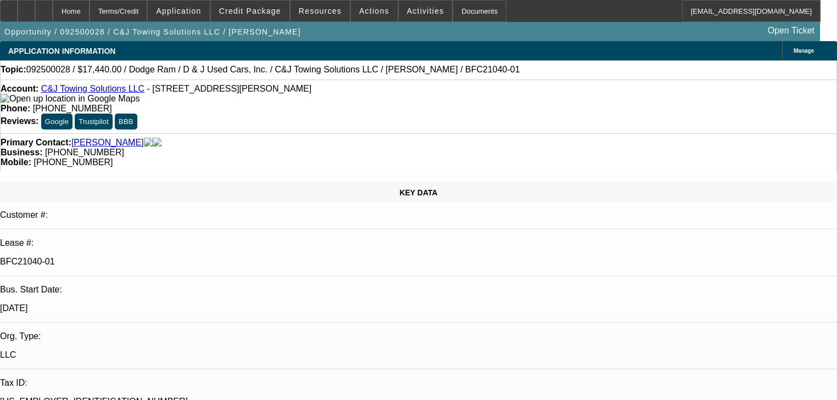
select select "0"
select select "2"
select select "0"
select select "21"
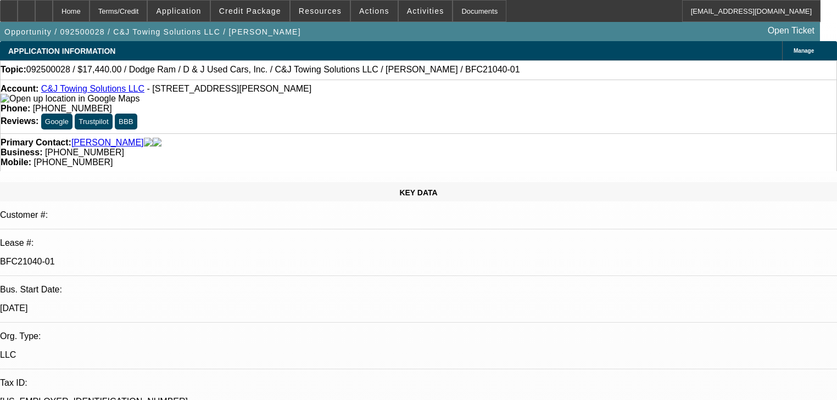
select select "0"
select select "2"
select select "0"
select select "21"
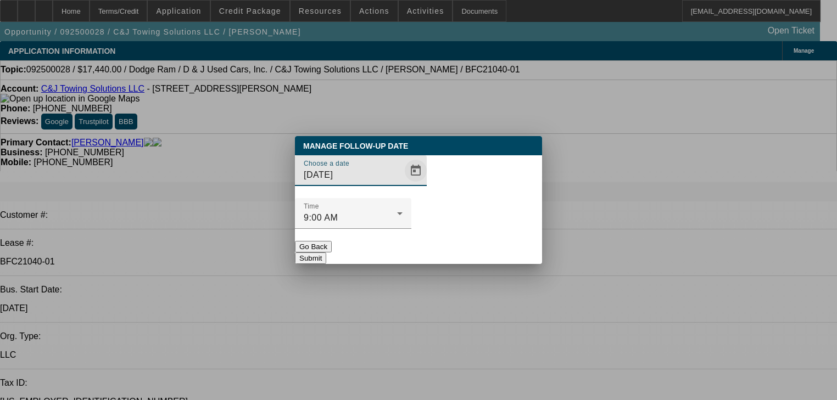
click at [403, 184] on span "Open calendar" at bounding box center [416, 171] width 26 height 26
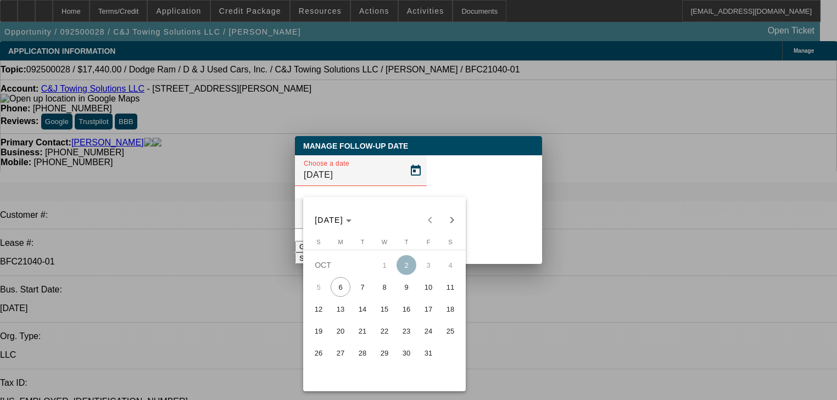
click at [401, 294] on span "9" at bounding box center [407, 287] width 20 height 20
type input "10/9/2025"
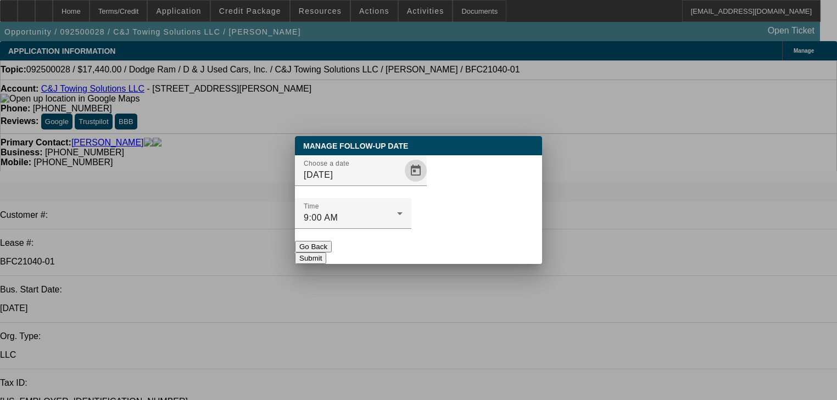
click at [326, 253] on button "Submit" at bounding box center [310, 259] width 31 height 12
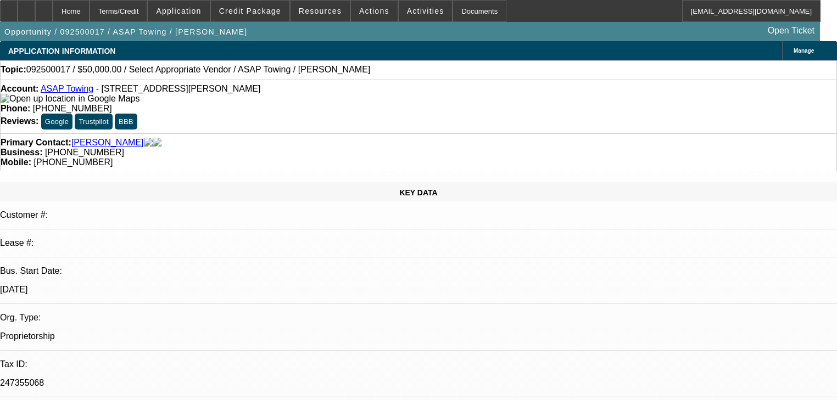
select select "0"
select select "2"
select select "0.1"
select select "4"
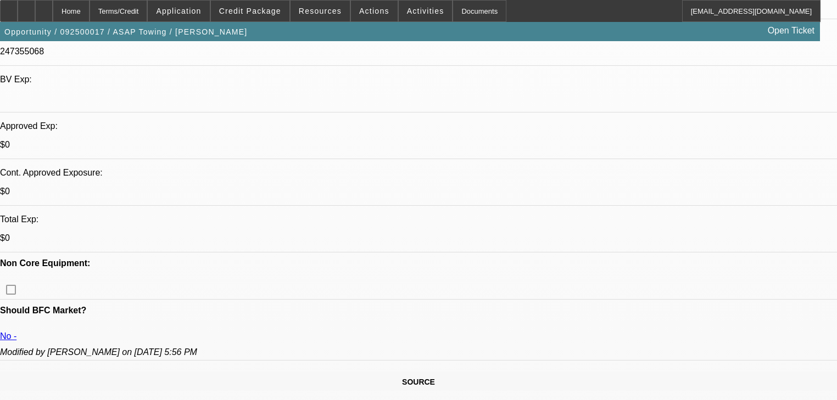
scroll to position [352, 0]
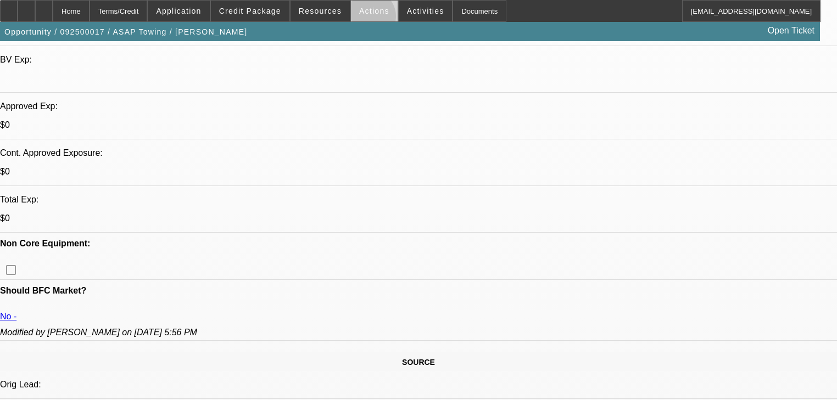
click at [363, 19] on span at bounding box center [374, 11] width 47 height 26
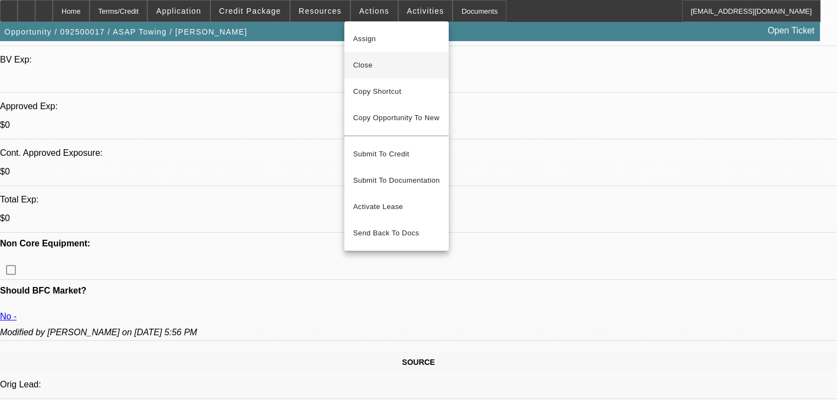
click at [375, 74] on button "Close" at bounding box center [396, 65] width 104 height 26
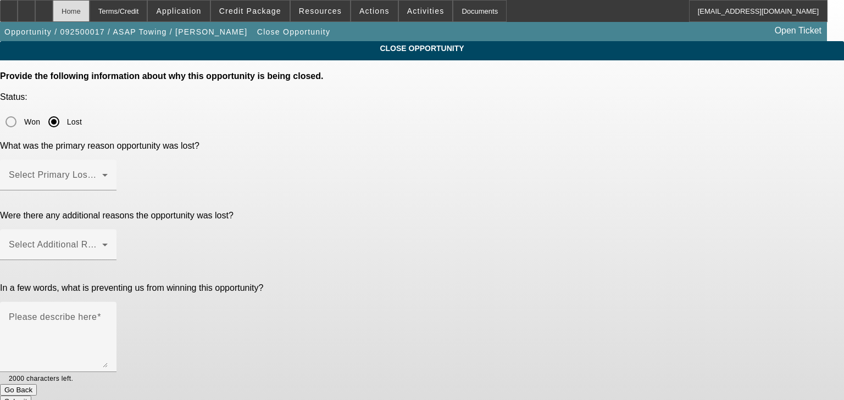
click at [90, 14] on div "Home" at bounding box center [71, 11] width 37 height 22
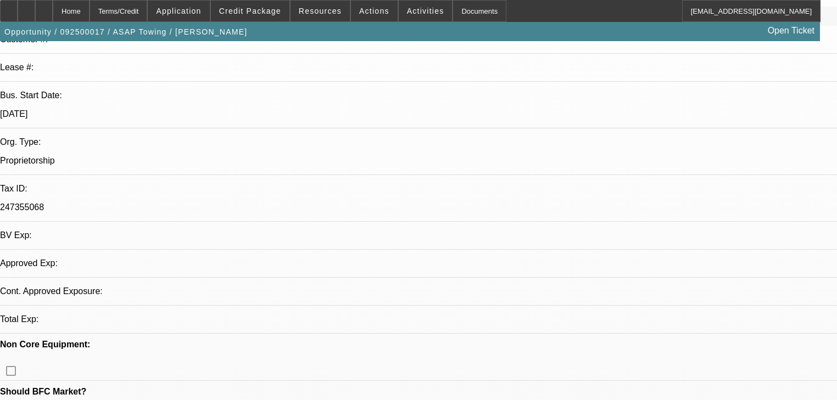
select select "0"
select select "2"
select select "0.1"
select select "4"
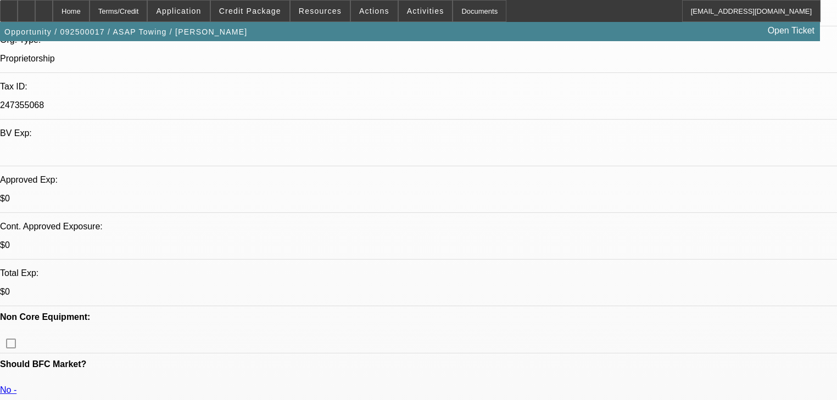
scroll to position [258, 0]
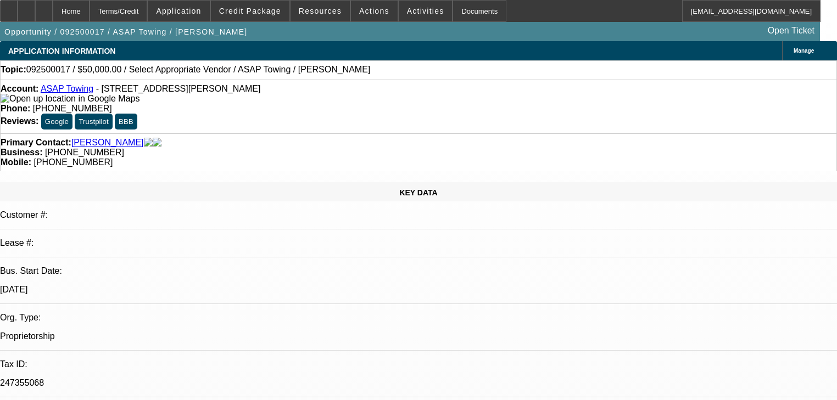
scroll to position [0, 0]
radio input "false"
radio input "true"
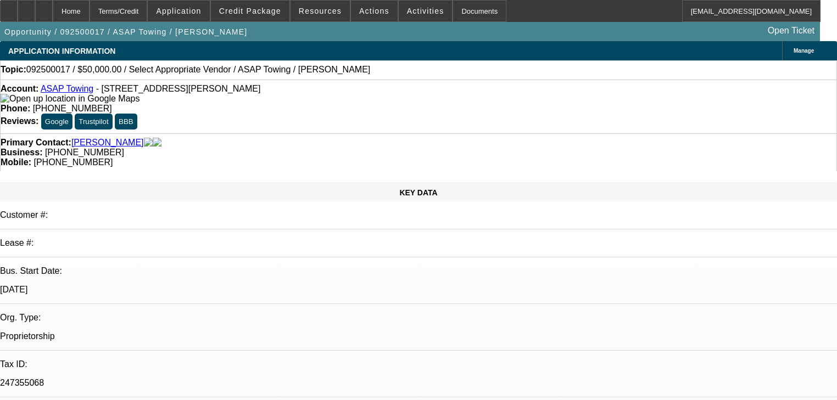
drag, startPoint x: 638, startPoint y: 228, endPoint x: 630, endPoint y: 230, distance: 8.5
type textarea "told him approval expires dakota in mid nov"
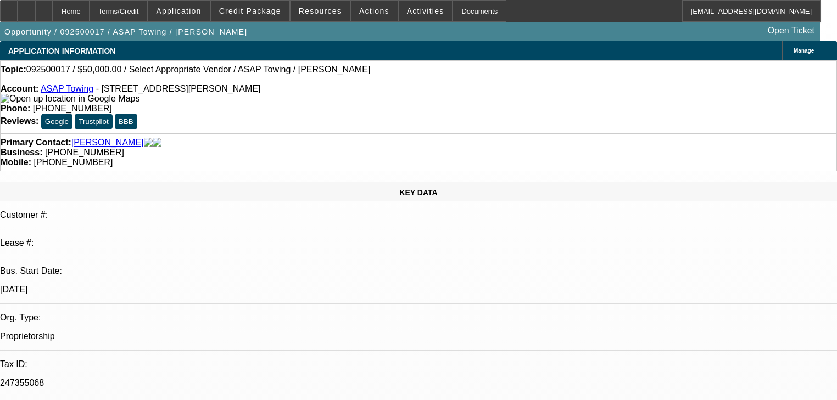
radio input "true"
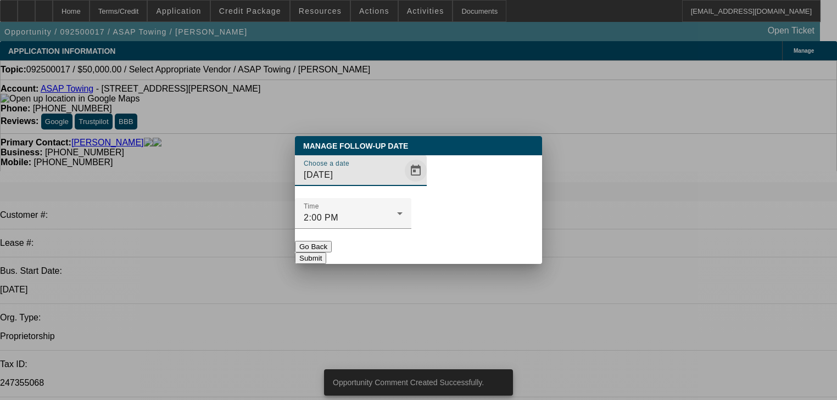
click at [403, 184] on span "Open calendar" at bounding box center [416, 171] width 26 height 26
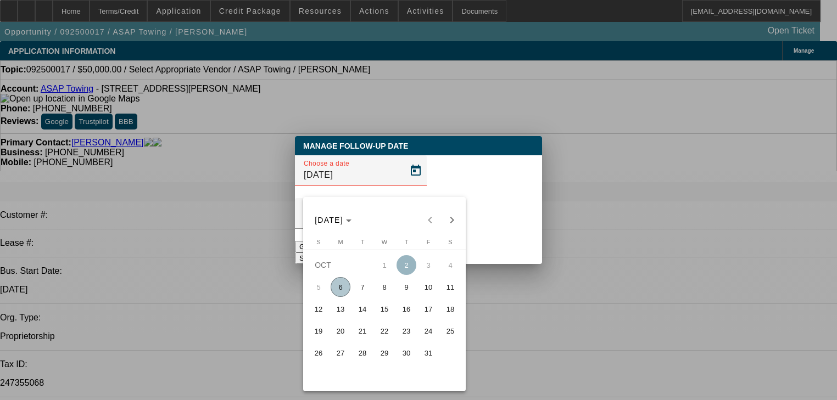
click at [404, 291] on span "9" at bounding box center [407, 287] width 20 height 20
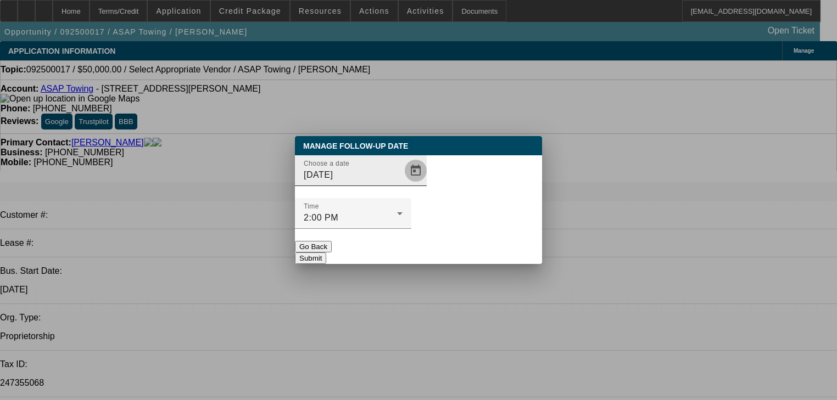
click at [403, 184] on span "Open calendar" at bounding box center [416, 171] width 26 height 26
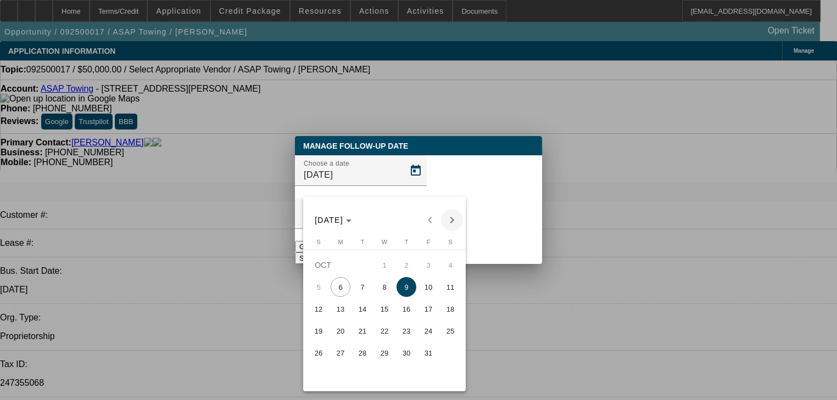
click at [448, 219] on span "Next month" at bounding box center [452, 220] width 22 height 22
click at [347, 294] on span "3" at bounding box center [341, 287] width 20 height 20
type input "11/3/2025"
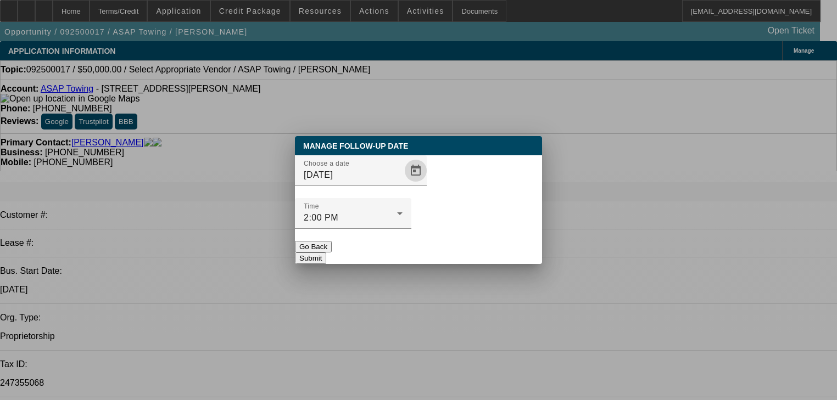
click at [326, 253] on button "Submit" at bounding box center [310, 259] width 31 height 12
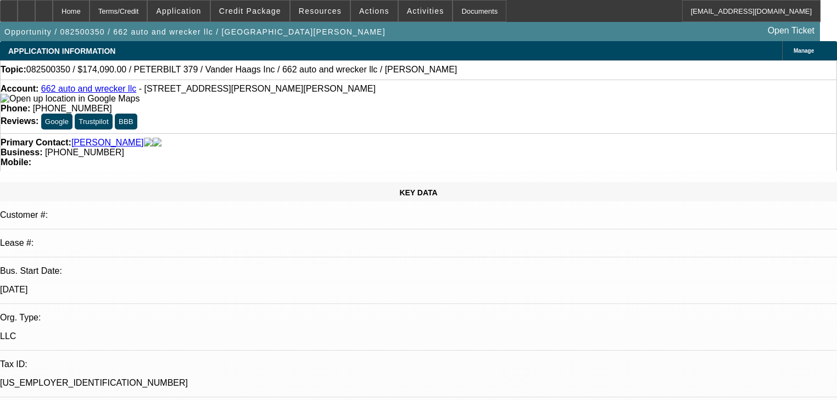
select select "0"
select select "2"
select select "0"
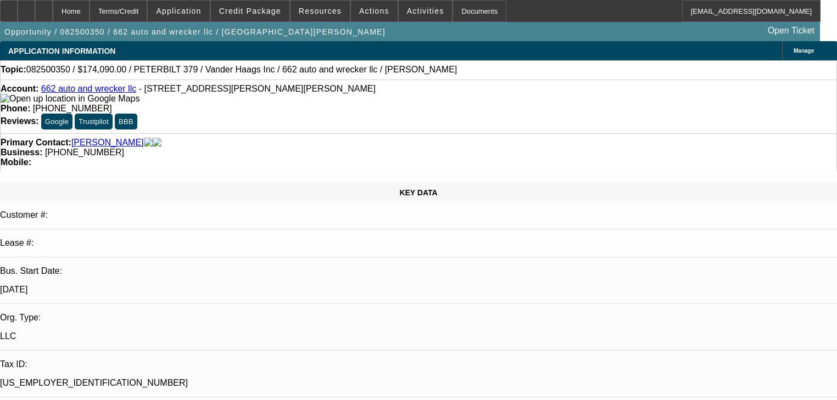
select select "0"
select select "2"
select select "0"
select select "1"
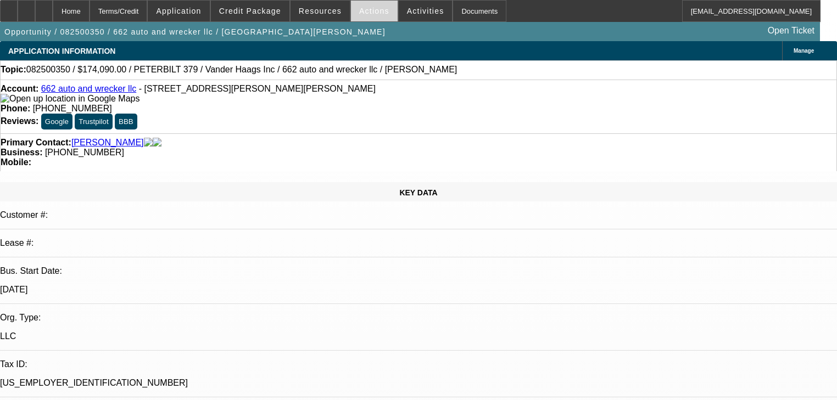
click at [365, 16] on span at bounding box center [374, 11] width 47 height 26
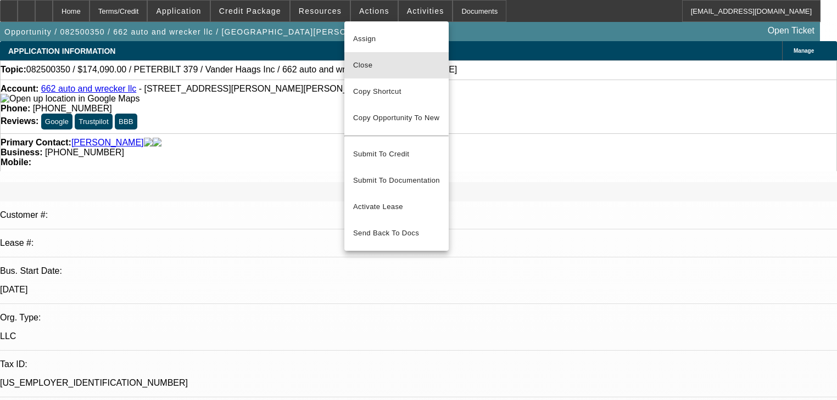
click at [381, 77] on button "Close" at bounding box center [396, 65] width 104 height 26
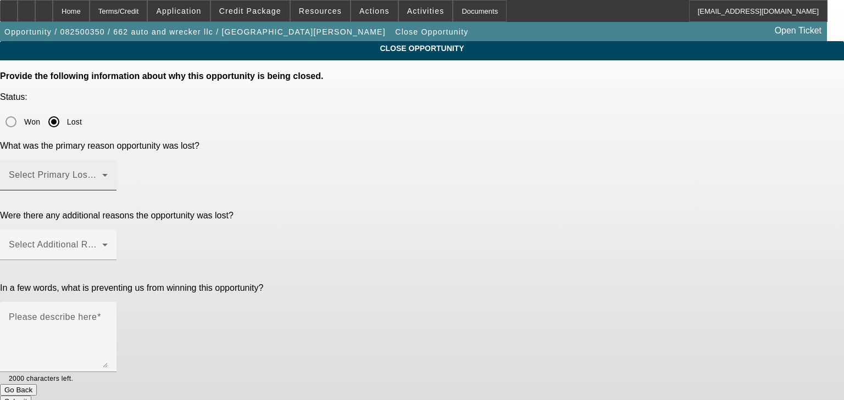
click at [108, 160] on div "Select Primary Lost Reason" at bounding box center [58, 175] width 99 height 31
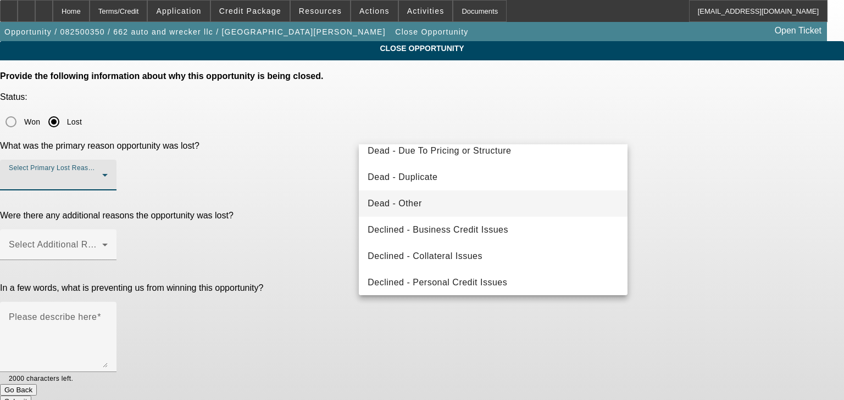
scroll to position [132, 0]
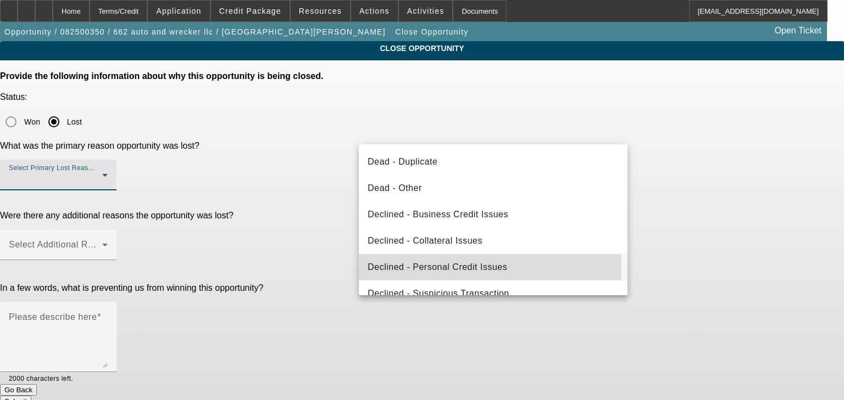
click at [443, 270] on span "Declined - Personal Credit Issues" at bounding box center [437, 267] width 140 height 13
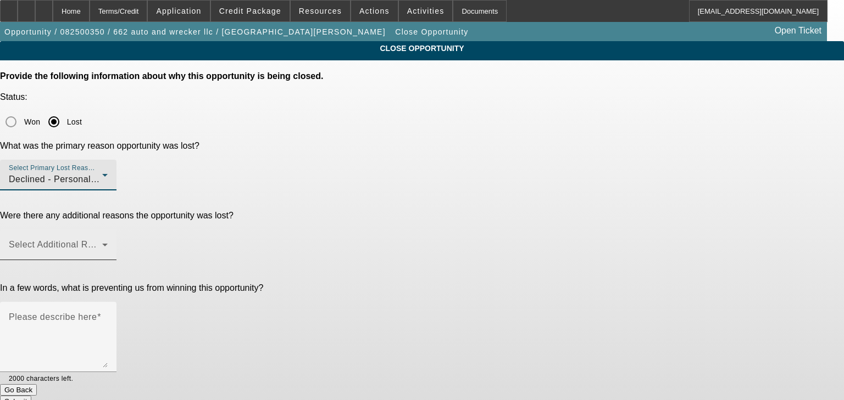
click at [102, 243] on span at bounding box center [55, 249] width 93 height 13
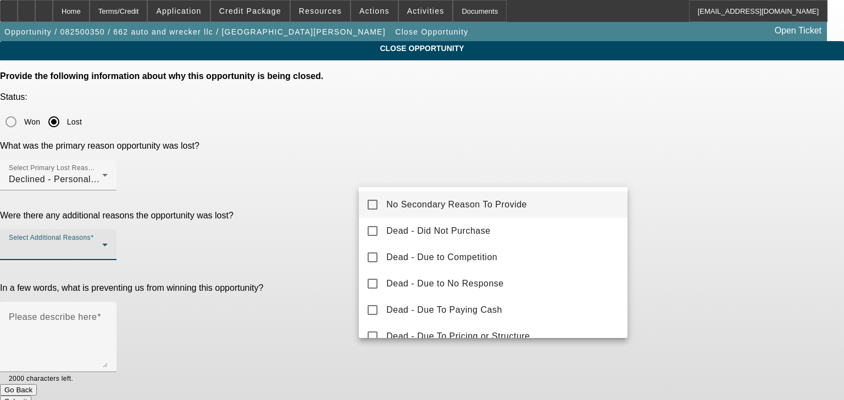
click at [413, 207] on span "No Secondary Reason To Provide" at bounding box center [456, 204] width 141 height 13
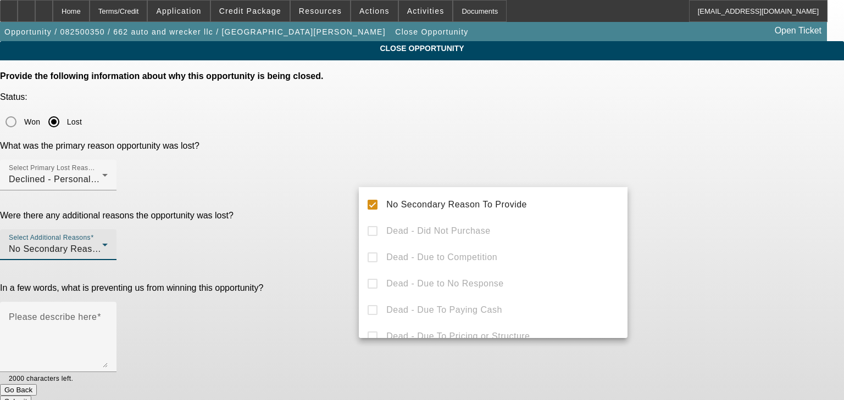
click at [330, 243] on div at bounding box center [422, 200] width 844 height 400
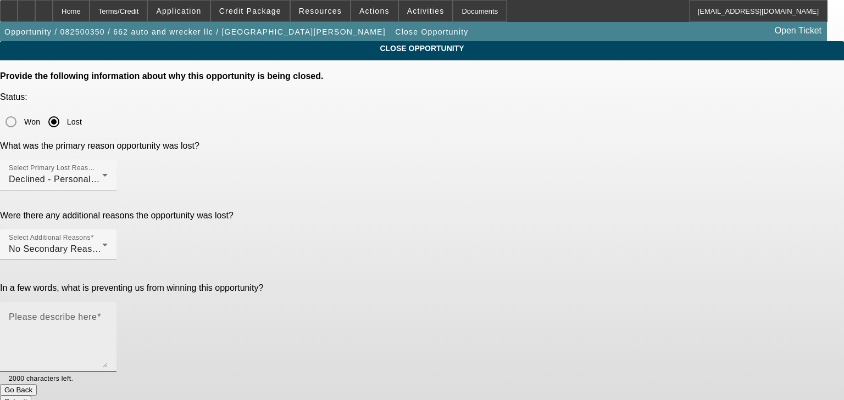
click at [108, 315] on textarea "Please describe here" at bounding box center [58, 341] width 99 height 53
type textarea "#"
type textarea "3 auto repos"
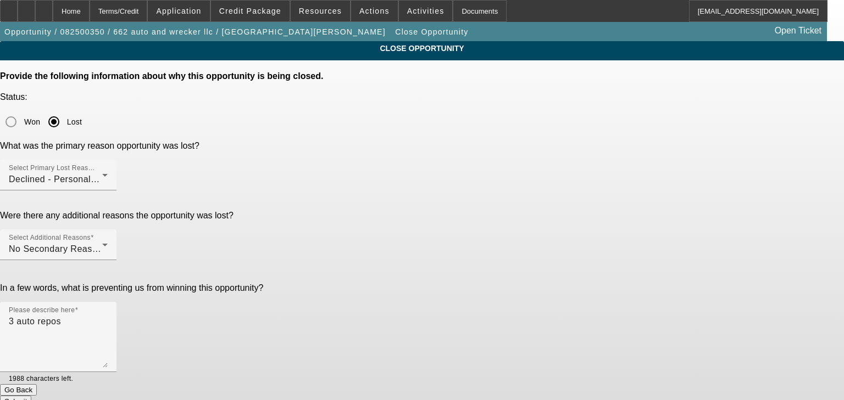
click at [31, 396] on button "Submit" at bounding box center [15, 402] width 31 height 12
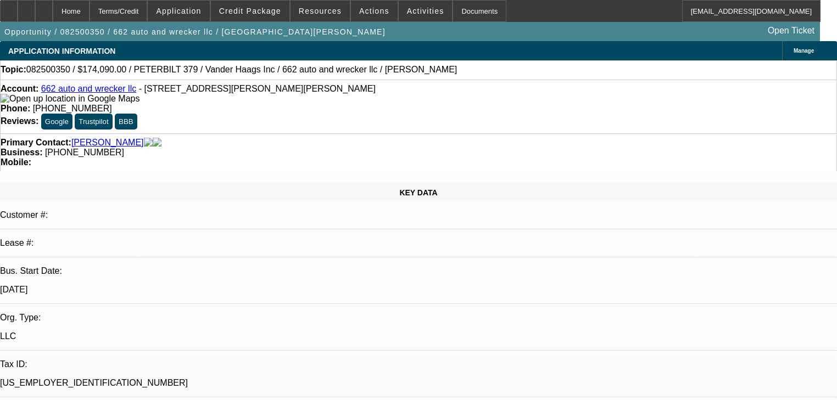
select select "0"
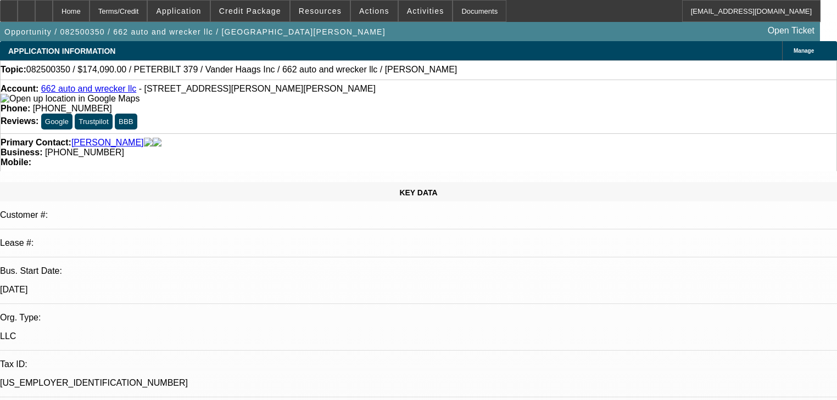
select select "0"
select select "1"
select select "2"
select select "1"
select select "2"
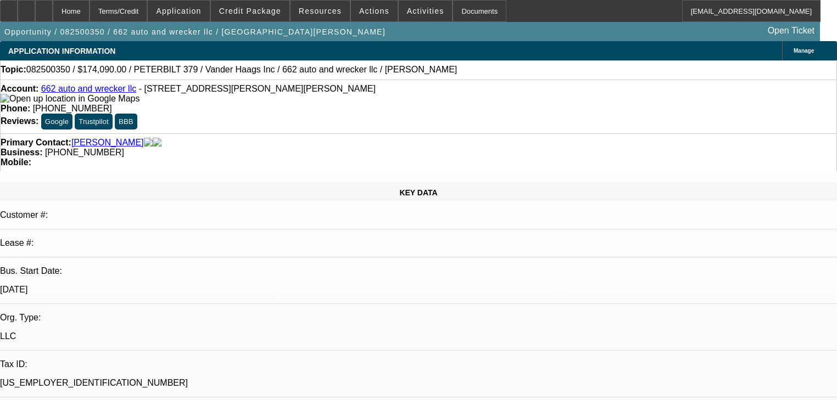
select select "1"
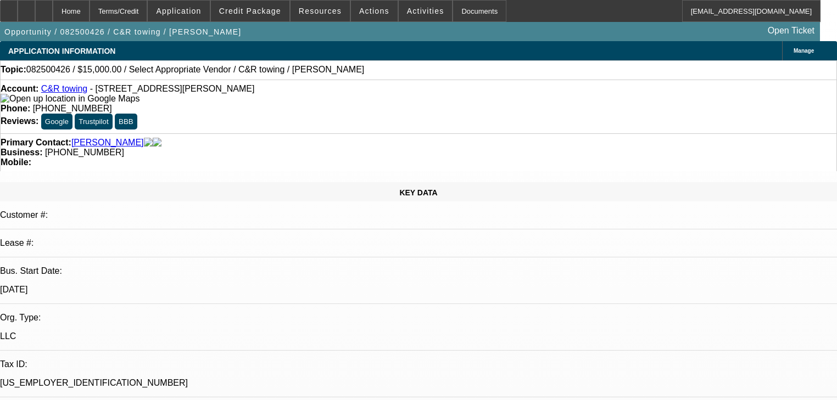
select select "0"
select select "2"
select select "0.1"
select select "4"
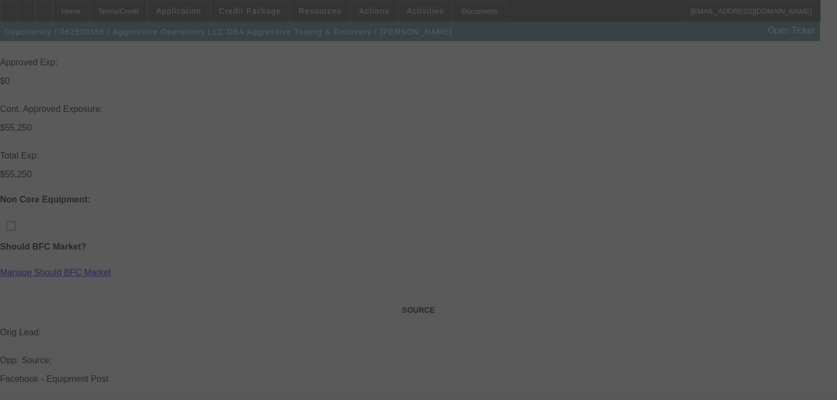
scroll to position [363, 0]
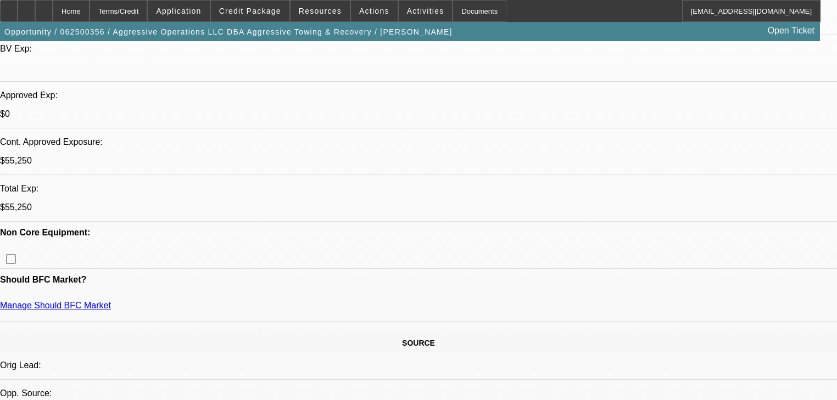
select select "0"
select select "2"
select select "0"
select select "6"
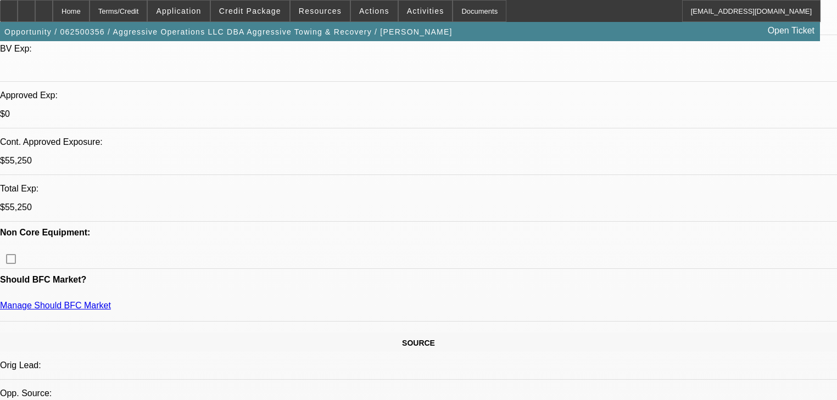
select select "0"
select select "2"
select select "0"
select select "6"
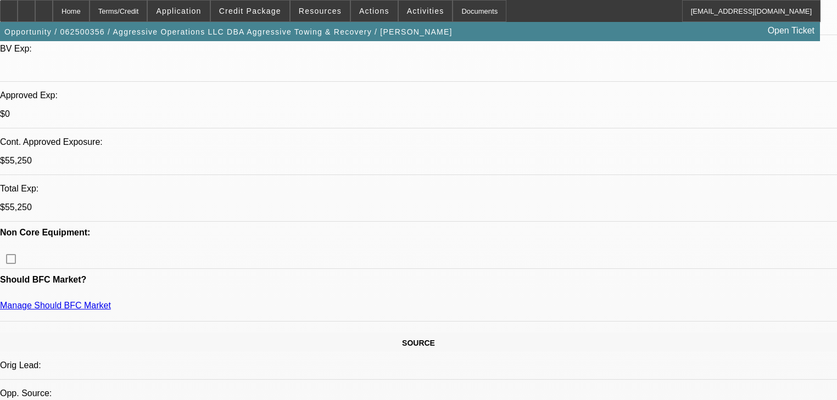
select select "0.15"
select select "2"
select select "0"
select select "6"
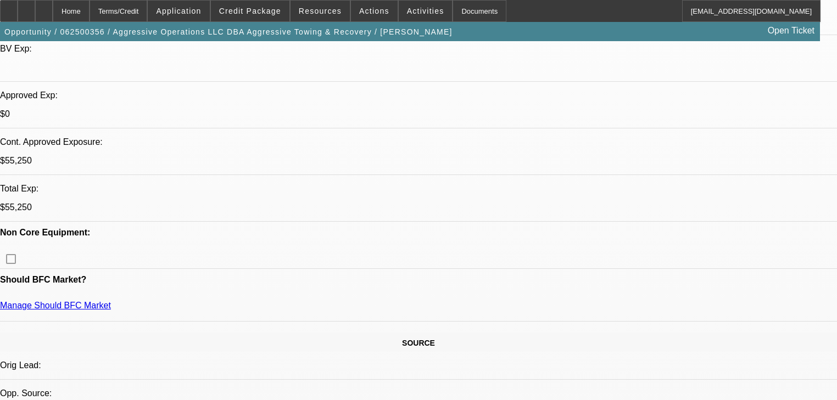
select select "0.15"
select select "2"
select select "0"
select select "6"
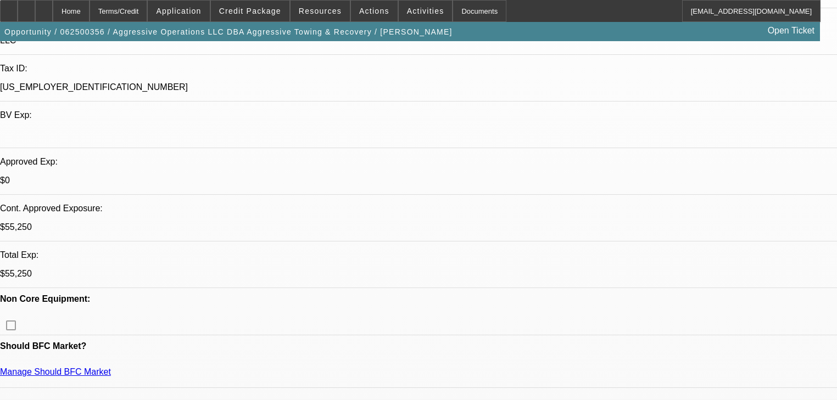
scroll to position [308, 0]
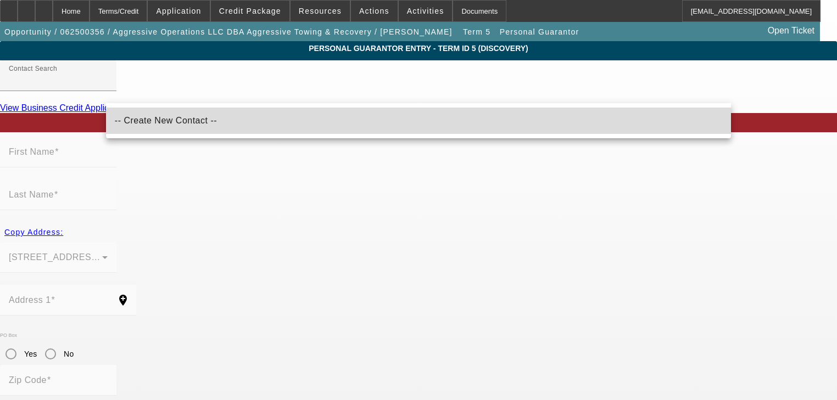
click at [253, 132] on mat-option "-- Create New Contact --" at bounding box center [418, 121] width 625 height 26
type input "-- Create New Contact --"
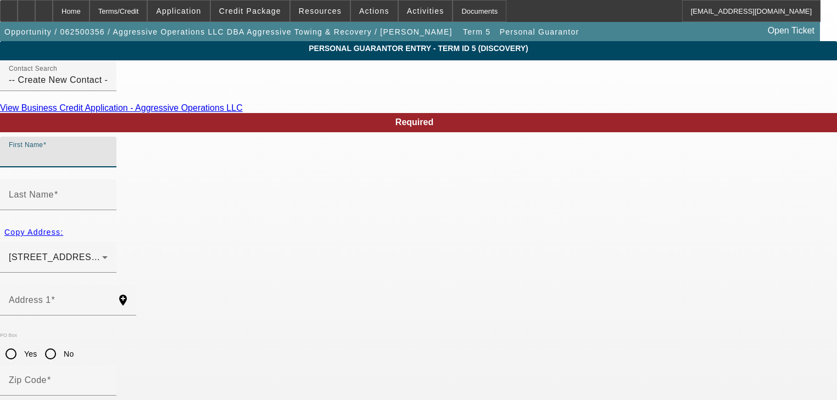
click at [108, 163] on input "First Name" at bounding box center [58, 156] width 99 height 13
click at [108, 163] on input "An" at bounding box center [58, 156] width 99 height 13
type input "Angela"
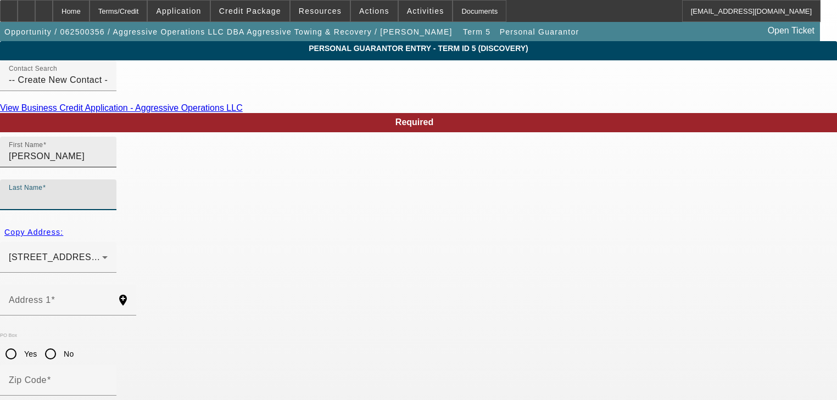
type input "b"
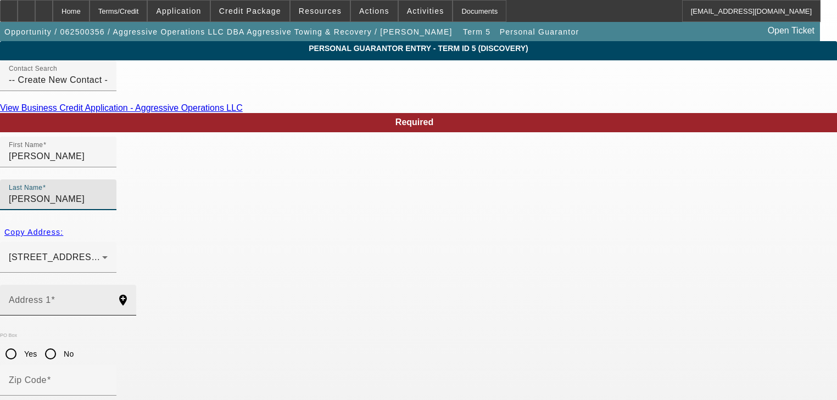
type input "Buss"
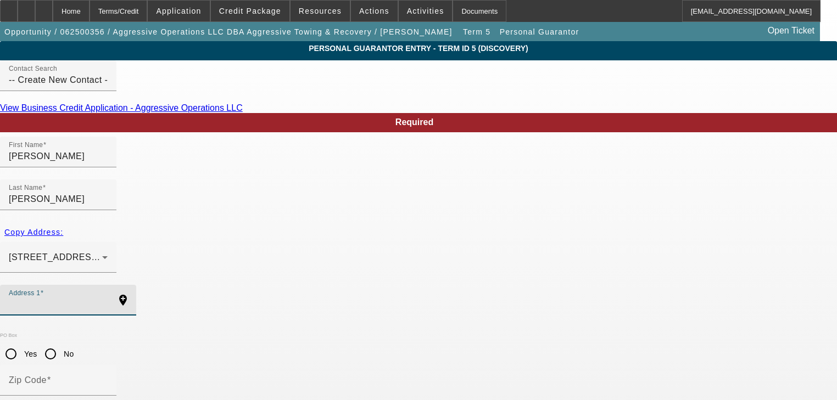
click at [108, 298] on input "Address 1" at bounding box center [58, 304] width 99 height 13
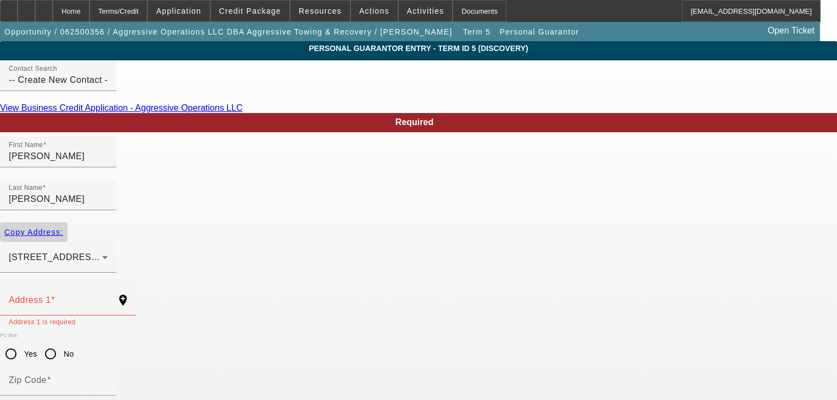
click at [63, 228] on span "Copy Address:" at bounding box center [33, 232] width 59 height 9
type input "3317 Crestview Dr"
type input "62301"
type input "Quincy"
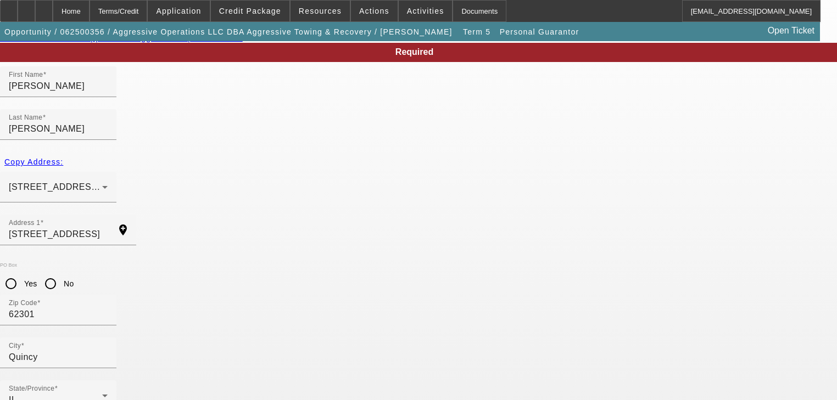
scroll to position [88, 0]
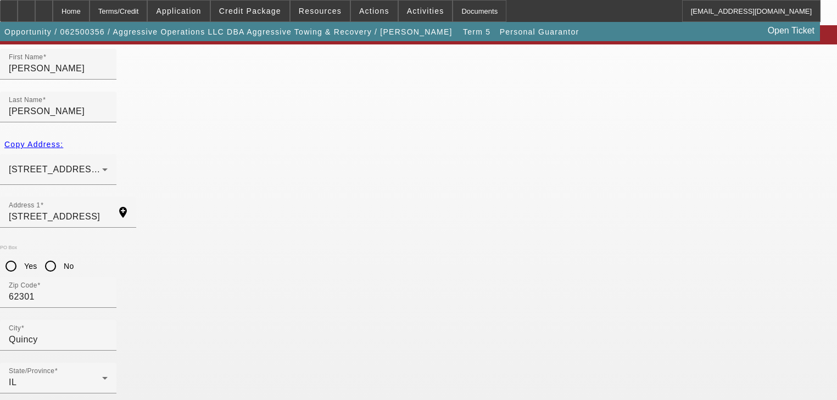
type input "0"
paste input "[PHONE_NUMBER]"
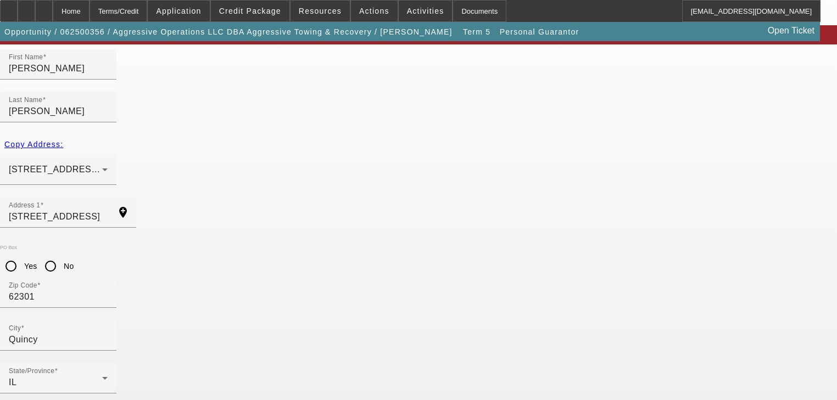
type input "[PHONE_NUMBER]"
paste input "325-84-5358"
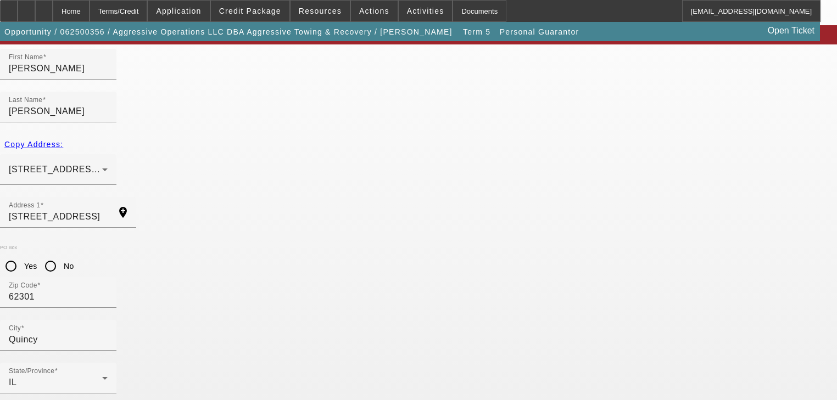
type input "325-84-5358"
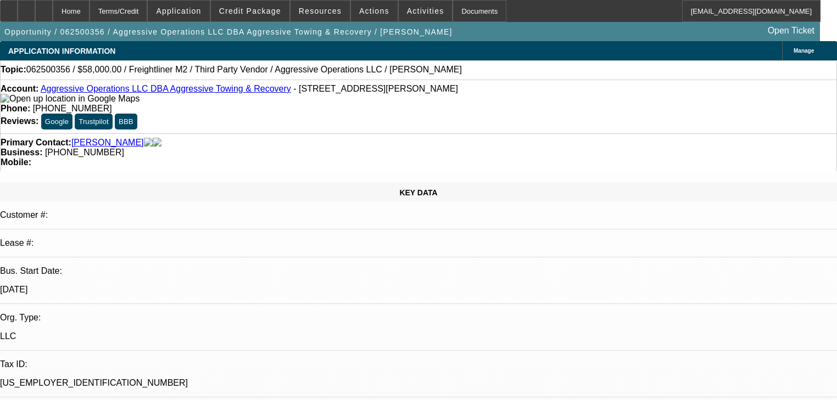
select select "0"
select select "2"
select select "0"
select select "6"
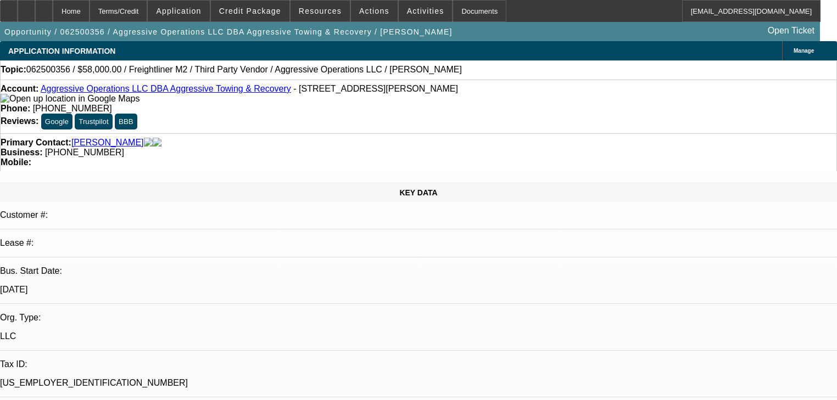
select select "0"
select select "2"
select select "0"
select select "6"
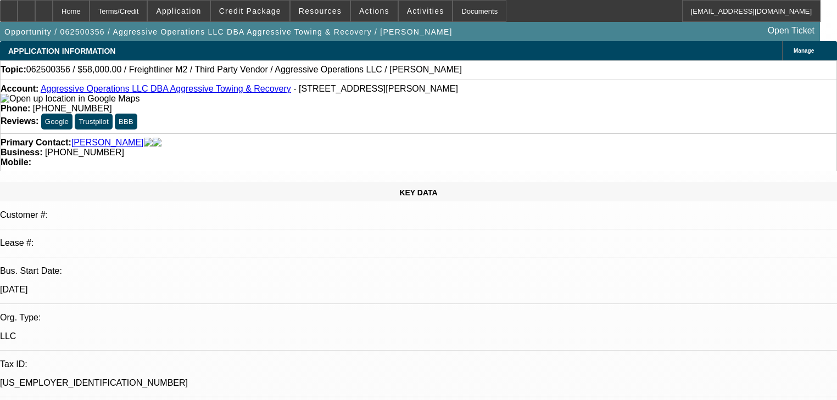
select select "0.15"
select select "2"
select select "0"
select select "6"
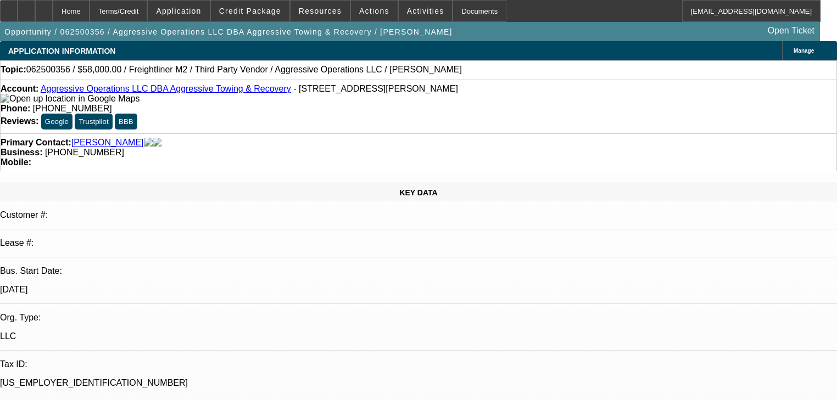
select select "0.15"
select select "2"
select select "0"
select select "6"
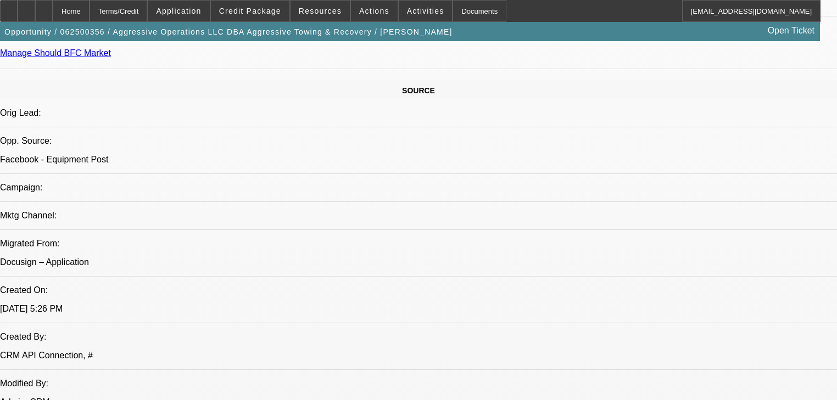
scroll to position [439, 0]
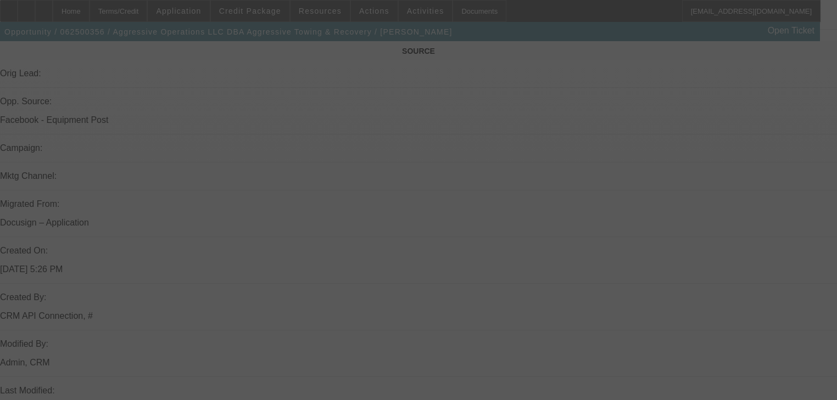
scroll to position [239, 0]
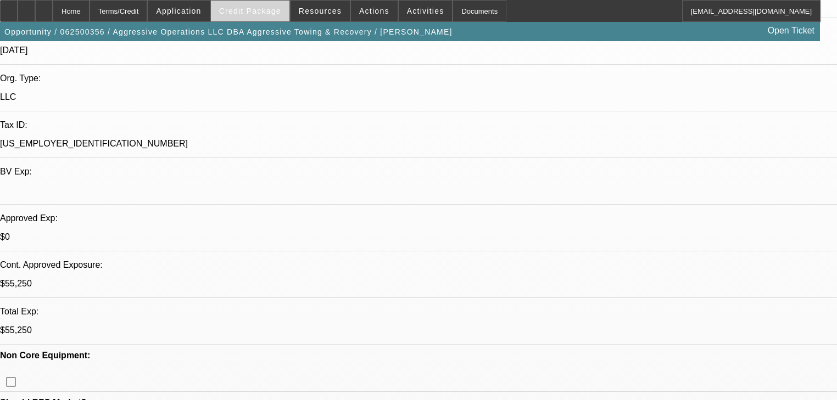
select select "0"
select select "2"
select select "0"
select select "6"
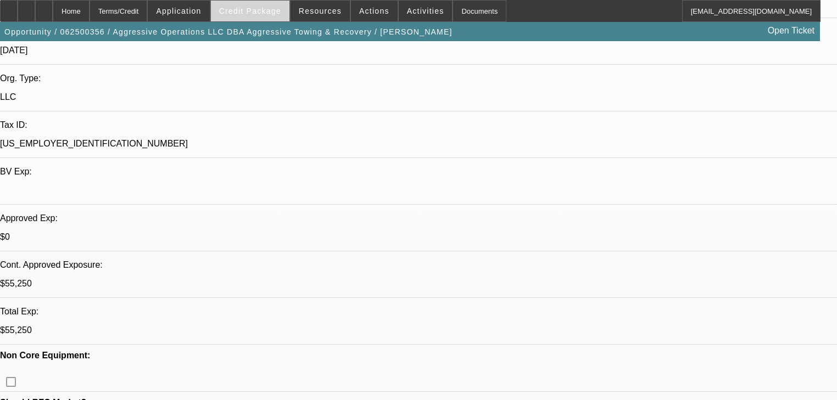
select select "0"
select select "2"
select select "0"
select select "6"
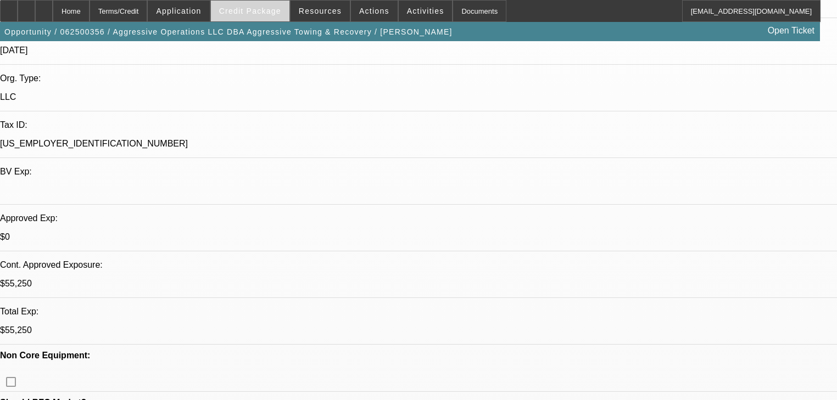
select select "0.15"
select select "2"
select select "0"
select select "6"
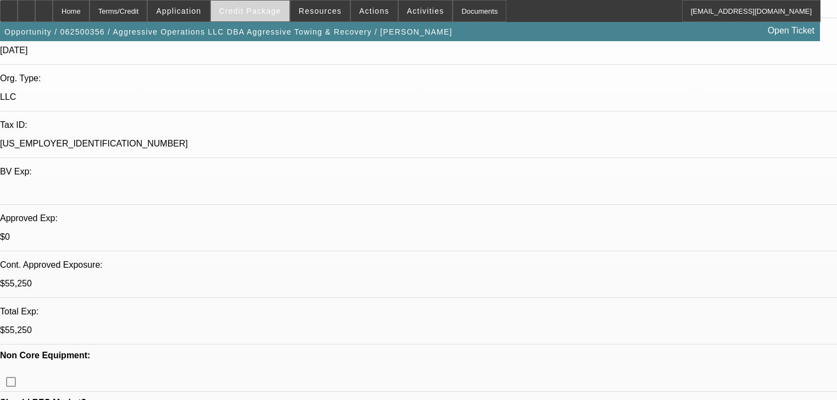
select select "0.15"
select select "2"
select select "0"
select select "6"
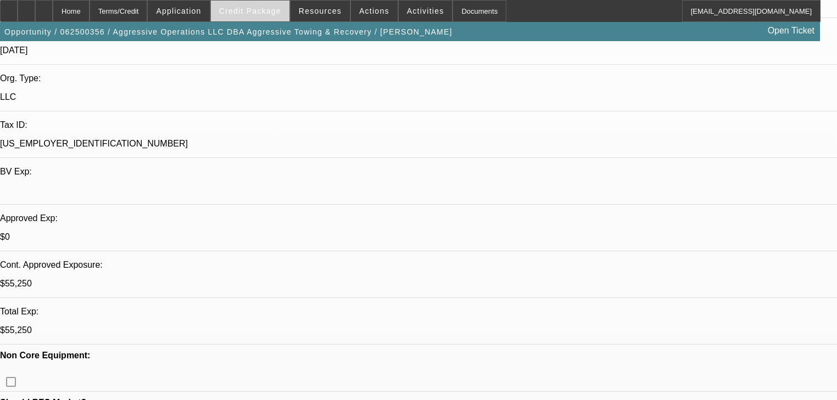
click at [257, 13] on span "Credit Package" at bounding box center [250, 11] width 62 height 9
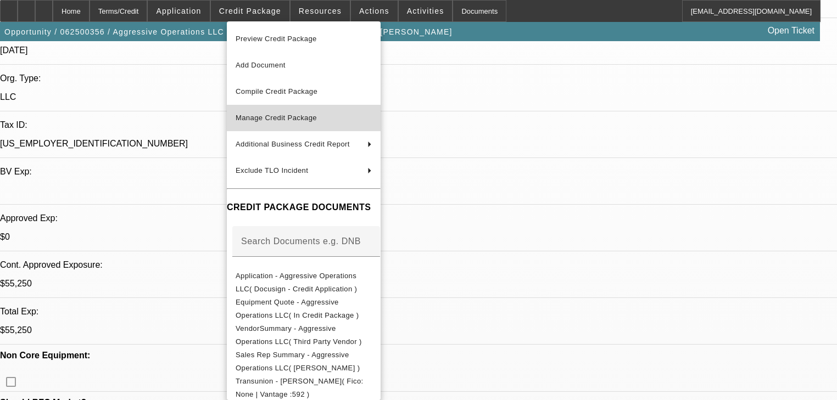
click at [287, 111] on button "Manage Credit Package" at bounding box center [304, 118] width 154 height 26
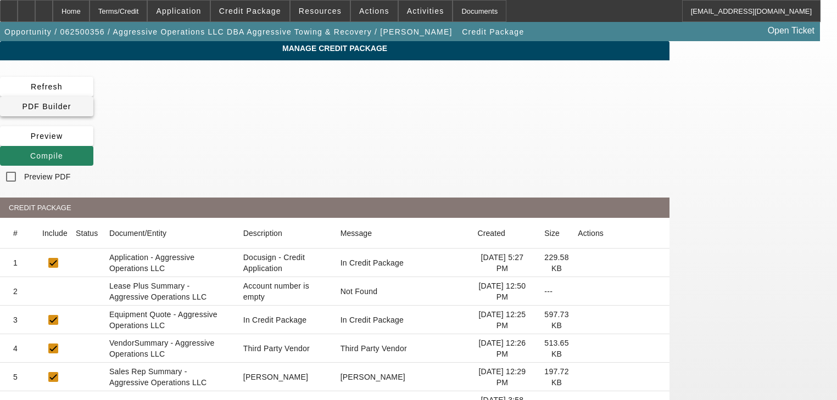
click at [71, 102] on span "PDF Builder" at bounding box center [46, 106] width 49 height 9
click at [93, 143] on span at bounding box center [46, 156] width 93 height 26
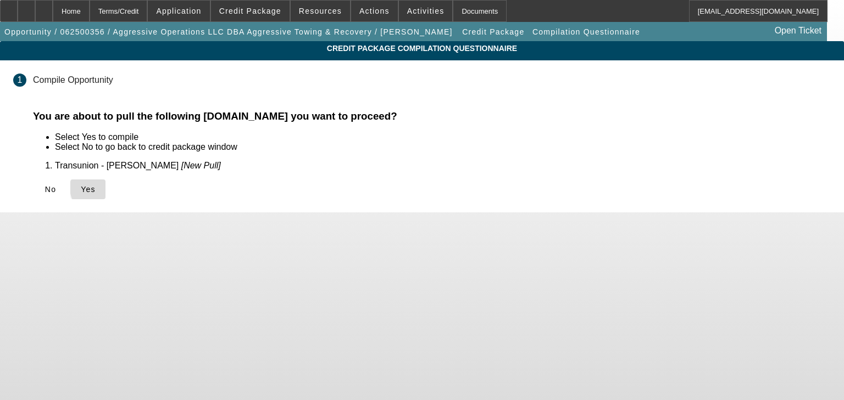
click at [105, 187] on span at bounding box center [87, 189] width 35 height 26
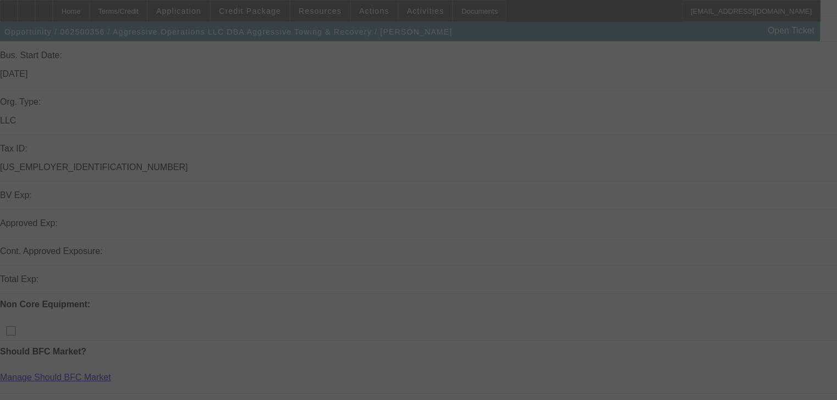
scroll to position [220, 0]
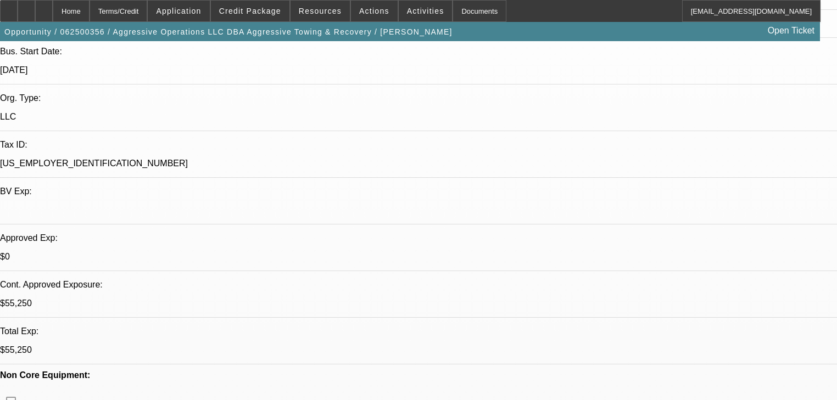
select select "0"
select select "2"
select select "0"
select select "6"
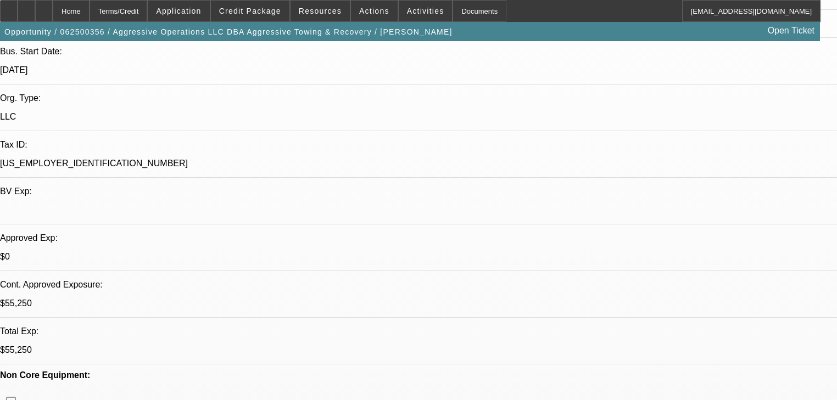
select select "0"
select select "2"
select select "0"
select select "6"
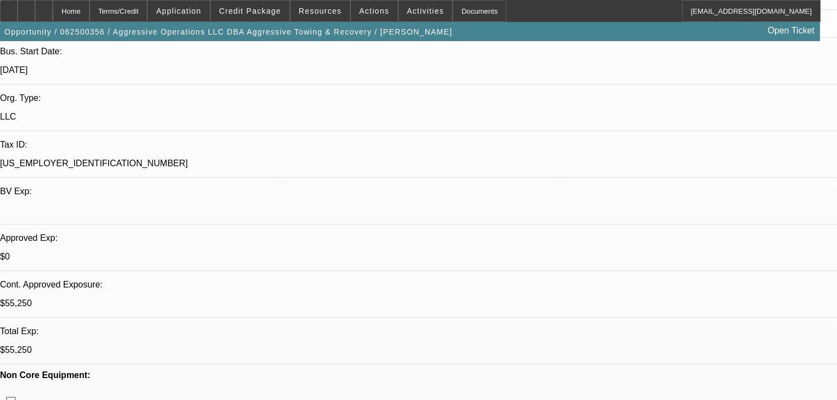
select select "0.15"
select select "2"
select select "0"
select select "6"
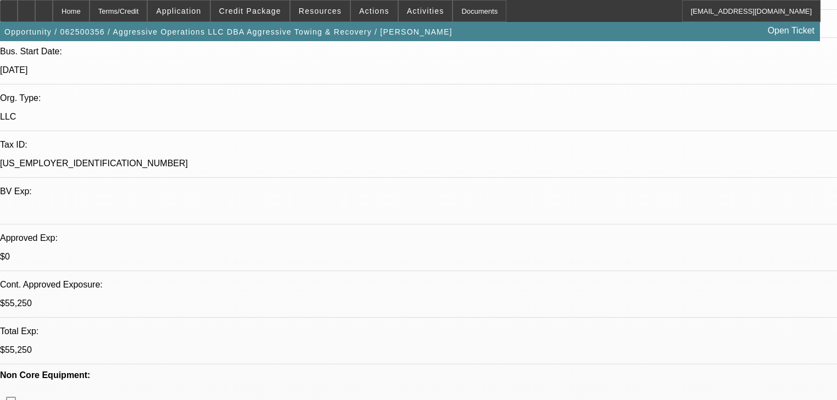
select select "0.15"
select select "2"
select select "0"
select select "6"
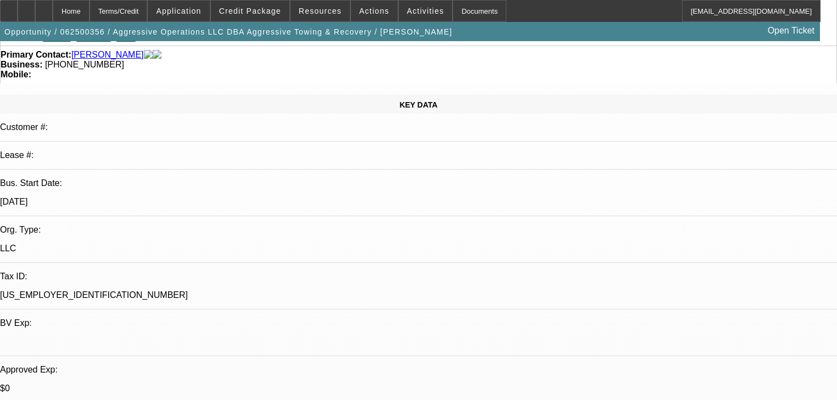
scroll to position [88, 0]
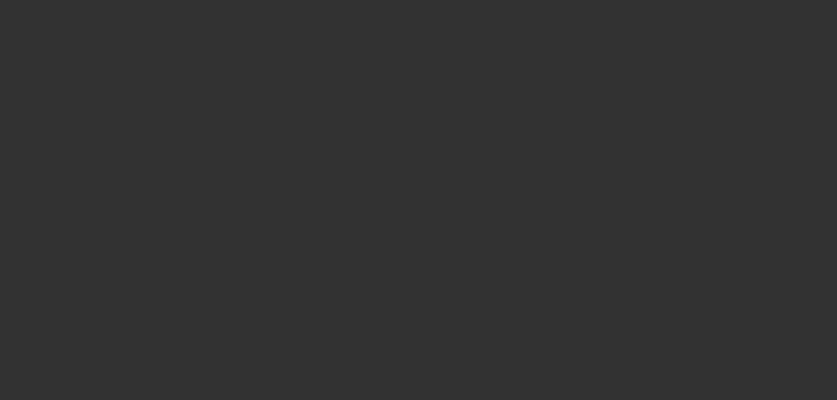
scroll to position [220, 0]
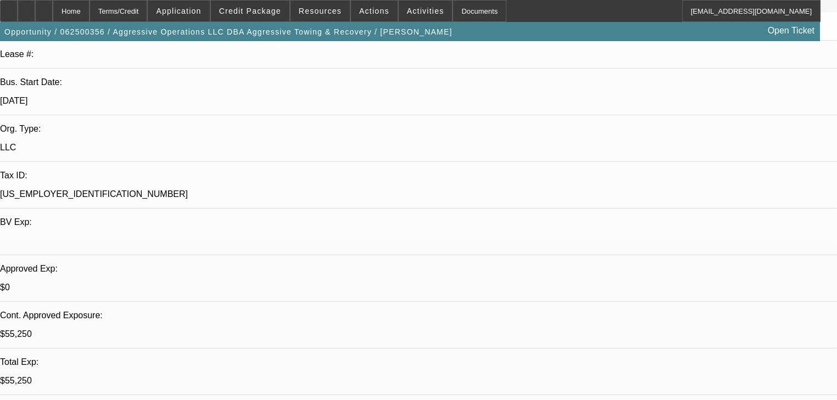
select select "0"
select select "2"
select select "0"
select select "6"
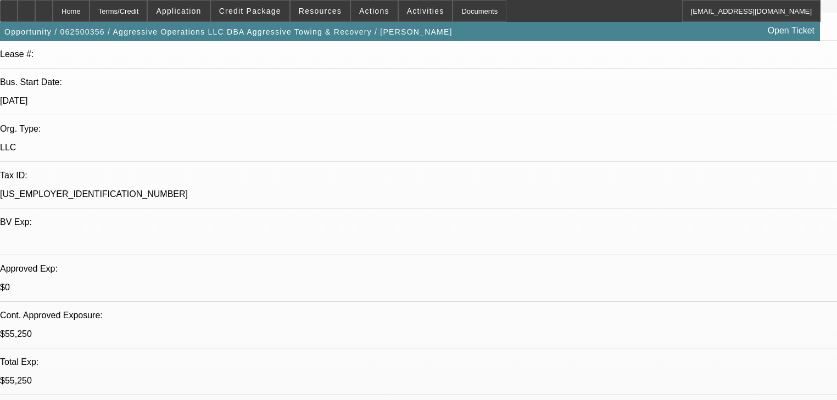
select select "0"
select select "2"
select select "0"
select select "6"
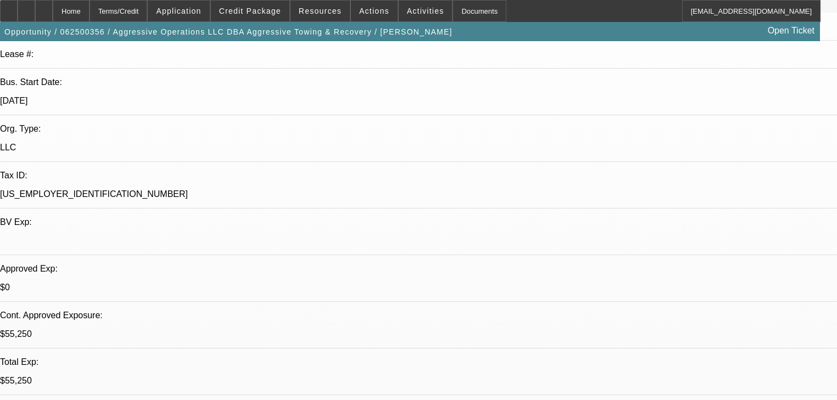
select select "0.15"
select select "2"
select select "0"
select select "6"
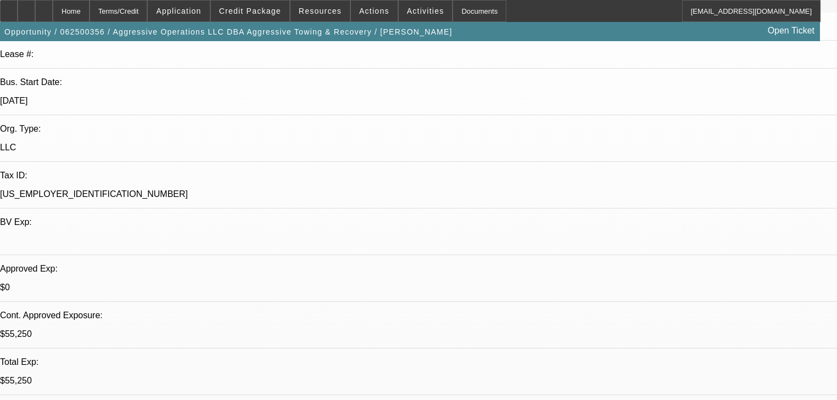
select select "0.15"
select select "2"
select select "0"
select select "6"
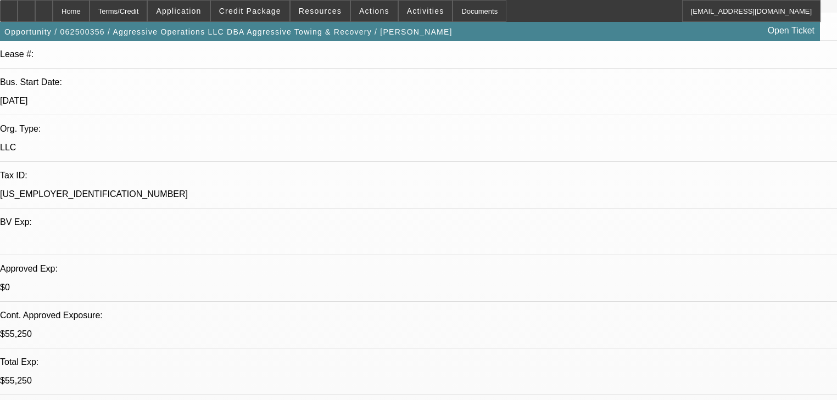
scroll to position [365, 0]
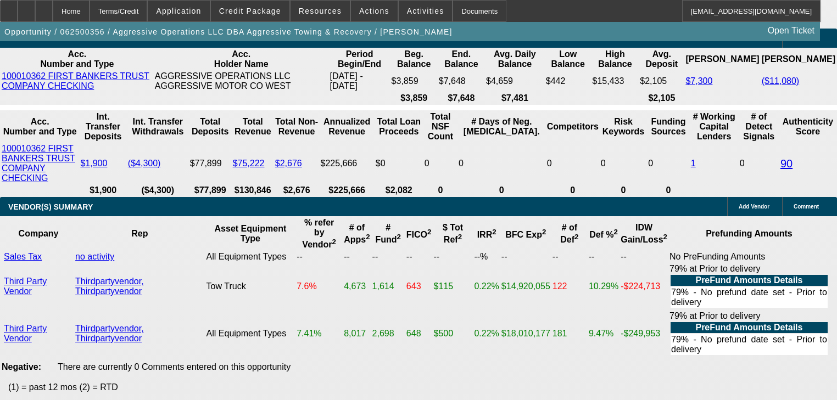
scroll to position [1990, 0]
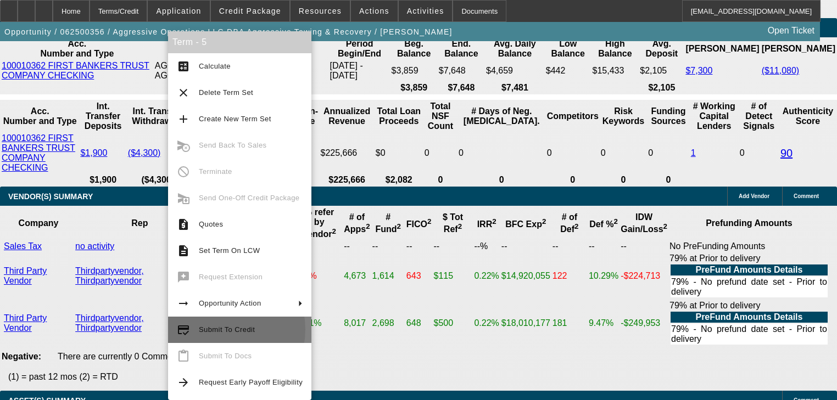
click at [218, 330] on span "Submit To Credit" at bounding box center [227, 330] width 56 height 8
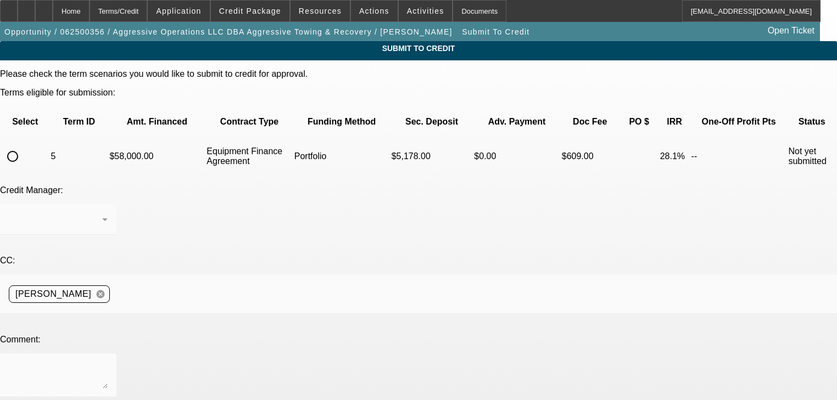
click at [24, 146] on input "radio" at bounding box center [13, 157] width 22 height 22
radio input "true"
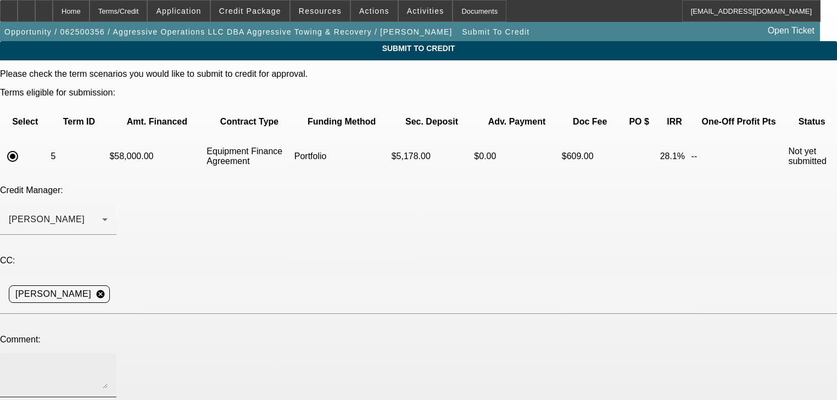
click at [108, 363] on textarea at bounding box center [58, 376] width 99 height 26
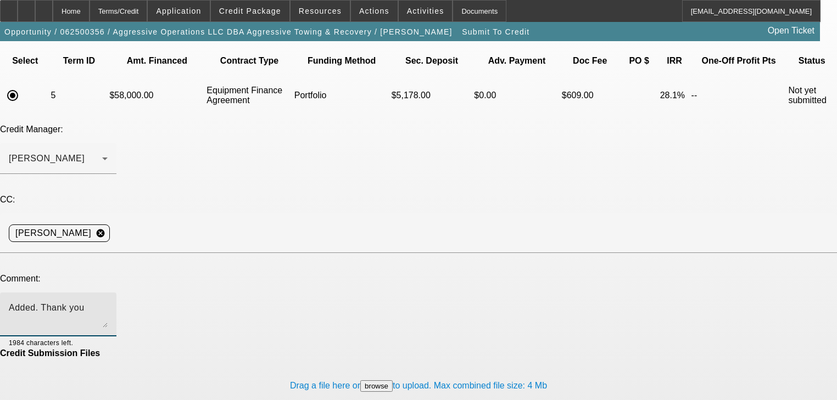
scroll to position [66, 0]
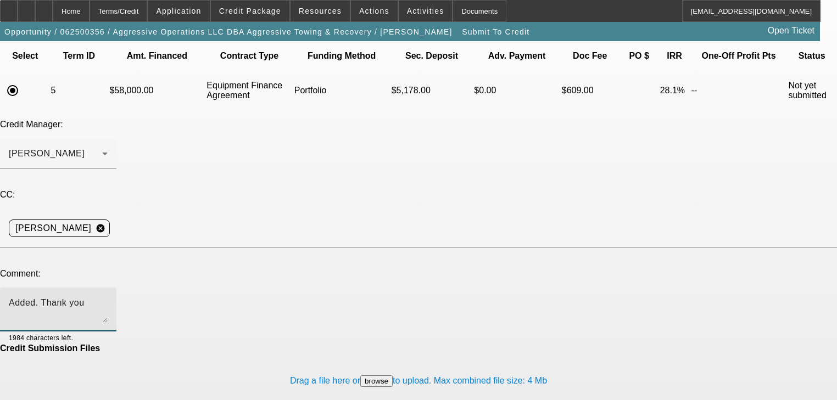
type textarea "Added. Thank you"
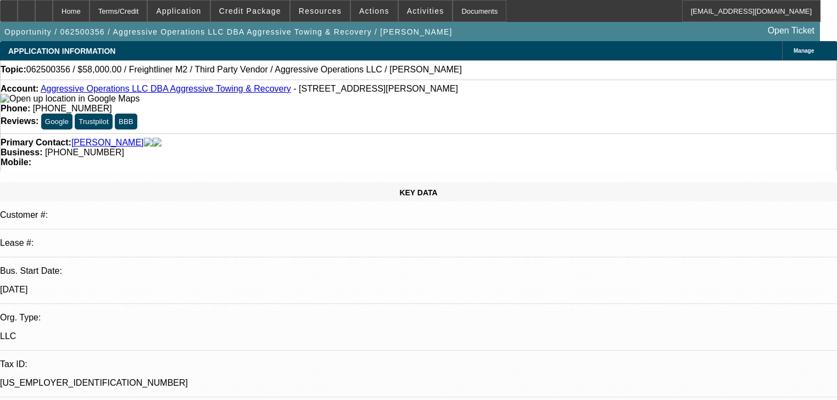
select select "0"
select select "2"
select select "0"
select select "6"
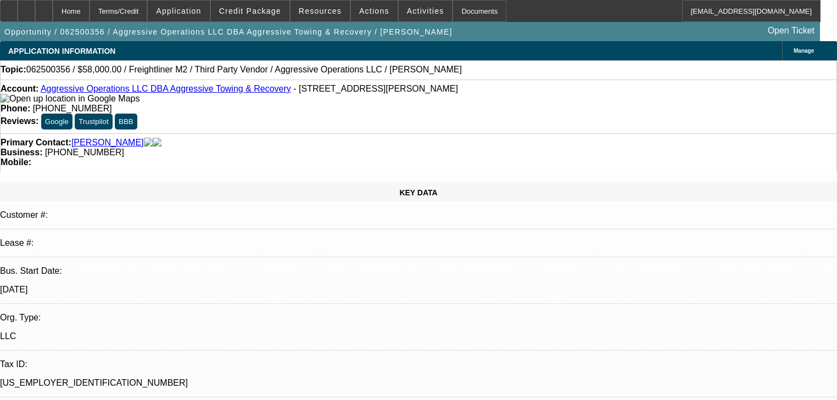
select select "0"
select select "2"
select select "0"
select select "6"
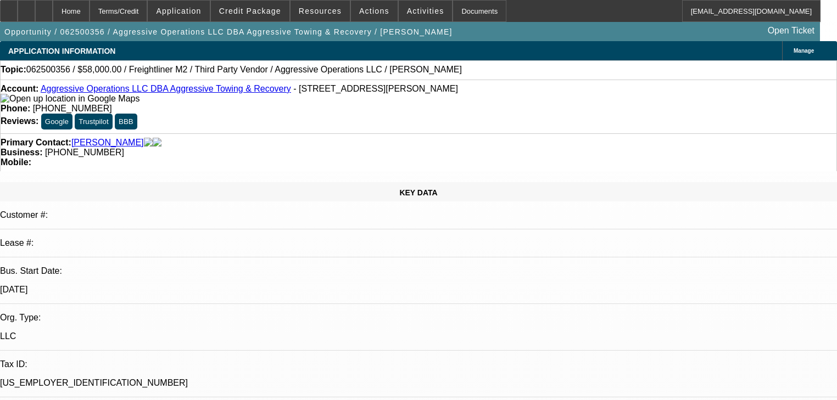
select select "0.15"
select select "2"
select select "0"
select select "6"
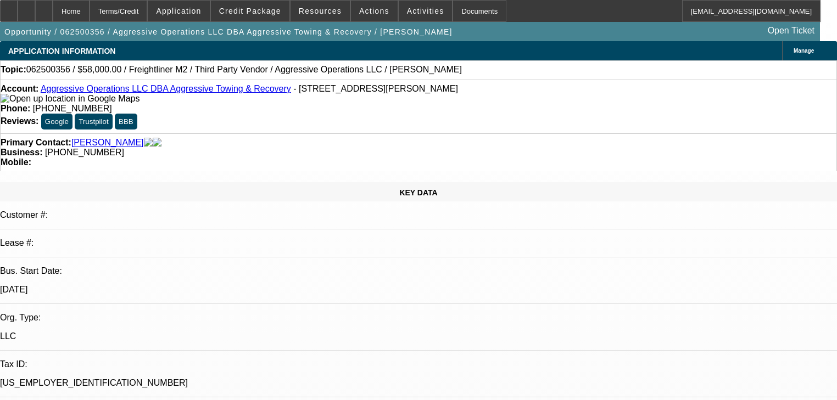
select select "0.15"
select select "2"
select select "0"
select select "6"
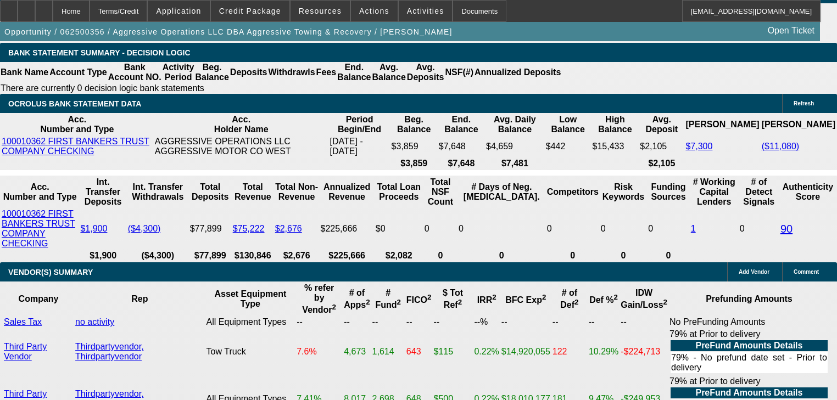
scroll to position [1845, 0]
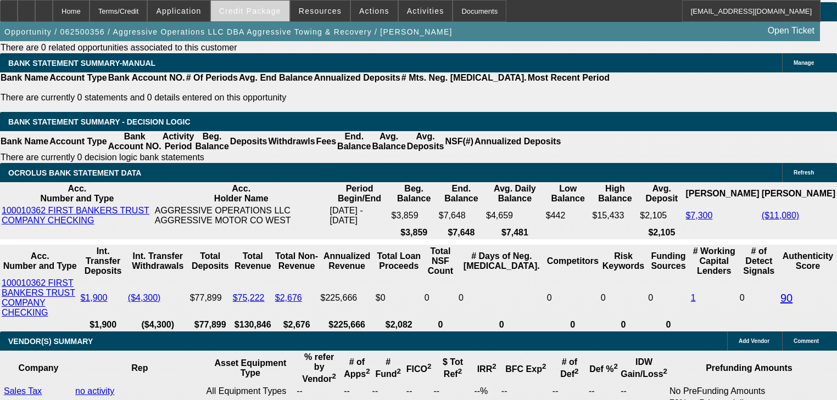
click at [245, 16] on span at bounding box center [250, 11] width 79 height 26
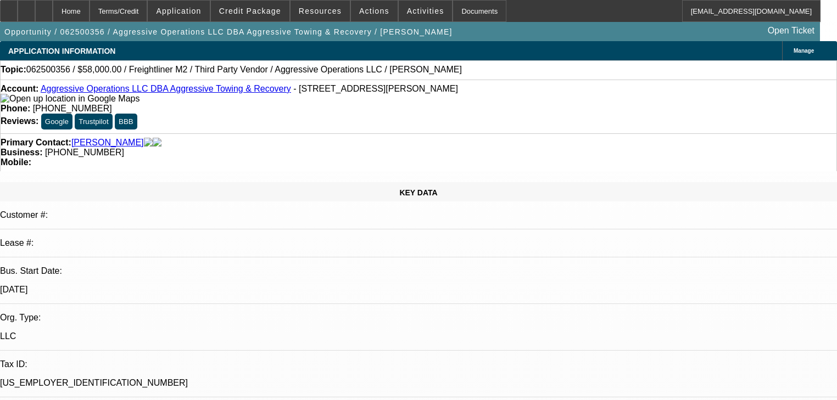
select select "0"
select select "2"
select select "0"
select select "6"
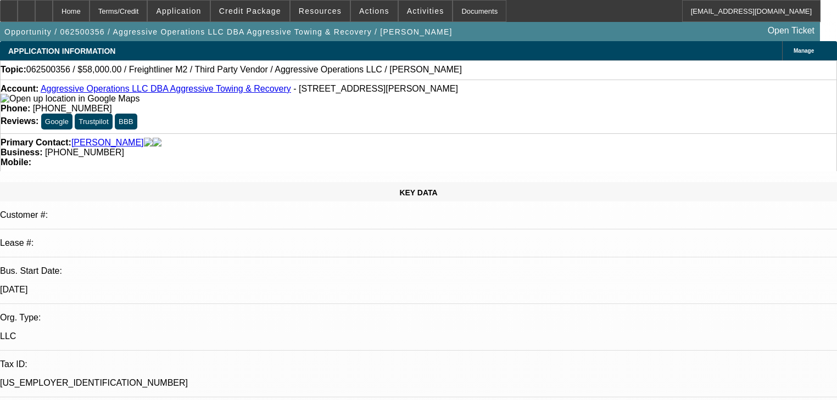
select select "0"
select select "2"
select select "0"
select select "6"
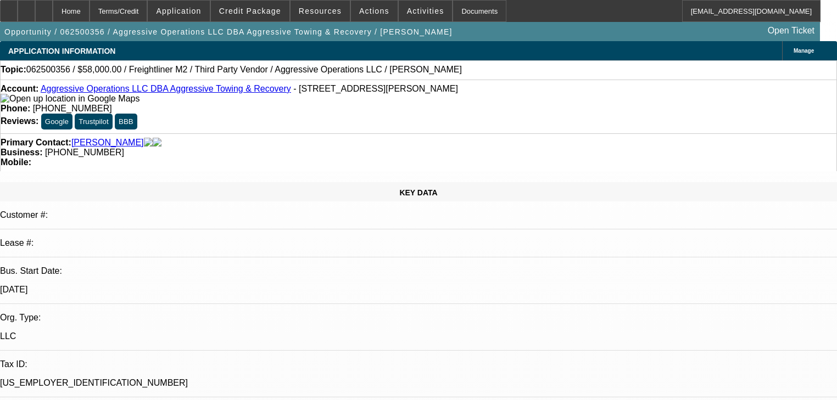
select select "0.15"
select select "2"
select select "0"
select select "6"
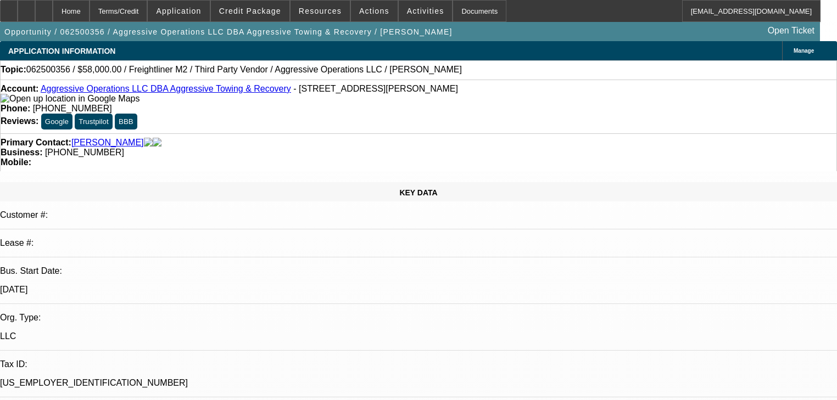
select select "0.15"
select select "2"
select select "0"
select select "6"
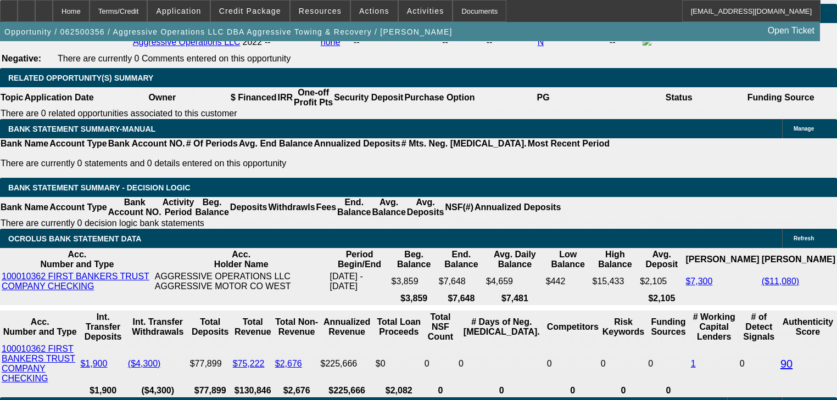
scroll to position [1911, 0]
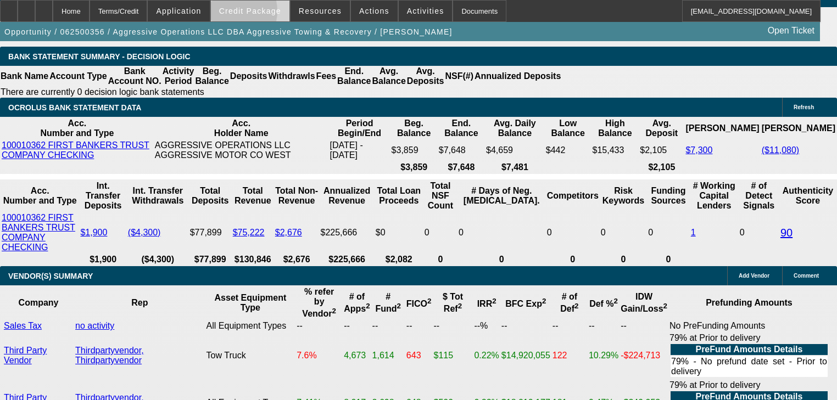
click at [246, 14] on span "Credit Package" at bounding box center [250, 11] width 62 height 9
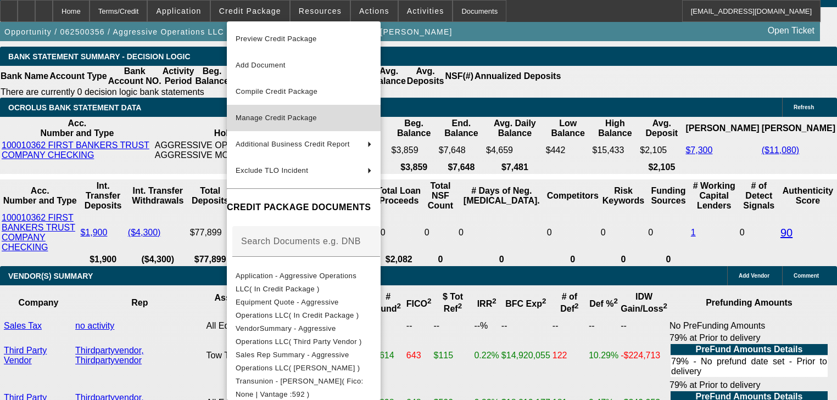
click at [270, 112] on span "Manage Credit Package" at bounding box center [304, 117] width 136 height 13
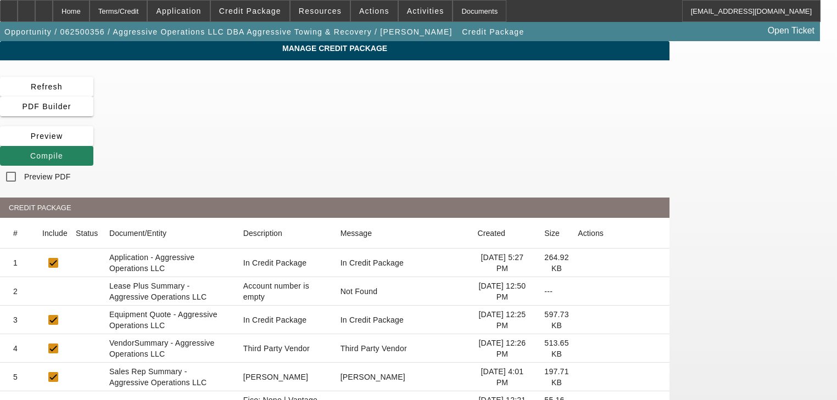
click at [93, 143] on span at bounding box center [46, 156] width 93 height 26
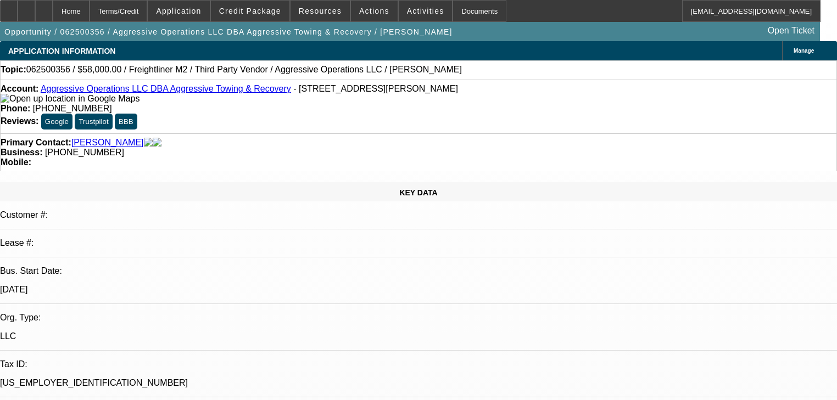
select select "0"
select select "2"
select select "0"
select select "6"
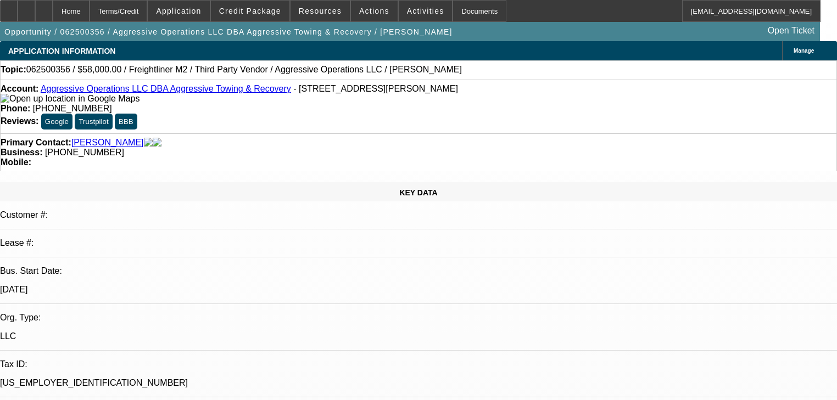
select select "0"
select select "2"
select select "0"
select select "6"
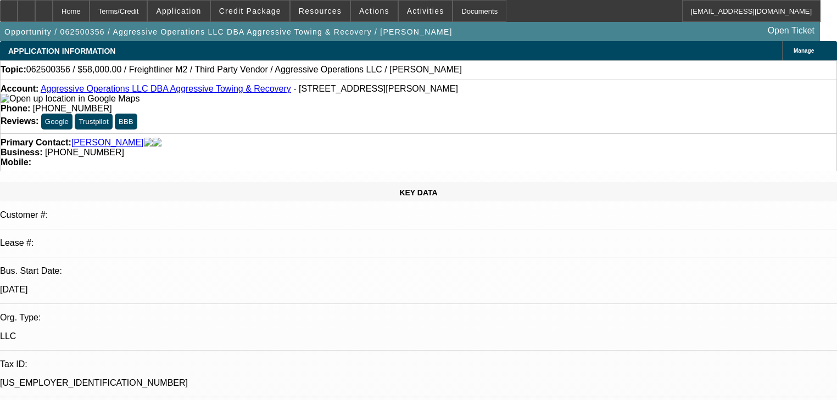
select select "0.15"
select select "2"
select select "0"
select select "6"
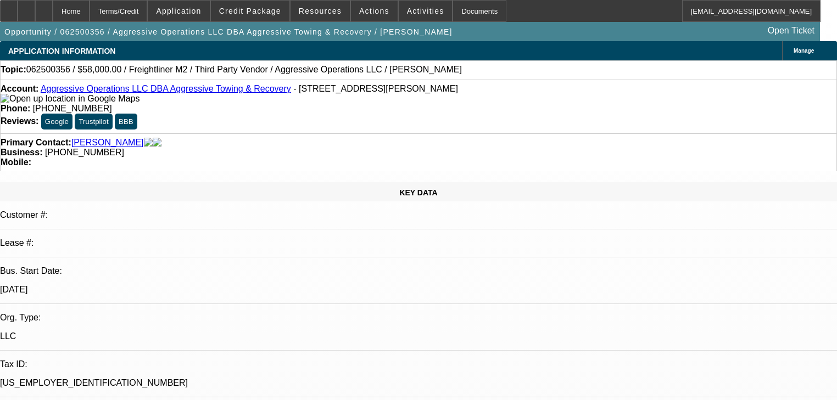
select select "0.15"
select select "2"
select select "0"
select select "6"
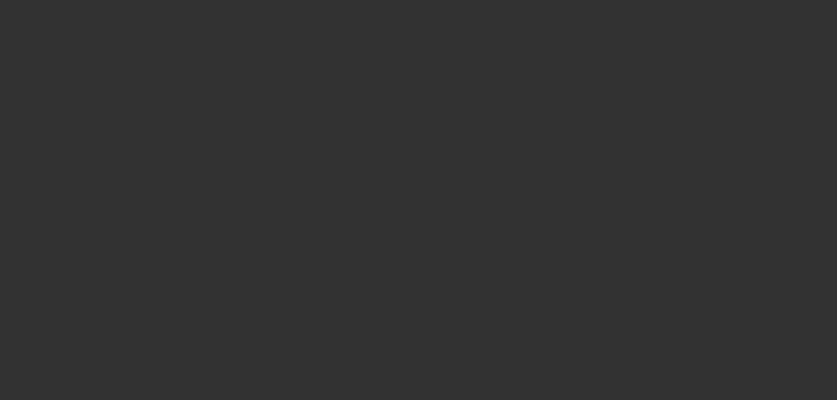
click at [678, 183] on div at bounding box center [418, 200] width 837 height 400
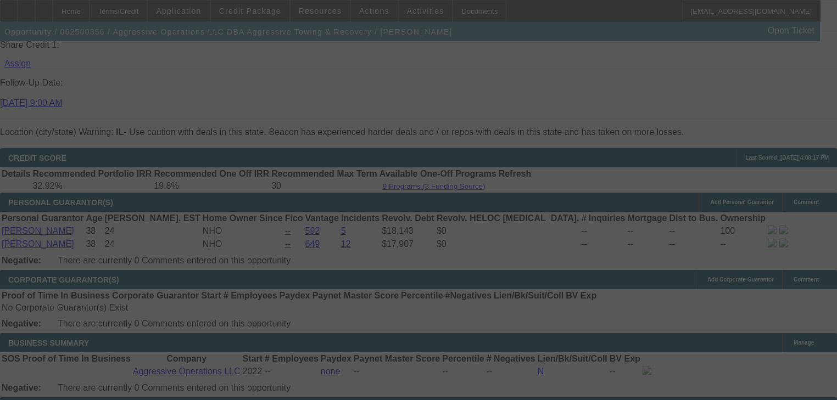
select select "0"
select select "2"
select select "0"
select select "6"
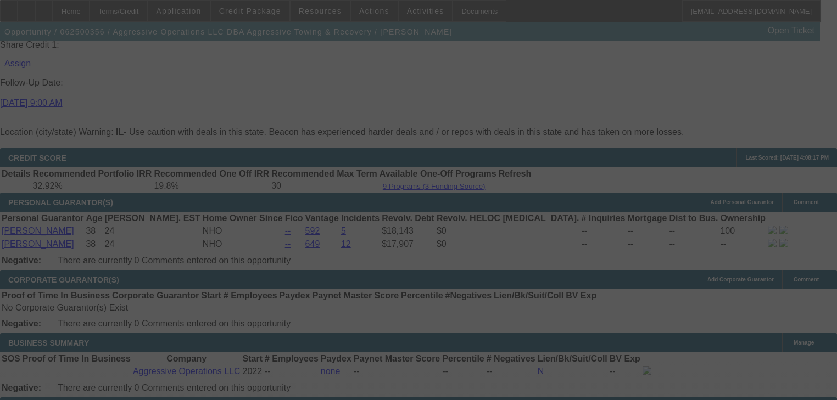
select select "0"
select select "2"
select select "0"
select select "6"
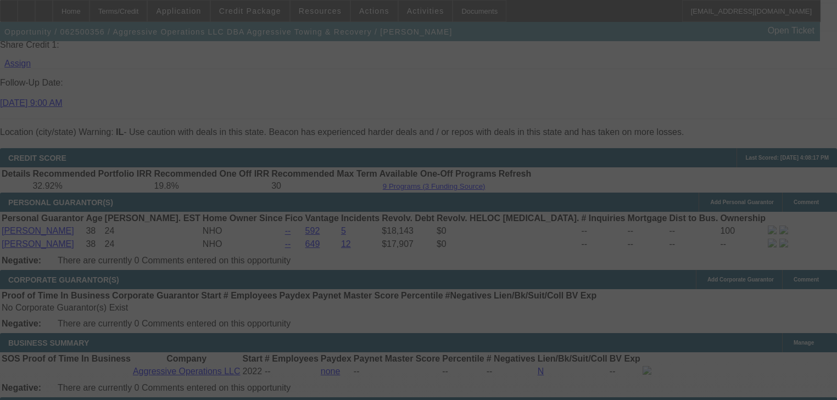
select select "0.15"
select select "2"
select select "0"
select select "6"
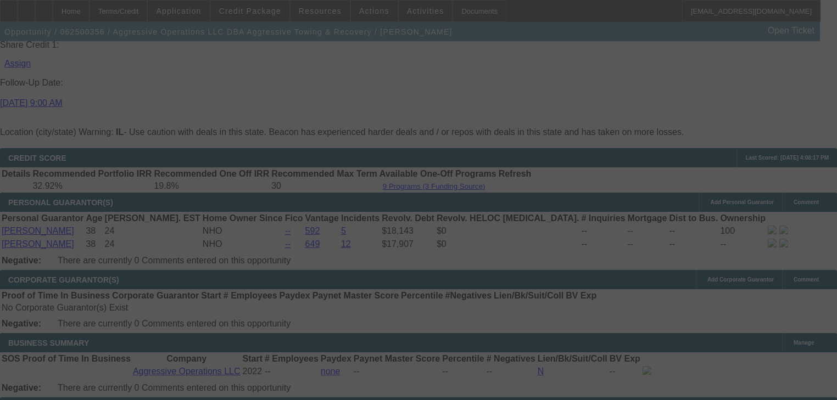
select select "0.15"
select select "2"
select select "0"
select select "6"
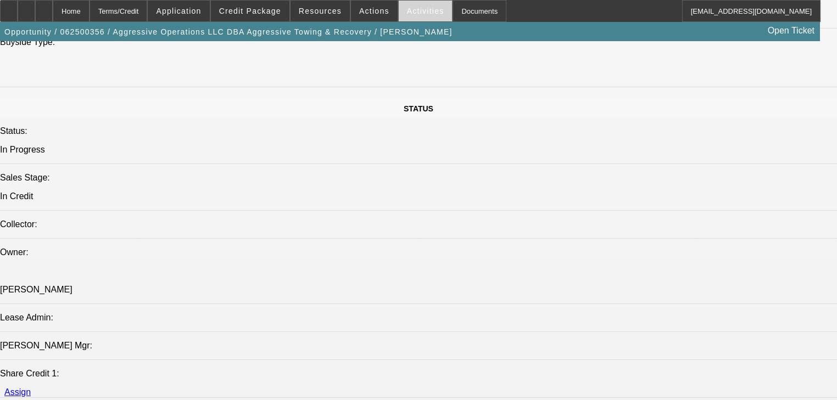
scroll to position [1120, 0]
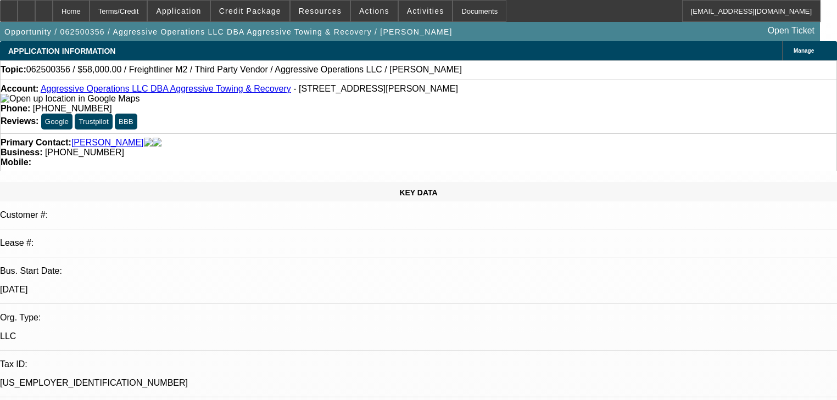
select select "0"
select select "2"
select select "0"
select select "6"
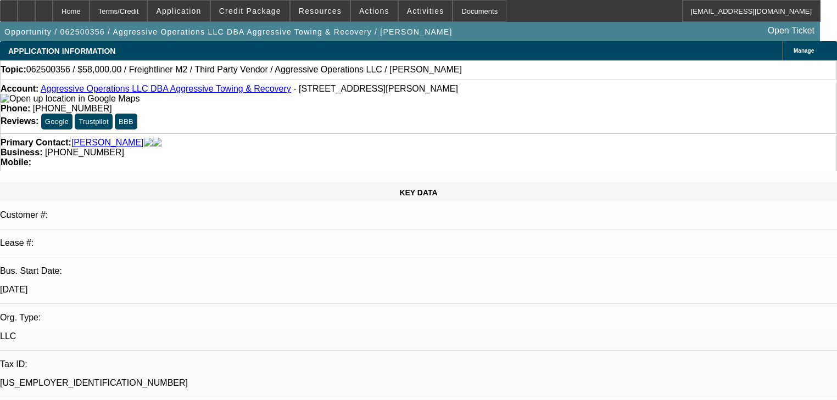
select select "0"
select select "2"
select select "0"
select select "6"
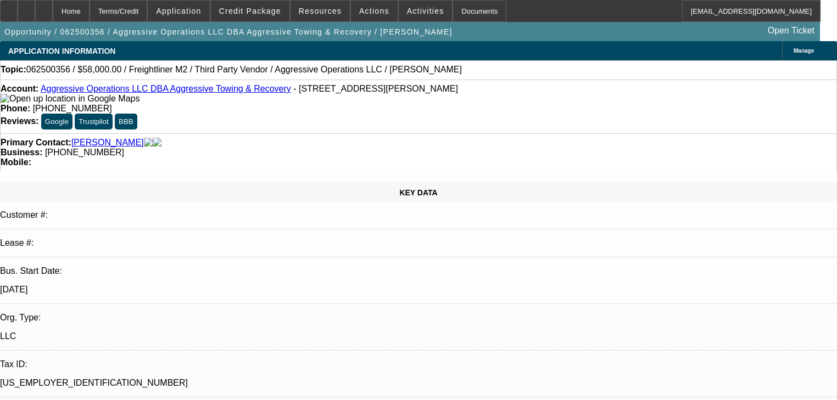
select select "0.15"
select select "2"
select select "0"
select select "6"
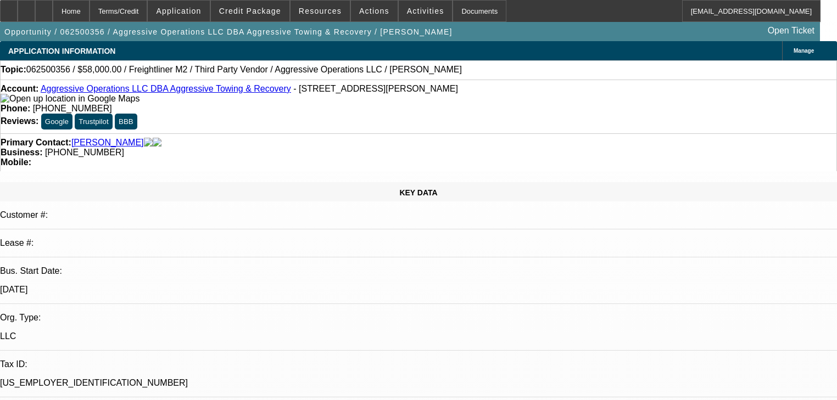
select select "0.15"
select select "2"
select select "0"
select select "6"
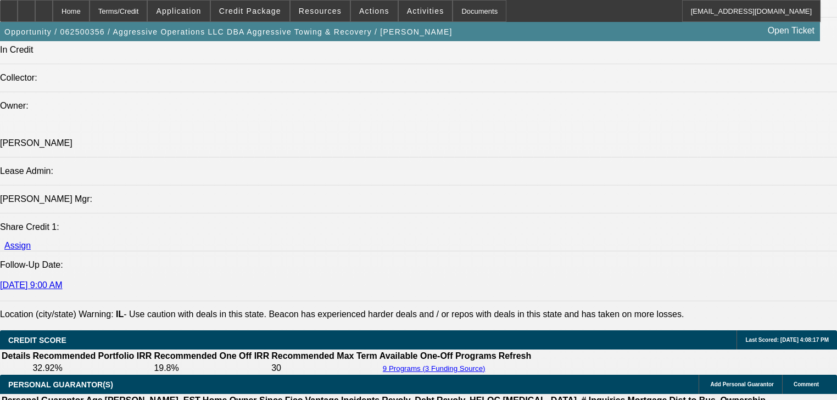
scroll to position [2497, 0]
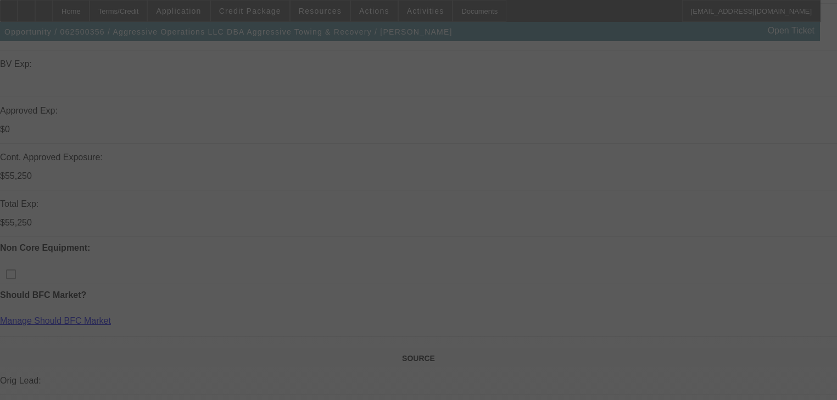
scroll to position [395, 0]
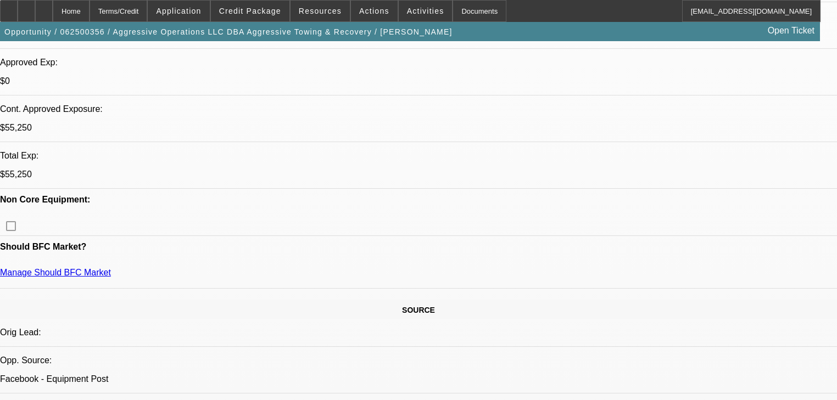
select select "0"
select select "2"
select select "0"
select select "6"
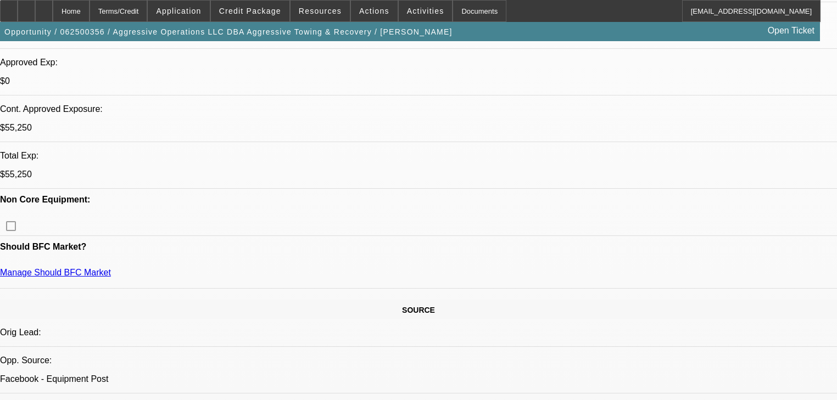
select select "0"
select select "2"
select select "0"
select select "6"
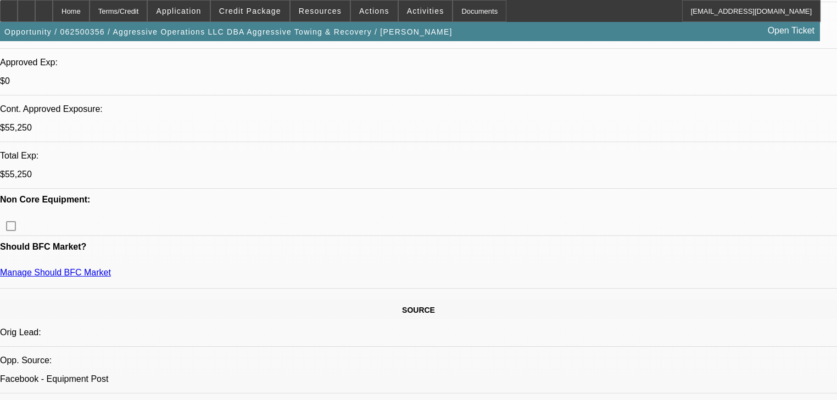
select select "0.15"
select select "2"
select select "0"
select select "6"
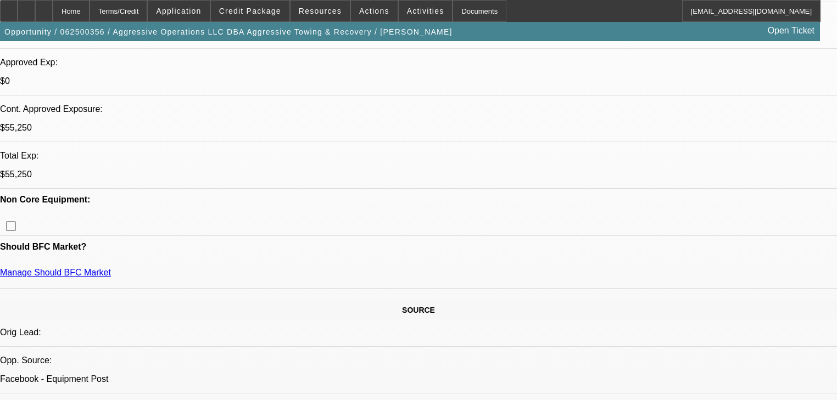
select select "0.15"
select select "2"
select select "0"
select select "6"
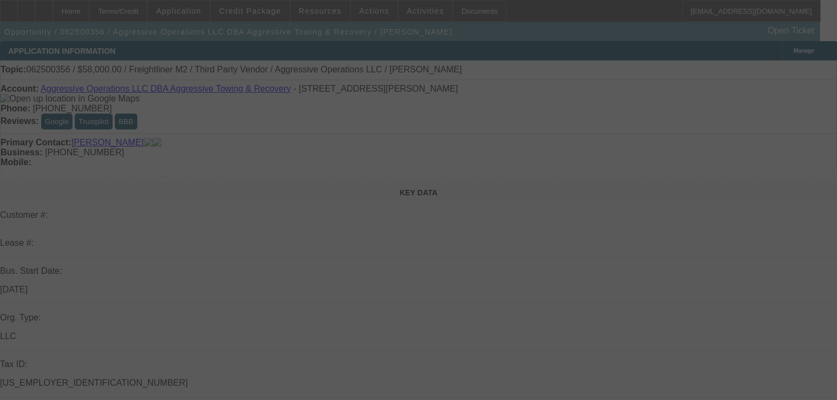
select select "0"
select select "2"
select select "0"
select select "6"
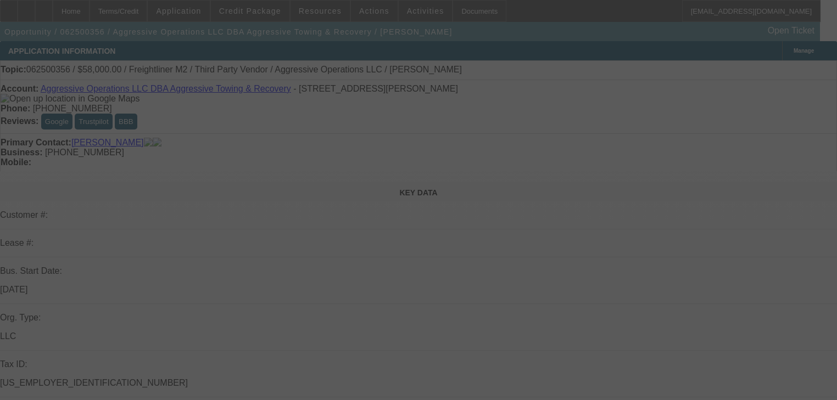
select select "0"
select select "2"
select select "0"
select select "6"
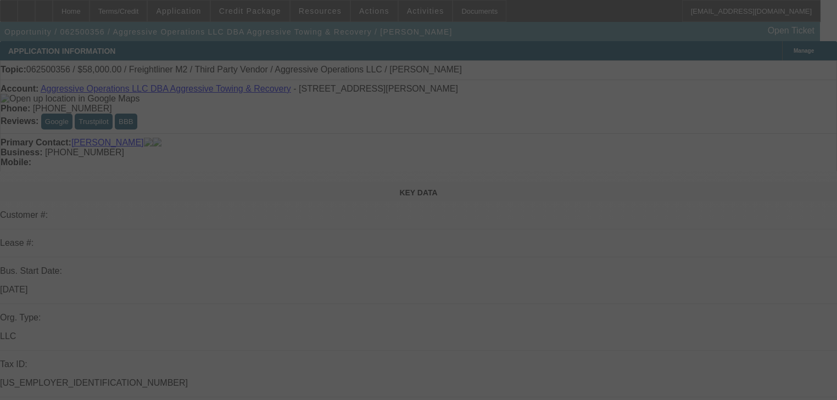
select select "0.15"
select select "2"
select select "0"
select select "6"
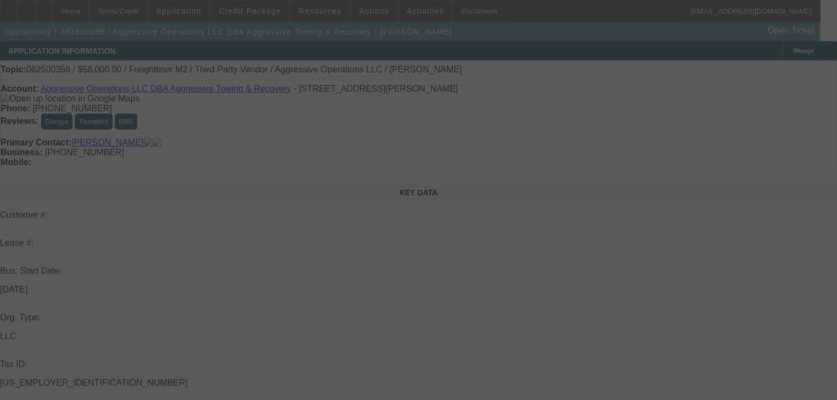
select select "0.15"
select select "2"
select select "0"
select select "6"
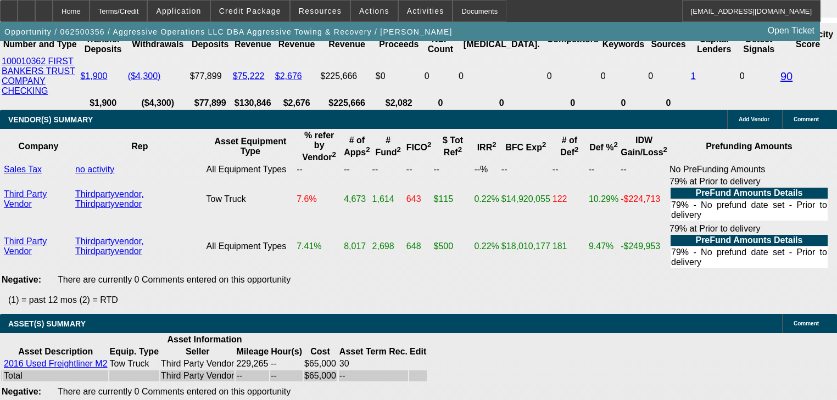
scroll to position [2065, 0]
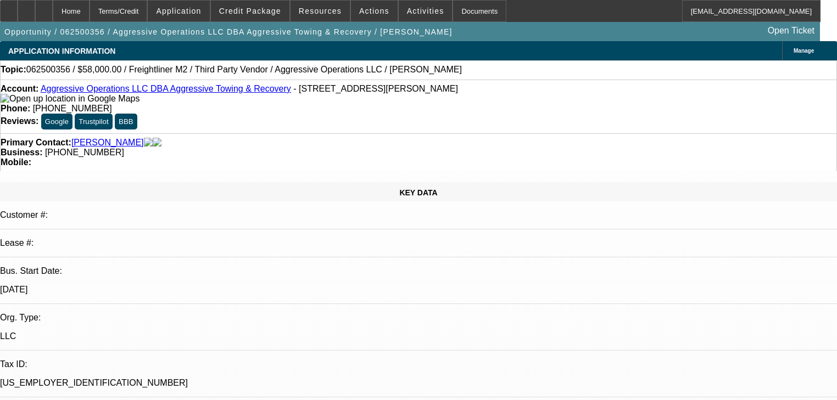
select select "0"
select select "2"
select select "0"
select select "6"
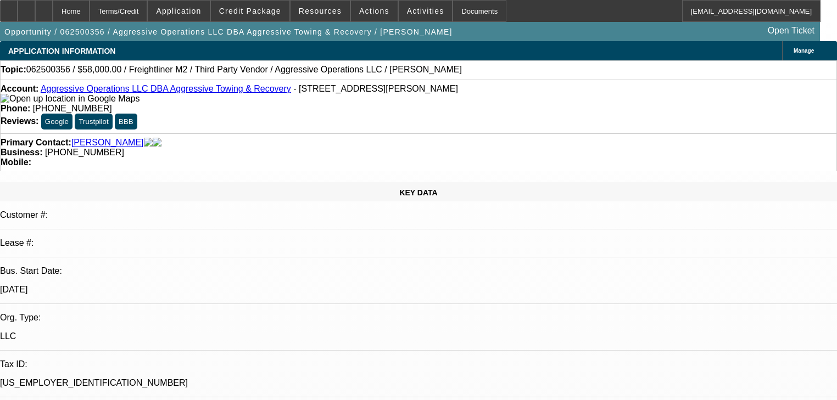
select select "0"
select select "2"
select select "0"
select select "6"
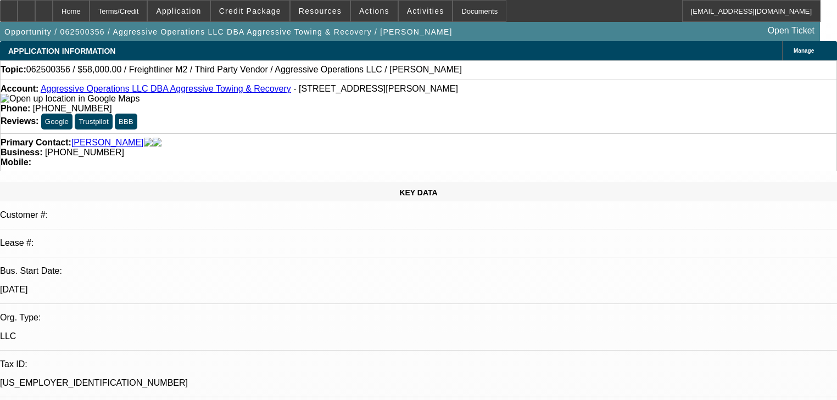
select select "0.15"
select select "2"
select select "0"
select select "6"
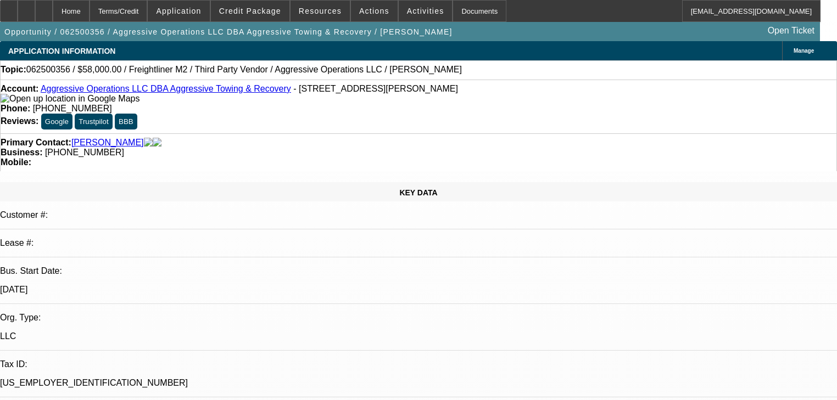
select select "0.15"
select select "2"
select select "0"
select select "6"
